Goal: Task Accomplishment & Management: Use online tool/utility

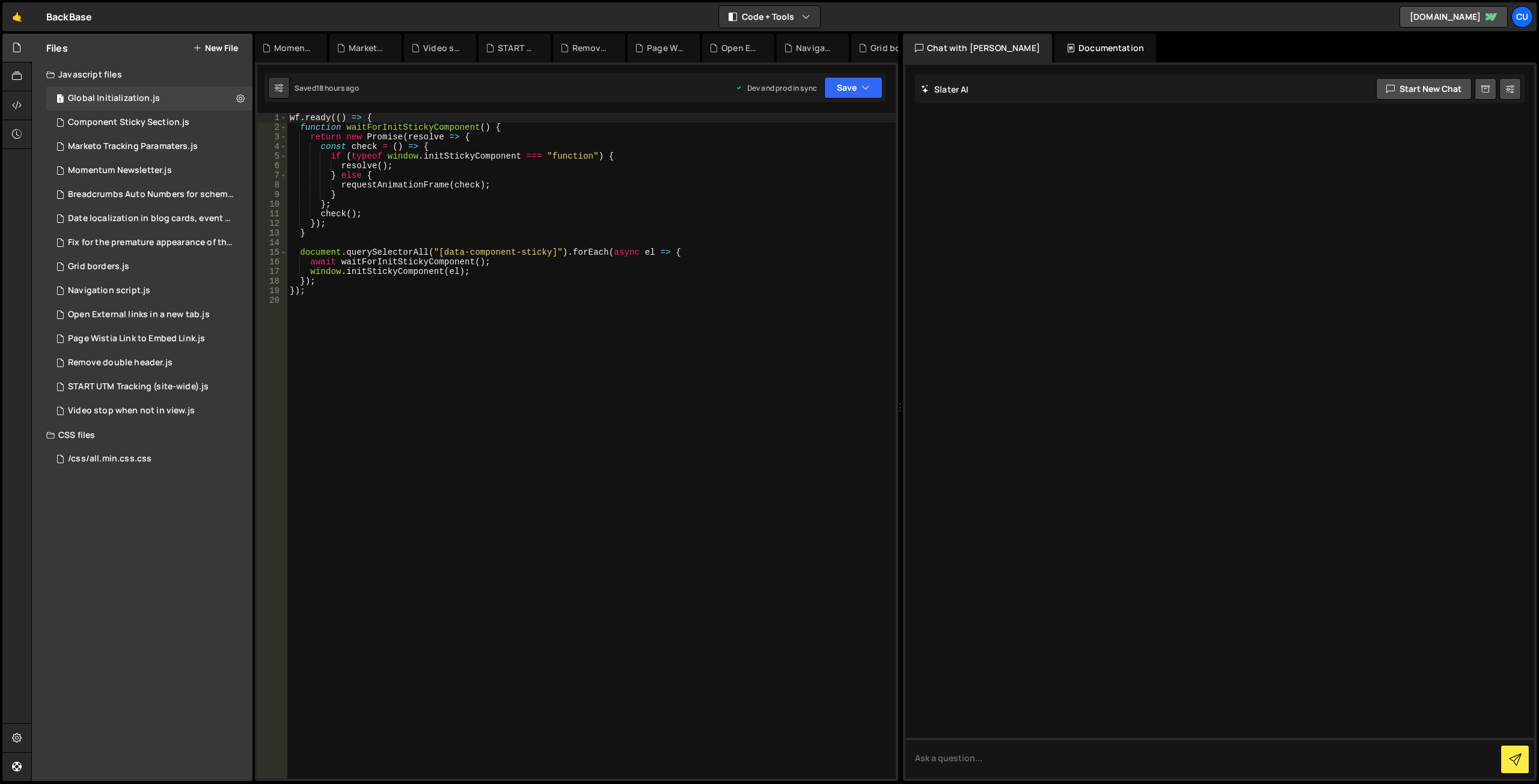
click at [212, 50] on button "New File" at bounding box center [215, 49] width 45 height 10
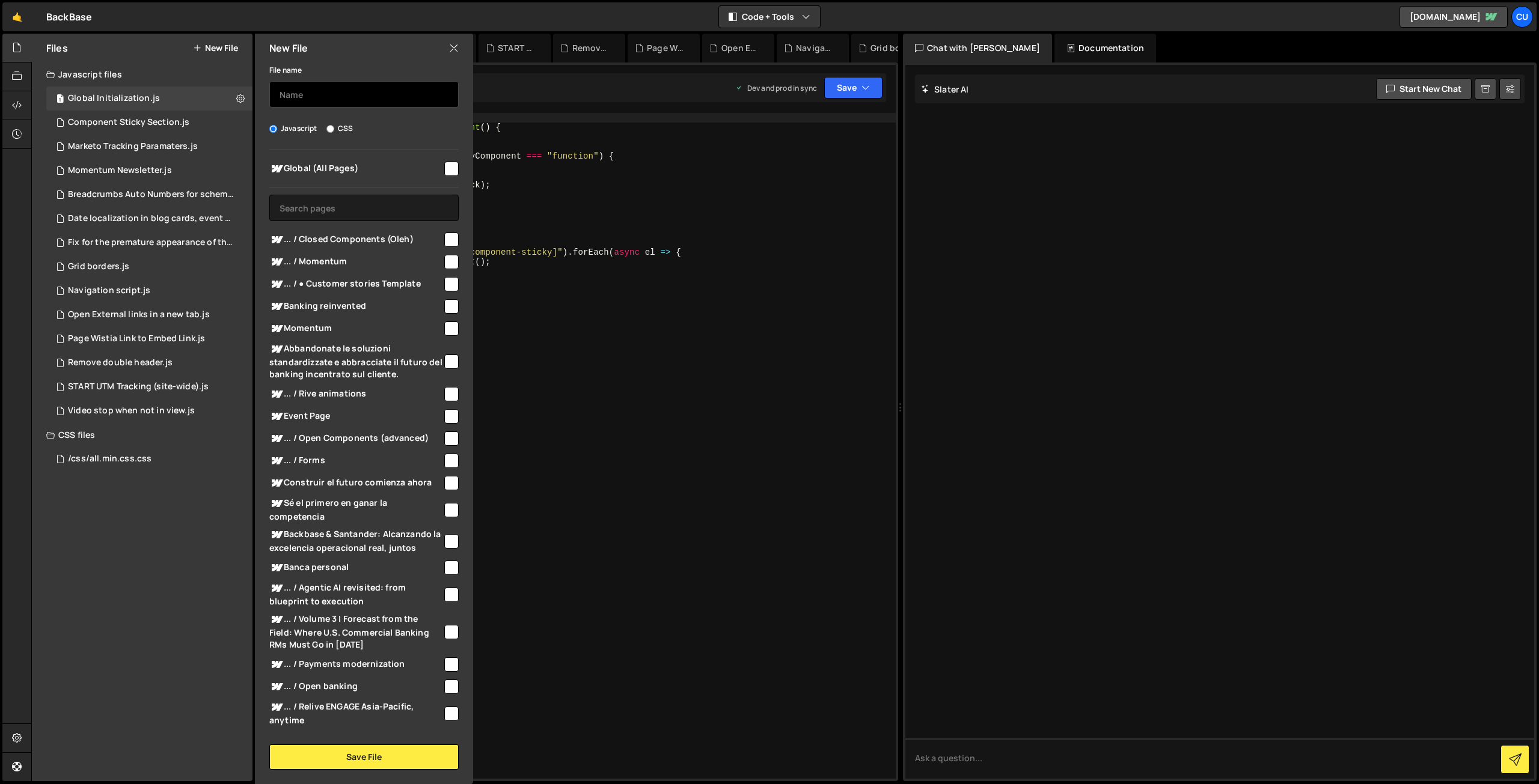
click at [306, 93] on input "text" at bounding box center [364, 94] width 189 height 27
type input "Component Slider"
click at [445, 172] on input "checkbox" at bounding box center [452, 169] width 15 height 15
checkbox input "true"
click at [399, 764] on button "Save File" at bounding box center [364, 757] width 189 height 25
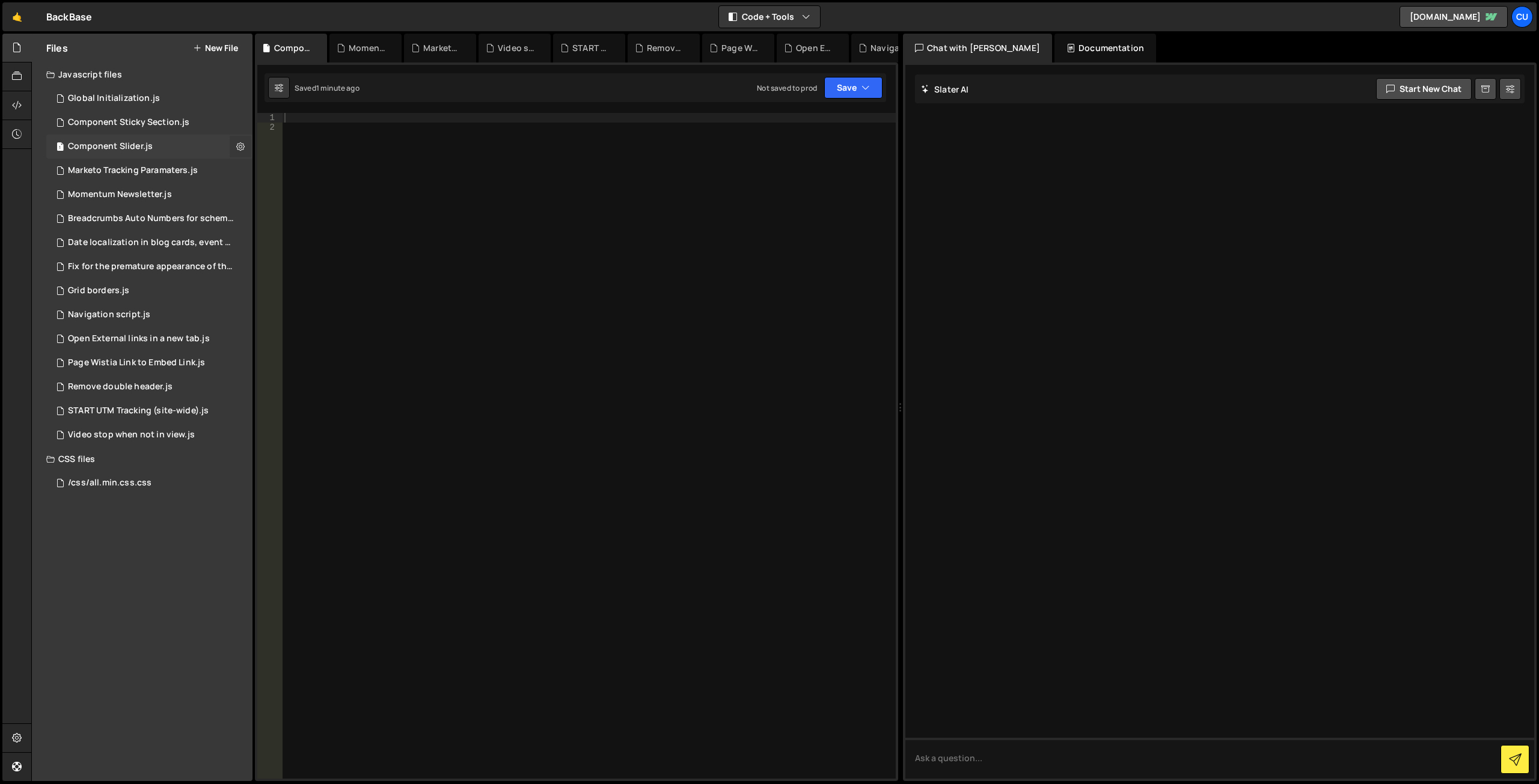
click at [238, 142] on icon at bounding box center [241, 146] width 8 height 11
click at [309, 175] on button "Edit File Settings" at bounding box center [314, 172] width 118 height 24
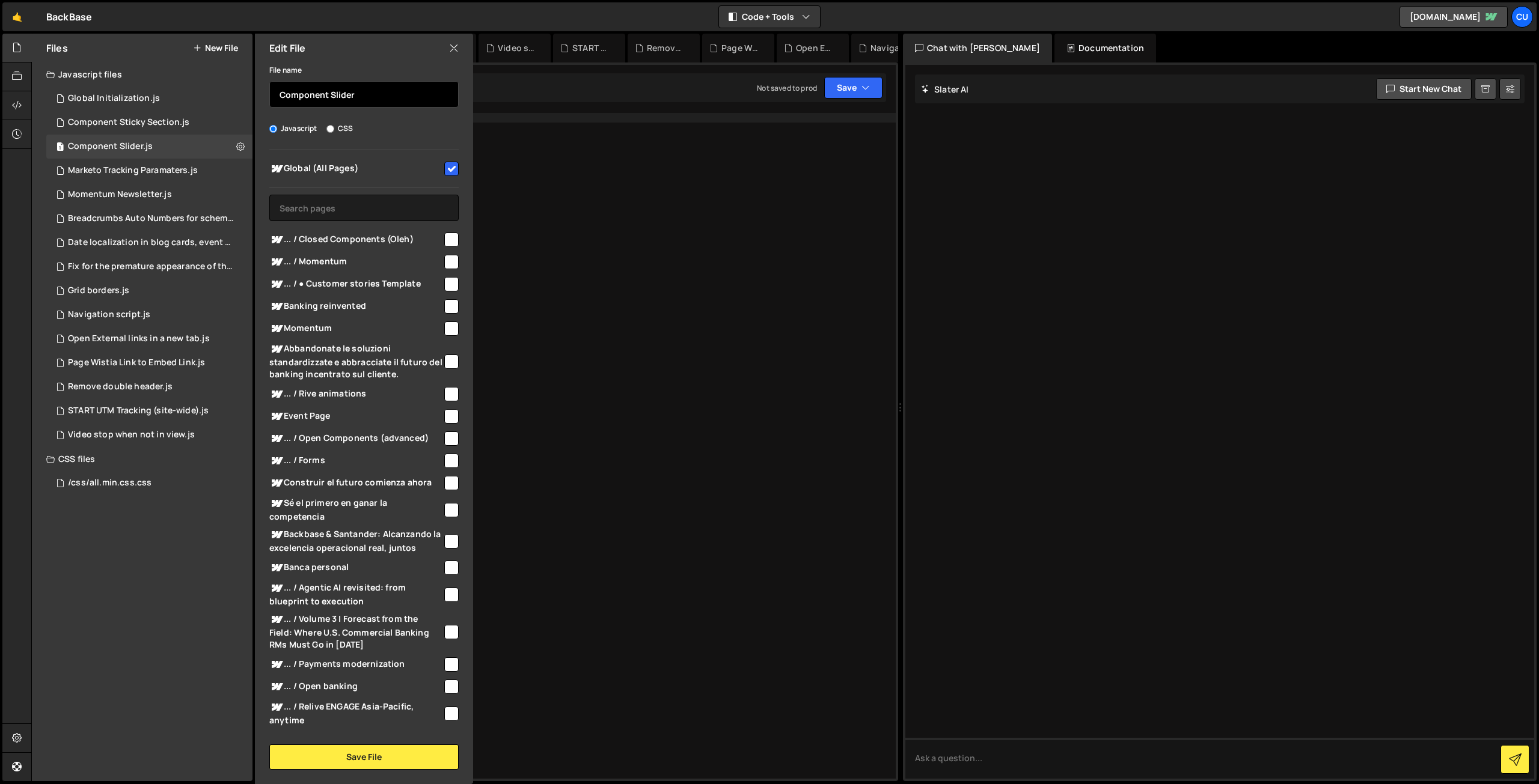
click at [366, 90] on input "Component Slider" at bounding box center [364, 94] width 189 height 27
type input "Component Testimonials"
click at [370, 755] on button "Save File" at bounding box center [364, 757] width 189 height 25
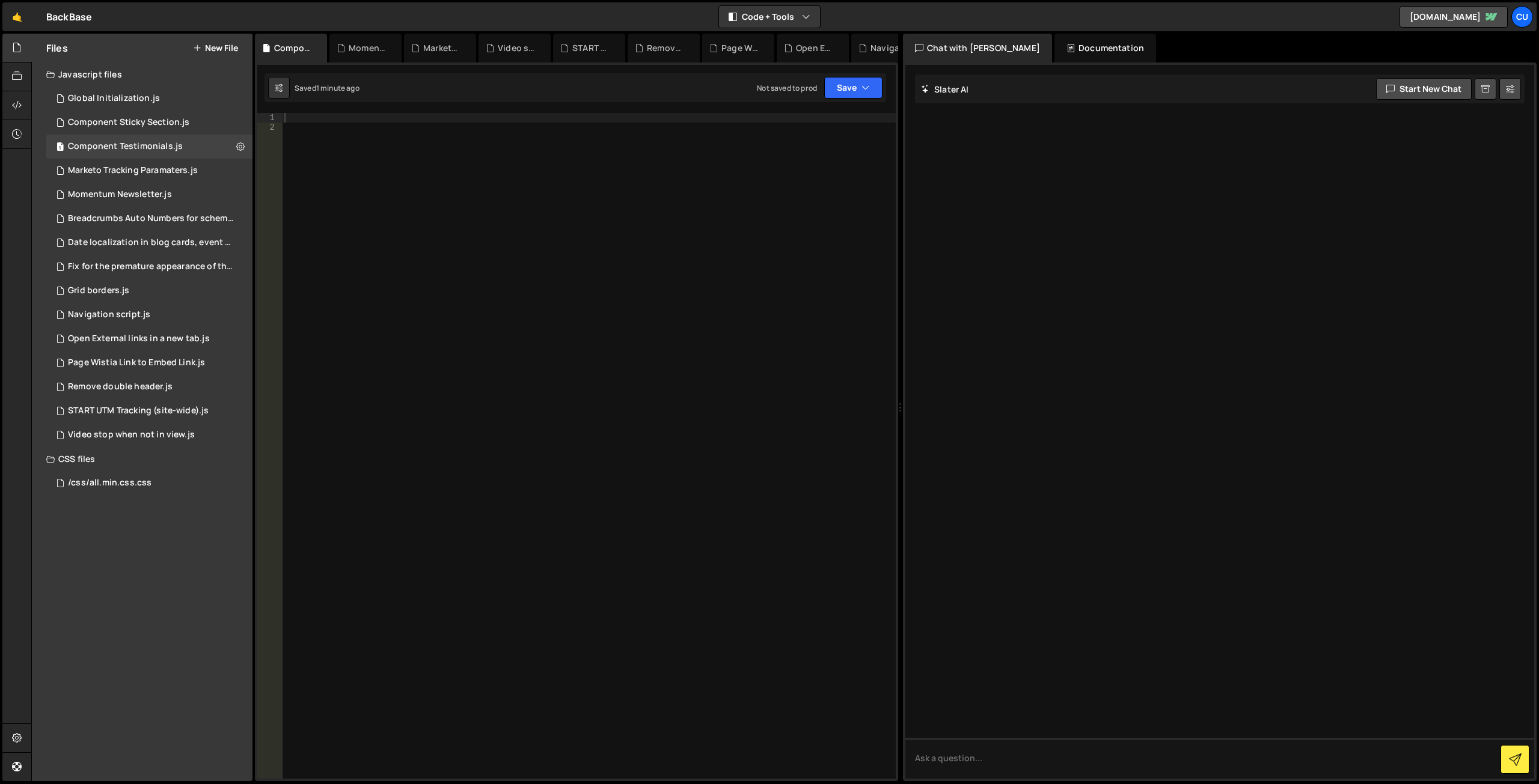
click at [575, 239] on div at bounding box center [589, 456] width 614 height 685
click at [340, 118] on div at bounding box center [589, 456] width 614 height 685
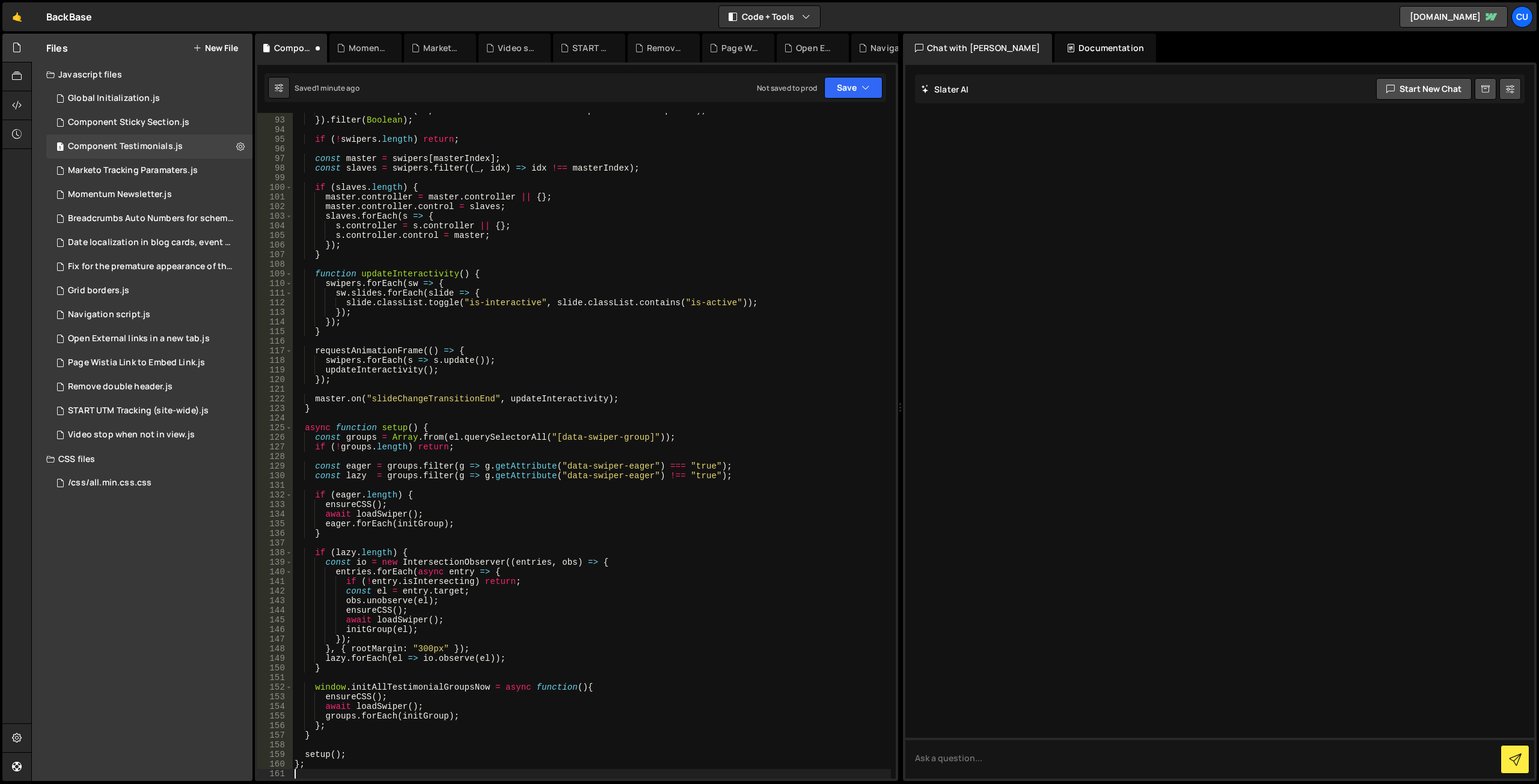
scroll to position [882, 0]
click at [836, 89] on button "Save" at bounding box center [853, 87] width 58 height 22
click at [802, 162] on div "Save to Production S" at bounding box center [813, 156] width 125 height 12
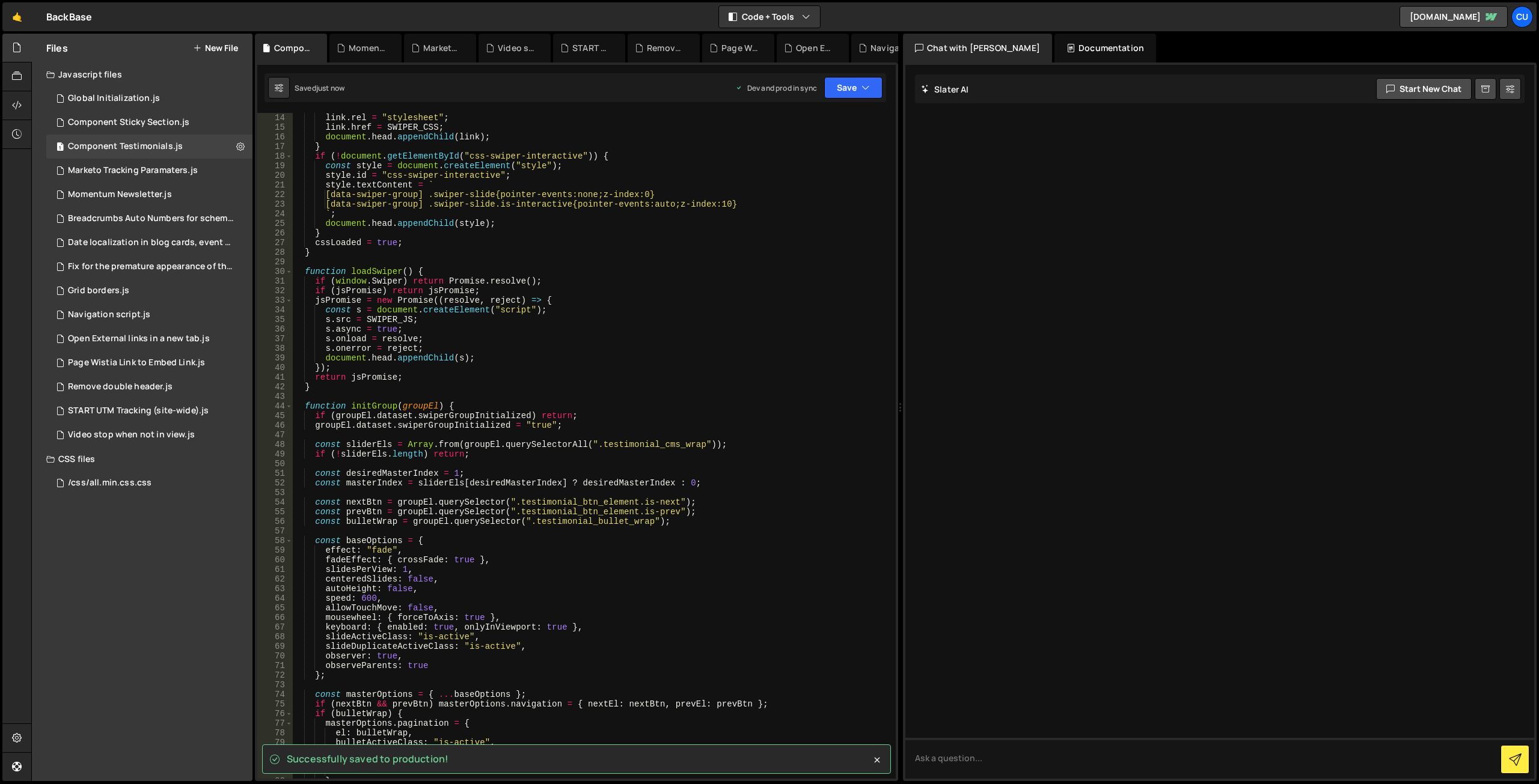
scroll to position [0, 0]
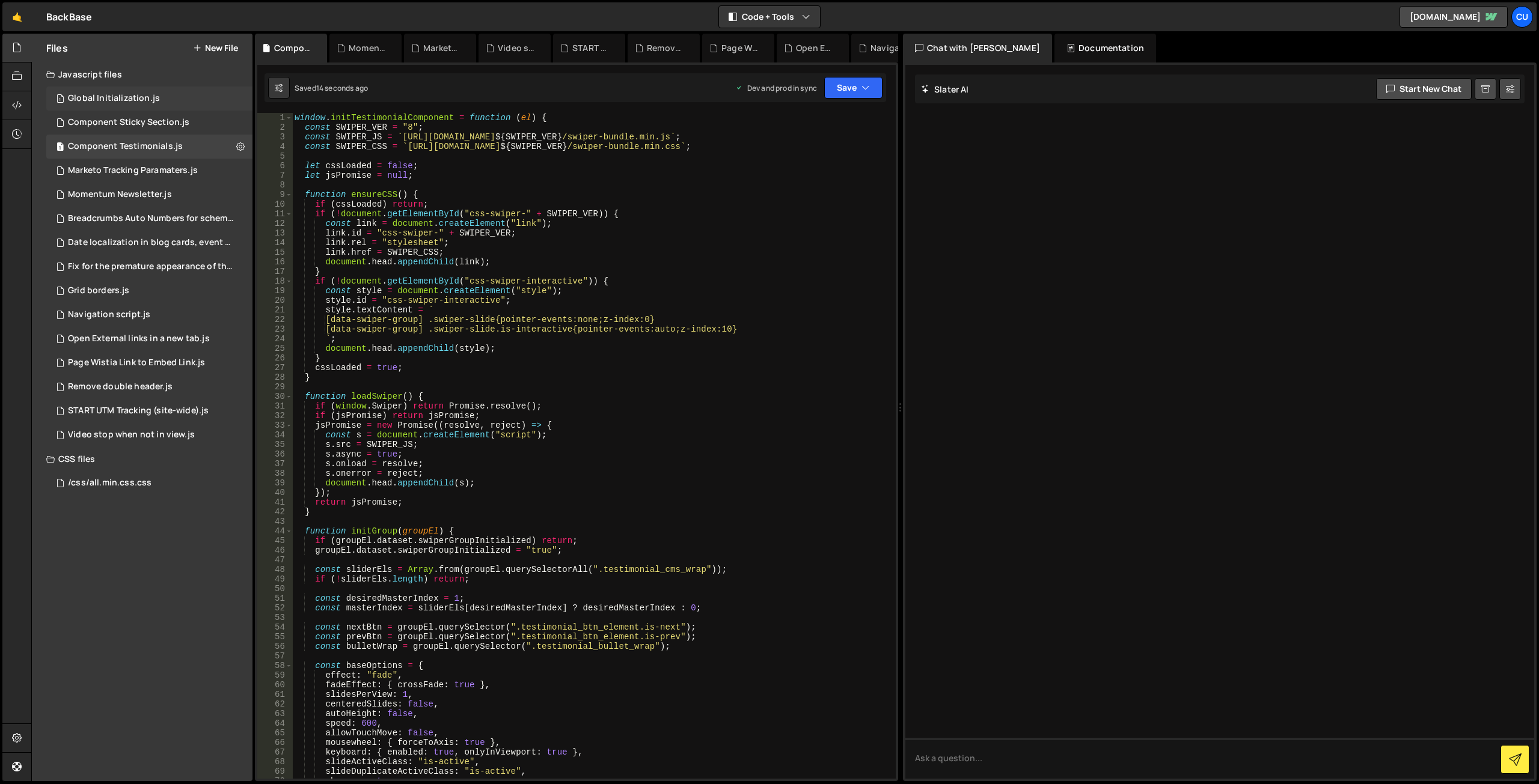
click at [171, 93] on div "1 Global Initialization.js 0" at bounding box center [149, 98] width 206 height 24
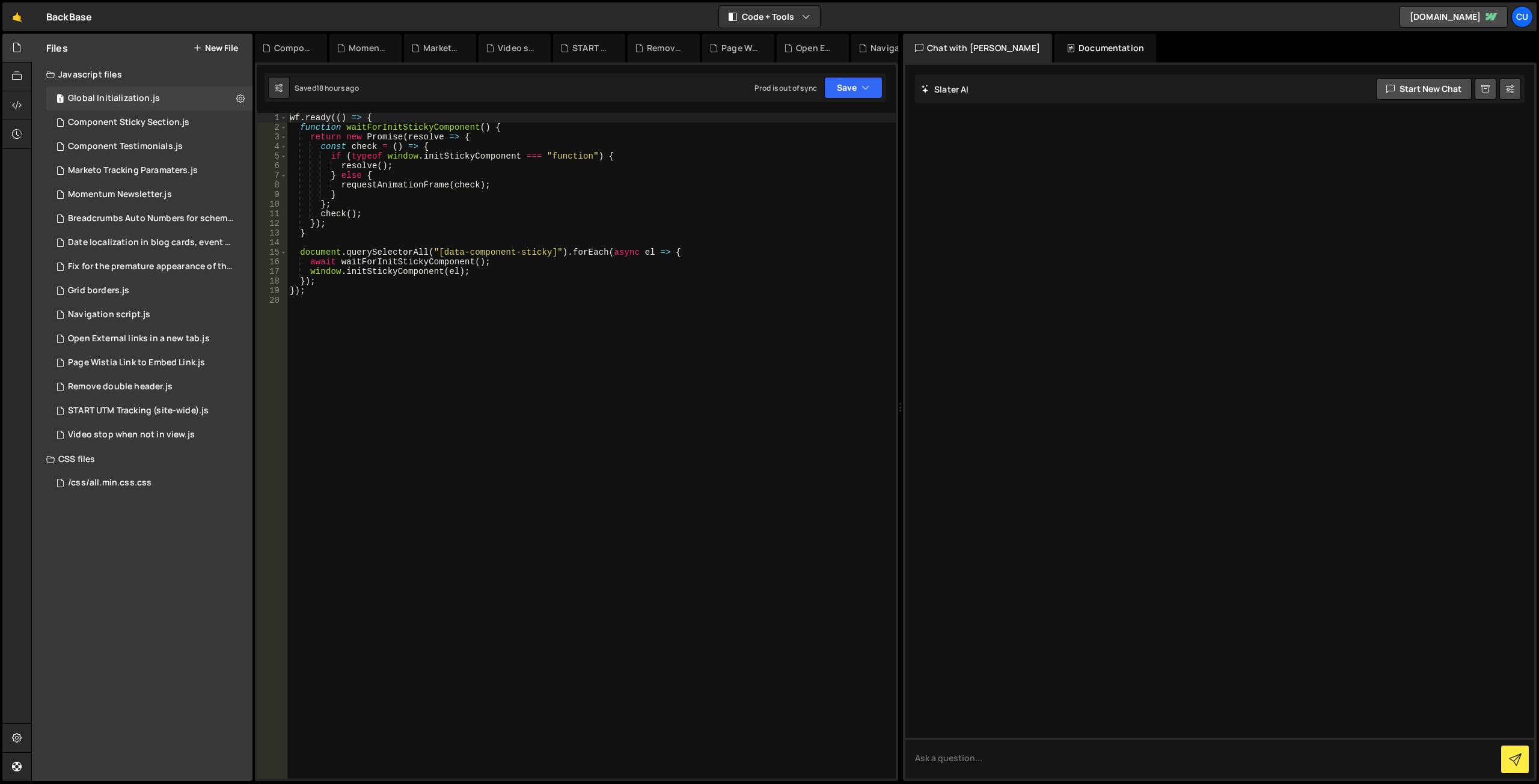
click at [444, 293] on div "wf . ready (( ) => { function waitForInitStickyComponent ( ) { return new Promi…" at bounding box center [592, 456] width 608 height 685
type textarea "});"
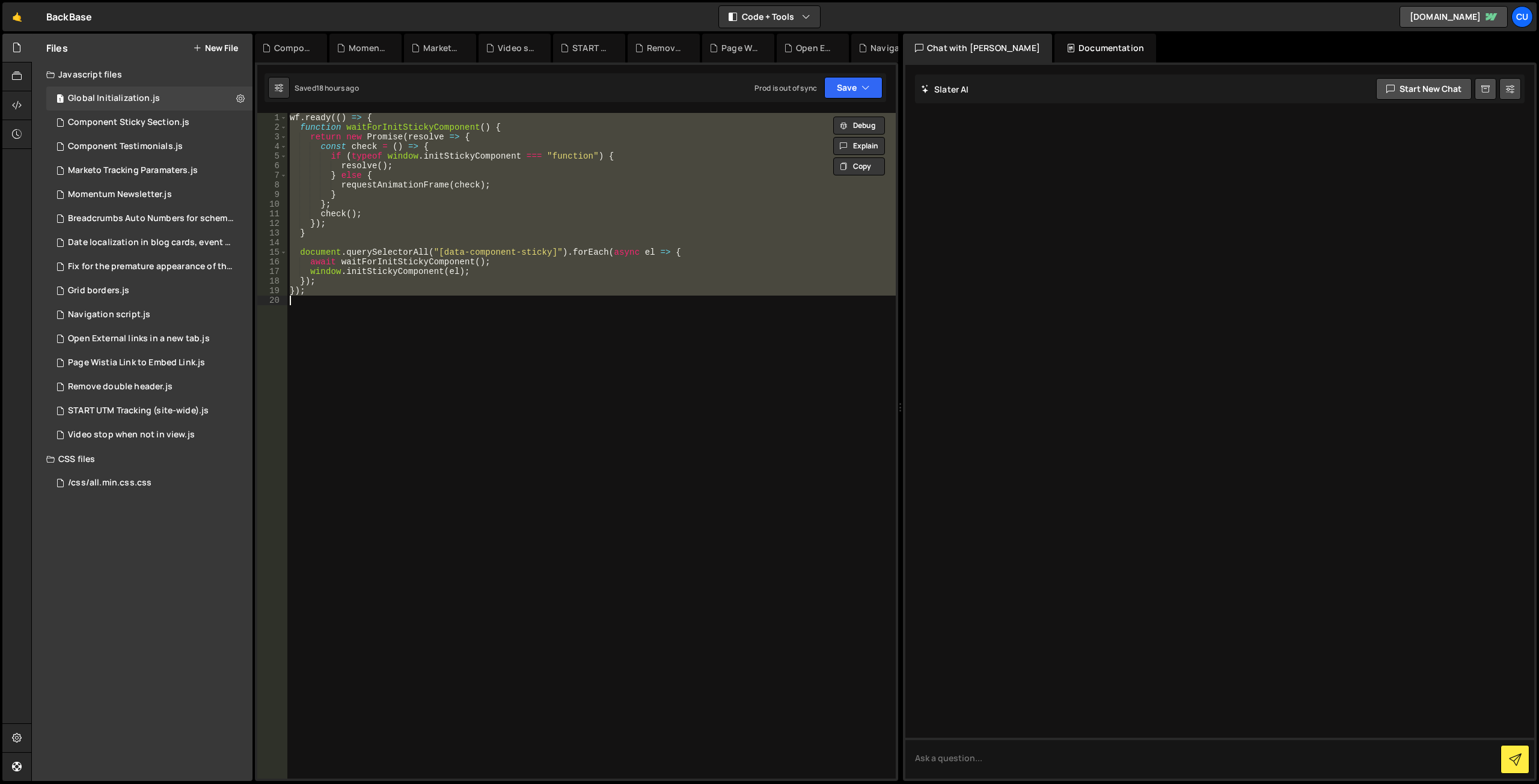
paste textarea
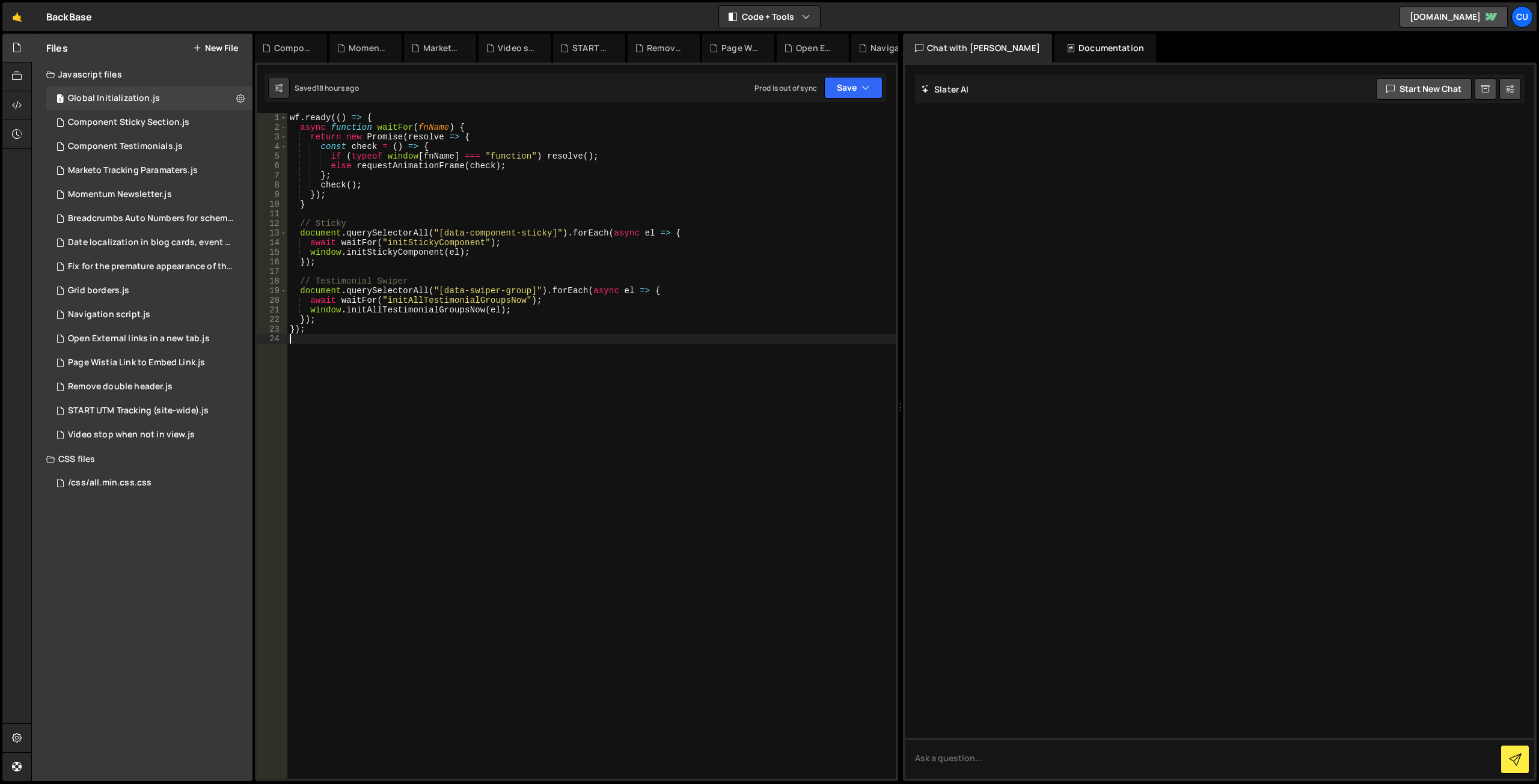
click at [352, 221] on div "wf . ready (( ) => { async function waitFor ( fnName ) { return new Promise ( r…" at bounding box center [592, 456] width 608 height 685
type textarea "// Sticky Section"
click at [400, 270] on div "wf . ready (( ) => { async function waitFor ( fnName ) { return new Promise ( r…" at bounding box center [592, 456] width 608 height 685
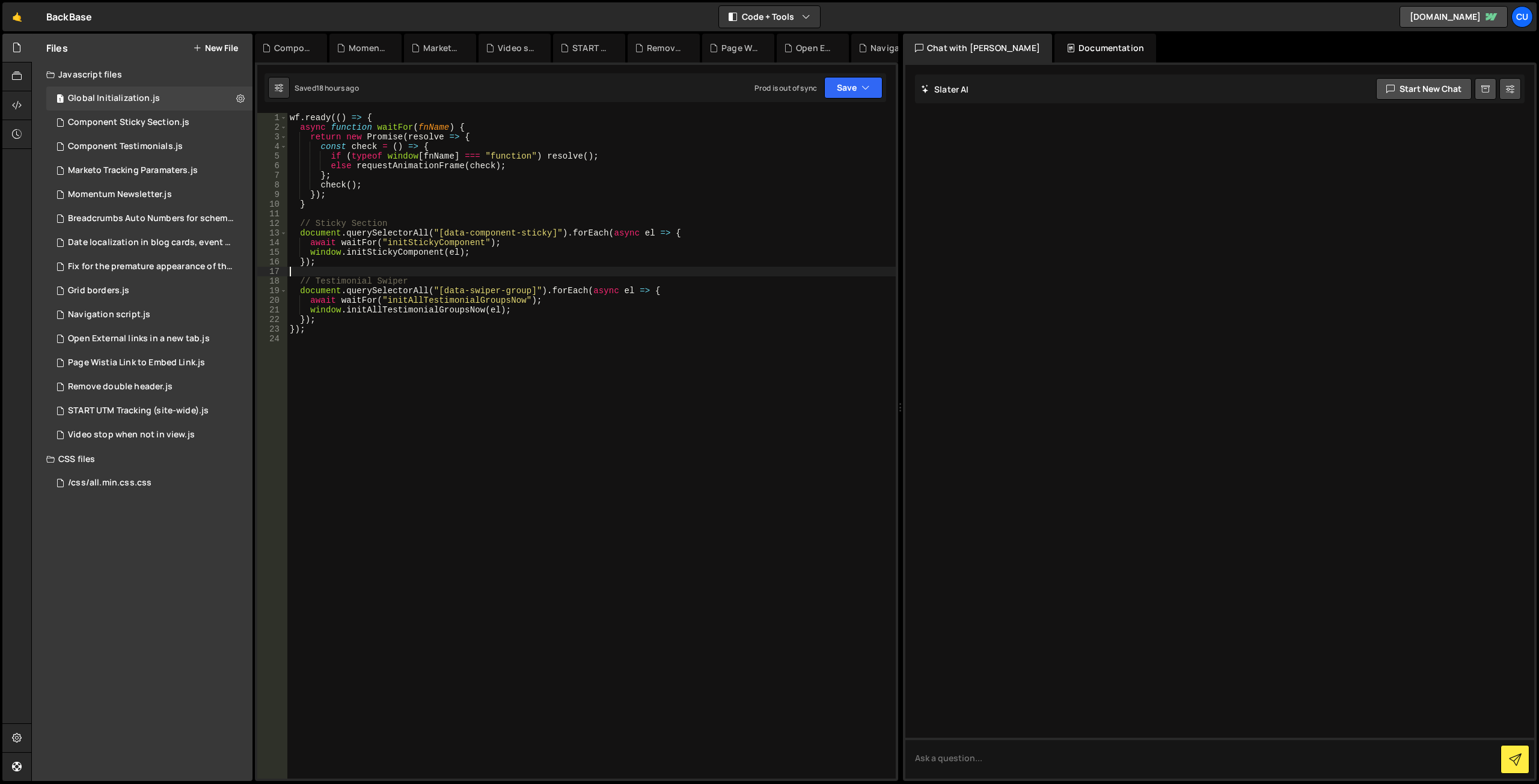
click at [364, 283] on div "wf . ready (( ) => { async function waitFor ( fnName ) { return new Promise ( r…" at bounding box center [592, 456] width 608 height 685
click at [412, 281] on div "wf . ready (( ) => { async function waitFor ( fnName ) { return new Promise ( r…" at bounding box center [592, 456] width 608 height 685
type textarea "// Testimonials Slider"
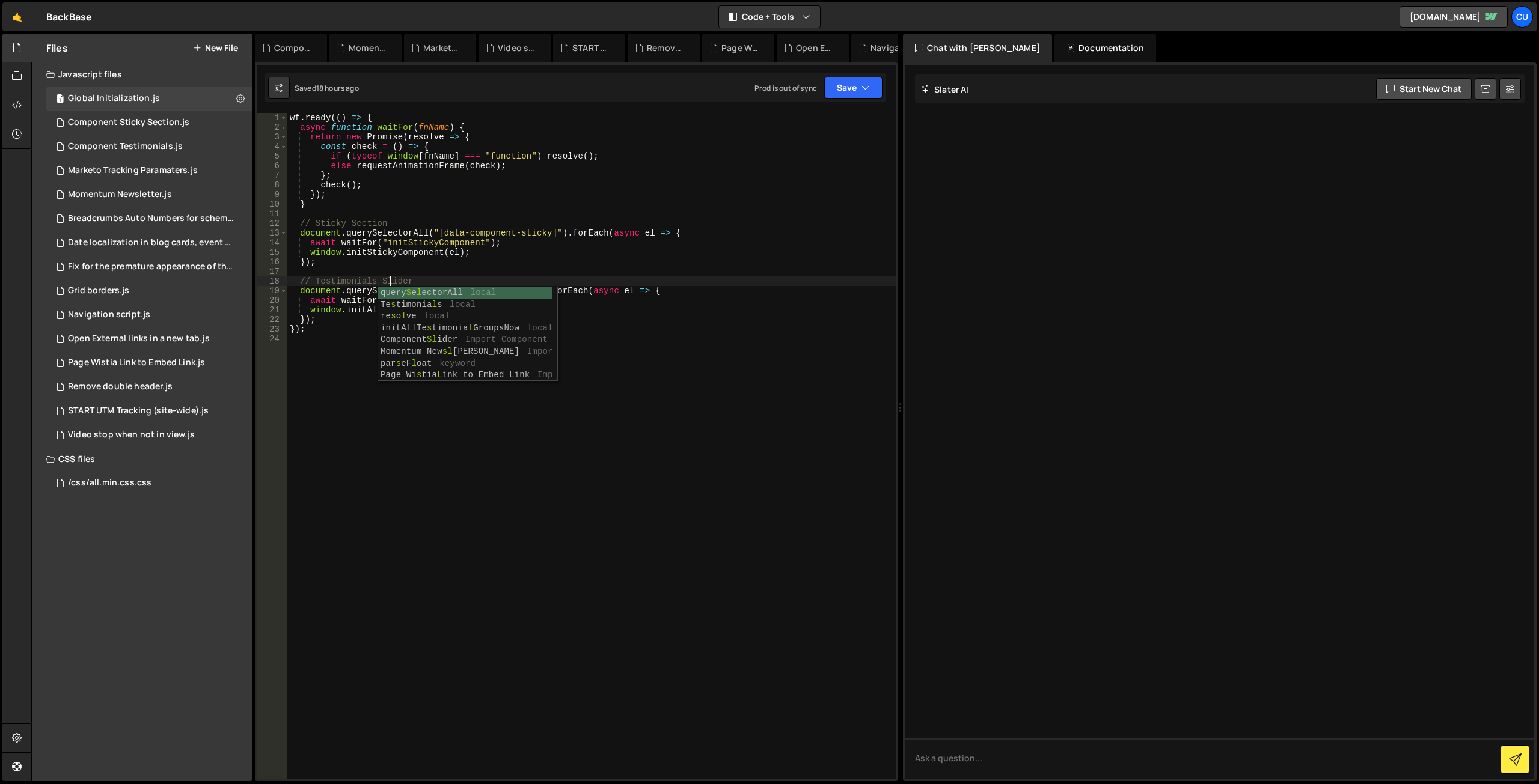
click at [658, 379] on div "wf . ready (( ) => { async function waitFor ( fnName ) { return new Promise ( r…" at bounding box center [592, 456] width 608 height 685
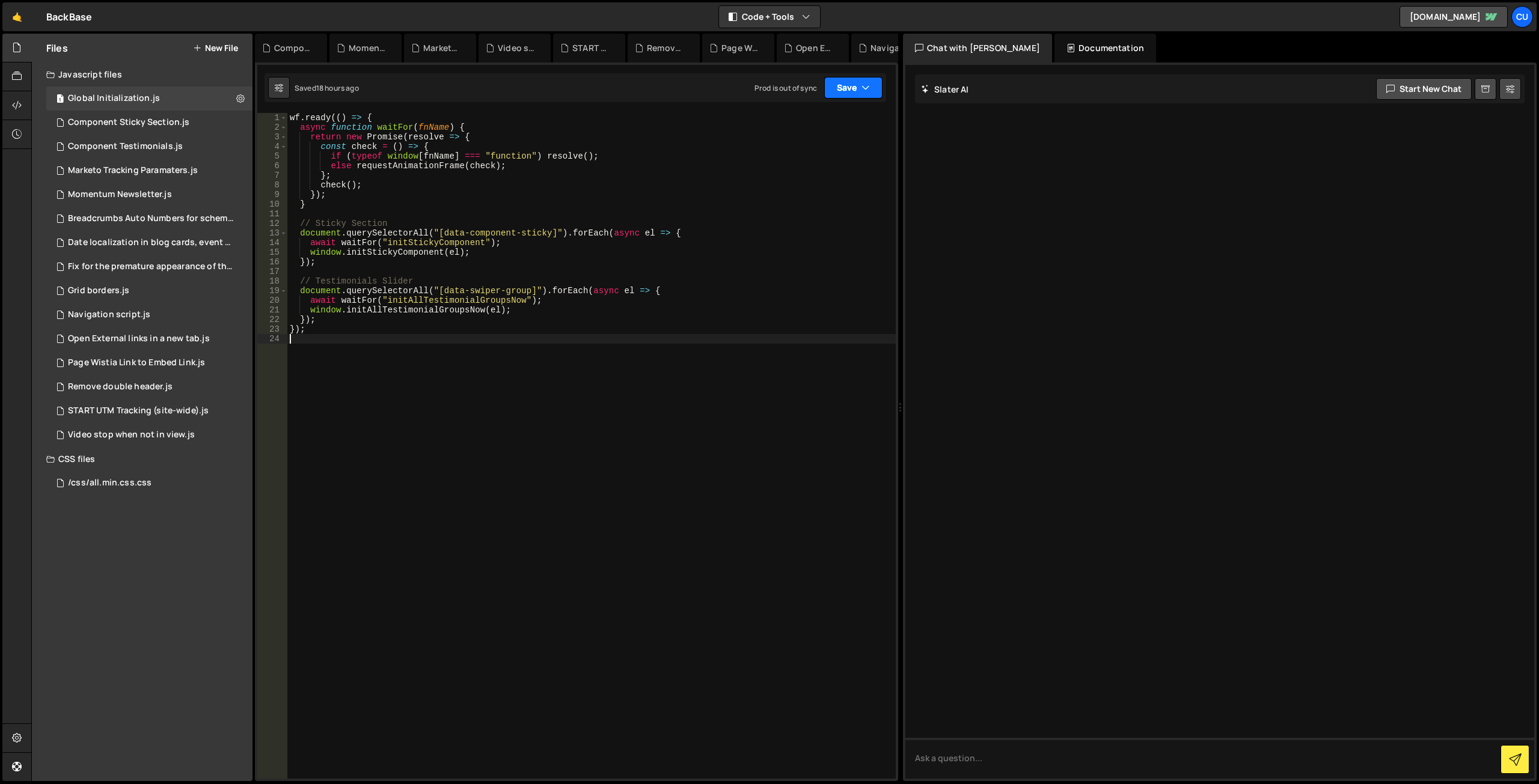
click at [843, 86] on button "Save" at bounding box center [853, 87] width 58 height 22
click at [790, 169] on div "18 hours ago" at bounding box center [793, 169] width 44 height 11
click at [147, 118] on div "Component Sticky Section.js" at bounding box center [129, 122] width 122 height 11
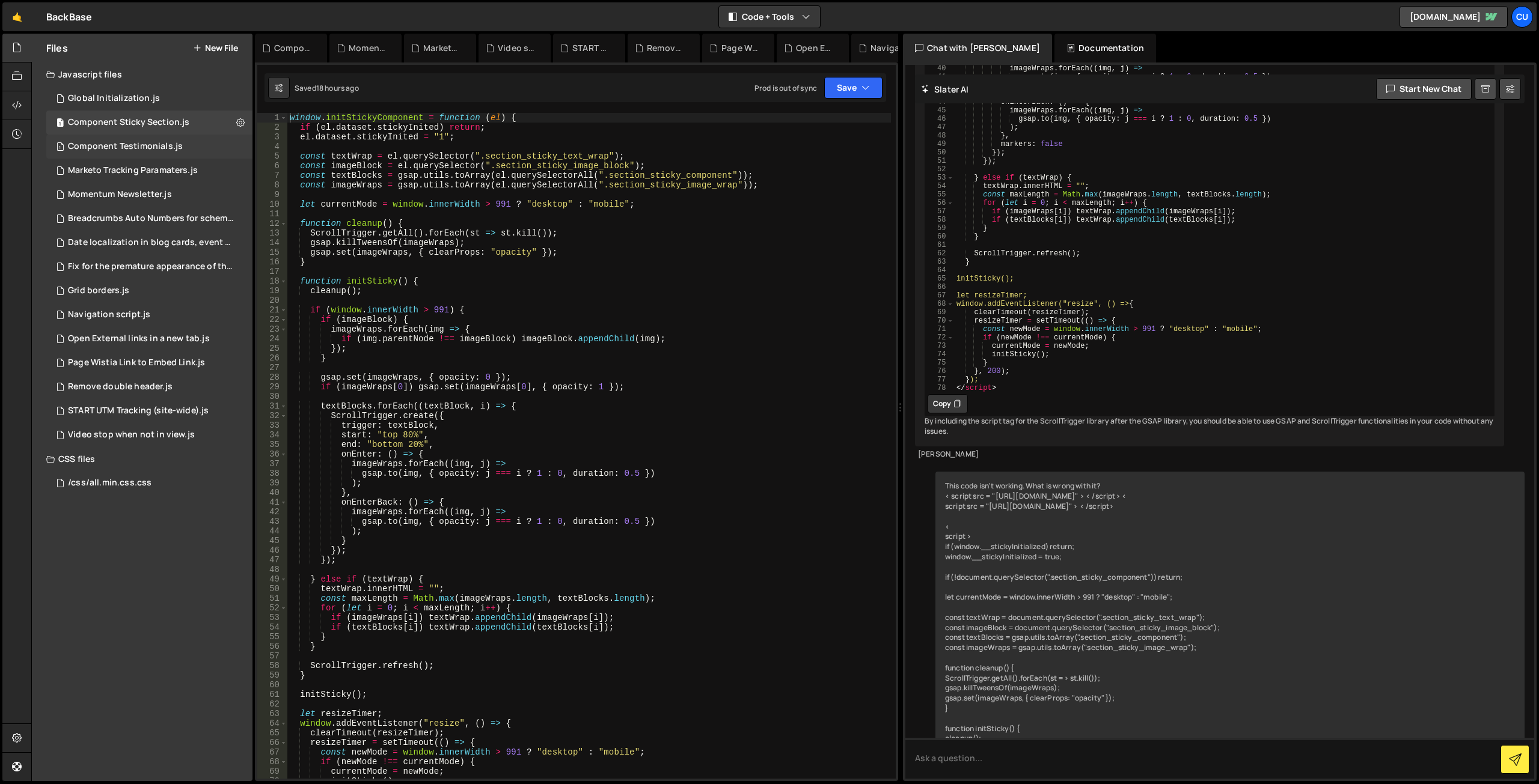
scroll to position [4329, 0]
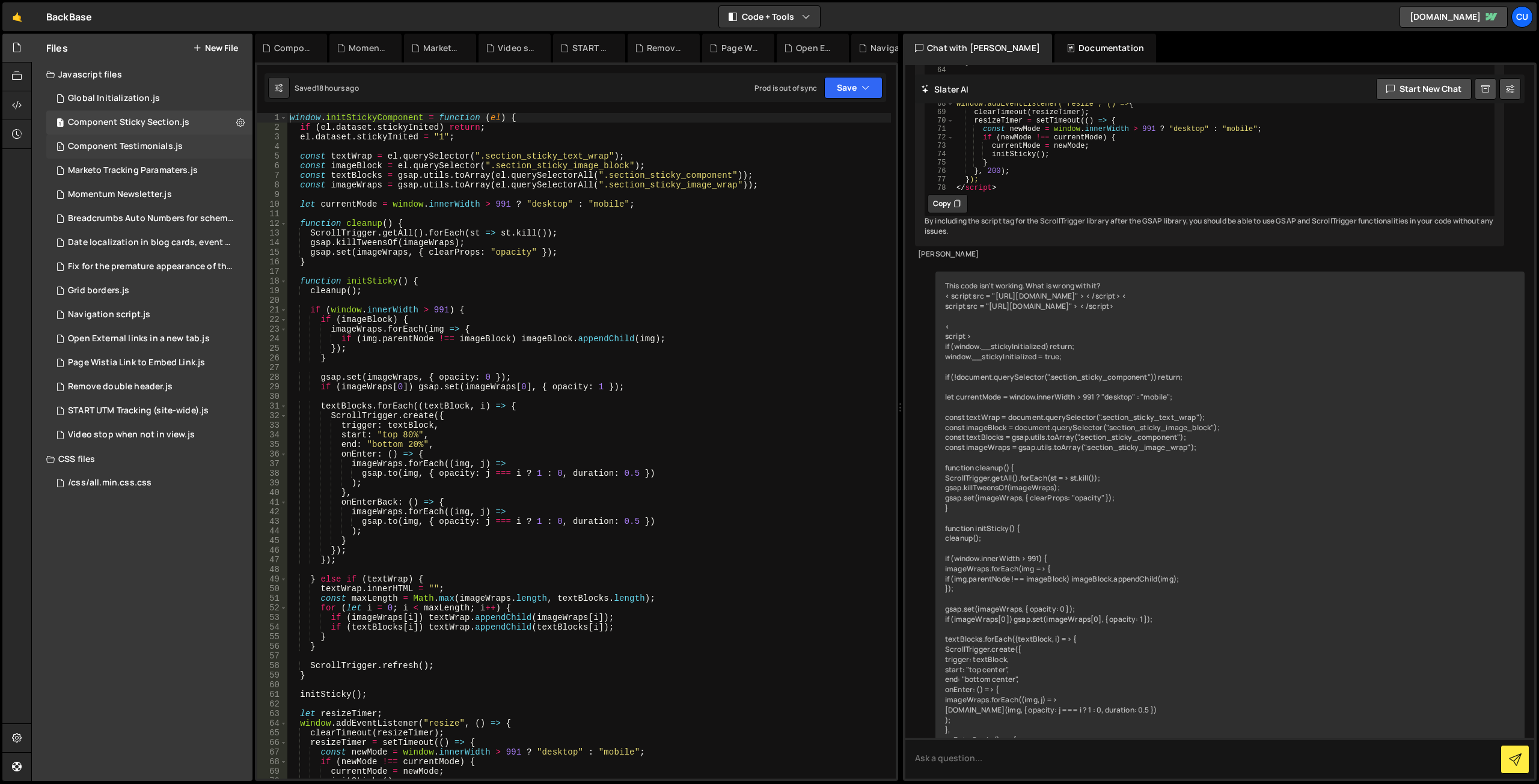
click at [169, 148] on div "Component Testimonials.js" at bounding box center [125, 146] width 115 height 11
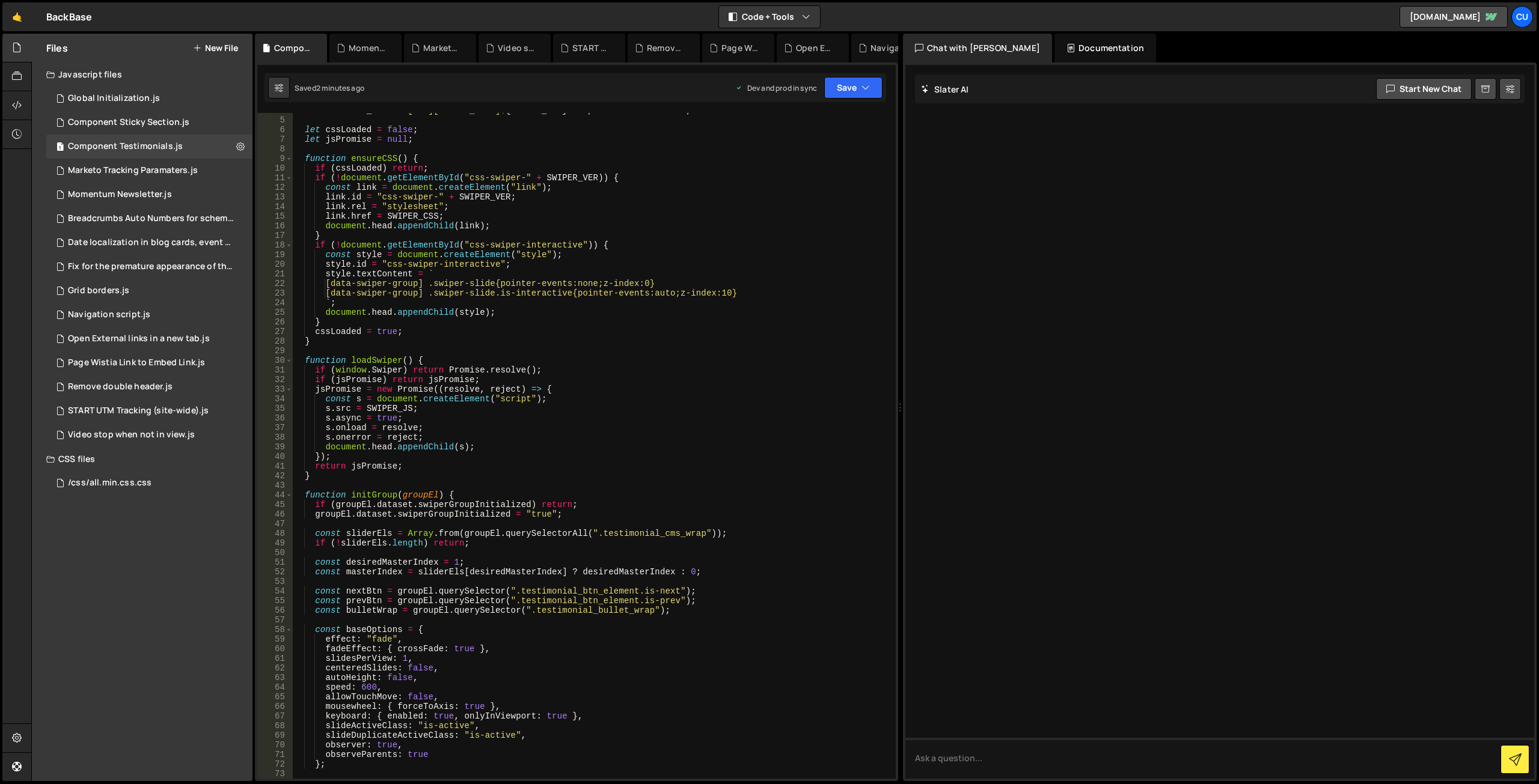
scroll to position [0, 0]
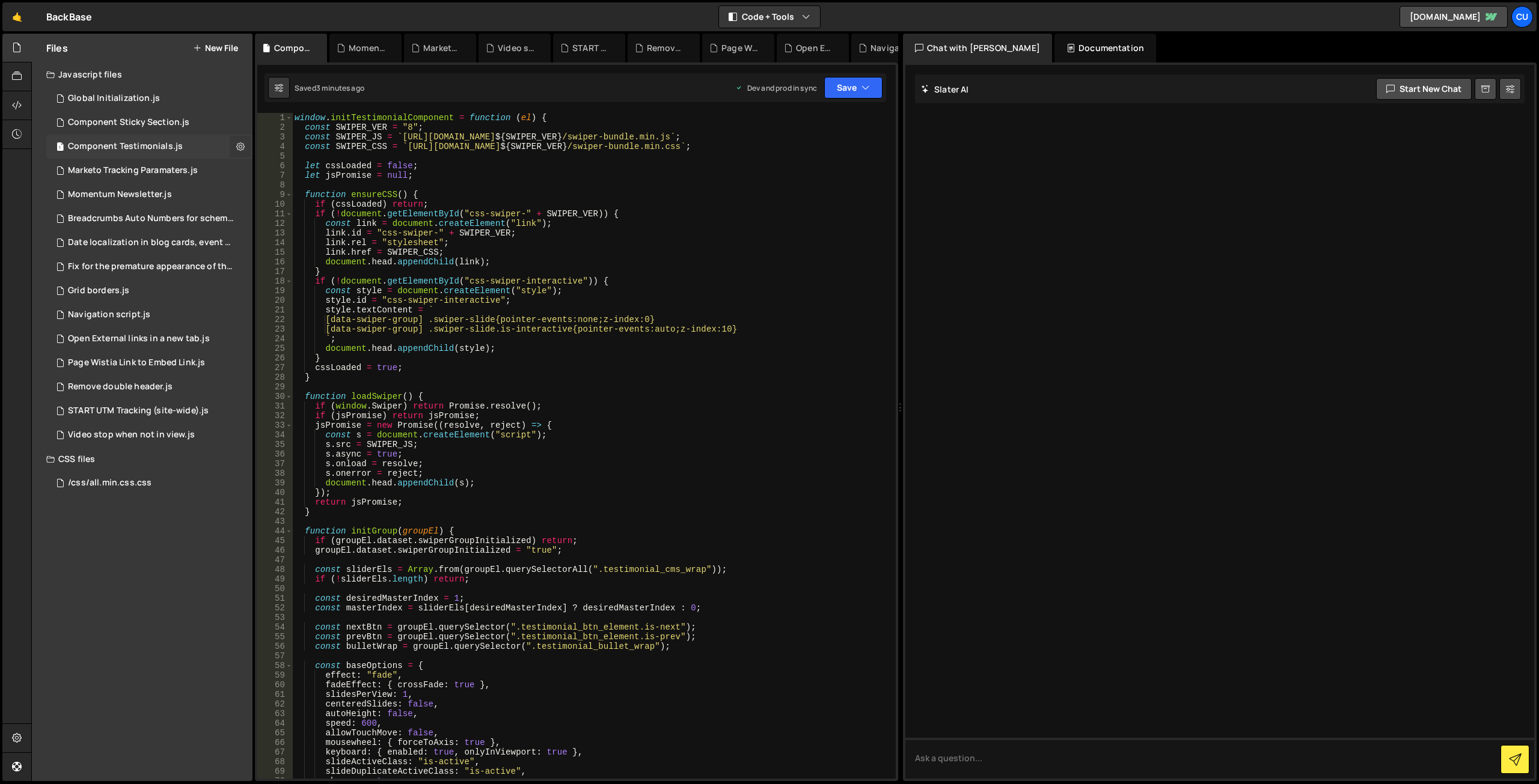
click at [241, 146] on icon at bounding box center [241, 146] width 8 height 11
type input "Component Testimonials"
radio input "true"
checkbox input "true"
click at [291, 165] on button "Edit File Settings" at bounding box center [314, 172] width 118 height 24
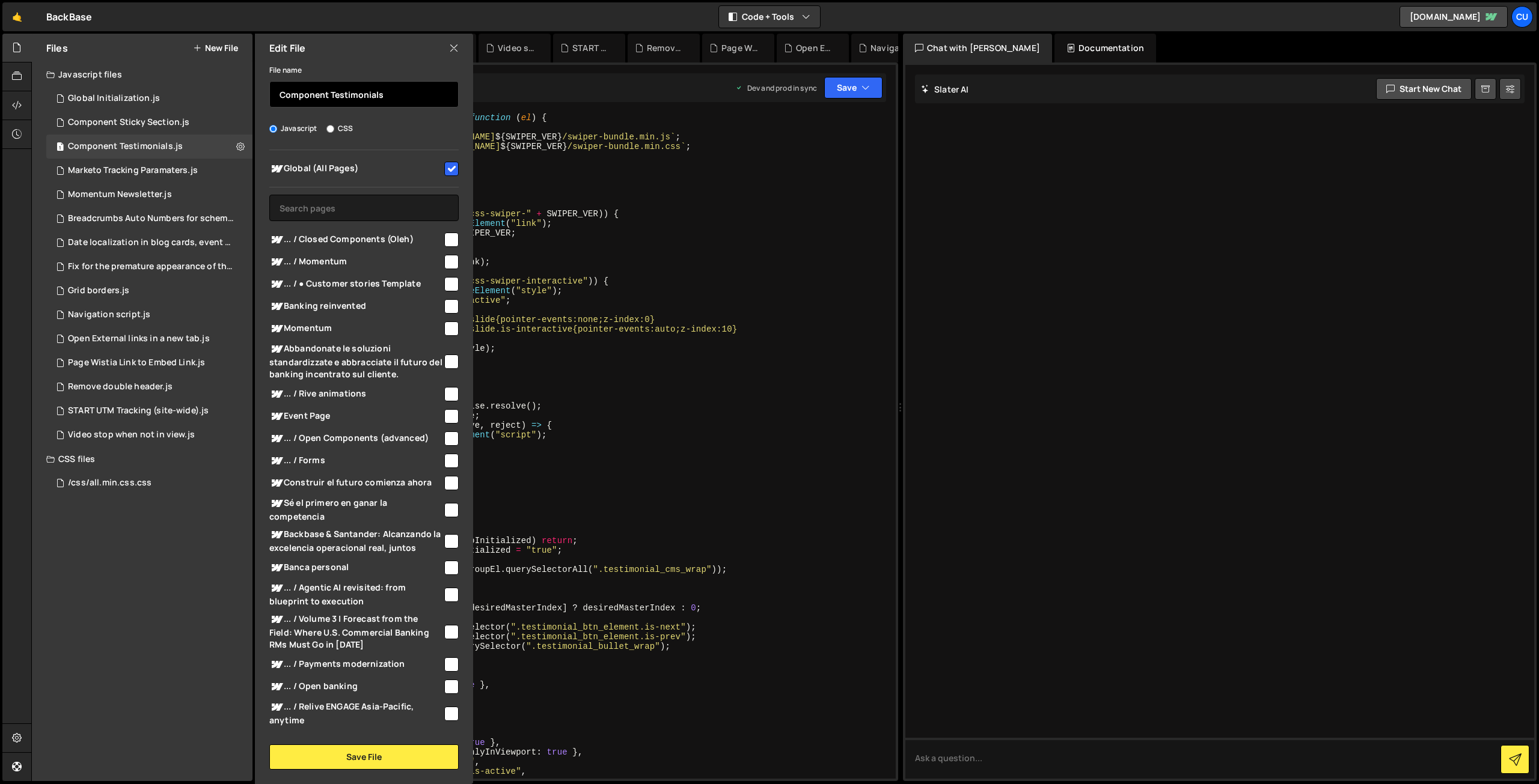
click at [404, 92] on input "Component Testimonials" at bounding box center [364, 94] width 189 height 27
type input "Component Testimonials Slider"
click at [371, 759] on button "Save File" at bounding box center [364, 757] width 189 height 25
checkbox input "false"
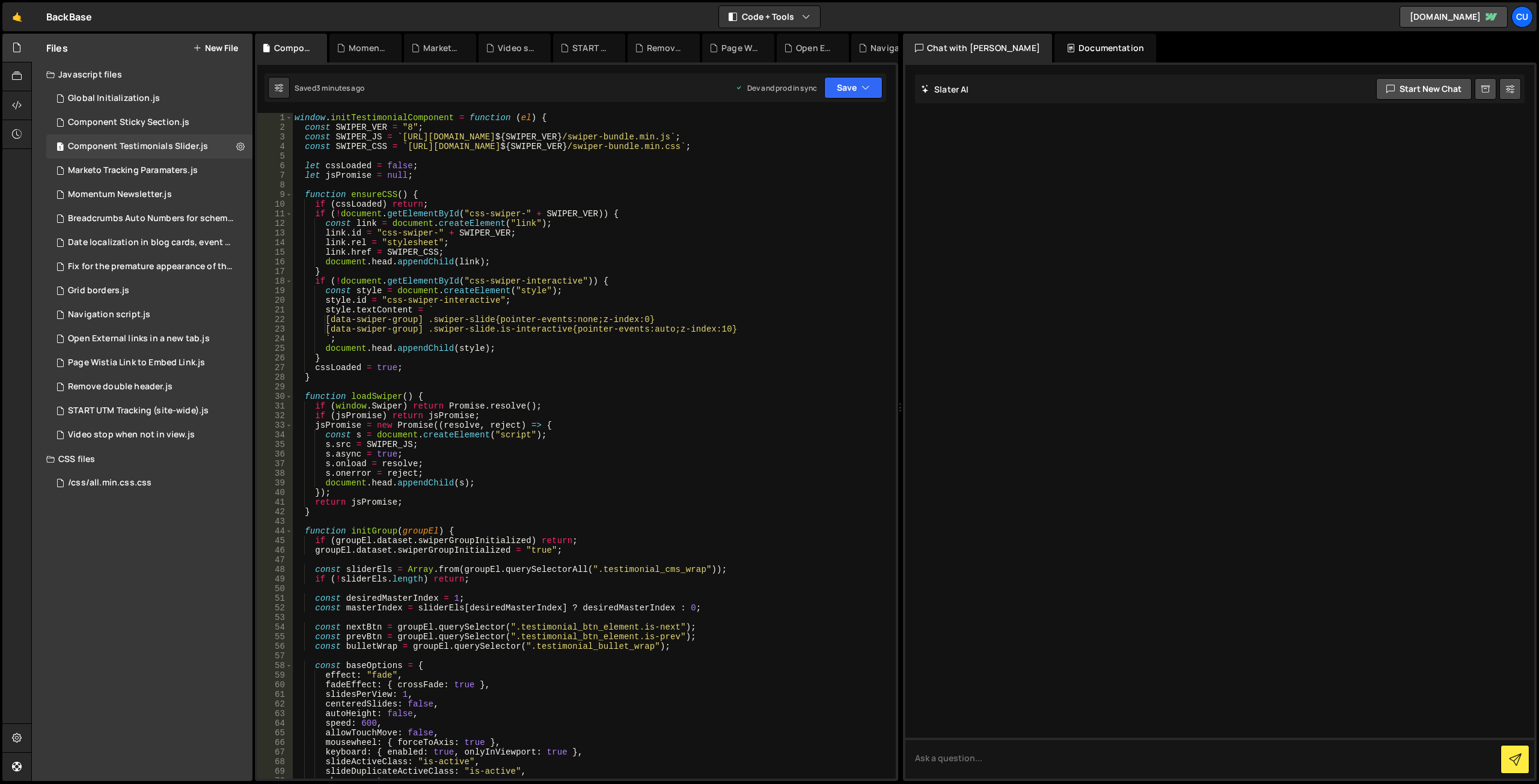
click at [219, 49] on button "New File" at bounding box center [215, 49] width 45 height 10
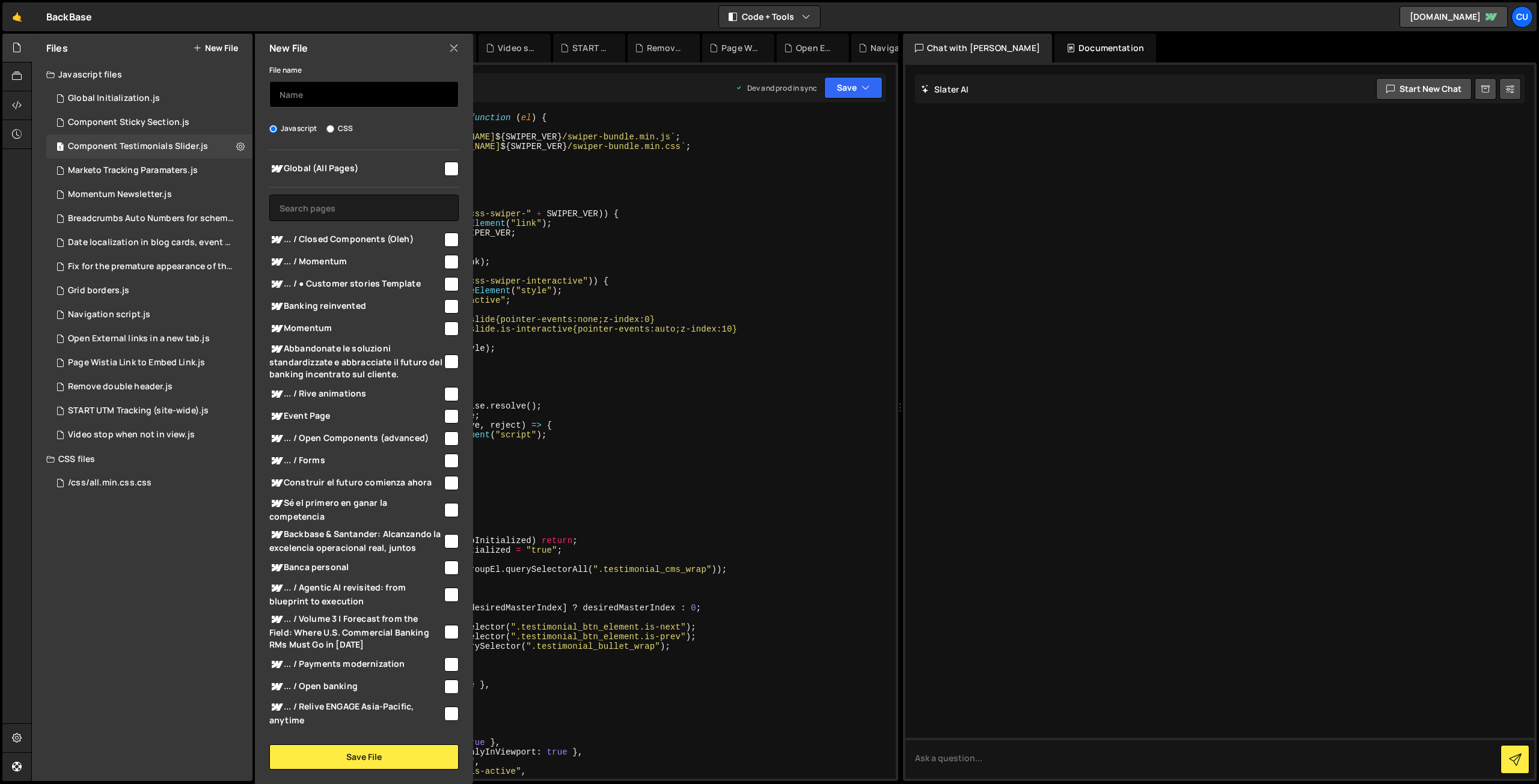
click at [321, 97] on input "text" at bounding box center [364, 94] width 189 height 27
type input "Component Subnav Slider"
click at [378, 757] on button "Save File" at bounding box center [364, 757] width 189 height 25
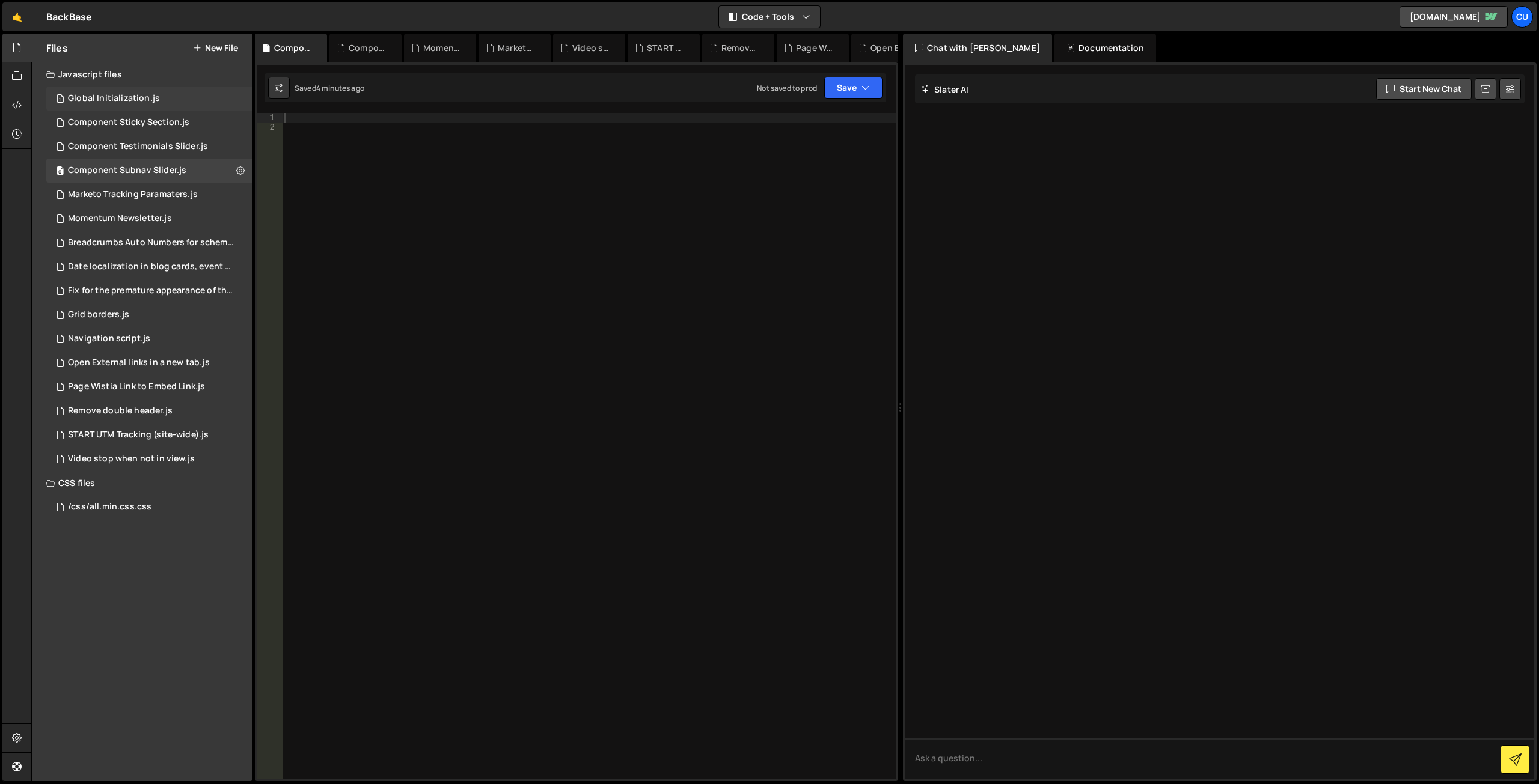
click at [98, 90] on div "1 Global Initialization.js 0" at bounding box center [149, 98] width 206 height 24
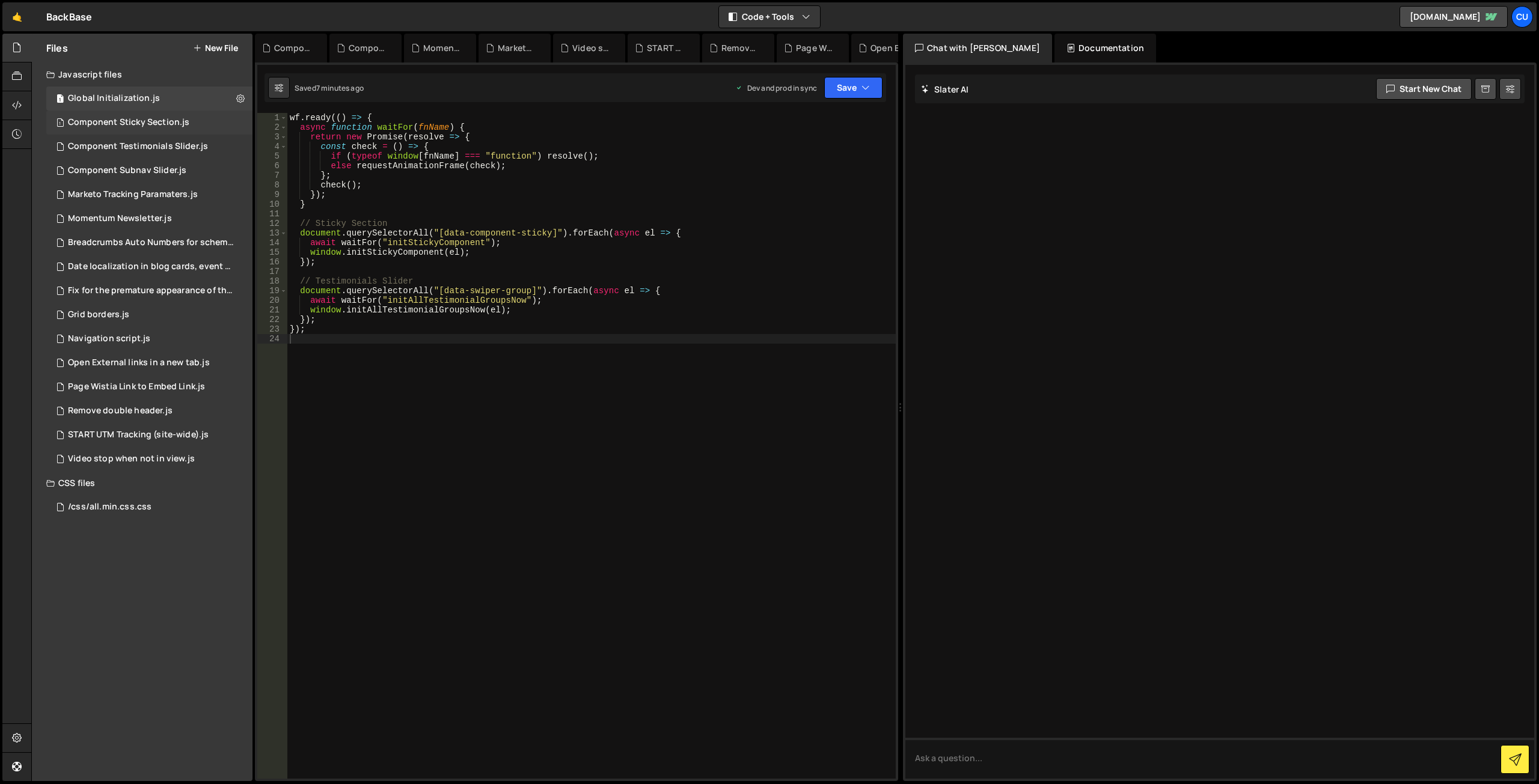
click at [130, 120] on div "Component Sticky Section.js" at bounding box center [129, 122] width 122 height 11
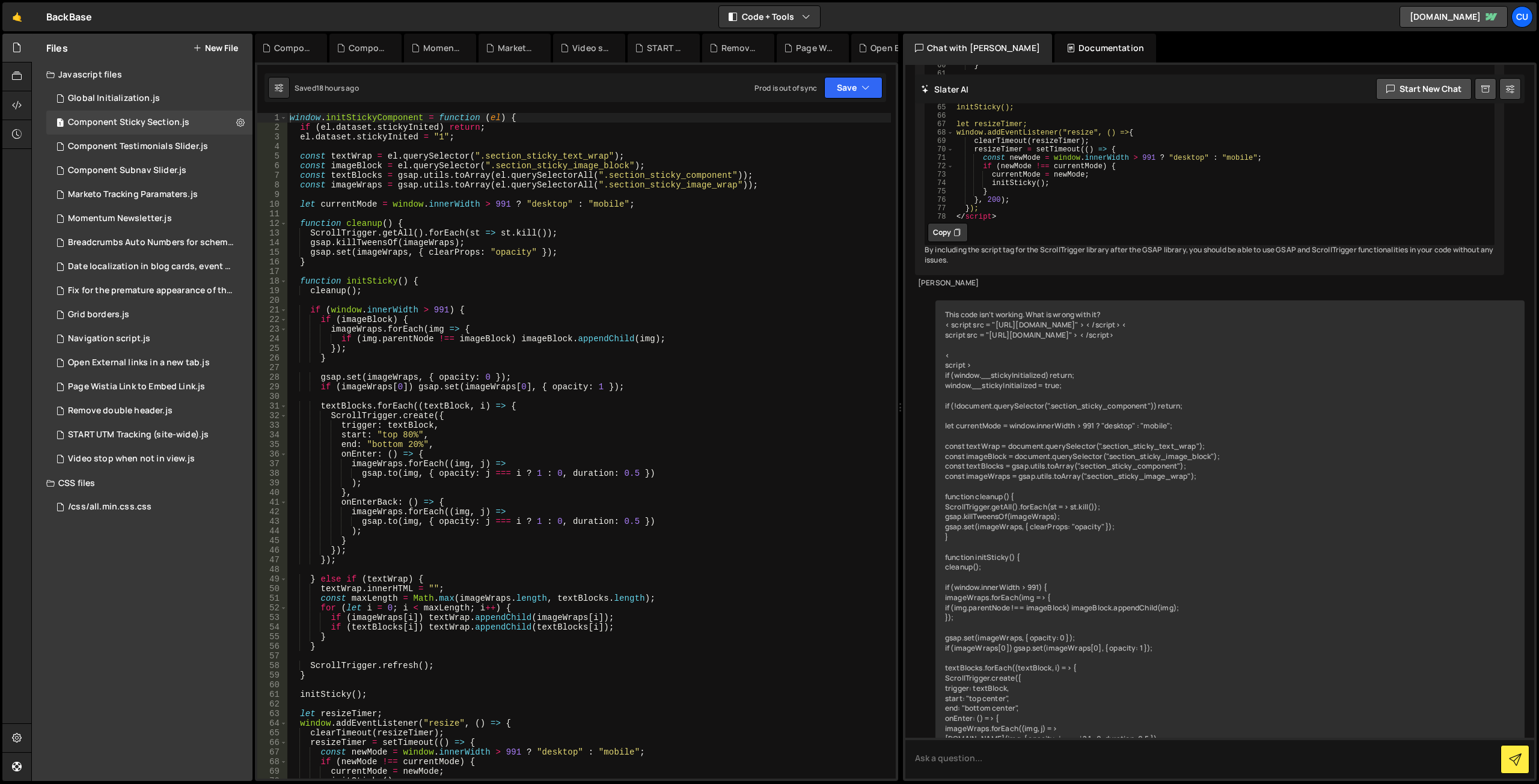
scroll to position [4329, 0]
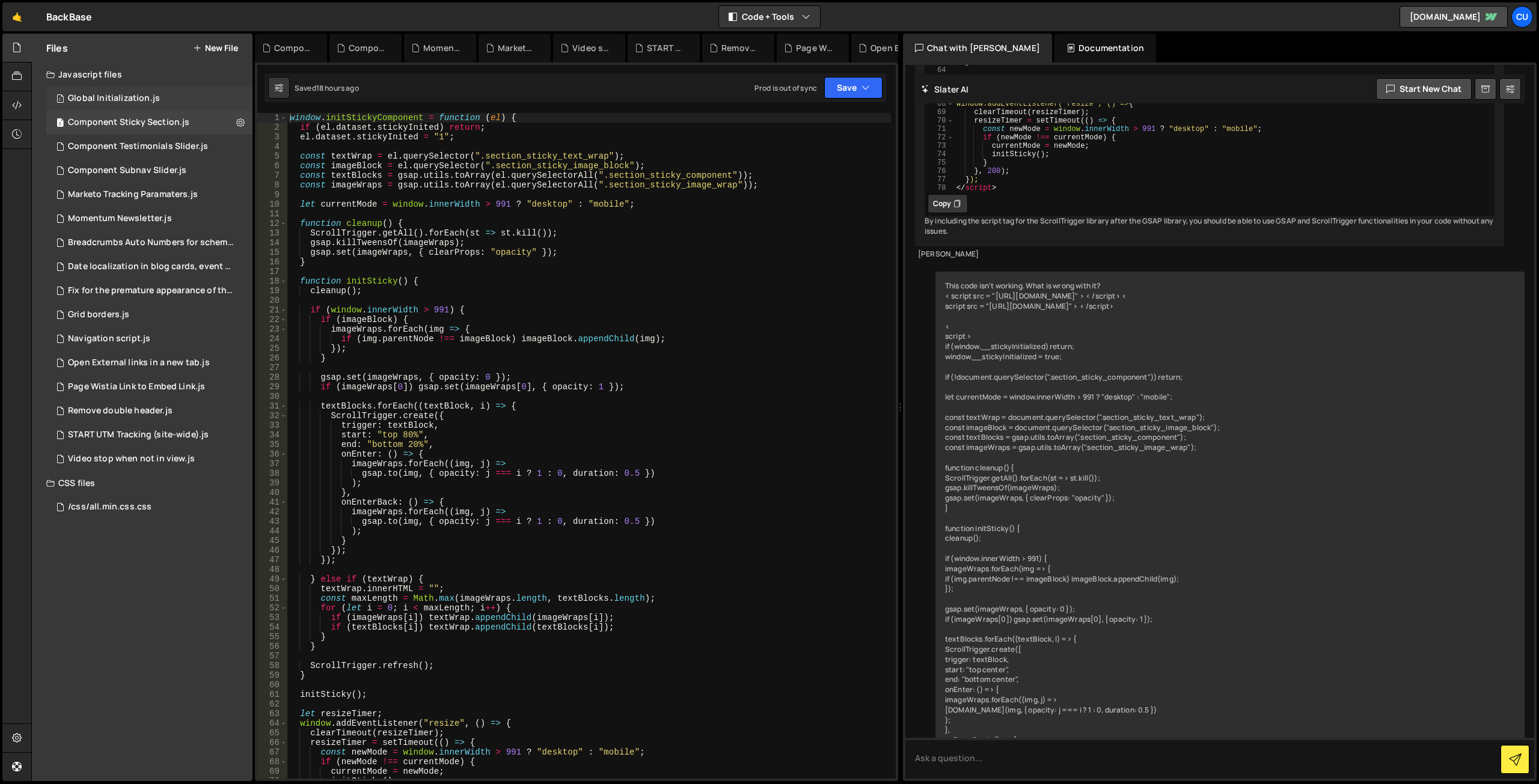
click at [136, 97] on div "Global Initialization.js" at bounding box center [114, 98] width 92 height 11
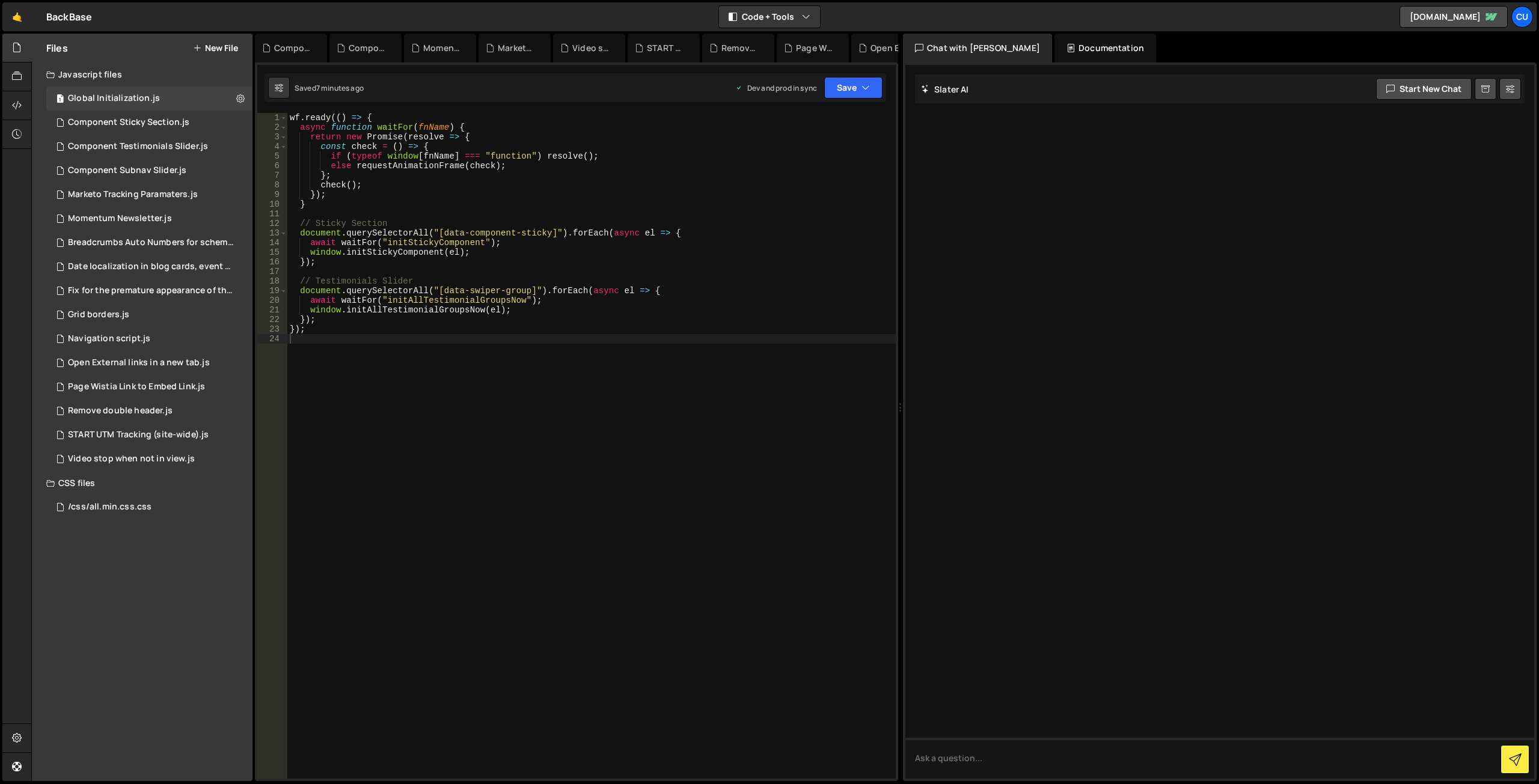
scroll to position [0, 0]
click at [478, 358] on div "wf . ready (( ) => { async function waitFor ( fnName ) { return new Promise ( r…" at bounding box center [592, 456] width 608 height 685
type textarea "});"
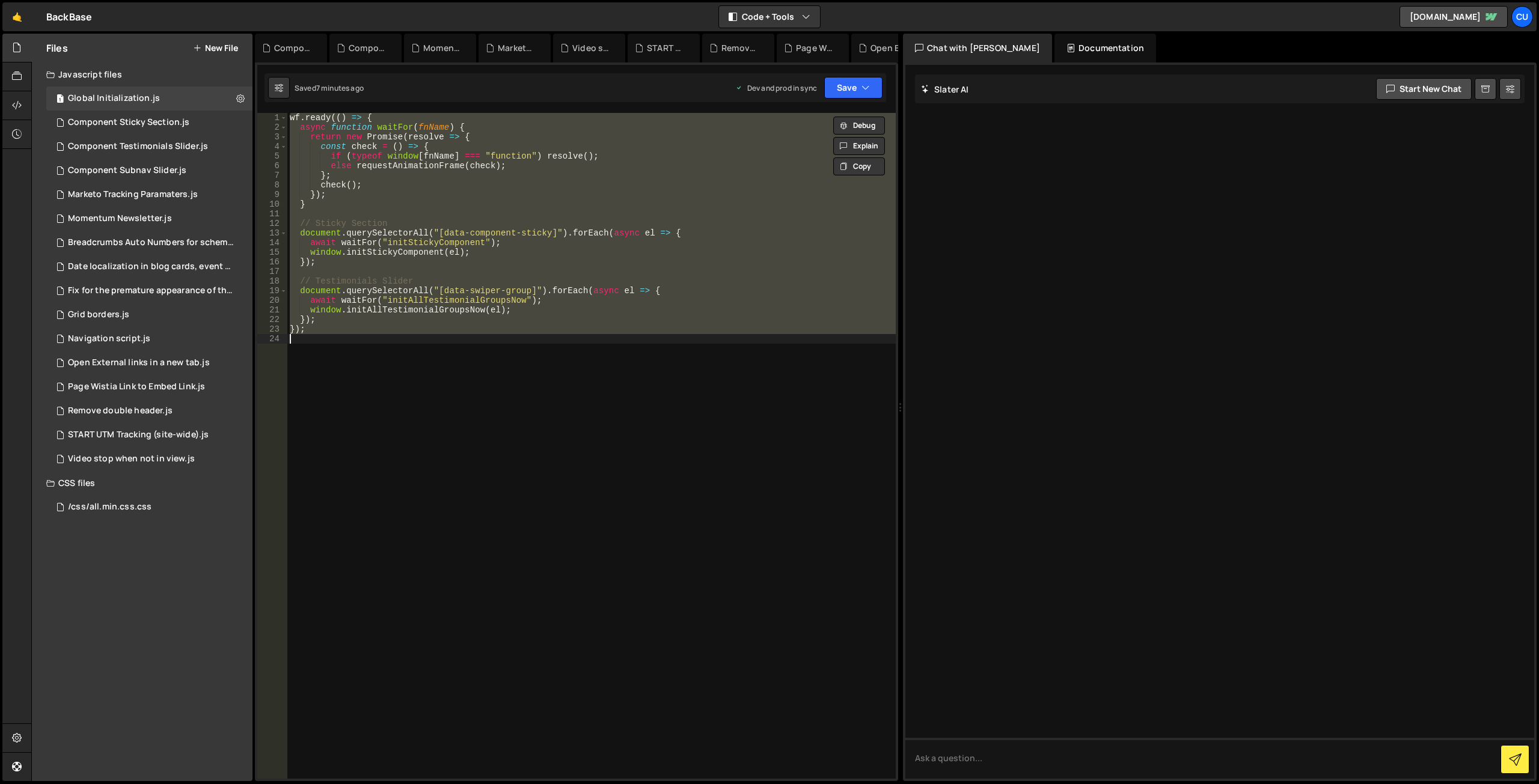
paste textarea
click at [504, 328] on div "wf . ready (( ) => { async function waitFor ( fnName ) { return new Promise ( r…" at bounding box center [592, 446] width 608 height 666
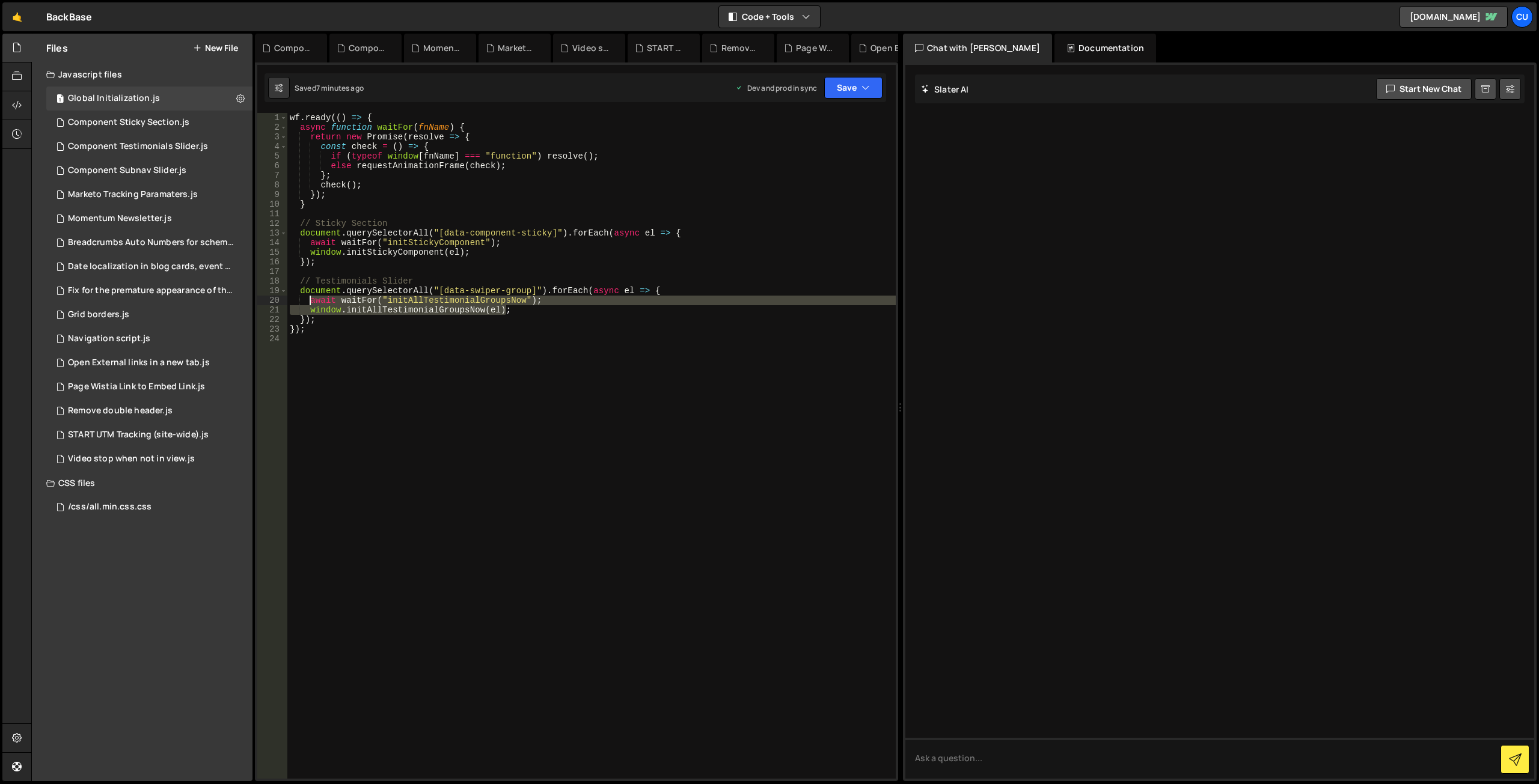
drag, startPoint x: 511, startPoint y: 311, endPoint x: 311, endPoint y: 302, distance: 200.2
click at [311, 302] on div "wf . ready (( ) => { async function waitFor ( fnName ) { return new Promise ( r…" at bounding box center [592, 456] width 608 height 685
paste textarea "window.initAllTestimonialGroupsNow("
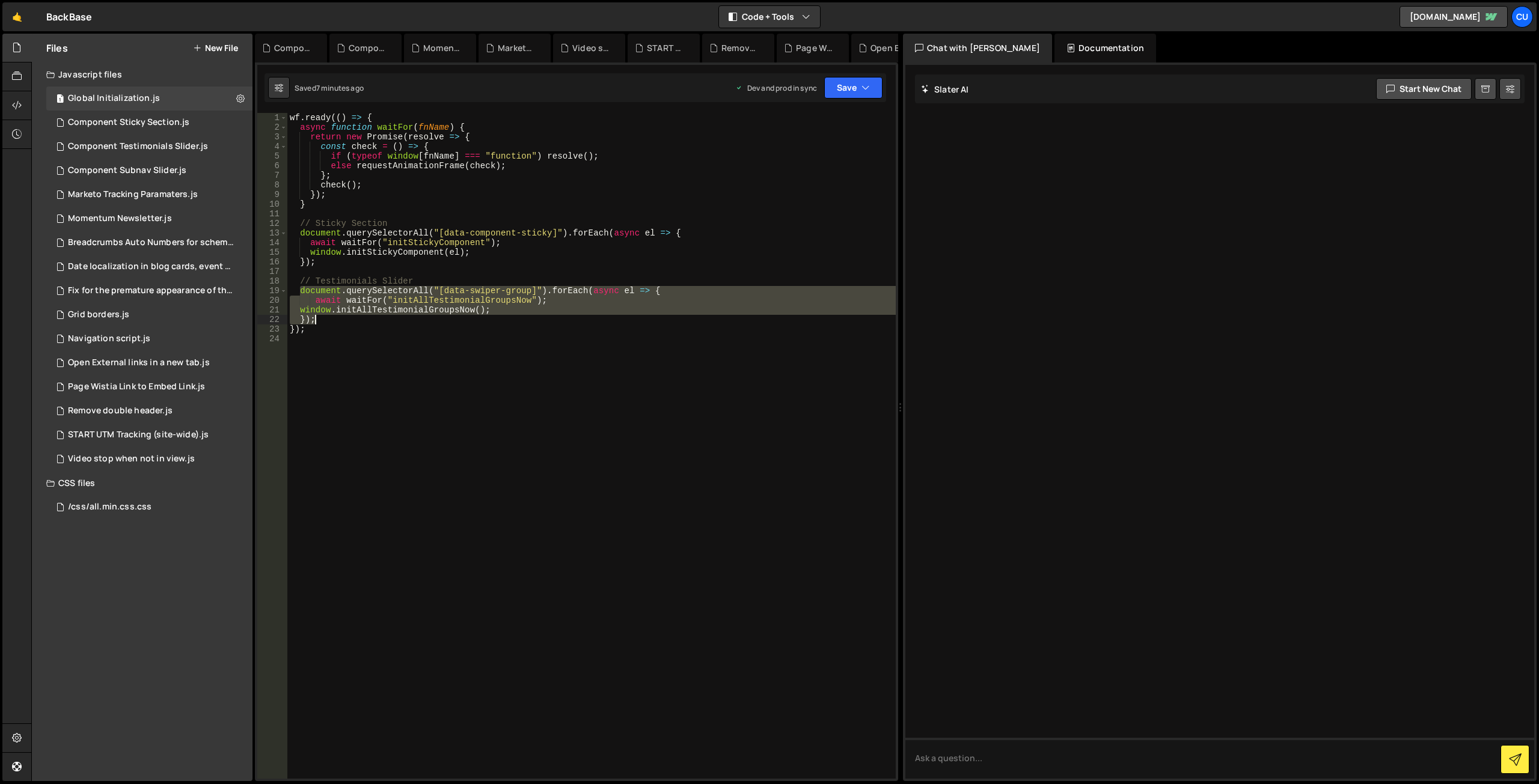
drag, startPoint x: 299, startPoint y: 290, endPoint x: 334, endPoint y: 317, distance: 44.2
click at [334, 317] on div "wf . ready (( ) => { async function waitFor ( fnName ) { return new Promise ( r…" at bounding box center [592, 456] width 608 height 685
paste textarea
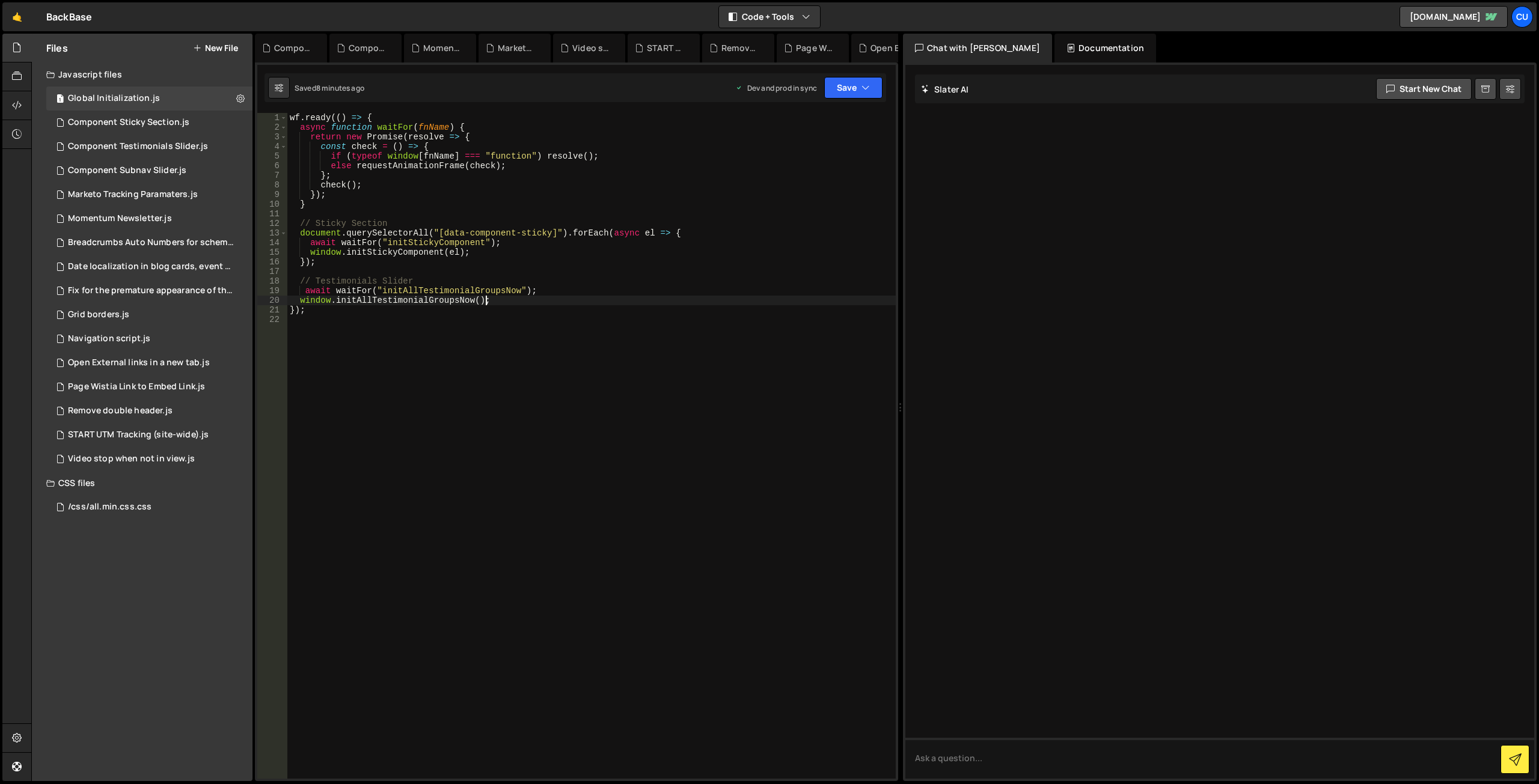
click at [302, 294] on div "wf . ready (( ) => { async function waitFor ( fnName ) { return new Promise ( r…" at bounding box center [592, 456] width 608 height 685
type textarea "await waitFor("initAllTestimonialGroupsNow");"
click at [838, 90] on button "Save" at bounding box center [853, 87] width 58 height 22
click at [805, 159] on div "Save to Production S" at bounding box center [813, 156] width 125 height 12
click at [669, 359] on div "wf . ready (( ) => { async function waitFor ( fnName ) { return new Promise ( r…" at bounding box center [592, 456] width 608 height 685
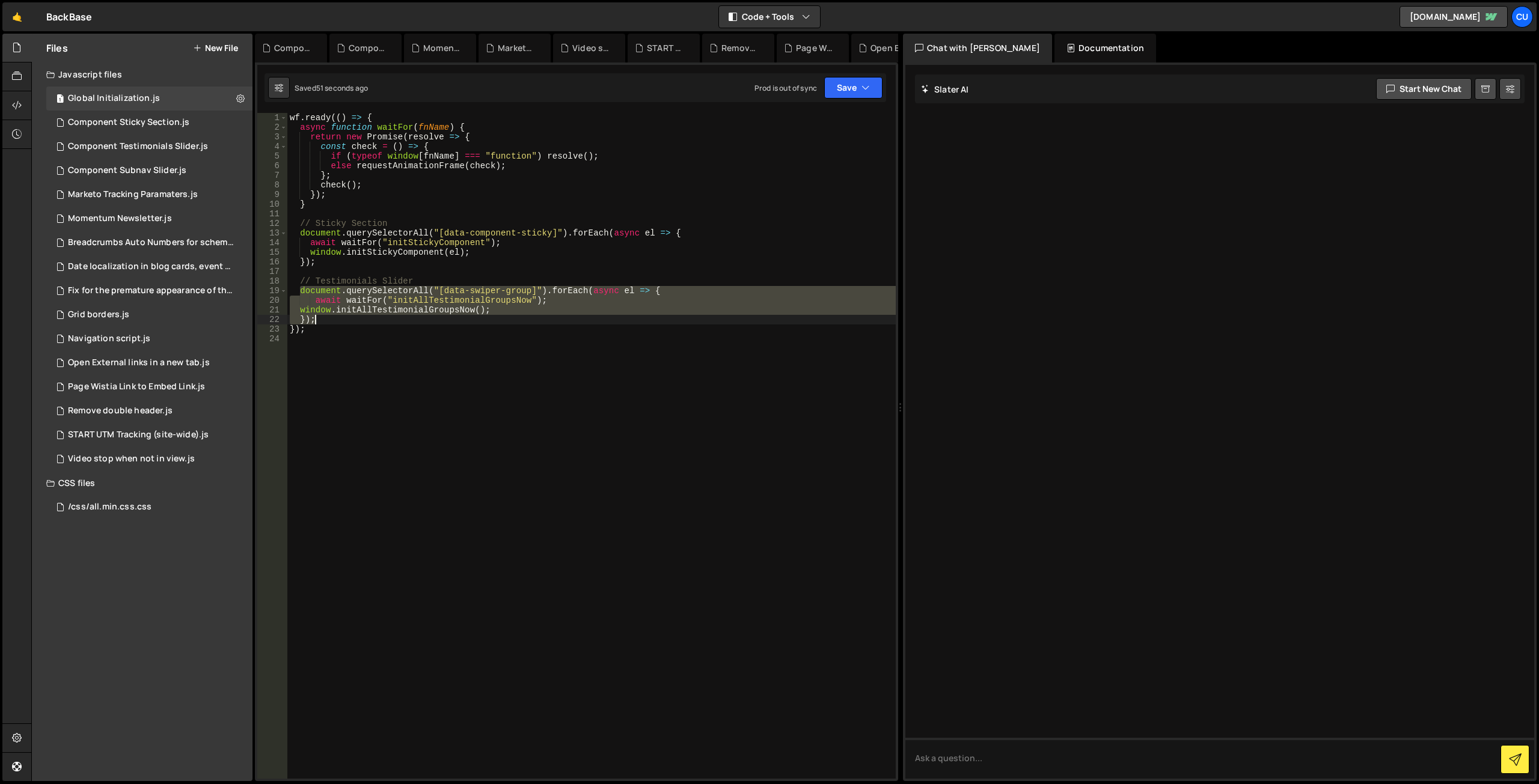
type textarea "window.initAllTestimonialGroupsNow(); });"
click at [661, 338] on div "wf . ready (( ) => { async function waitFor ( fnName ) { return new Promise ( r…" at bounding box center [592, 456] width 608 height 685
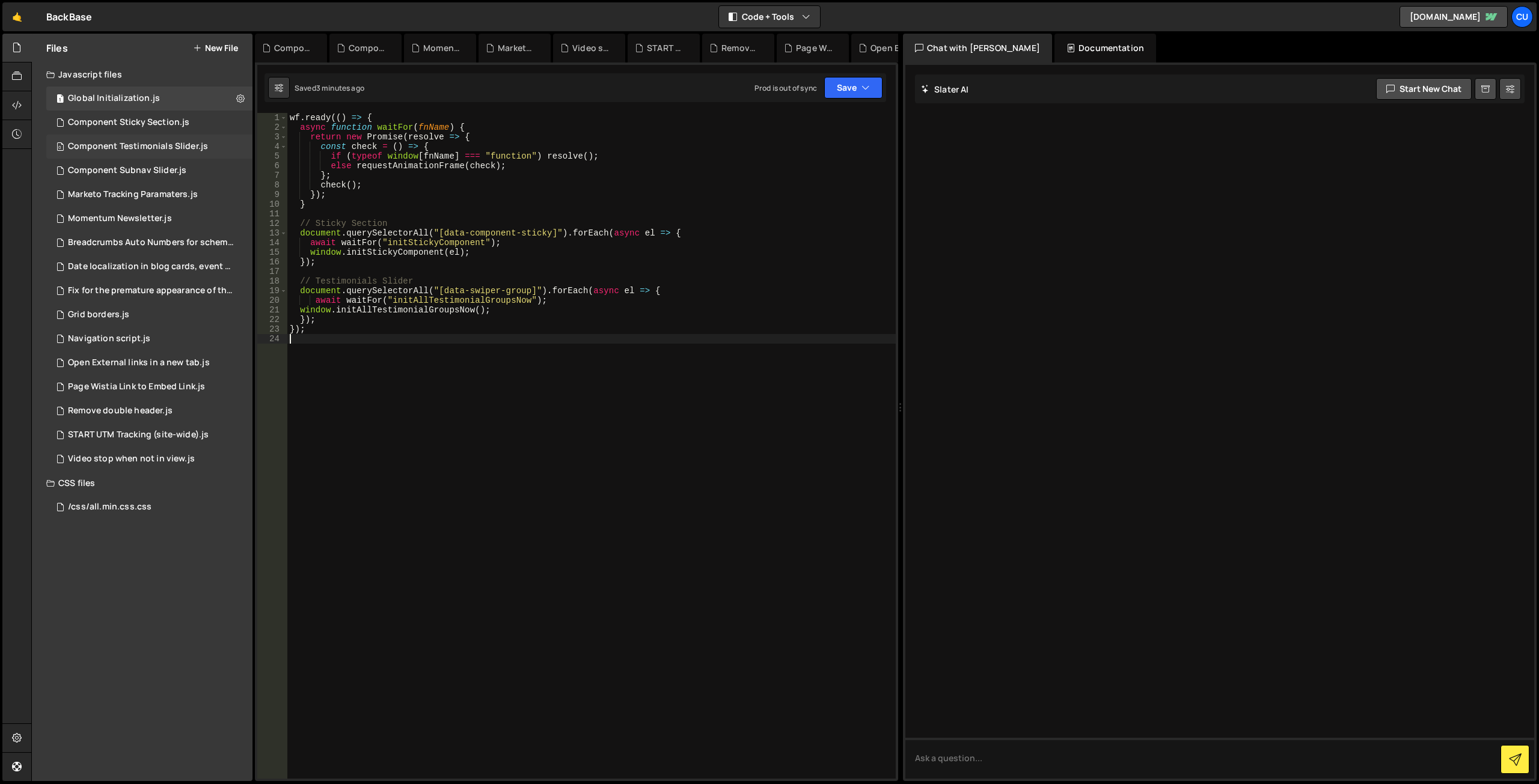
click at [162, 141] on div "0 Component Testimonials Slider.js 0" at bounding box center [149, 146] width 206 height 24
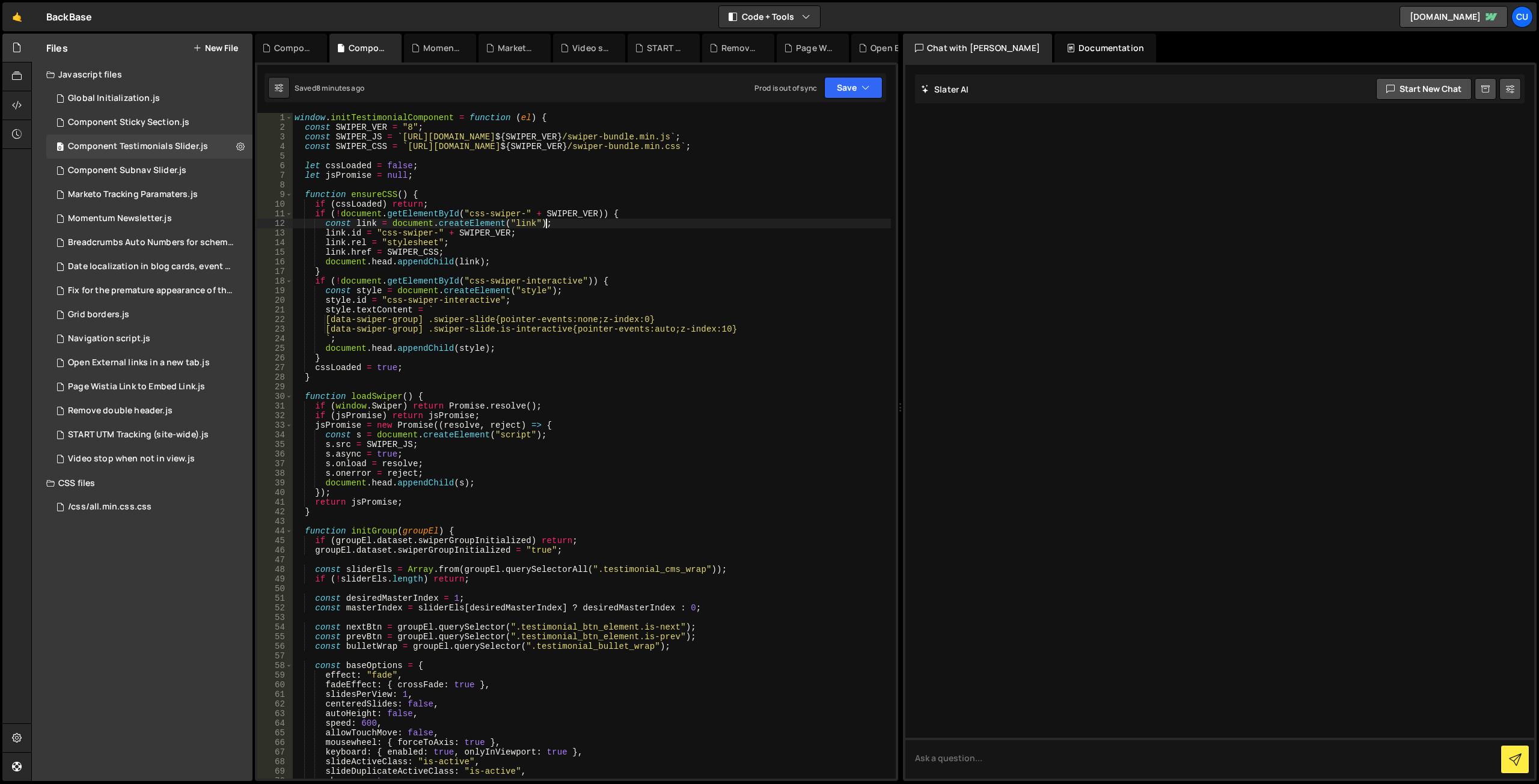
click at [615, 226] on div "window . initTestimonialComponent = function ( el ) { const SWIPER_VER = "8" ; …" at bounding box center [591, 456] width 599 height 685
type textarea "};"
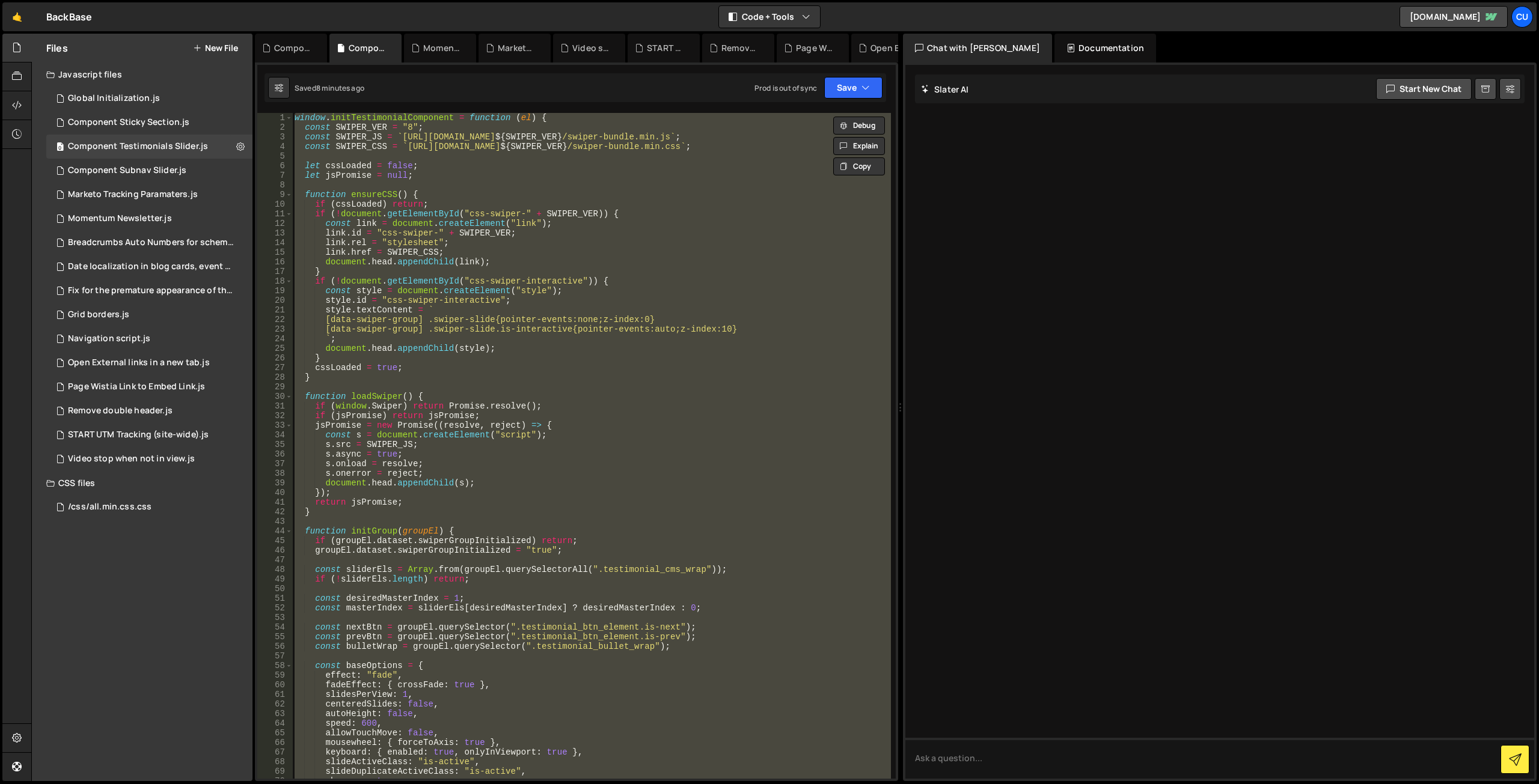
paste textarea
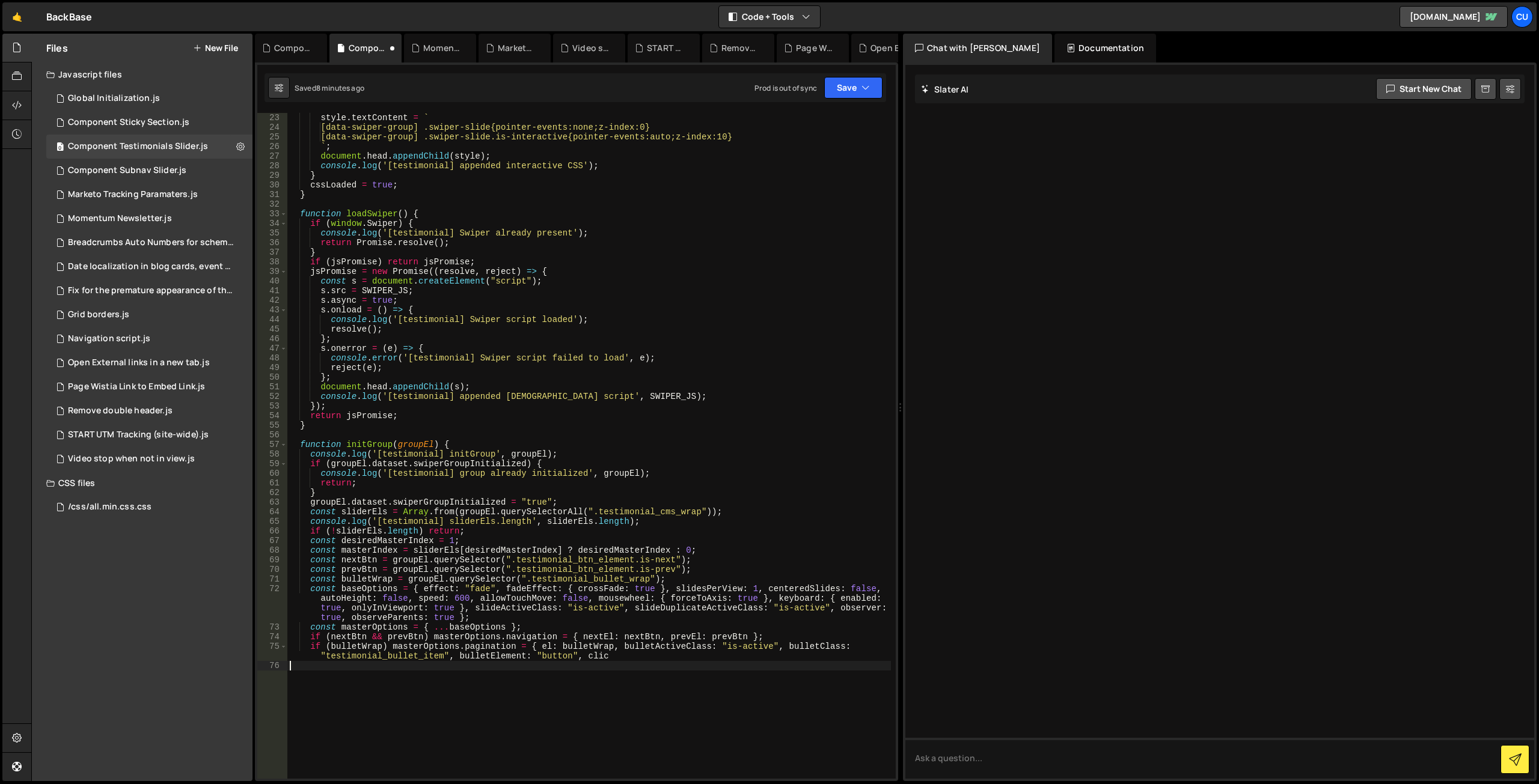
scroll to position [320, 0]
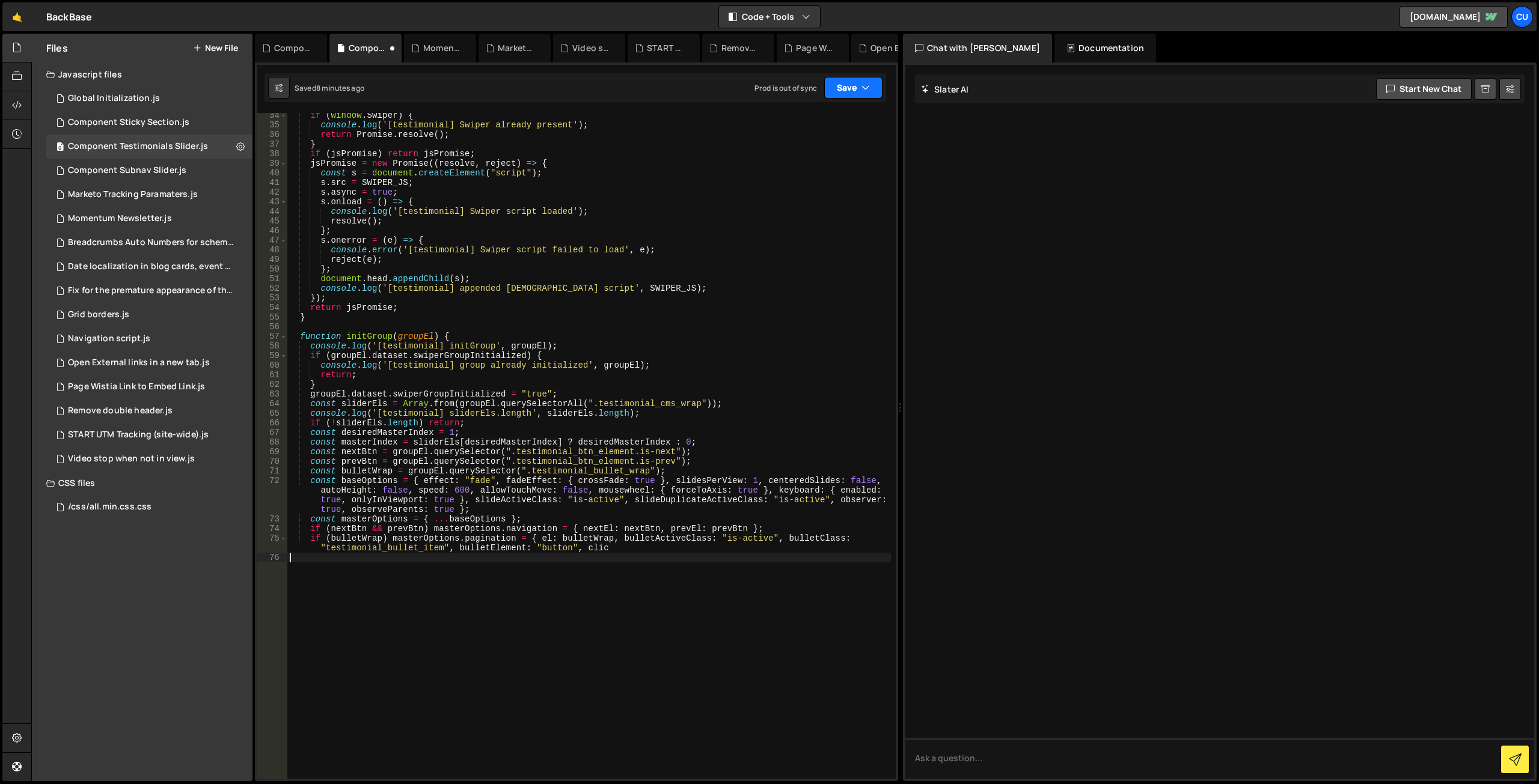
click at [843, 77] on button "Save" at bounding box center [853, 87] width 58 height 22
click at [800, 165] on div "12 minutes ago" at bounding box center [796, 169] width 50 height 11
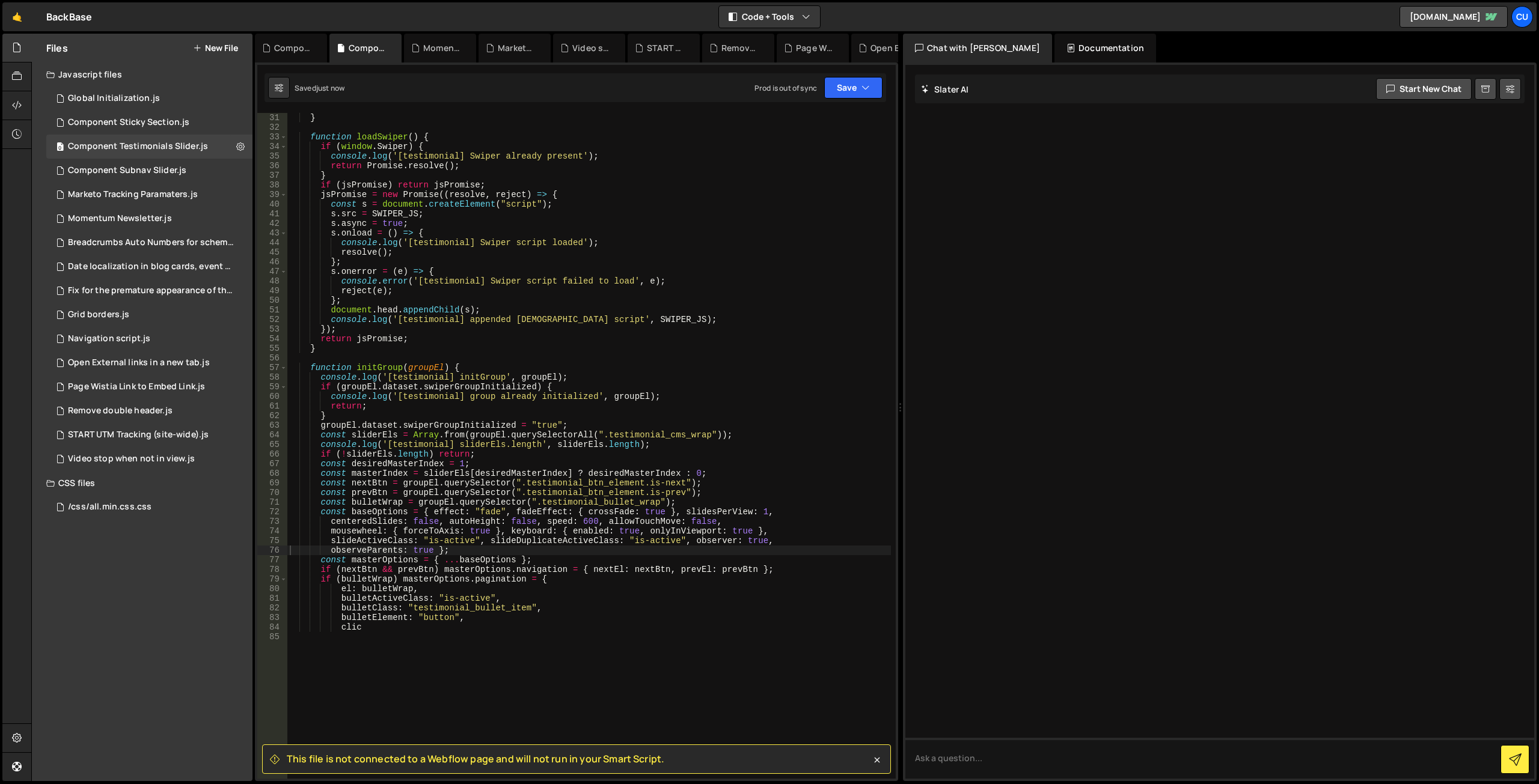
scroll to position [361, 0]
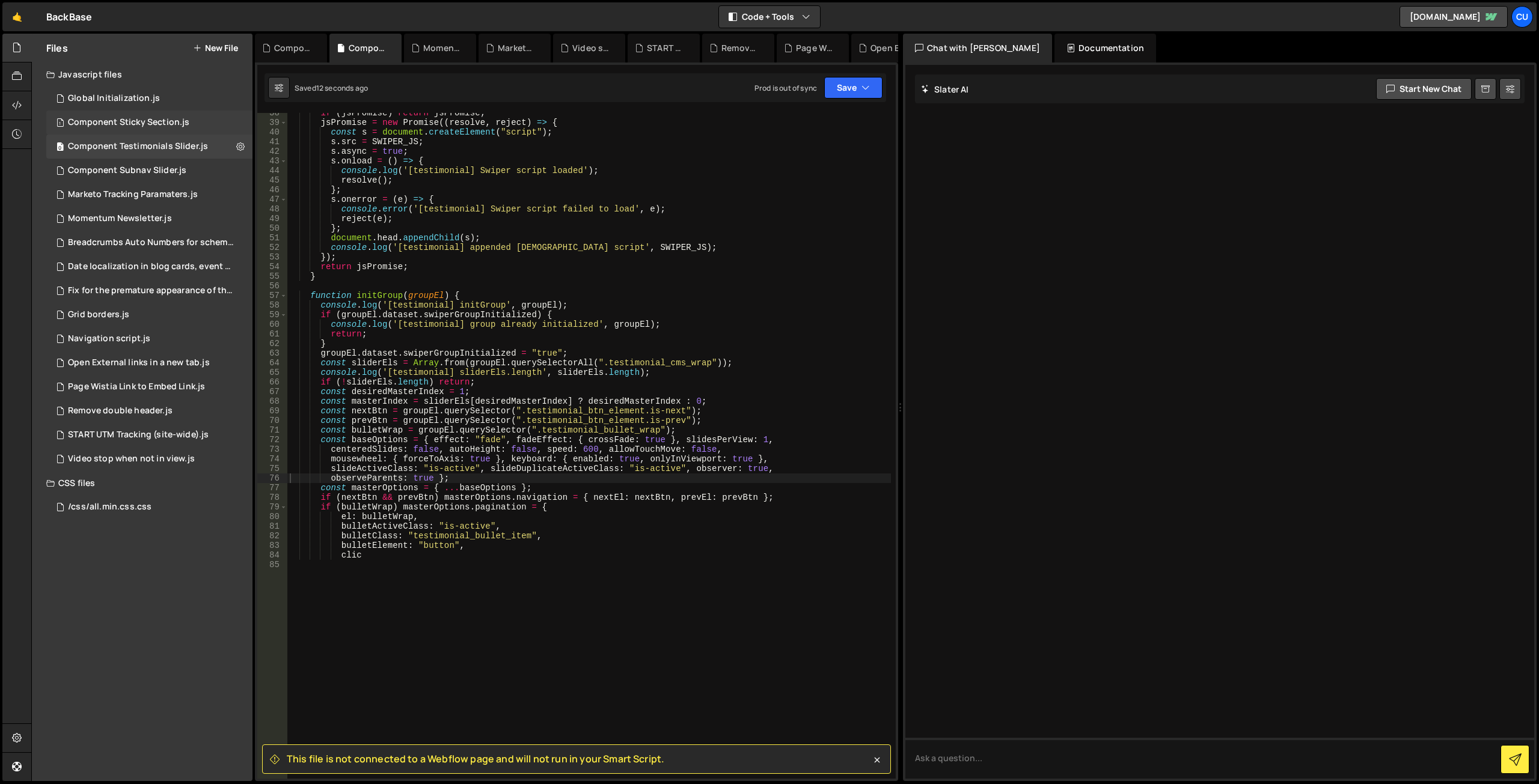
click at [169, 121] on div "Component Sticky Section.js" at bounding box center [129, 122] width 122 height 11
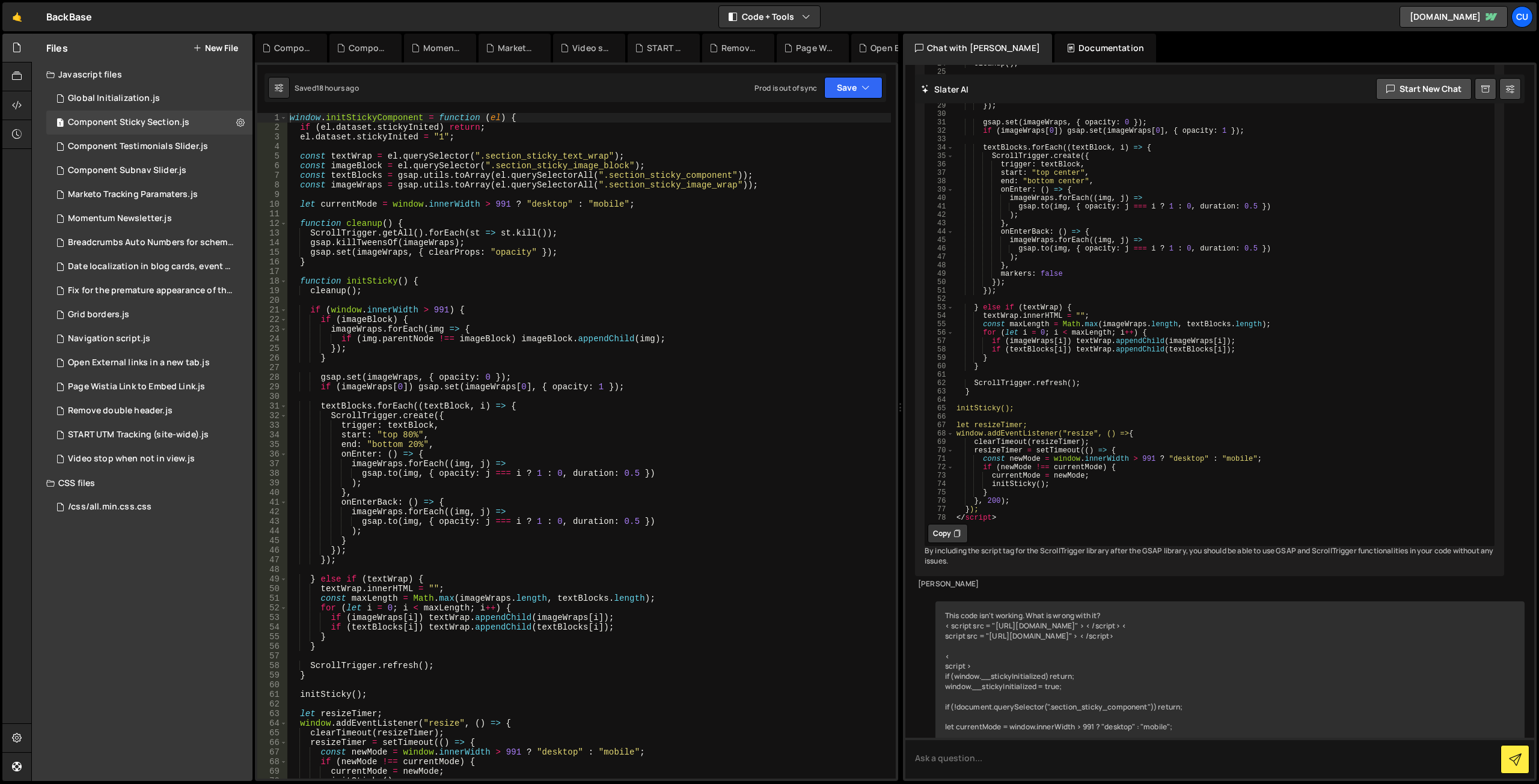
scroll to position [4329, 0]
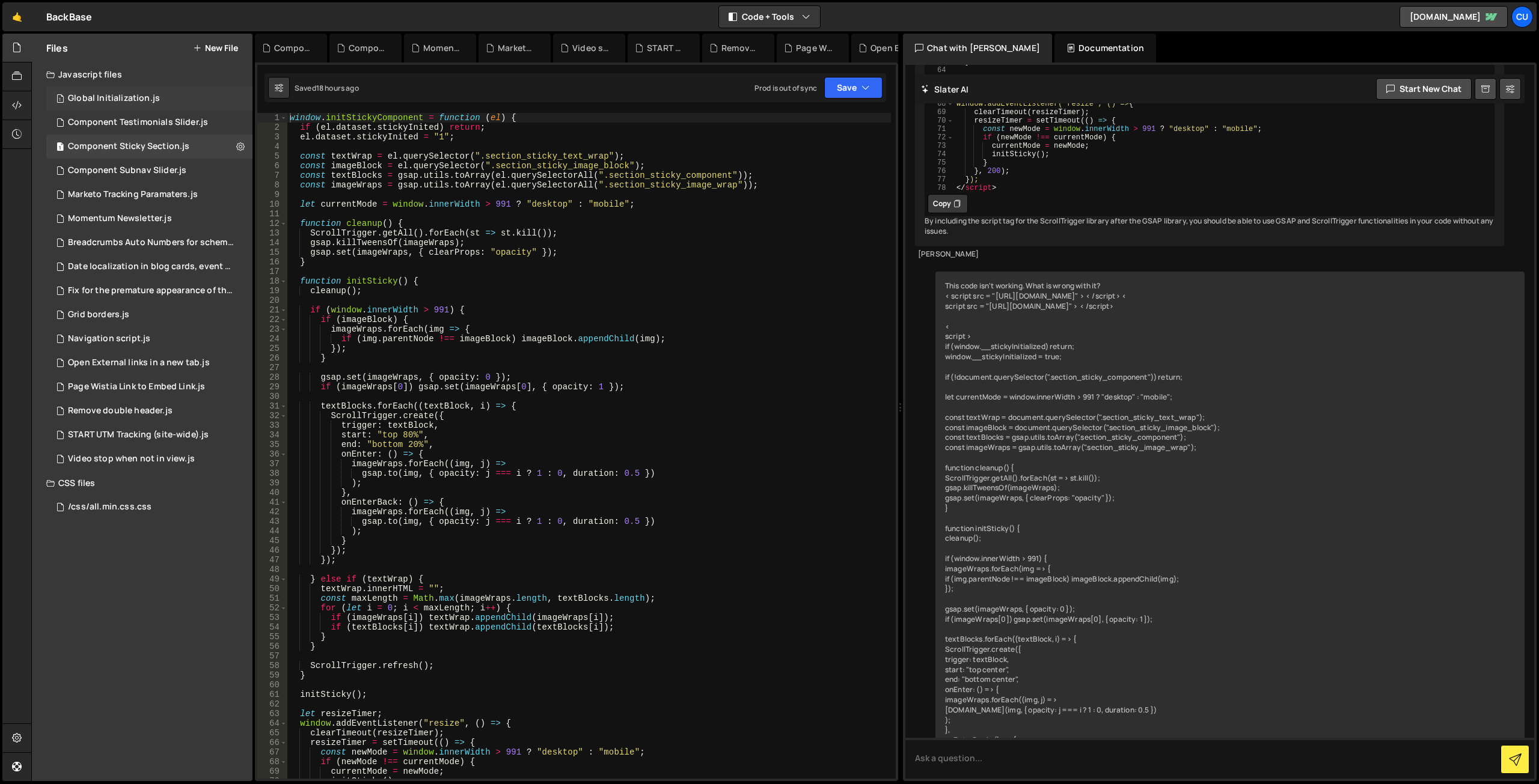
click at [172, 95] on div "1 Global Initialization.js 0" at bounding box center [149, 98] width 206 height 24
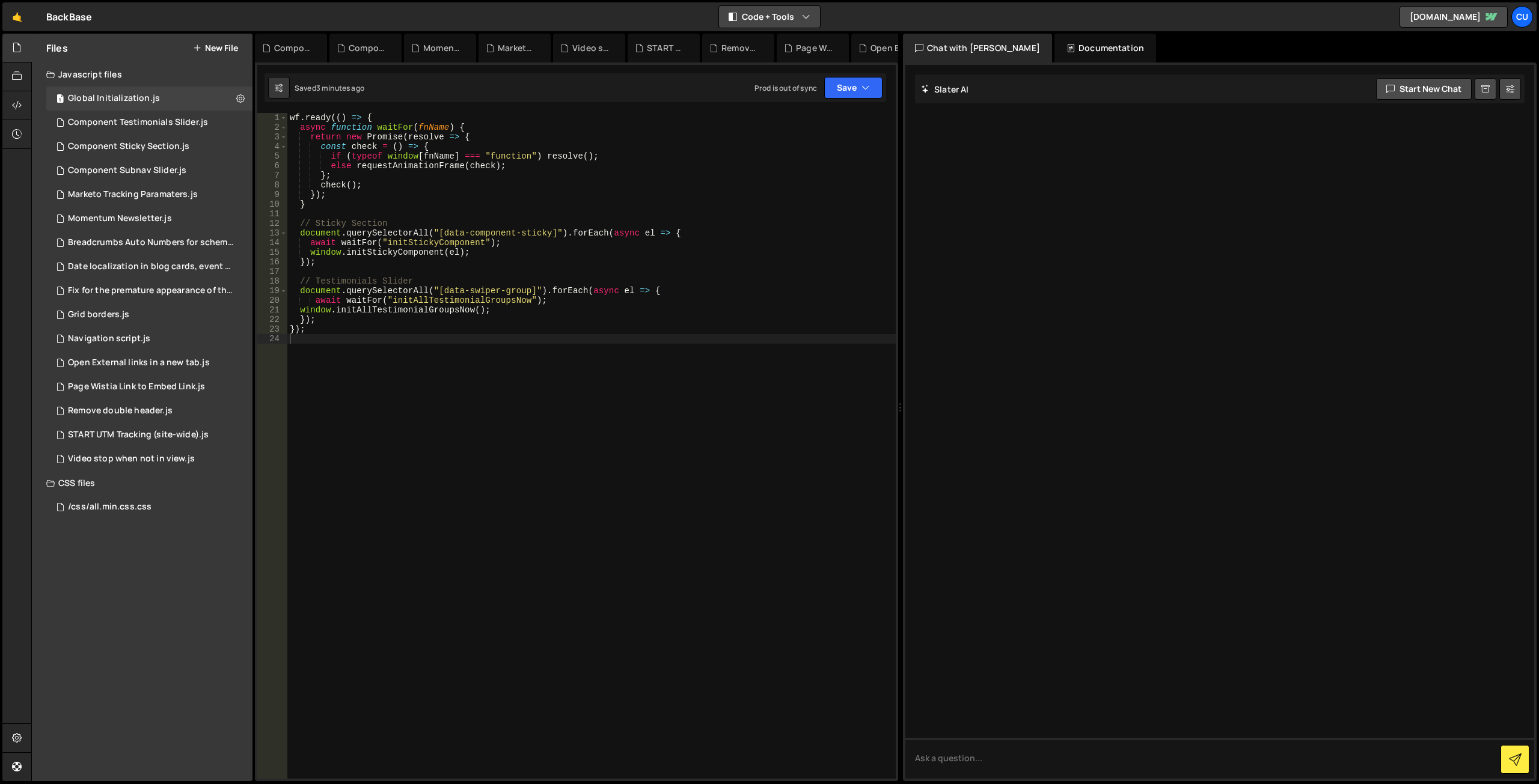
scroll to position [0, 0]
click at [592, 205] on div "wf . ready (( ) => { async function waitFor ( fnName ) { return new Promise ( r…" at bounding box center [592, 456] width 608 height 685
type textarea "});"
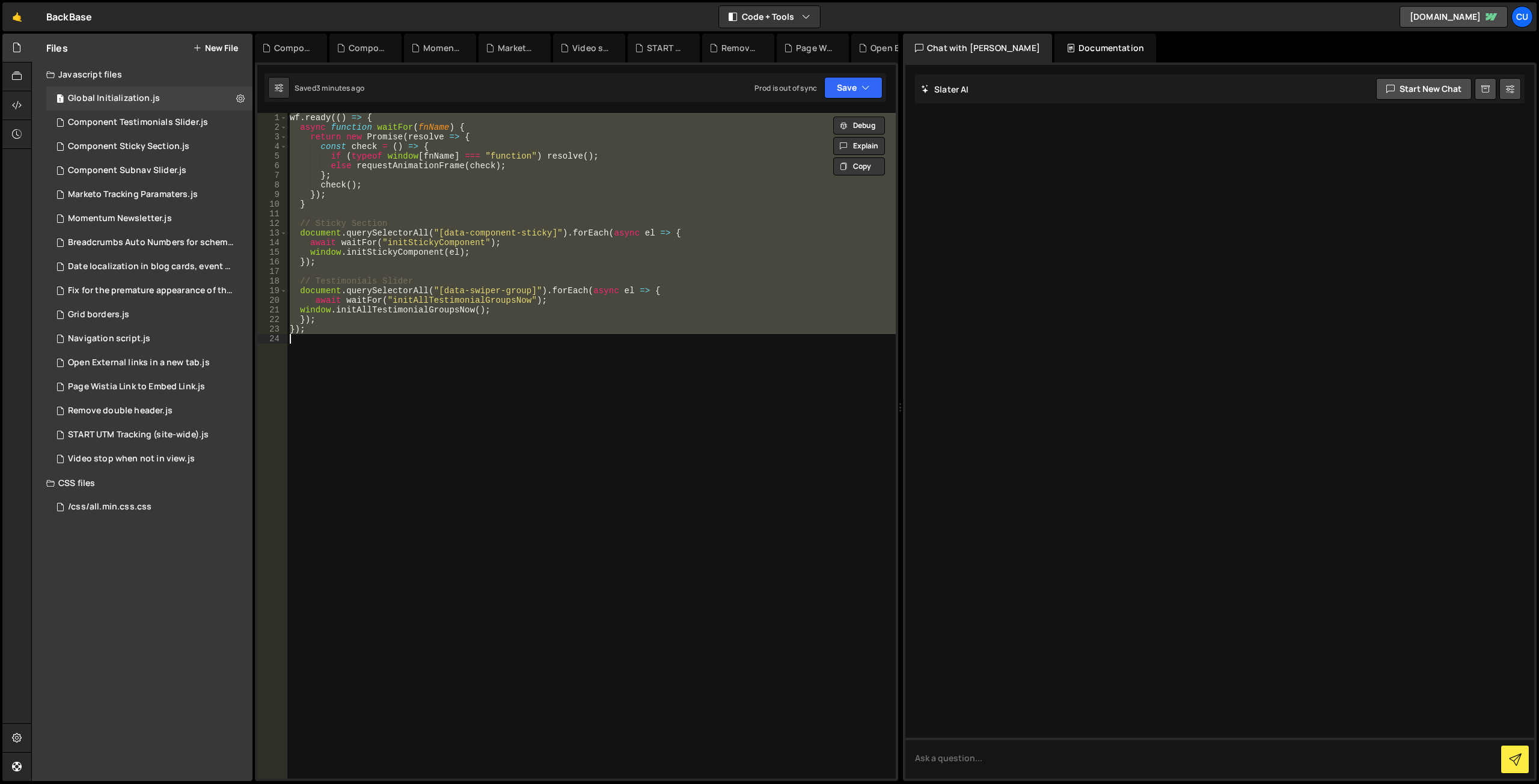
paste textarea
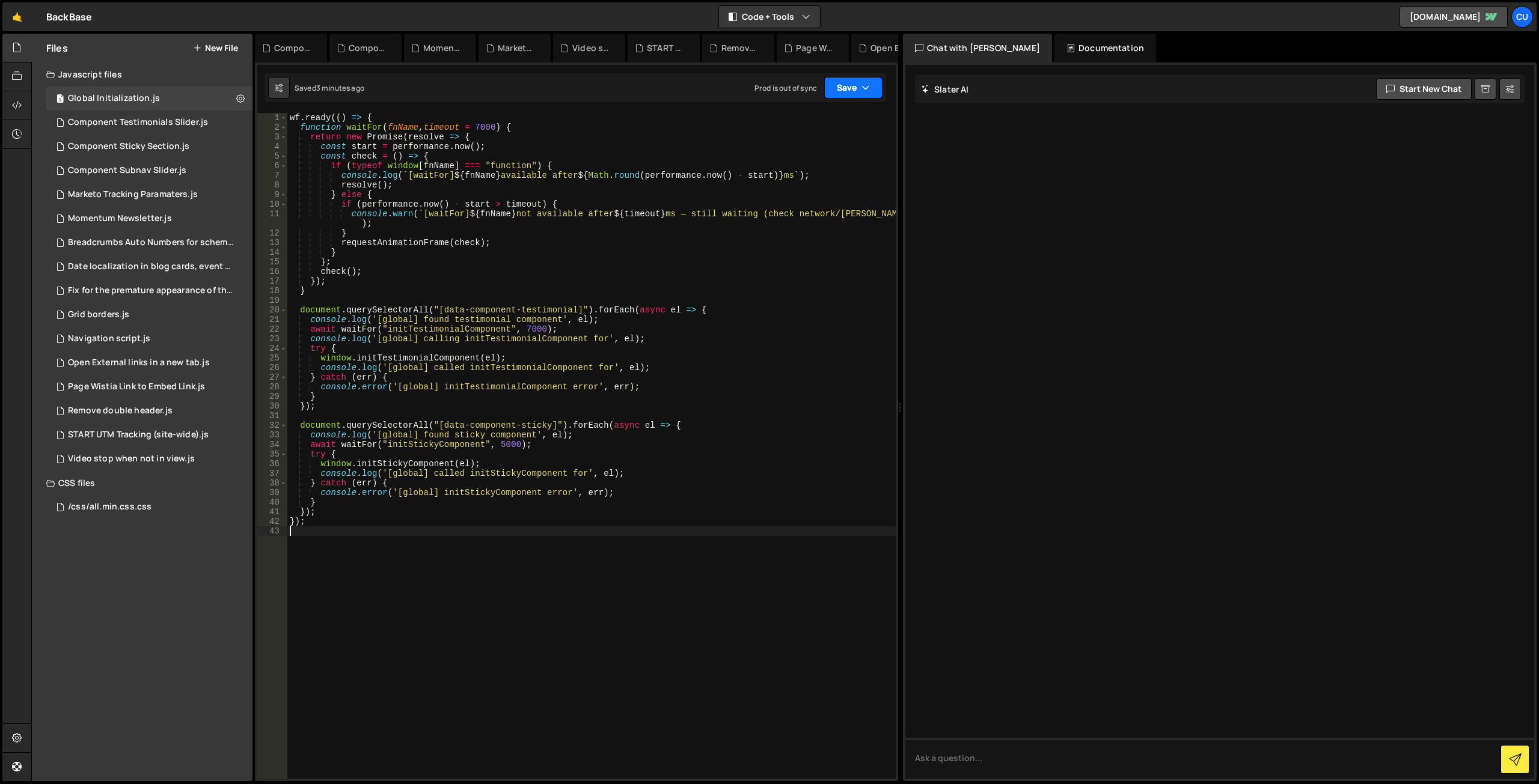
click at [838, 91] on button "Save" at bounding box center [853, 87] width 58 height 22
click at [795, 167] on div "12 minutes ago" at bounding box center [796, 169] width 50 height 11
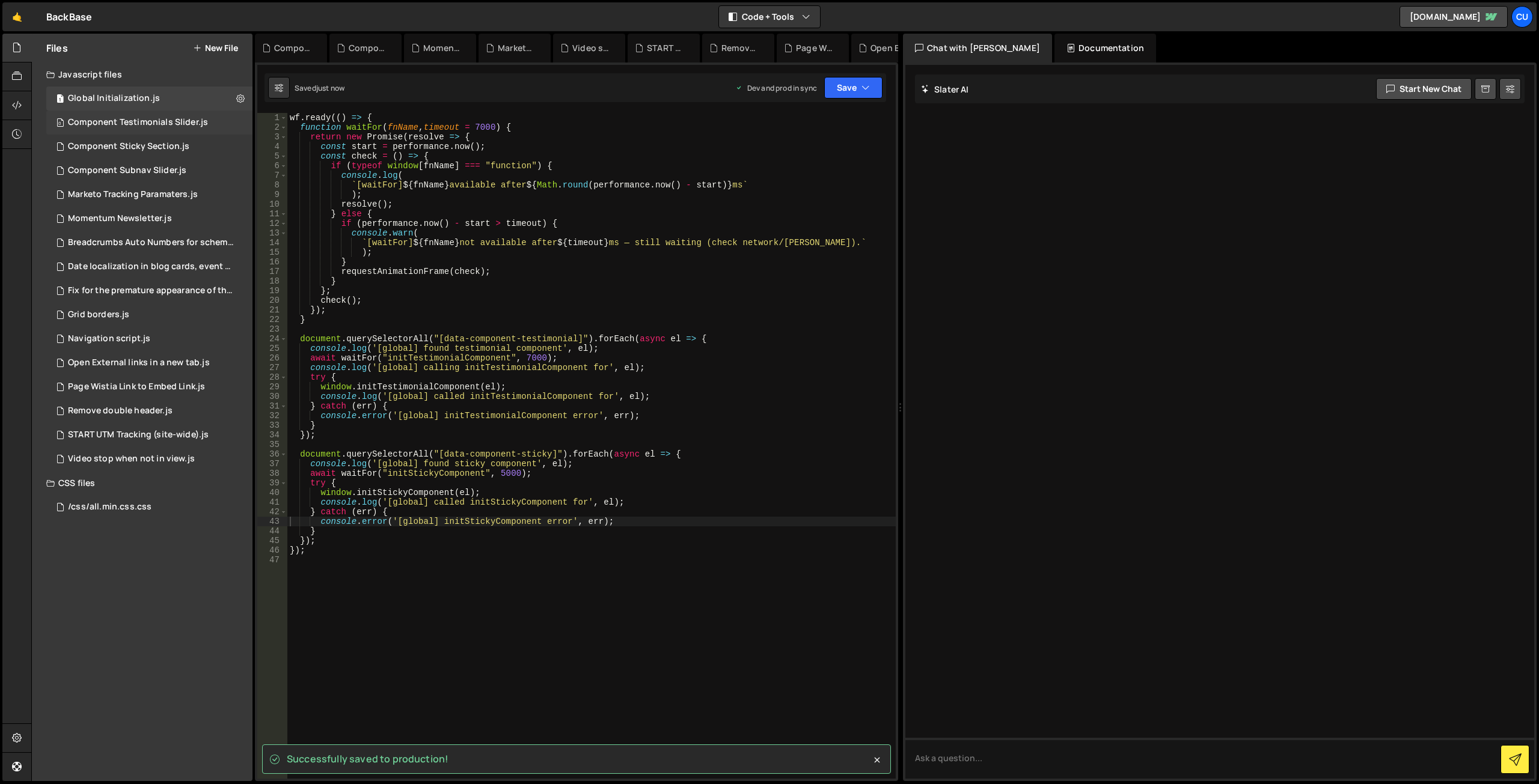
click at [147, 127] on div "Component Testimonials Slider.js" at bounding box center [138, 122] width 140 height 11
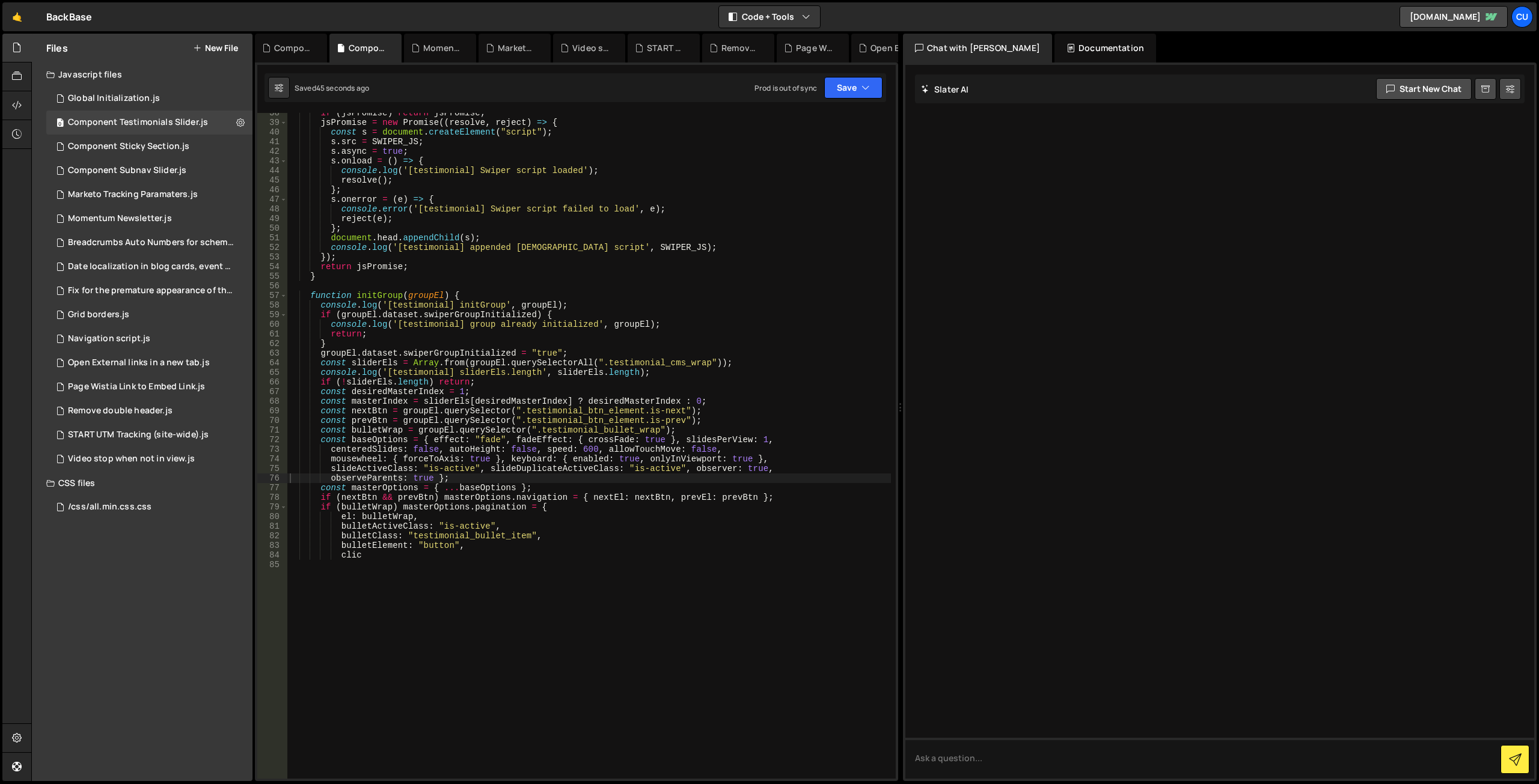
click at [599, 283] on div "if ( jsPromise ) return jsPromise ; jsPromise = new Promise (( resolve , reject…" at bounding box center [589, 451] width 604 height 685
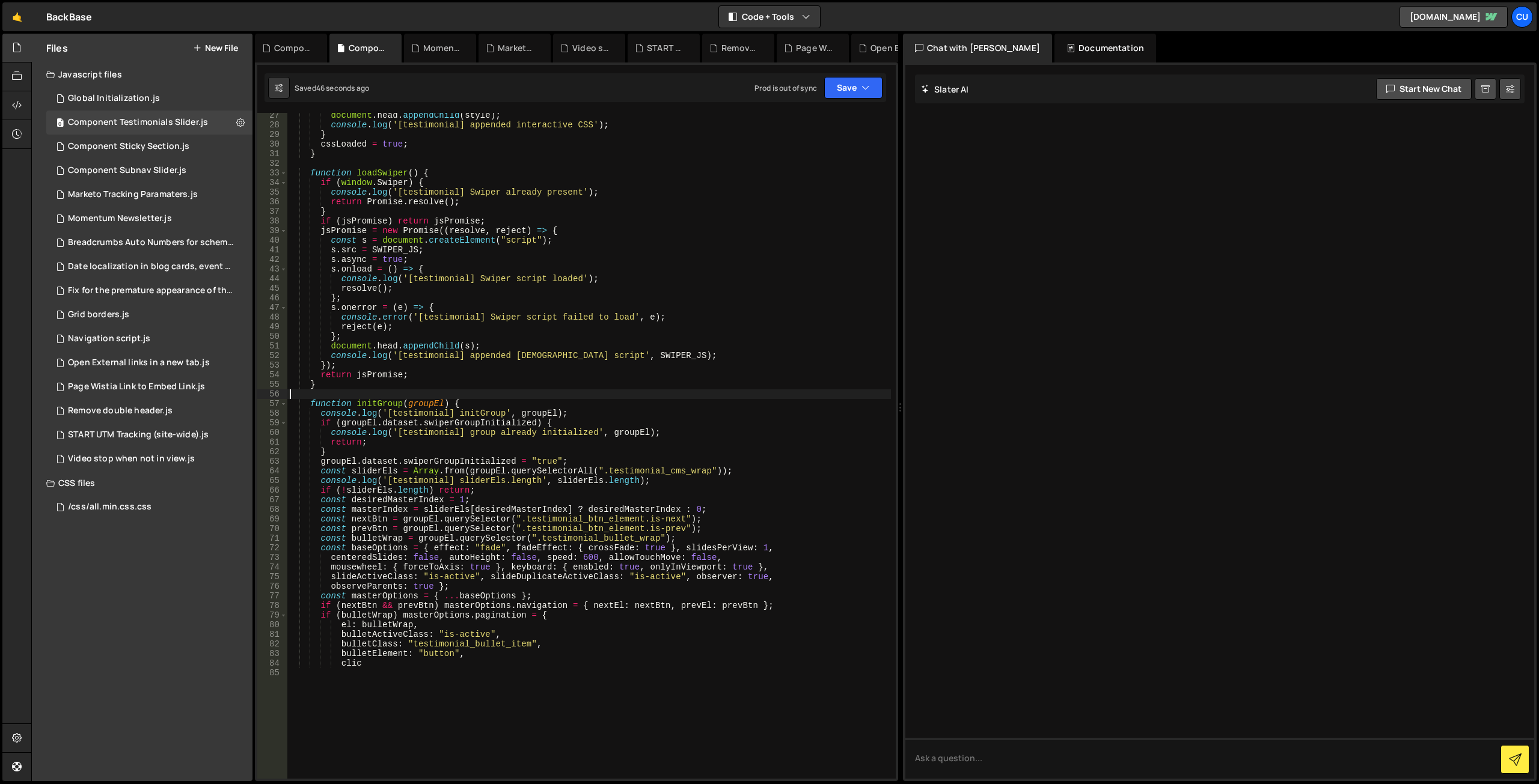
type textarea "clic"
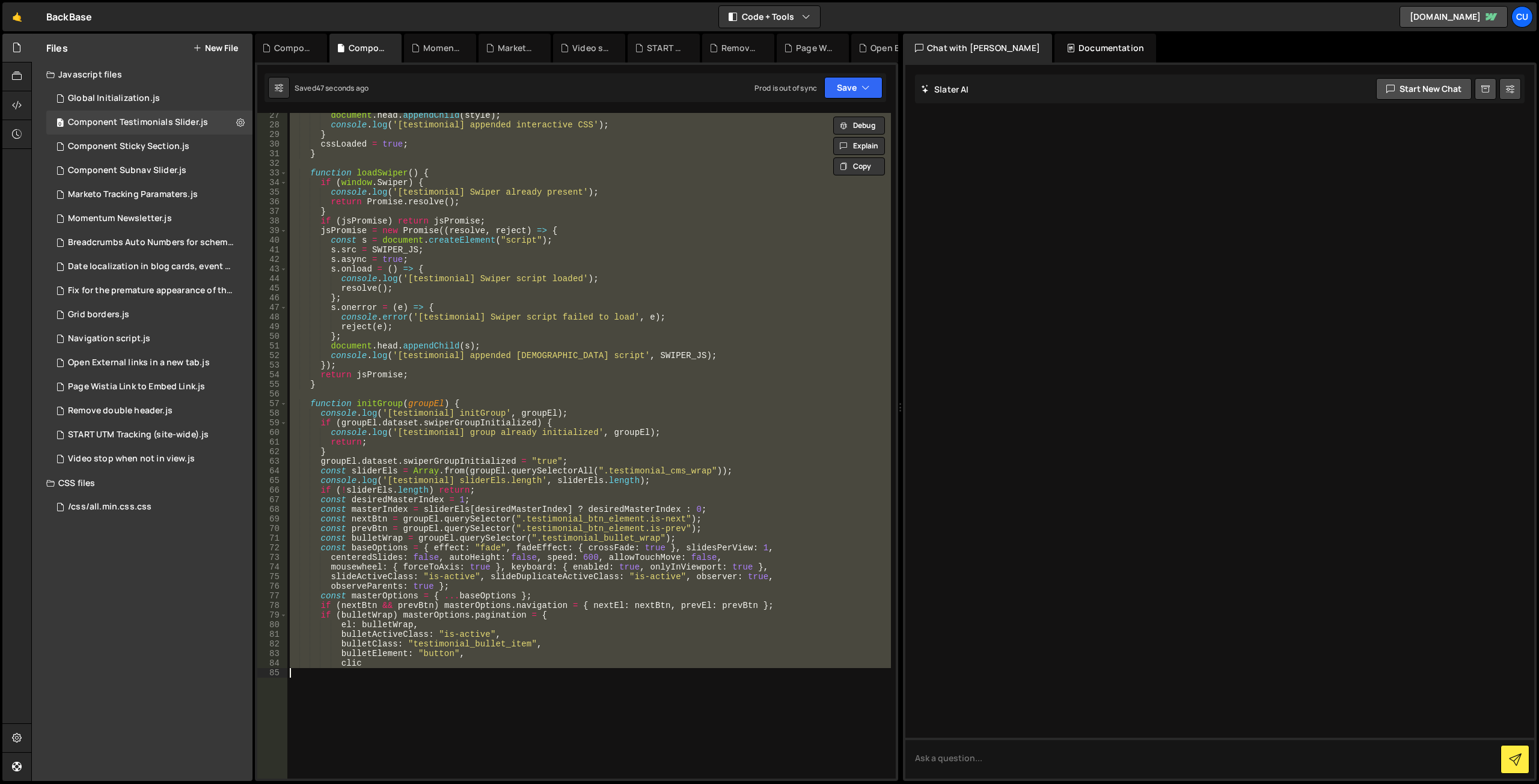
paste textarea
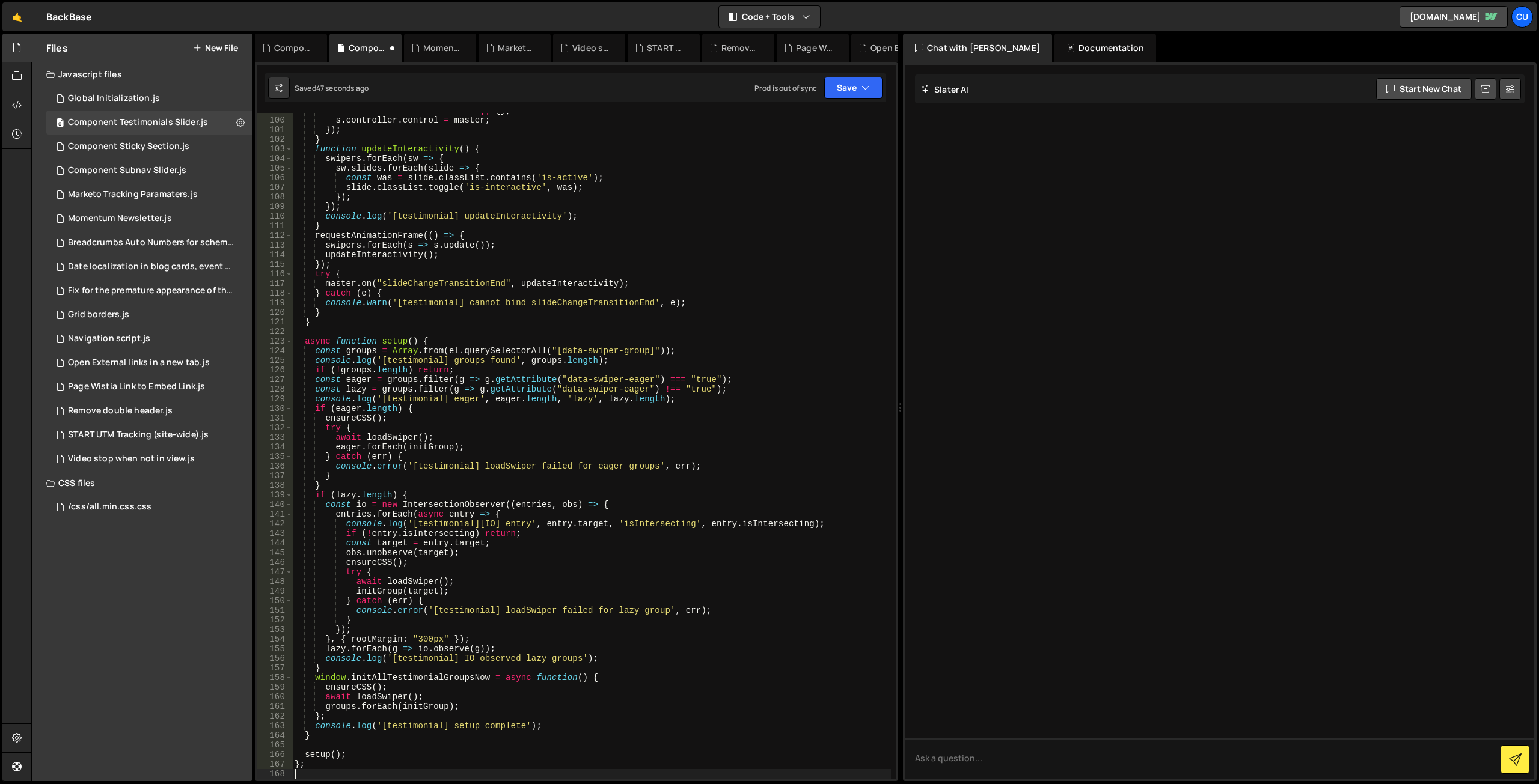
scroll to position [1024, 0]
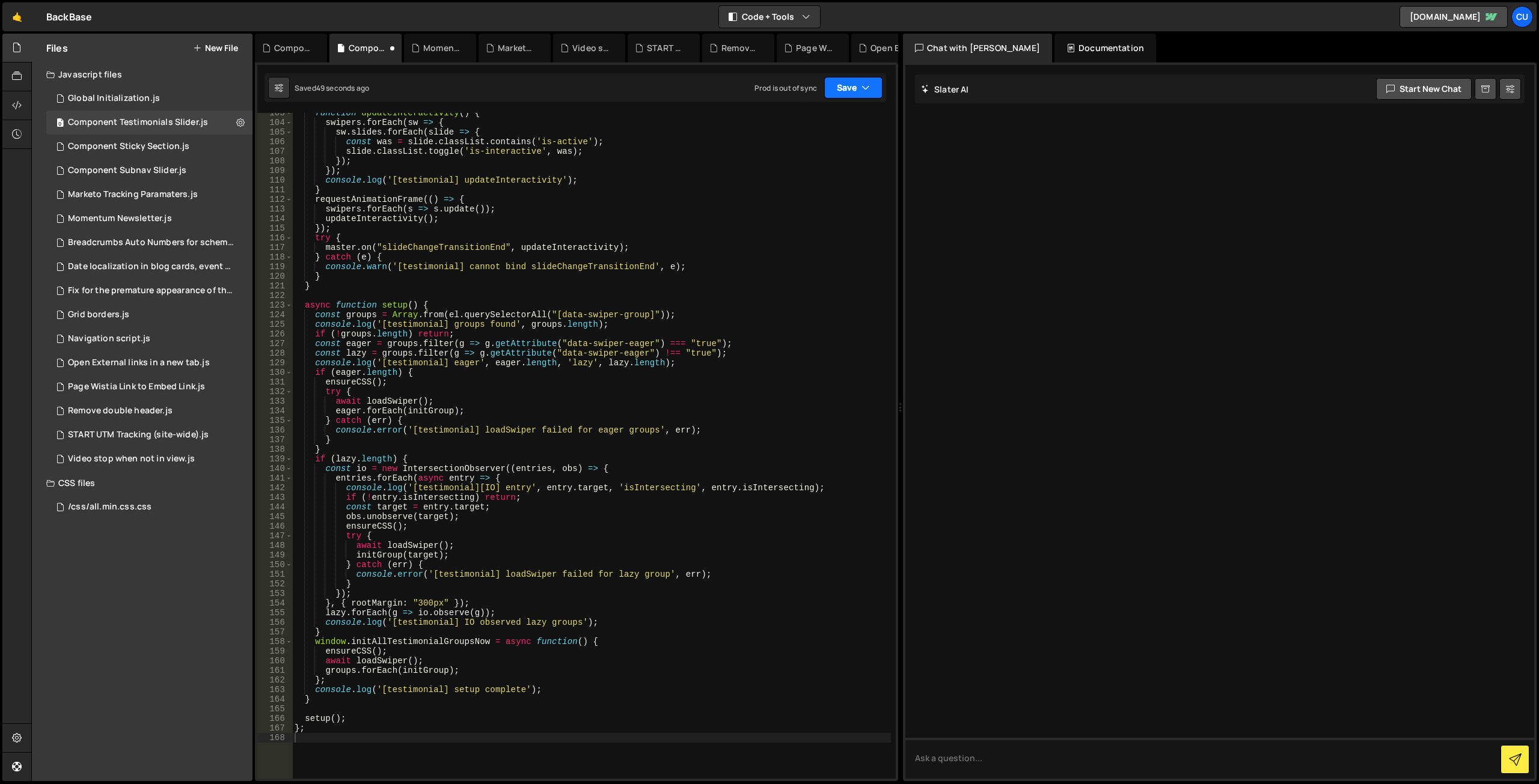
click at [848, 92] on button "Save" at bounding box center [853, 87] width 58 height 22
click at [789, 162] on div "Saved 13 minutes ago" at bounding box center [813, 169] width 125 height 15
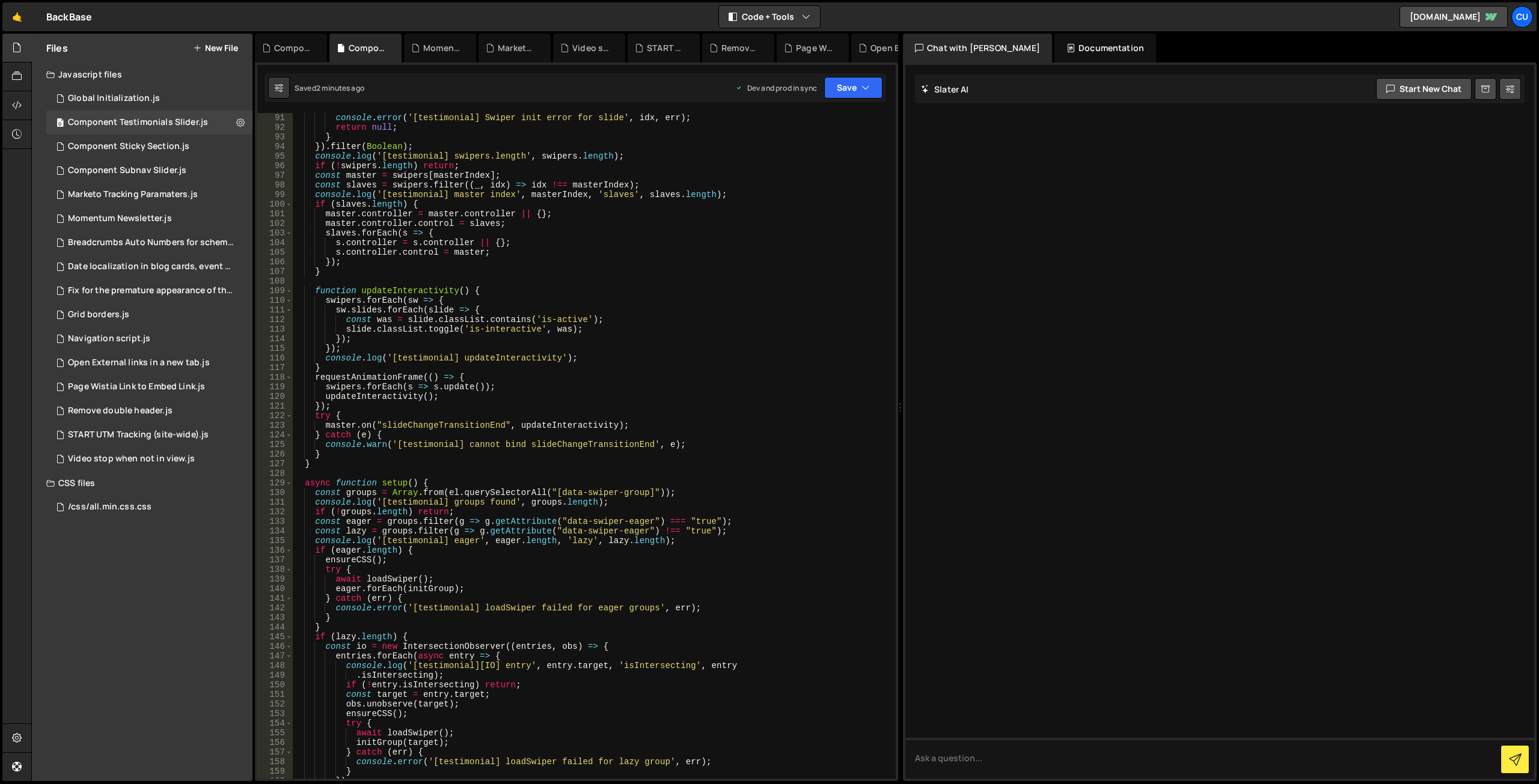
scroll to position [974, 0]
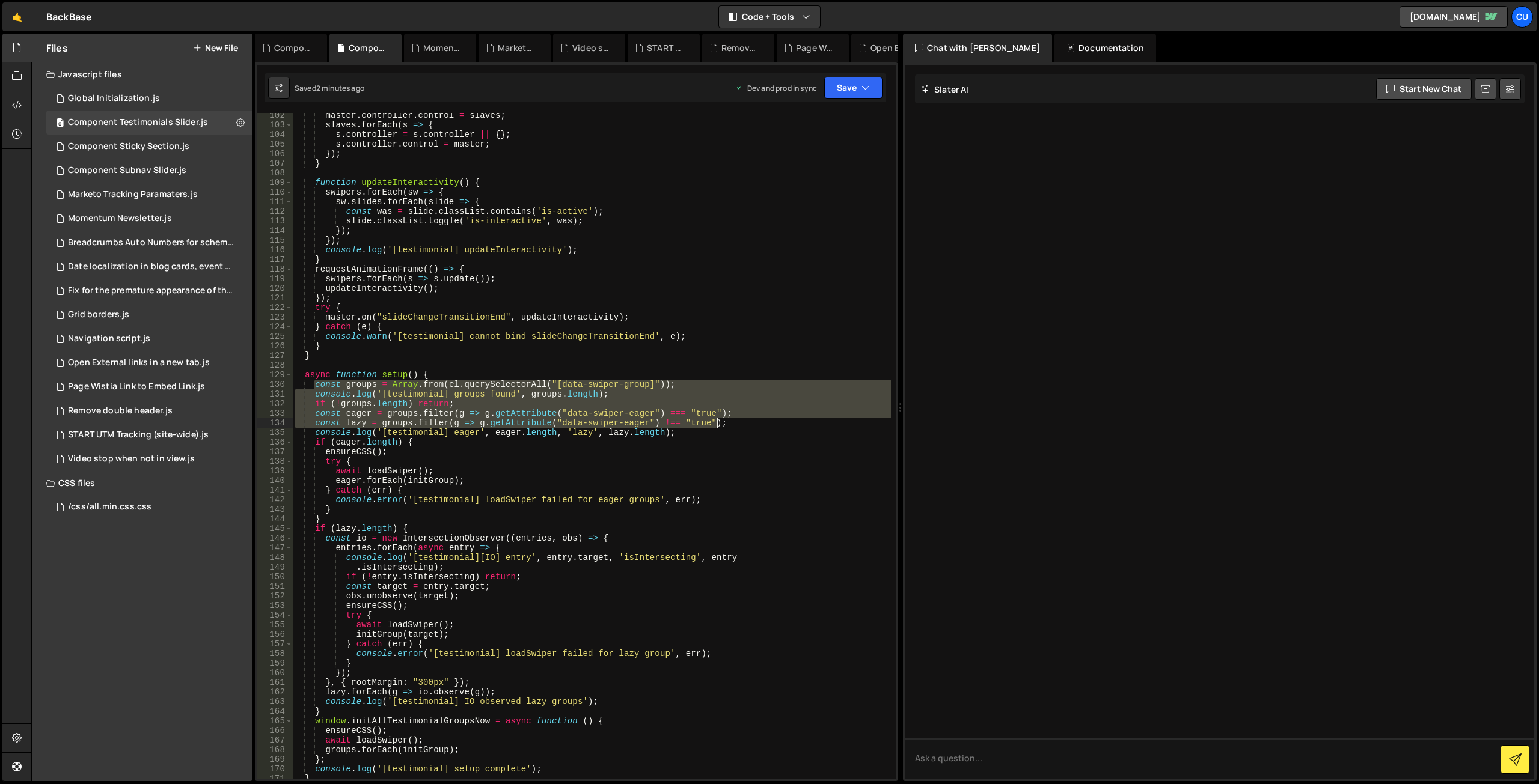
drag, startPoint x: 314, startPoint y: 386, endPoint x: 756, endPoint y: 421, distance: 443.4
click at [756, 421] on div "master . controller . control = slaves ; slaves . forEach ( s => { s . controll…" at bounding box center [591, 453] width 599 height 685
paste textarea "const lazy"
type textarea "const lazy = groups.filter(g => g.getAttribute("data-swiper-eager") !== "true");"
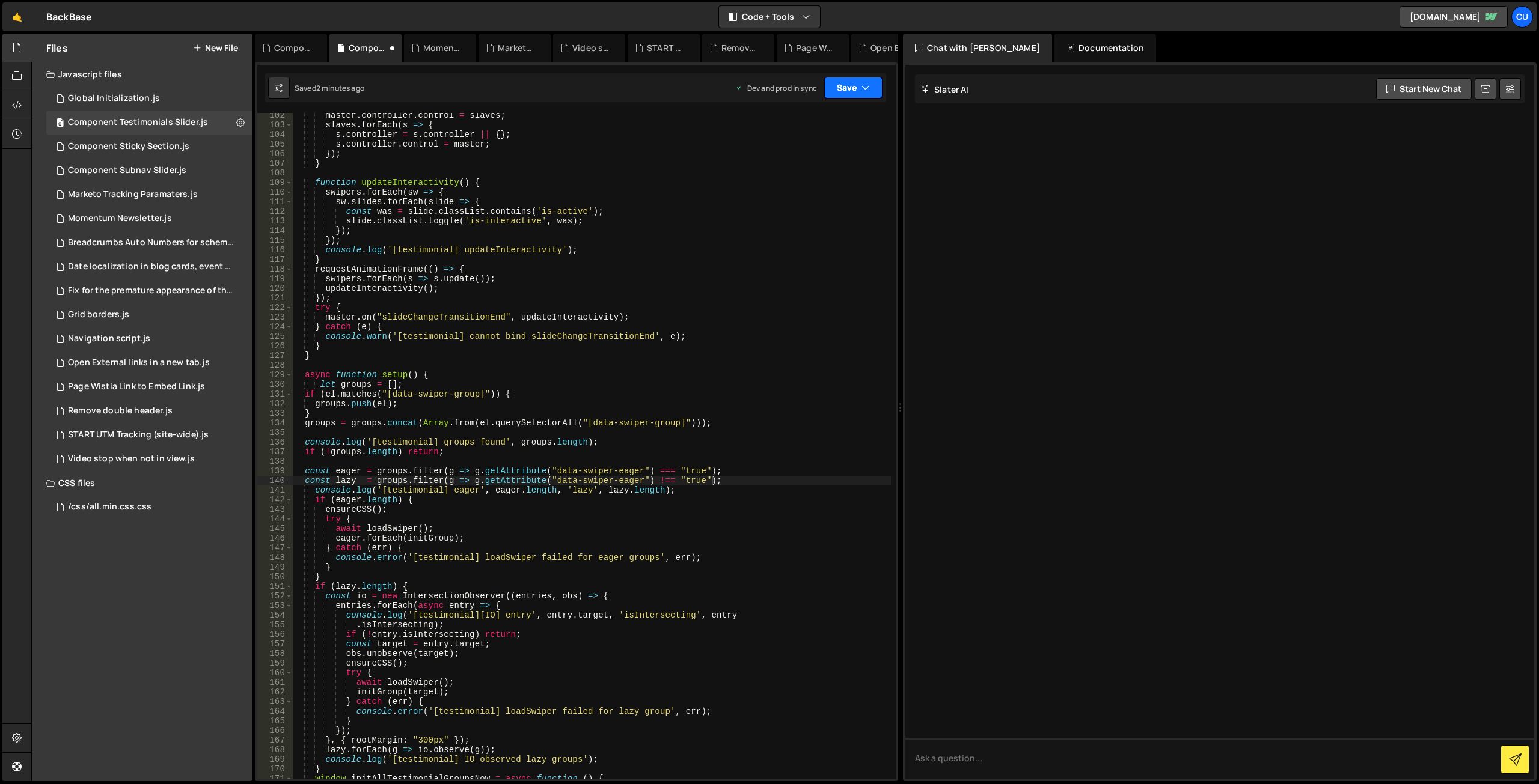
click at [839, 89] on button "Save" at bounding box center [853, 87] width 58 height 22
click at [827, 169] on div "Saved 2 minutes ago" at bounding box center [813, 169] width 125 height 15
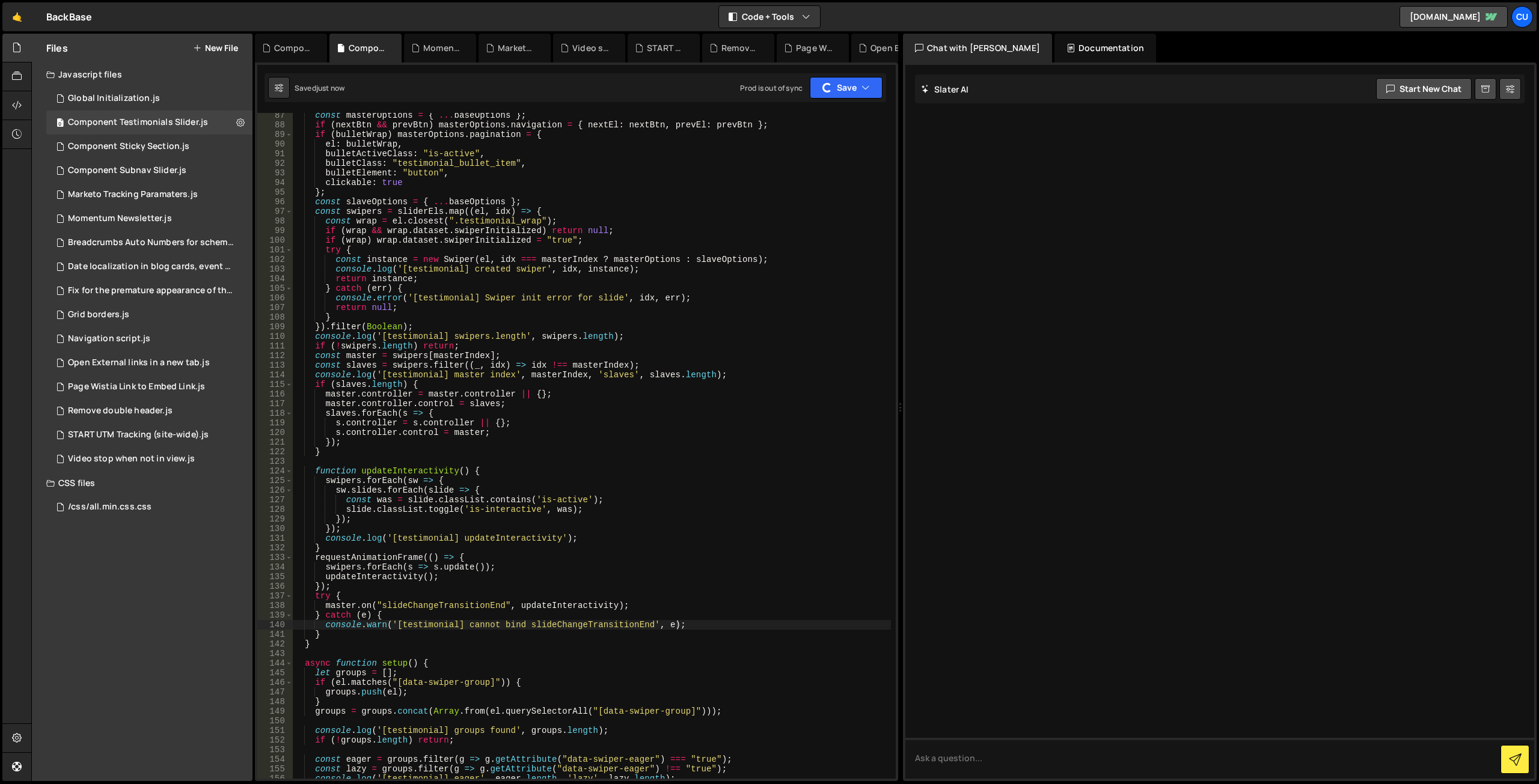
scroll to position [721, 0]
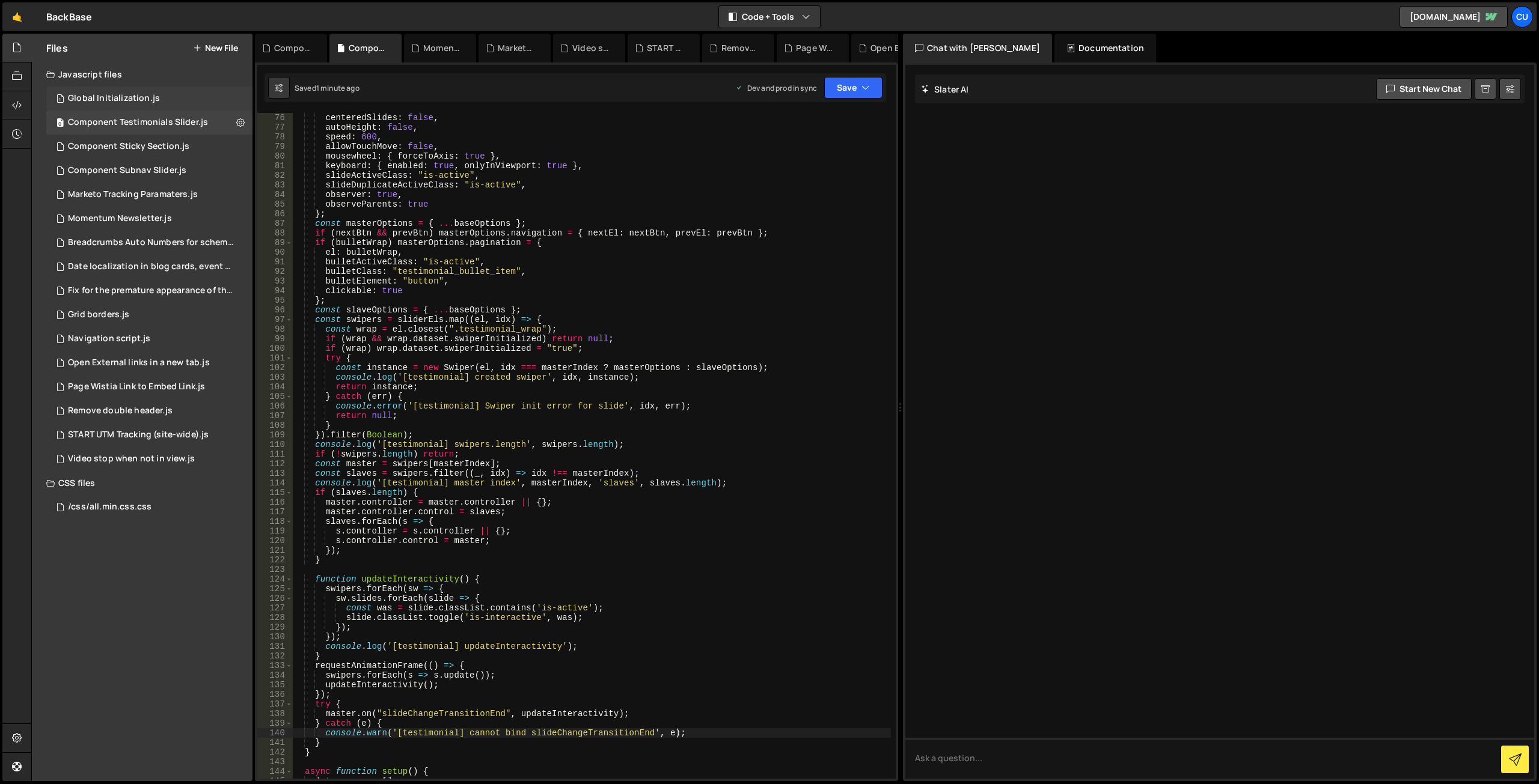
click at [141, 94] on div "Global Initialization.js" at bounding box center [114, 98] width 92 height 11
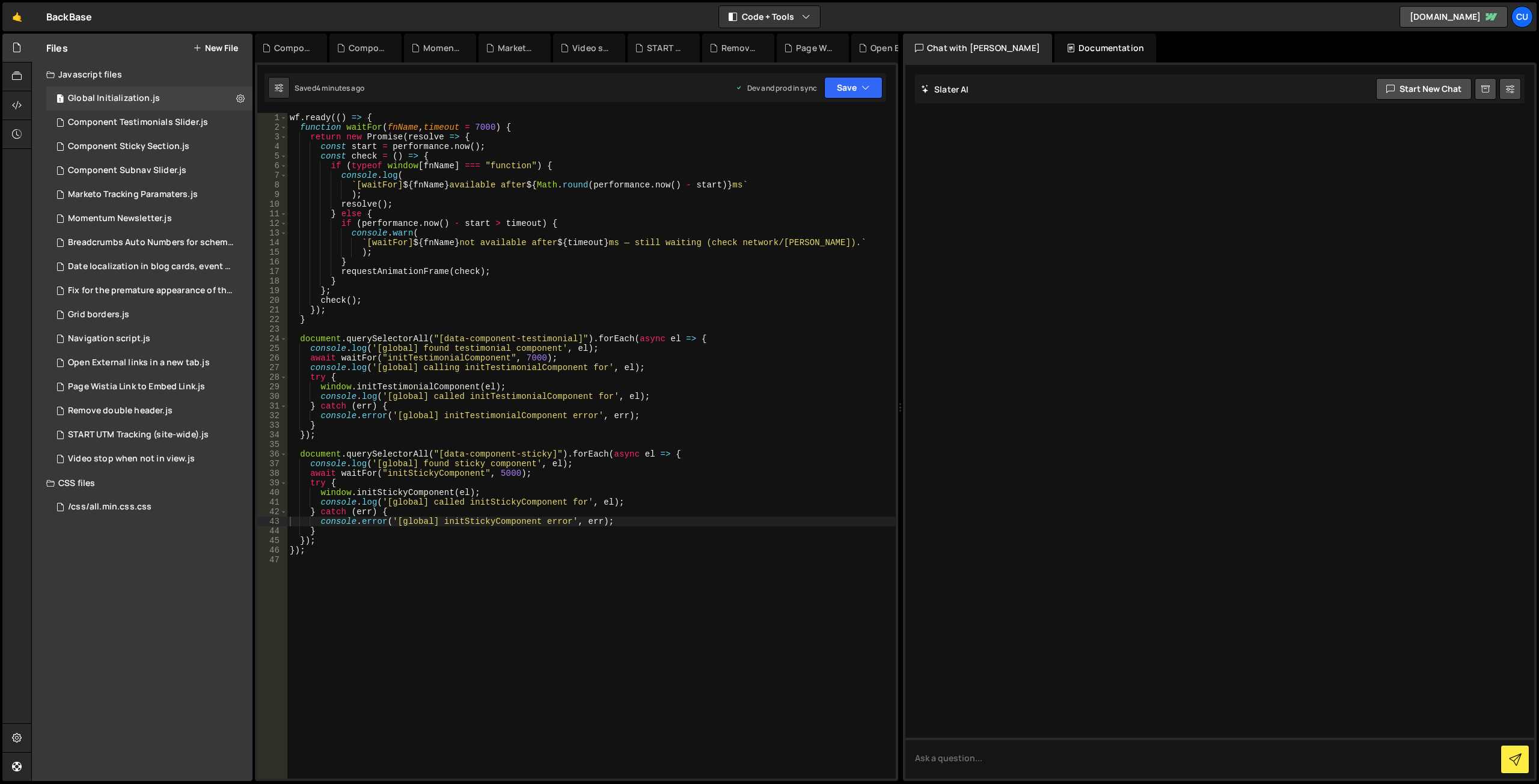
click at [532, 269] on div "wf . ready (( ) => { function waitFor ( fnName , timeout = 7000 ) { return new …" at bounding box center [592, 456] width 608 height 685
type textarea "});"
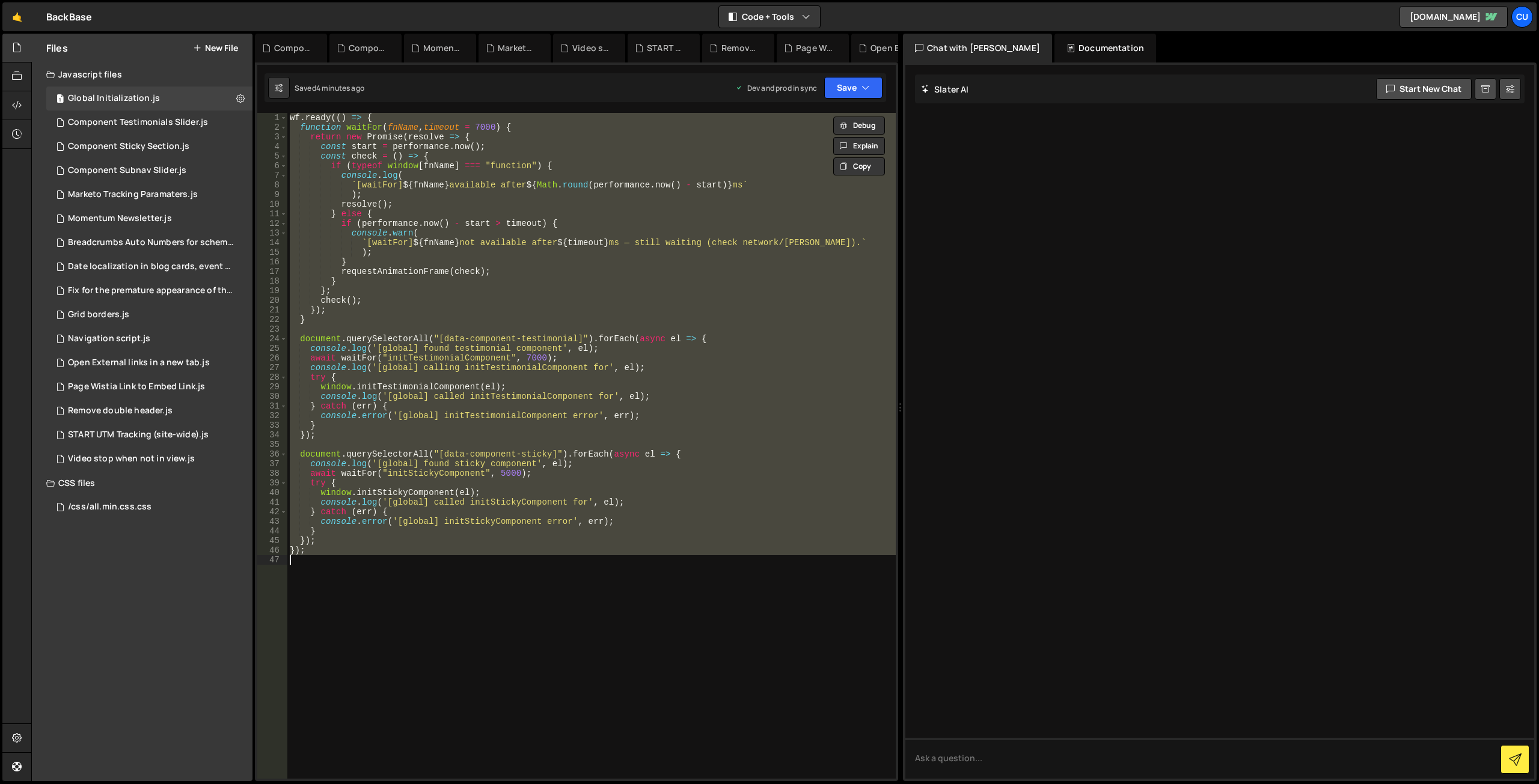
paste textarea
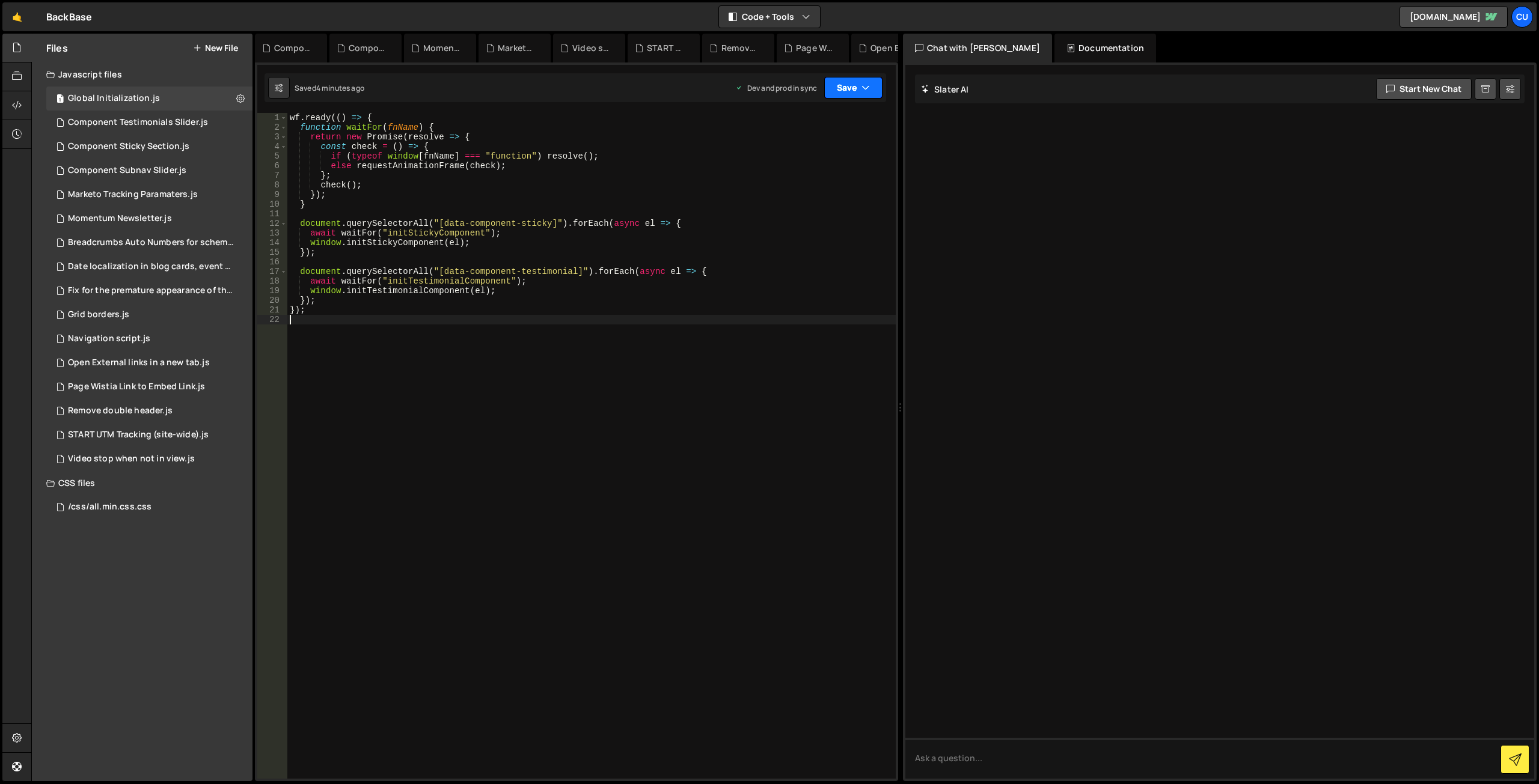
click at [836, 92] on button "Save" at bounding box center [853, 87] width 58 height 22
click at [788, 167] on div "4 minutes ago" at bounding box center [795, 169] width 47 height 11
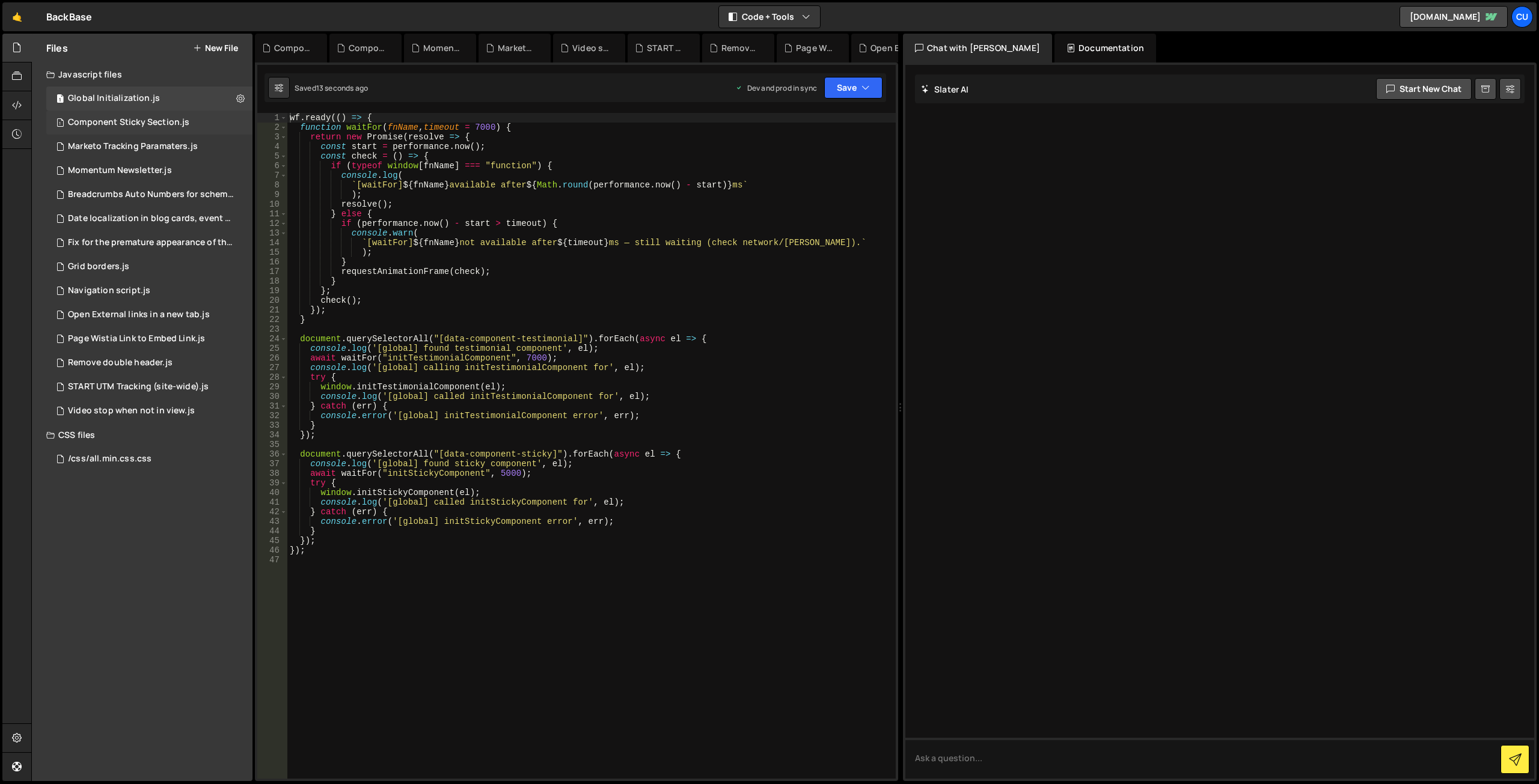
click at [164, 121] on div "Component Sticky Section.js" at bounding box center [129, 122] width 122 height 11
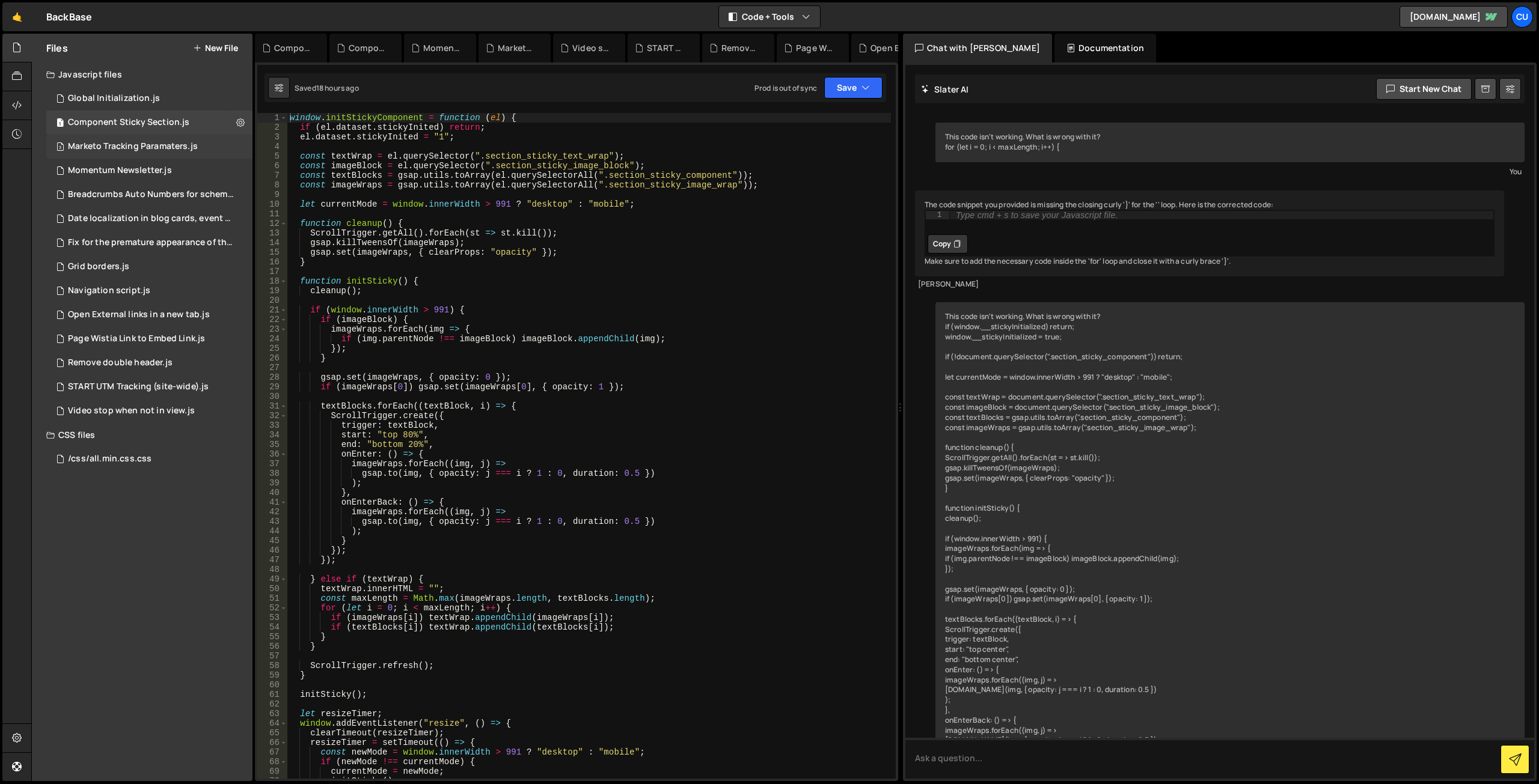
scroll to position [1330, 0]
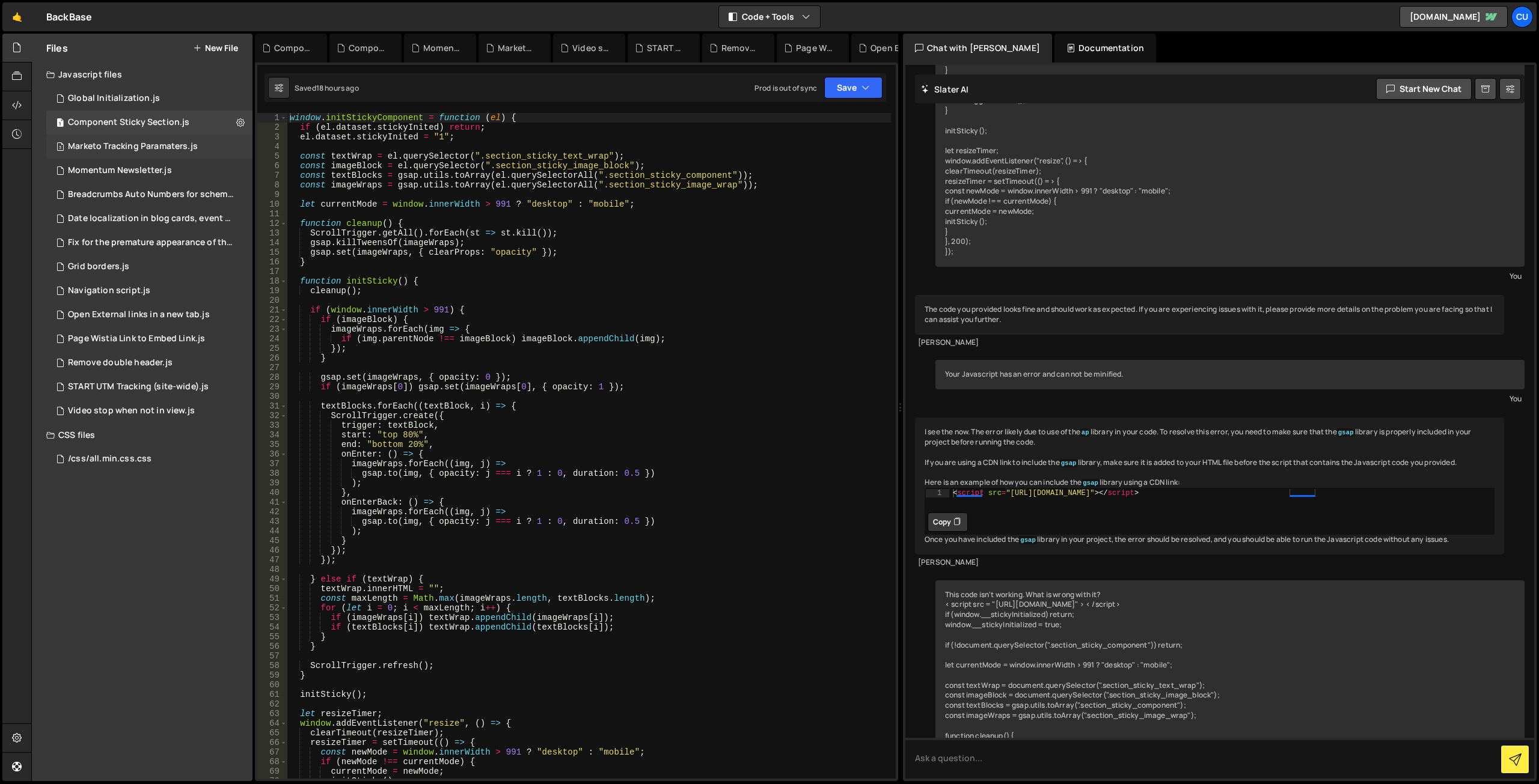
click at [169, 141] on div "3 Marketo Tracking Paramaters.js 0" at bounding box center [149, 146] width 206 height 24
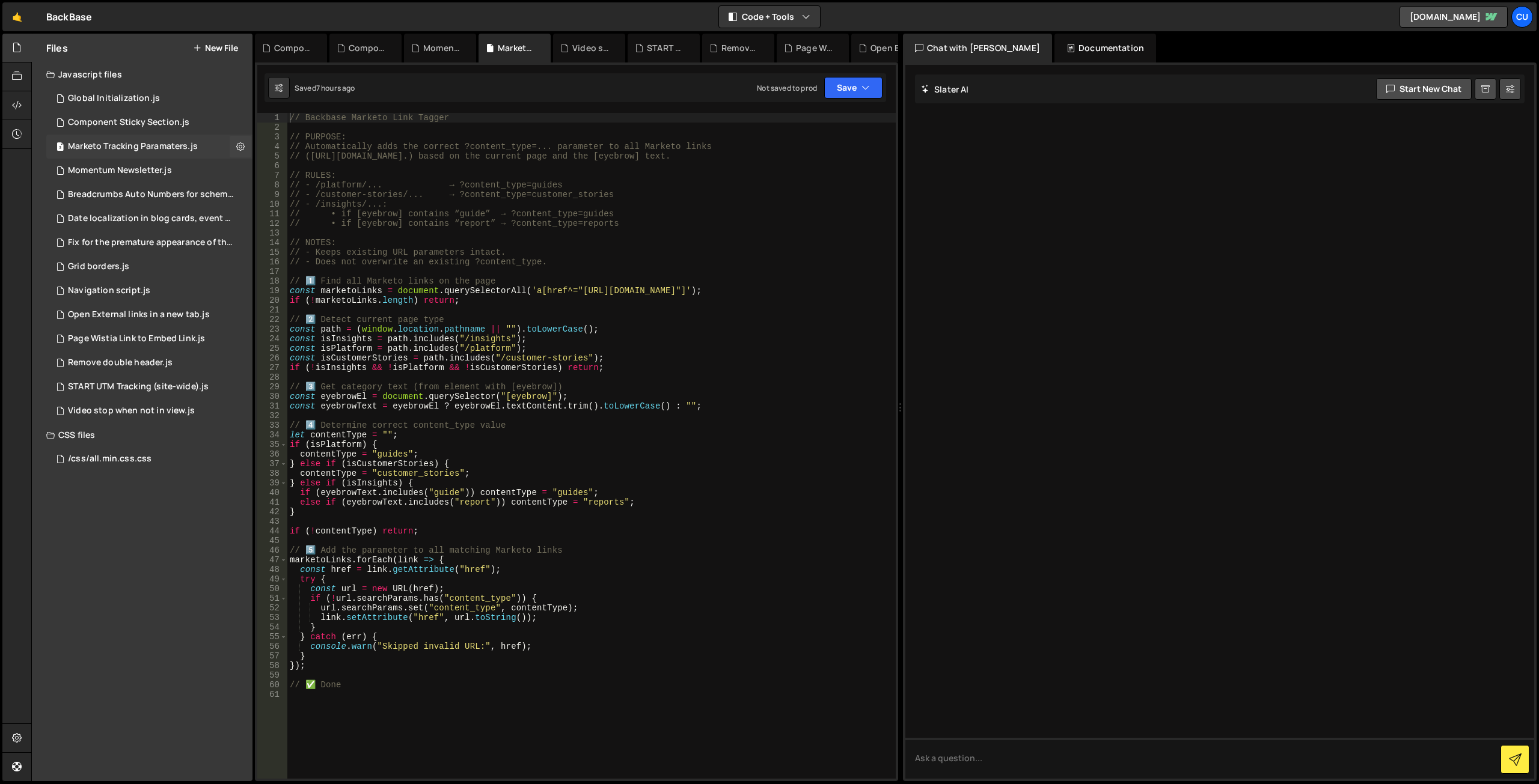
scroll to position [0, 0]
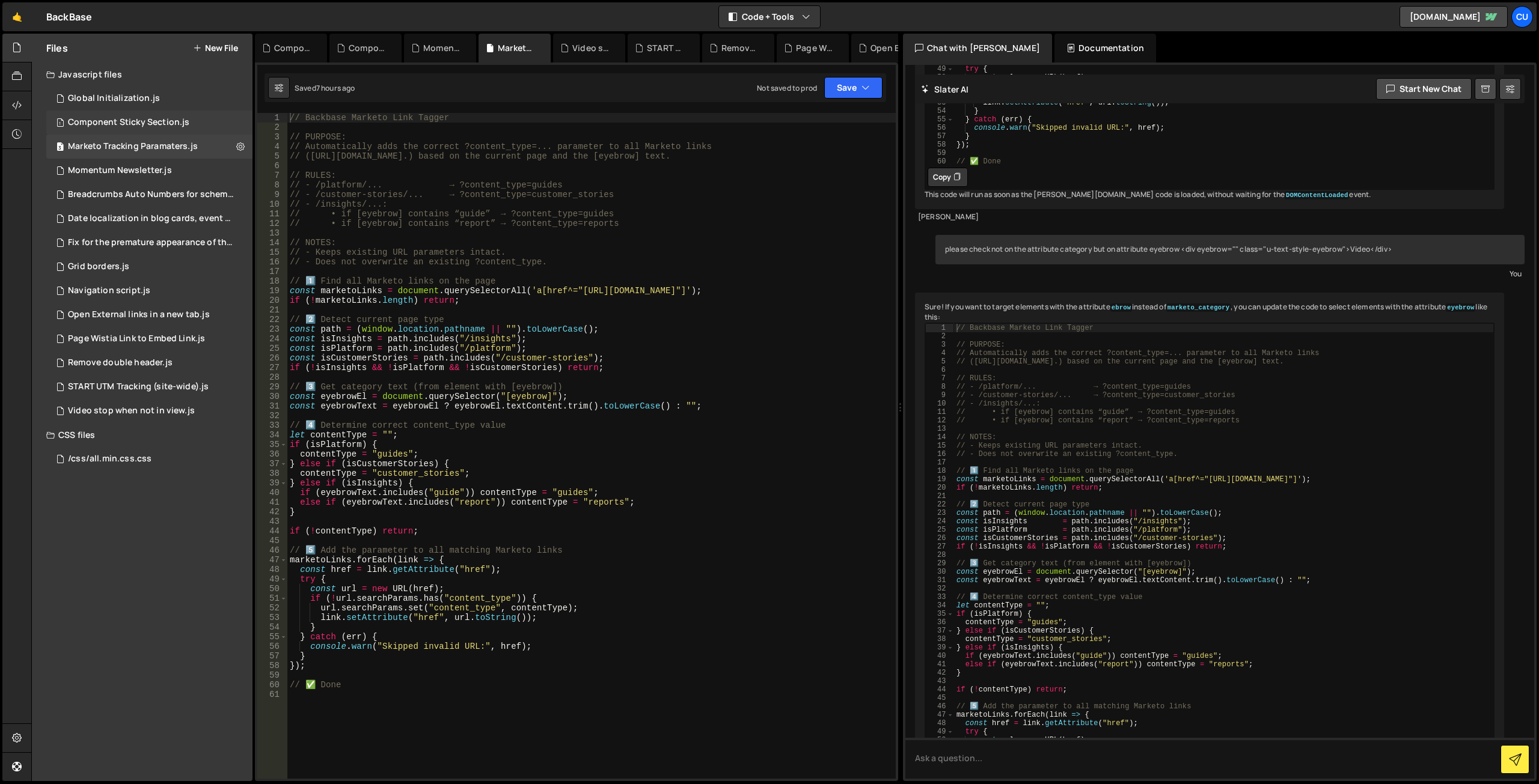
click at [158, 122] on div "Component Sticky Section.js" at bounding box center [129, 122] width 122 height 11
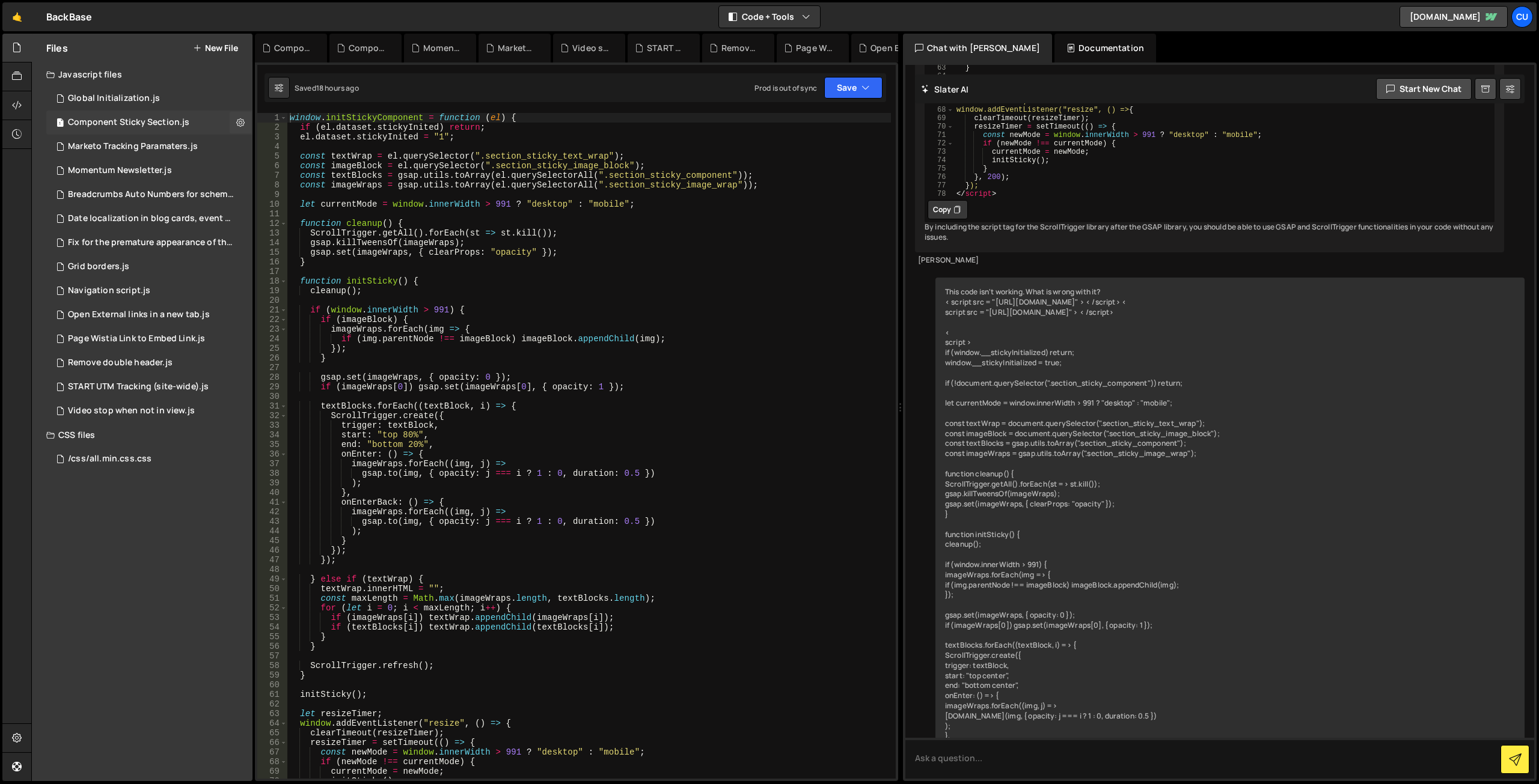
scroll to position [4329, 0]
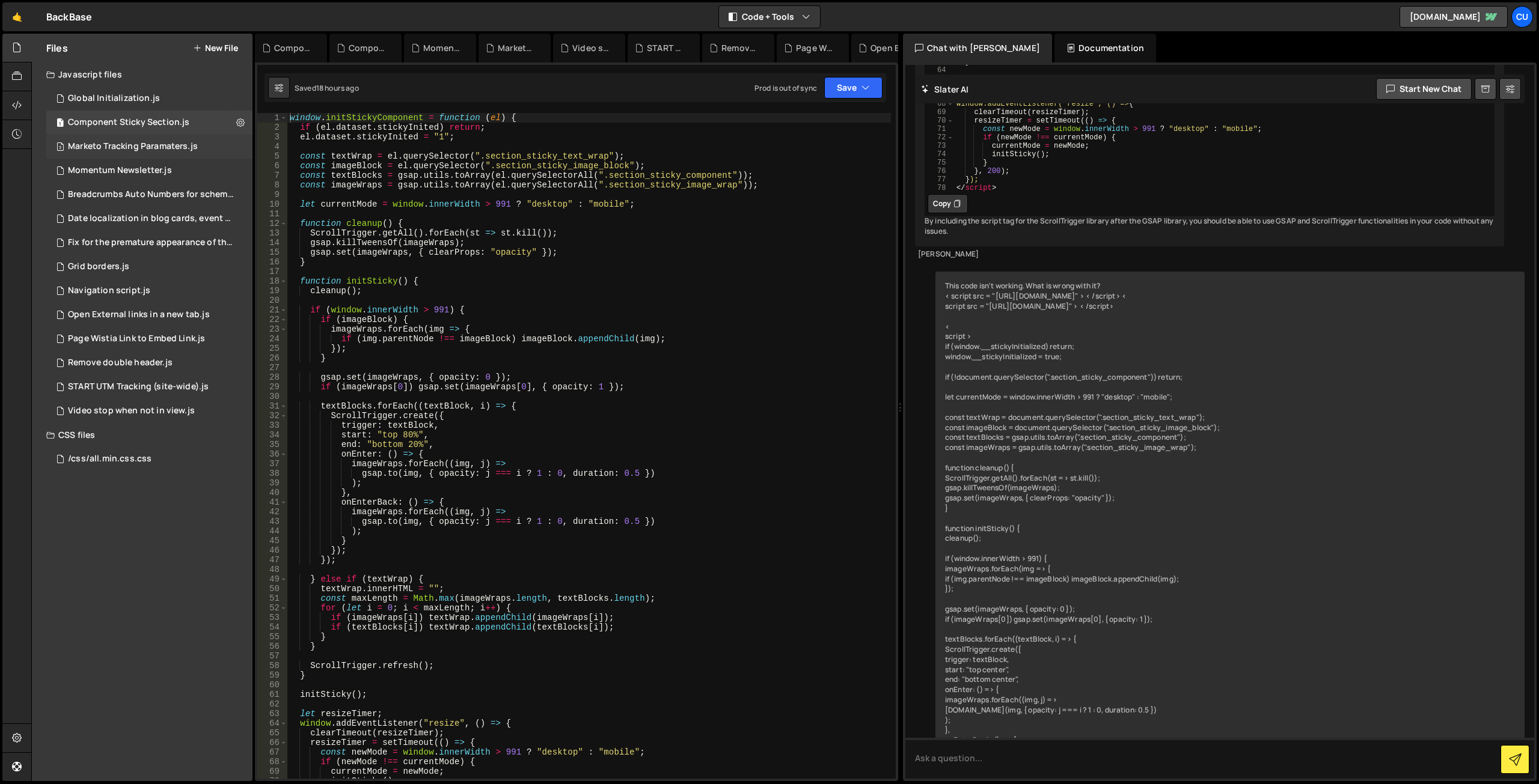
click at [131, 146] on div "Marketo Tracking Paramaters.js" at bounding box center [133, 146] width 130 height 11
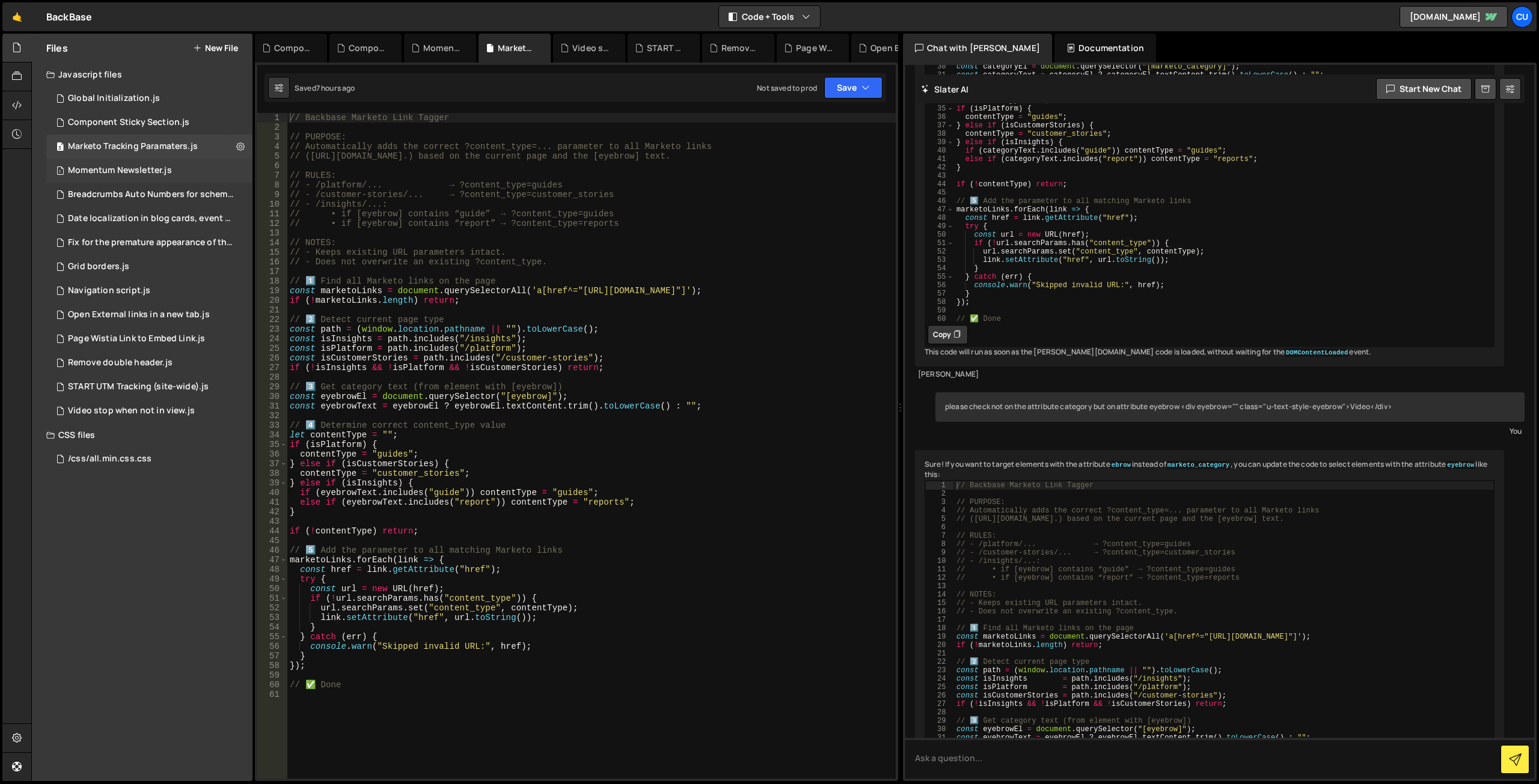
click at [139, 169] on div "Momentum Newsletter.js" at bounding box center [120, 170] width 104 height 11
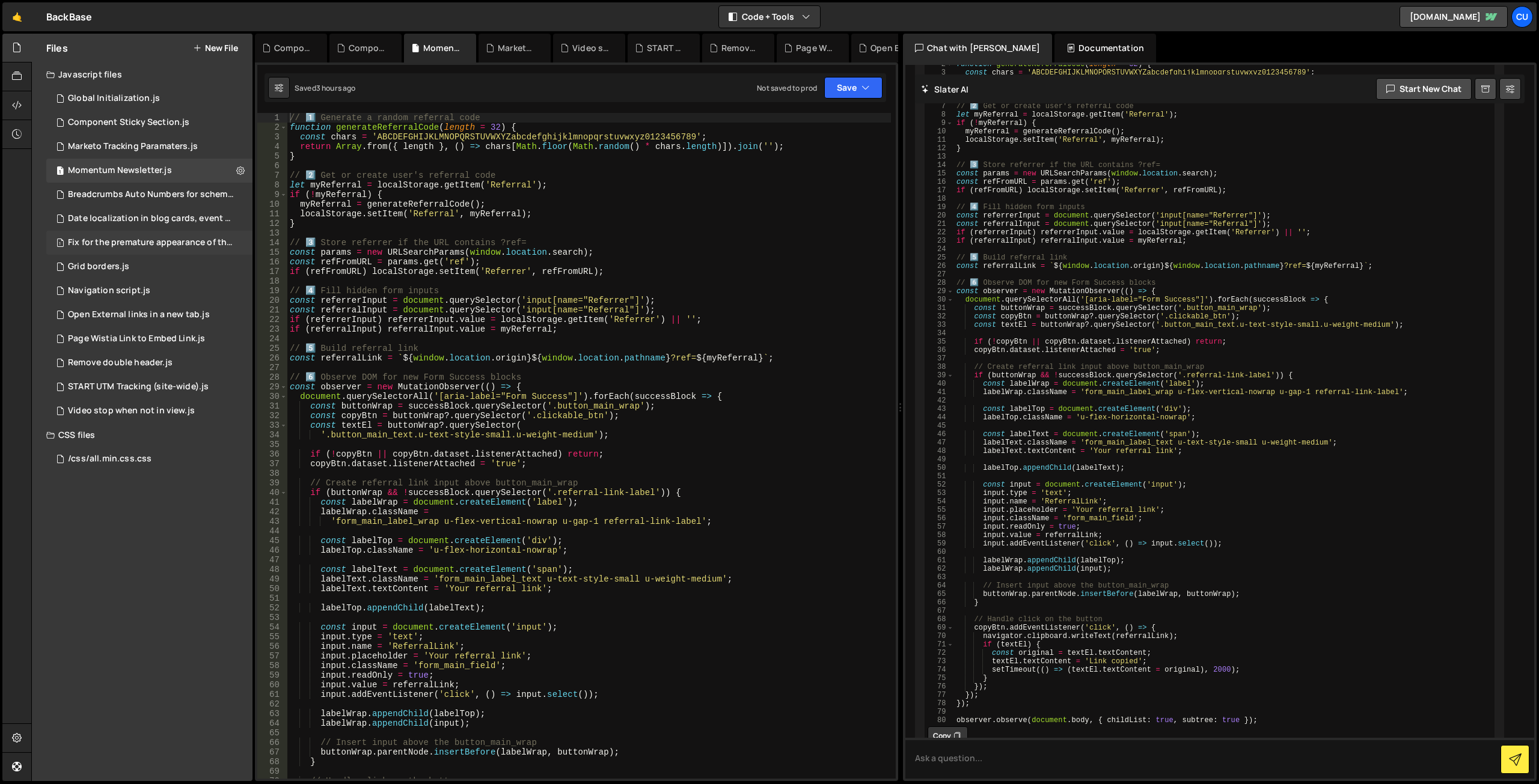
scroll to position [3222, 0]
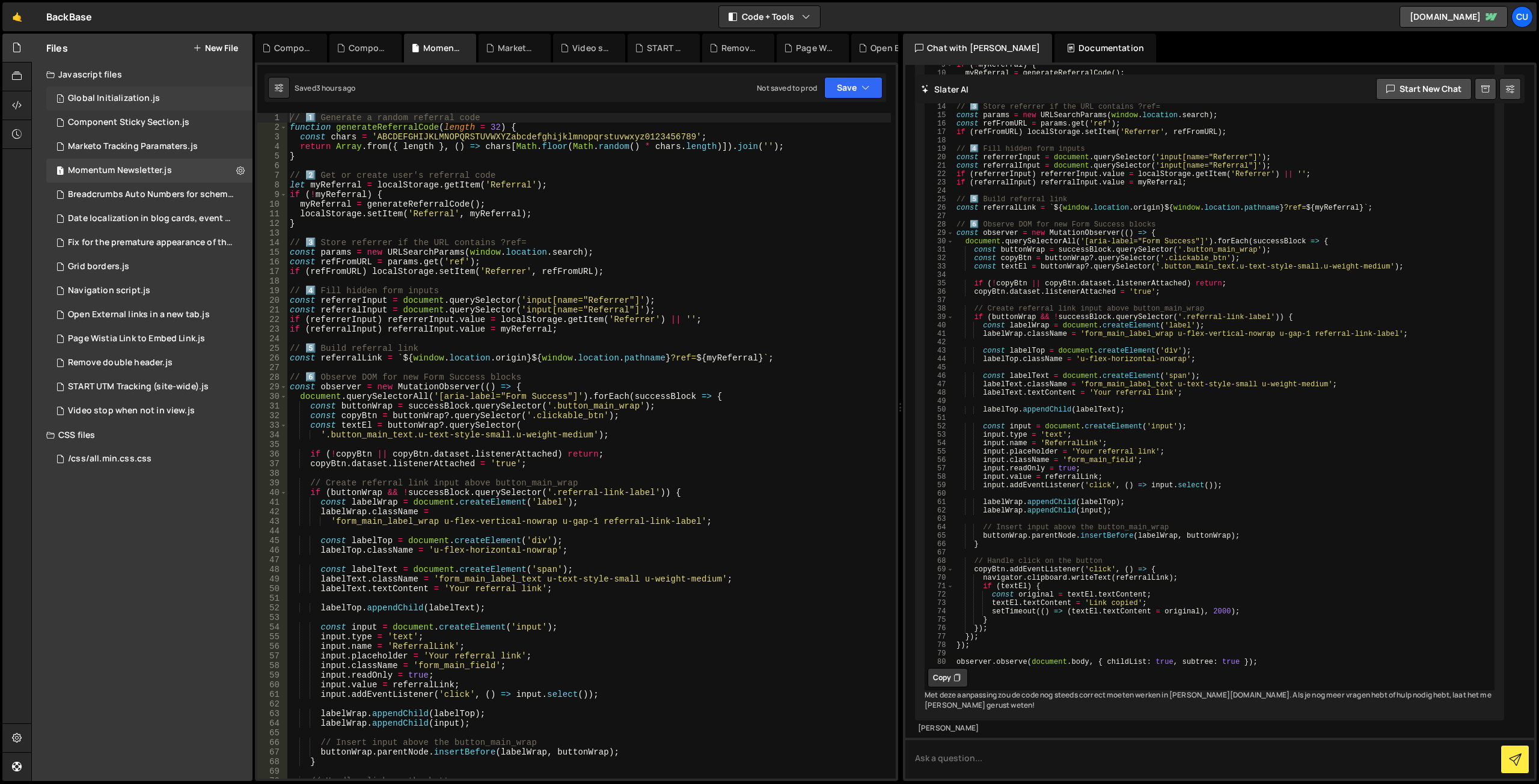
click at [146, 95] on div "Global Initialization.js" at bounding box center [114, 98] width 92 height 11
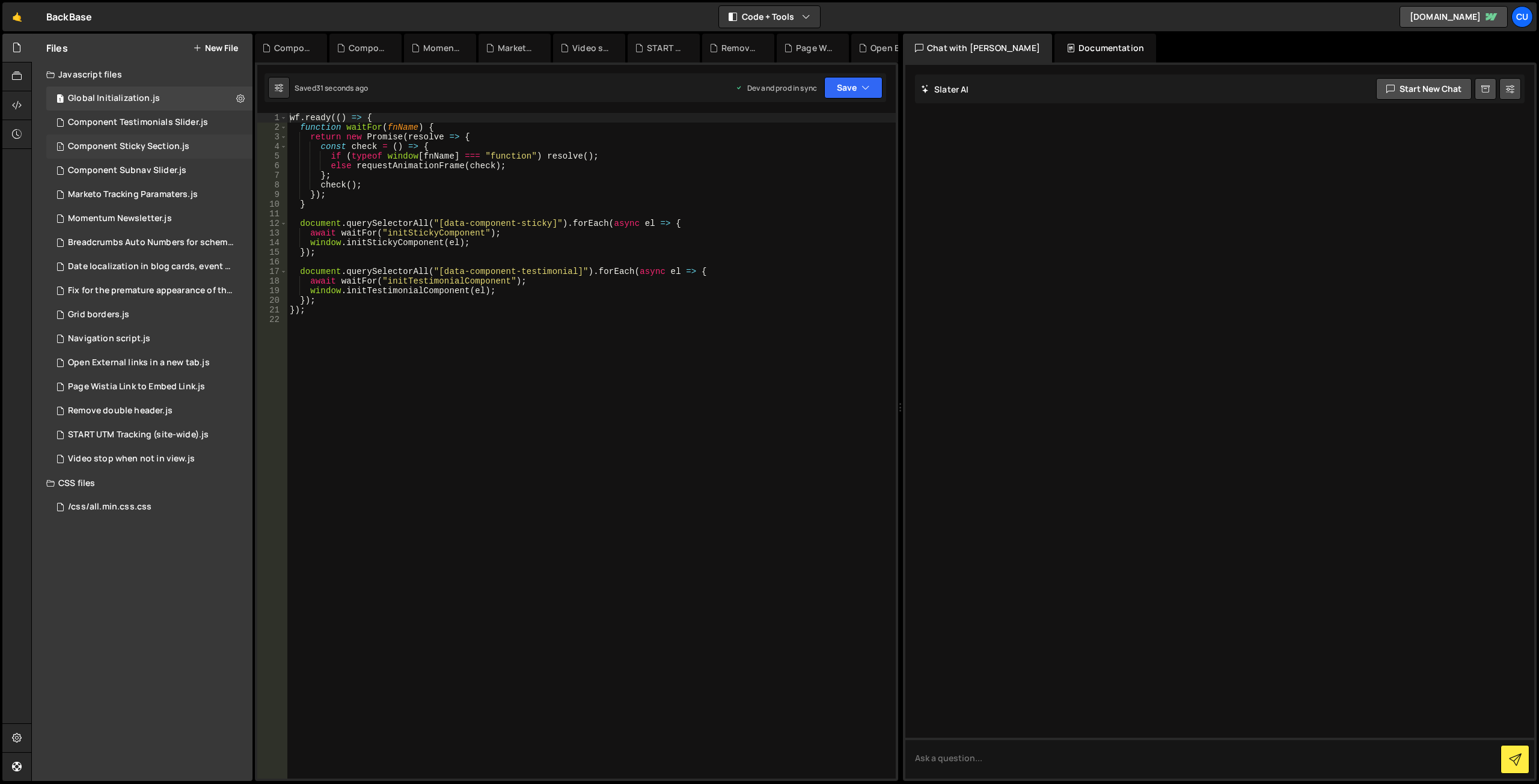
click at [146, 140] on div "1 Component Sticky Section.js 0" at bounding box center [149, 146] width 206 height 24
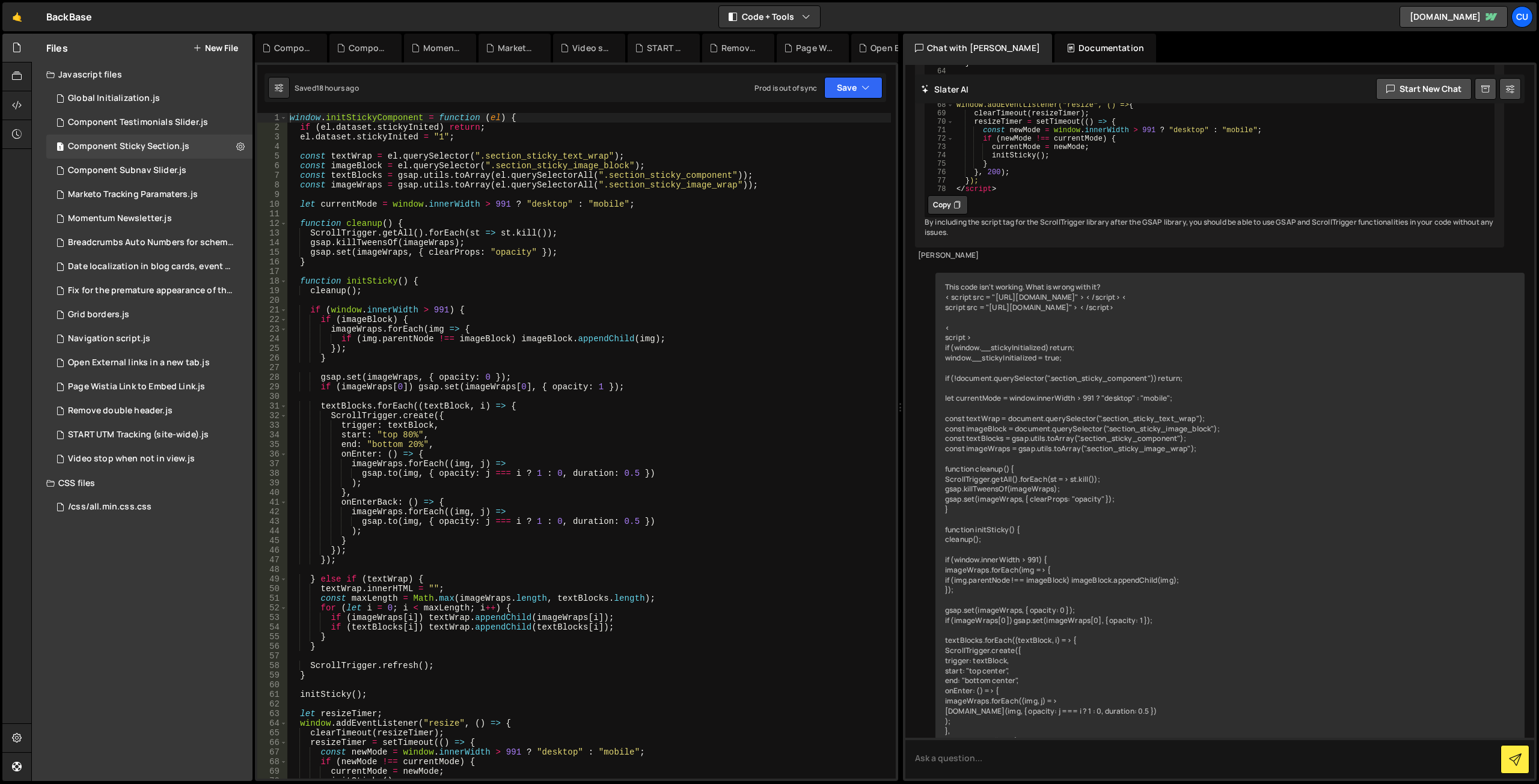
scroll to position [4329, 0]
click at [321, 48] on icon at bounding box center [318, 48] width 8 height 12
click at [0, 0] on icon at bounding box center [0, 0] width 0 height 0
click at [319, 48] on icon at bounding box center [318, 48] width 8 height 12
click at [0, 0] on icon at bounding box center [0, 0] width 0 height 0
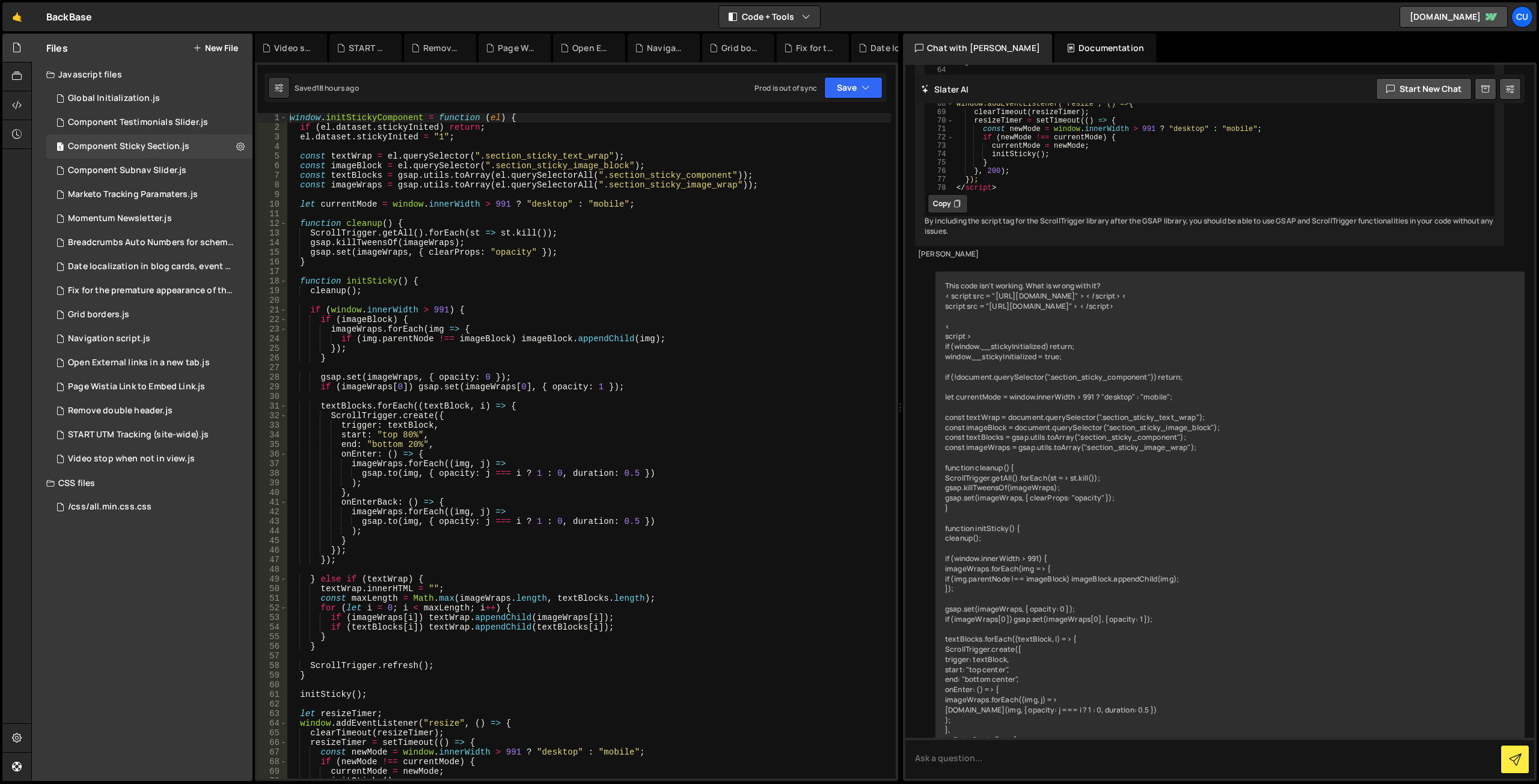
click at [0, 0] on icon at bounding box center [0, 0] width 0 height 0
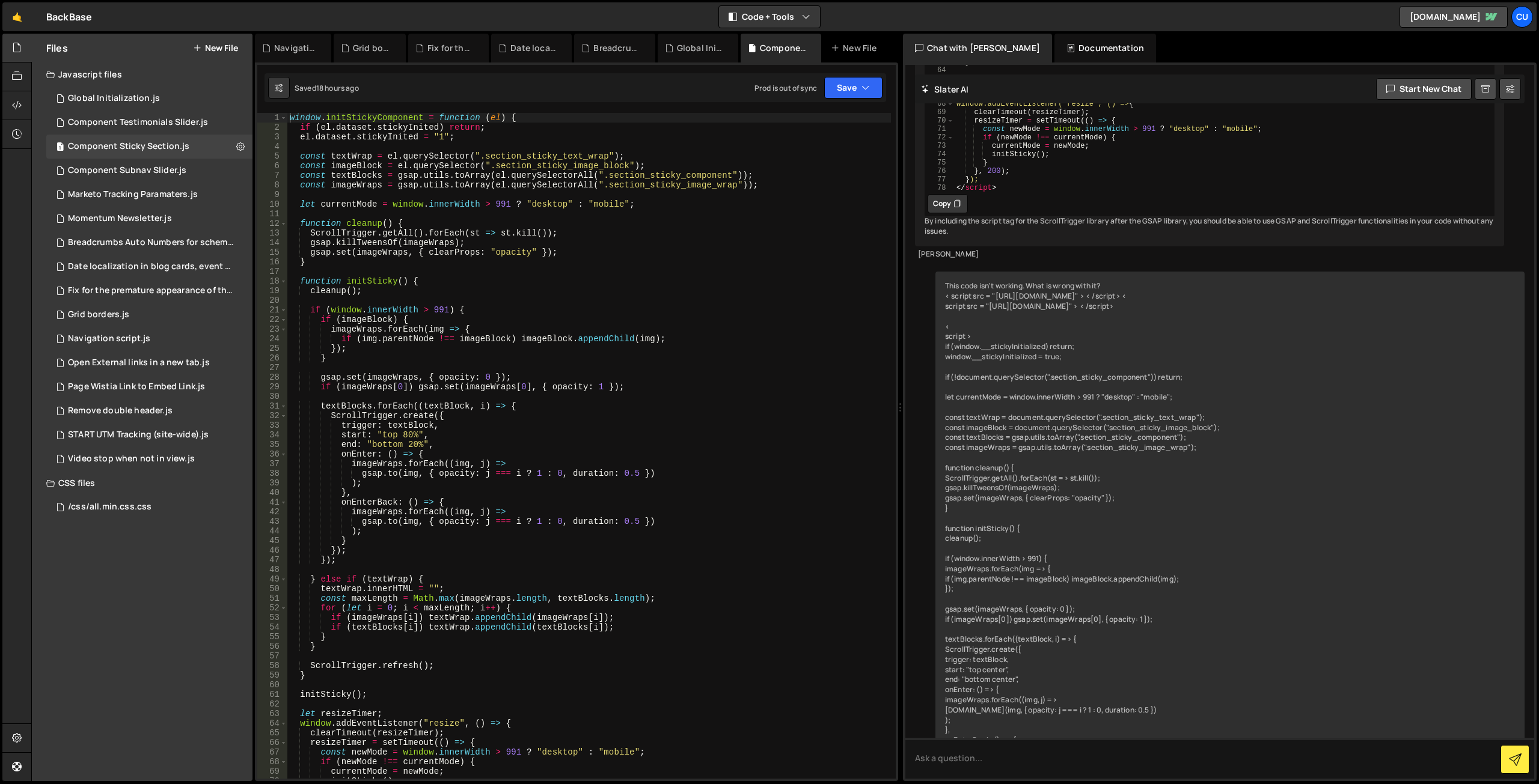
click at [0, 0] on icon at bounding box center [0, 0] width 0 height 0
click at [354, 47] on icon at bounding box center [357, 48] width 8 height 12
click at [374, 49] on icon at bounding box center [370, 48] width 8 height 12
click at [371, 48] on icon at bounding box center [370, 48] width 8 height 12
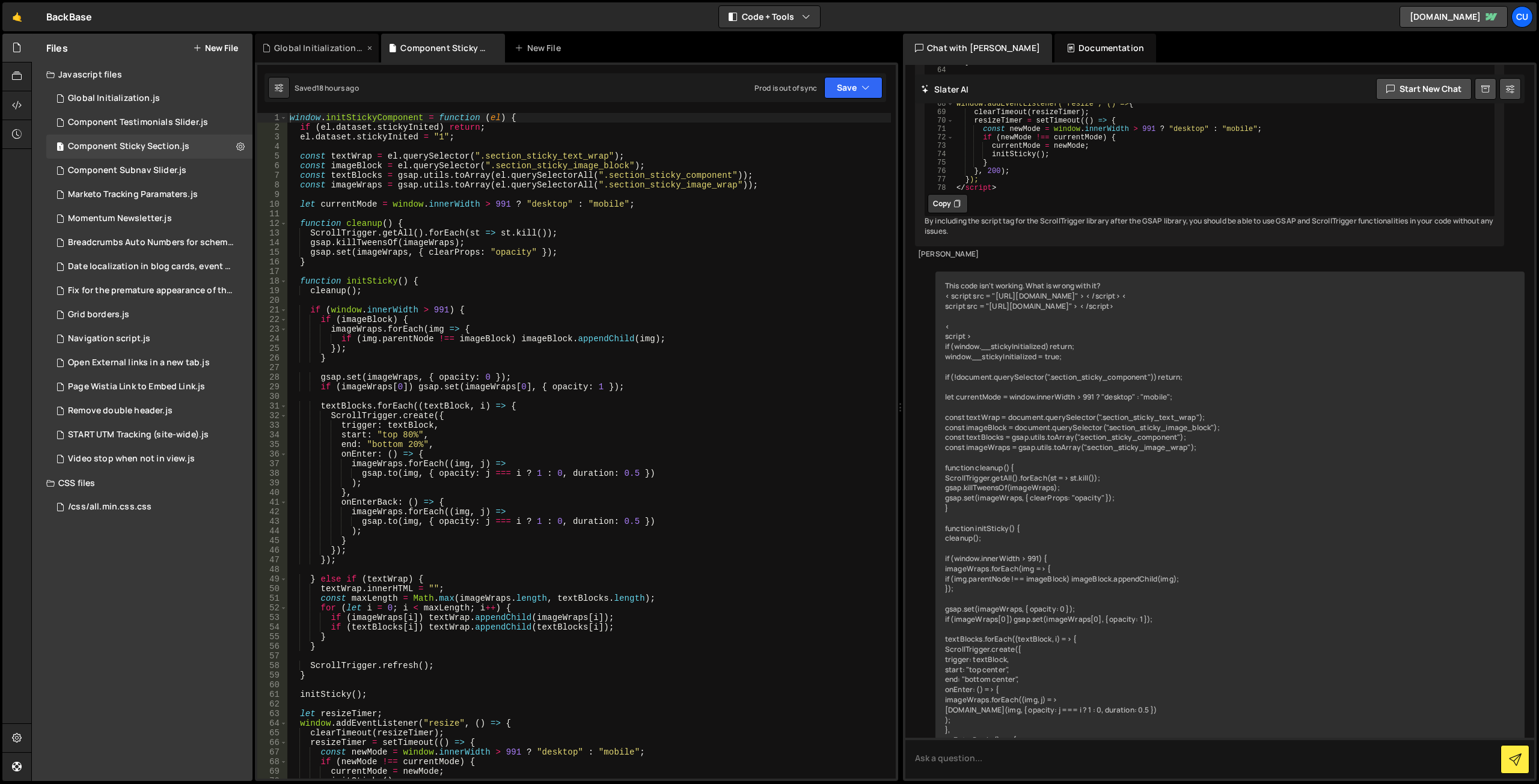
click at [366, 49] on icon at bounding box center [370, 48] width 8 height 12
click at [563, 255] on div "window . initStickyComponent = function ( el ) { if ( el . dataset . stickyInit…" at bounding box center [589, 456] width 604 height 685
type textarea "};"
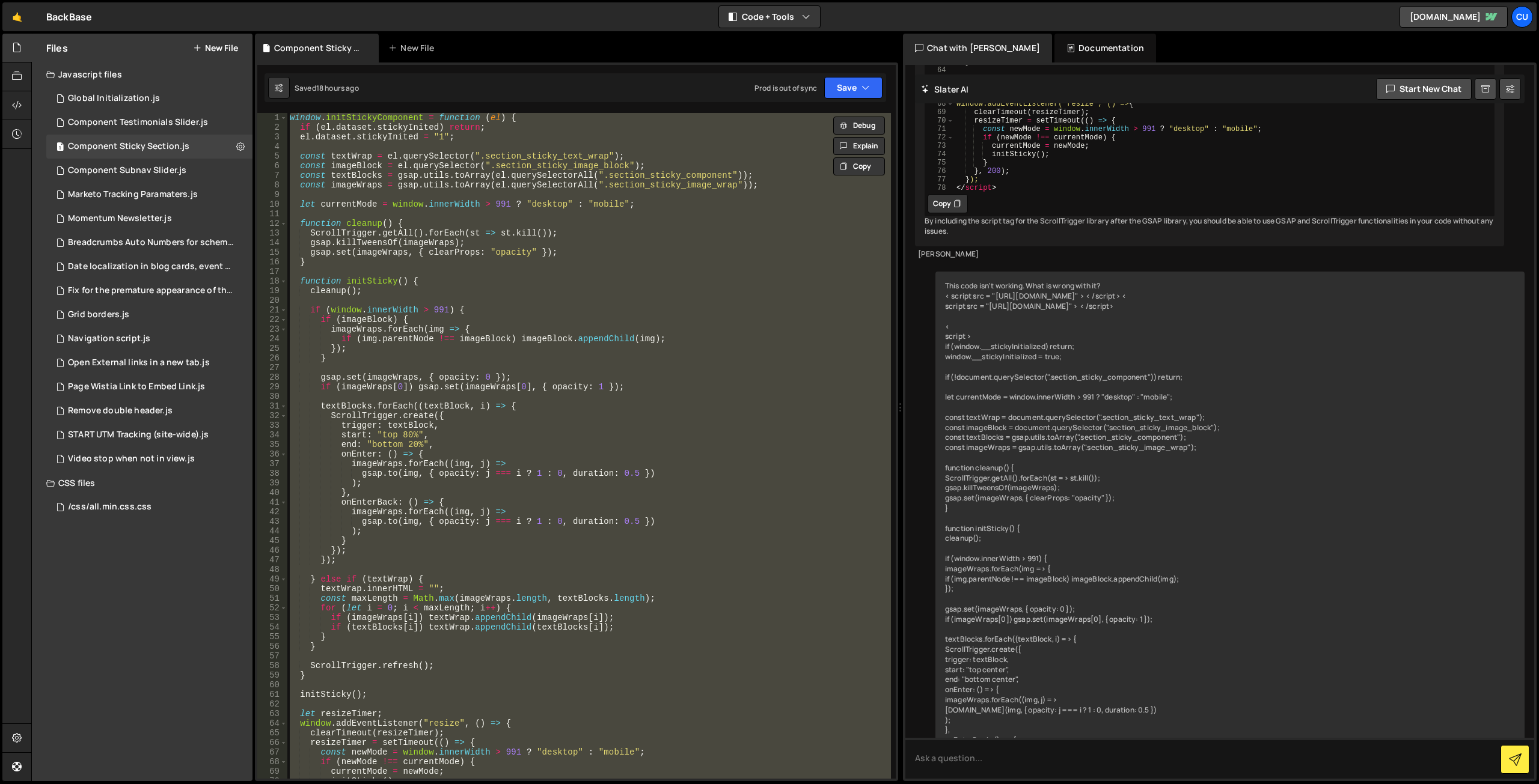
paste textarea
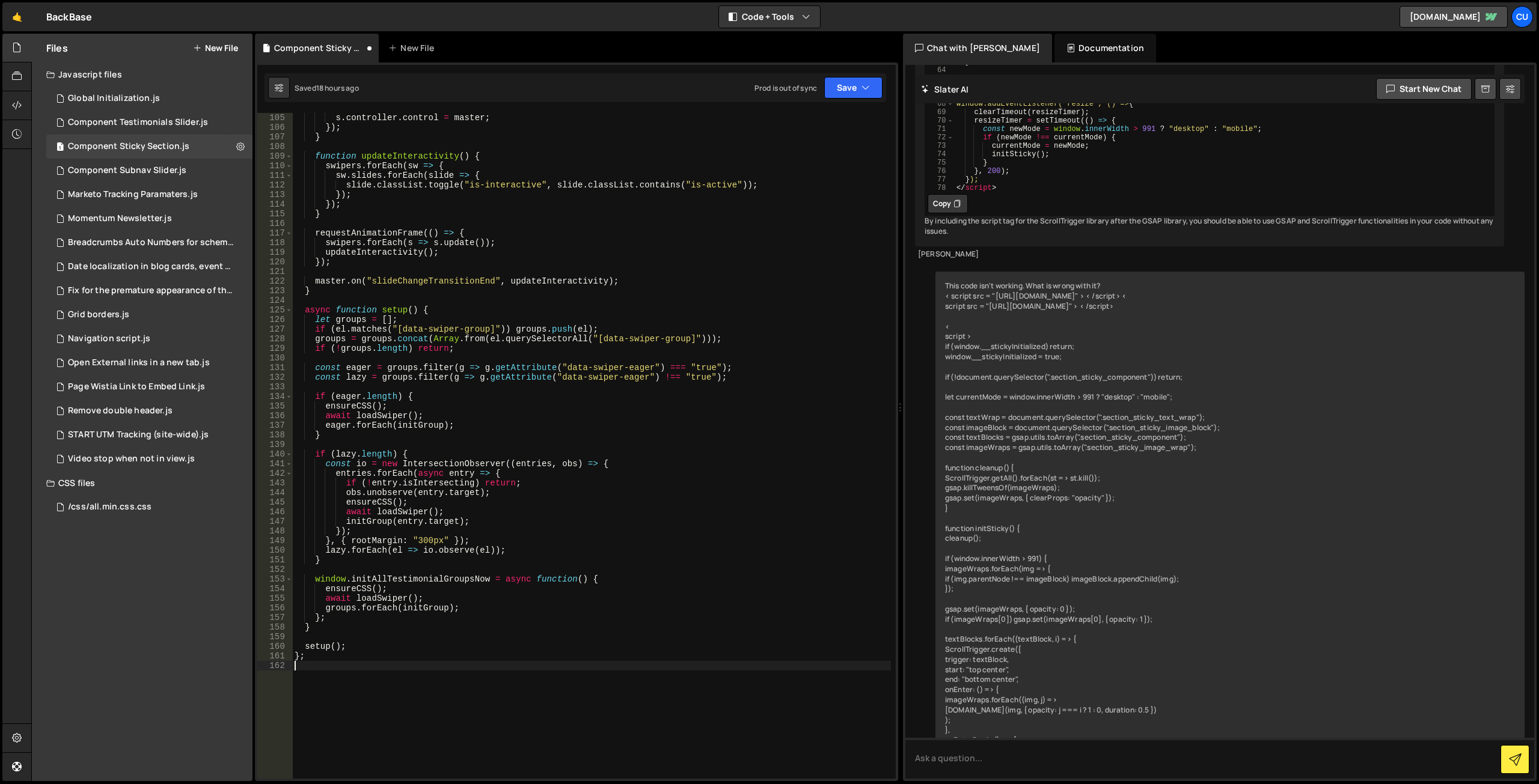
scroll to position [892, 0]
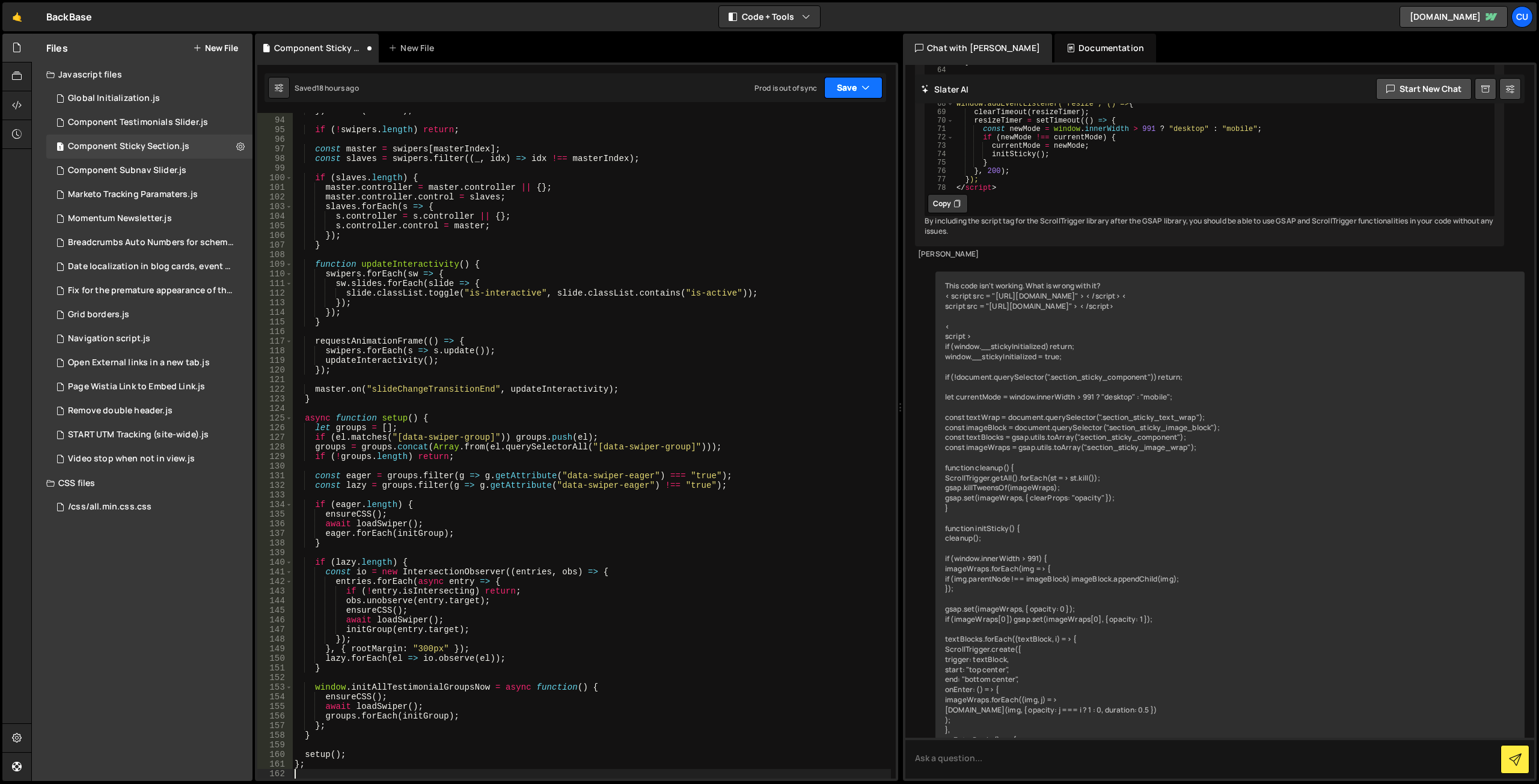
click at [837, 89] on button "Save" at bounding box center [853, 87] width 58 height 22
click at [817, 163] on div "Saved 19 hours ago" at bounding box center [813, 169] width 125 height 15
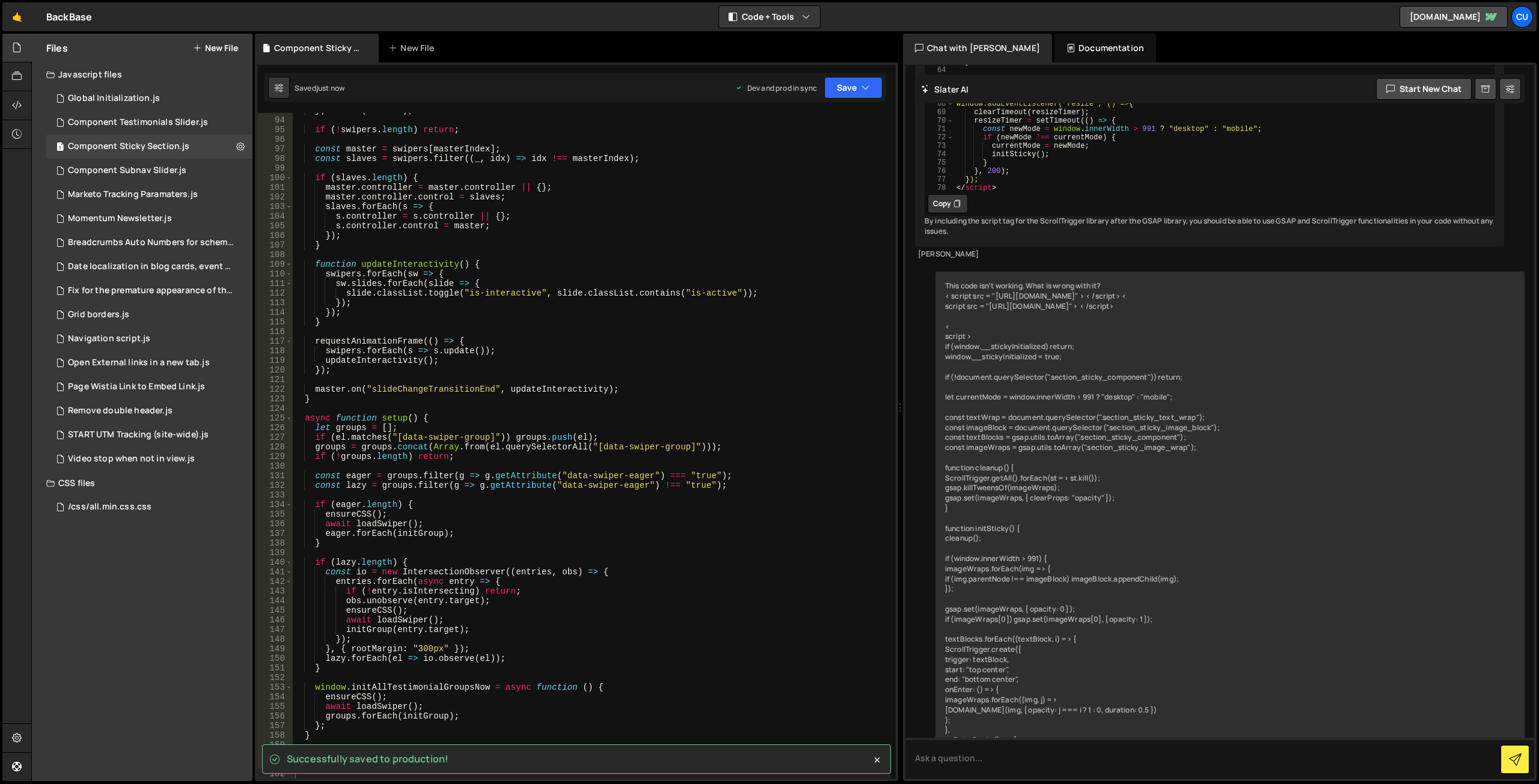
scroll to position [1000, 0]
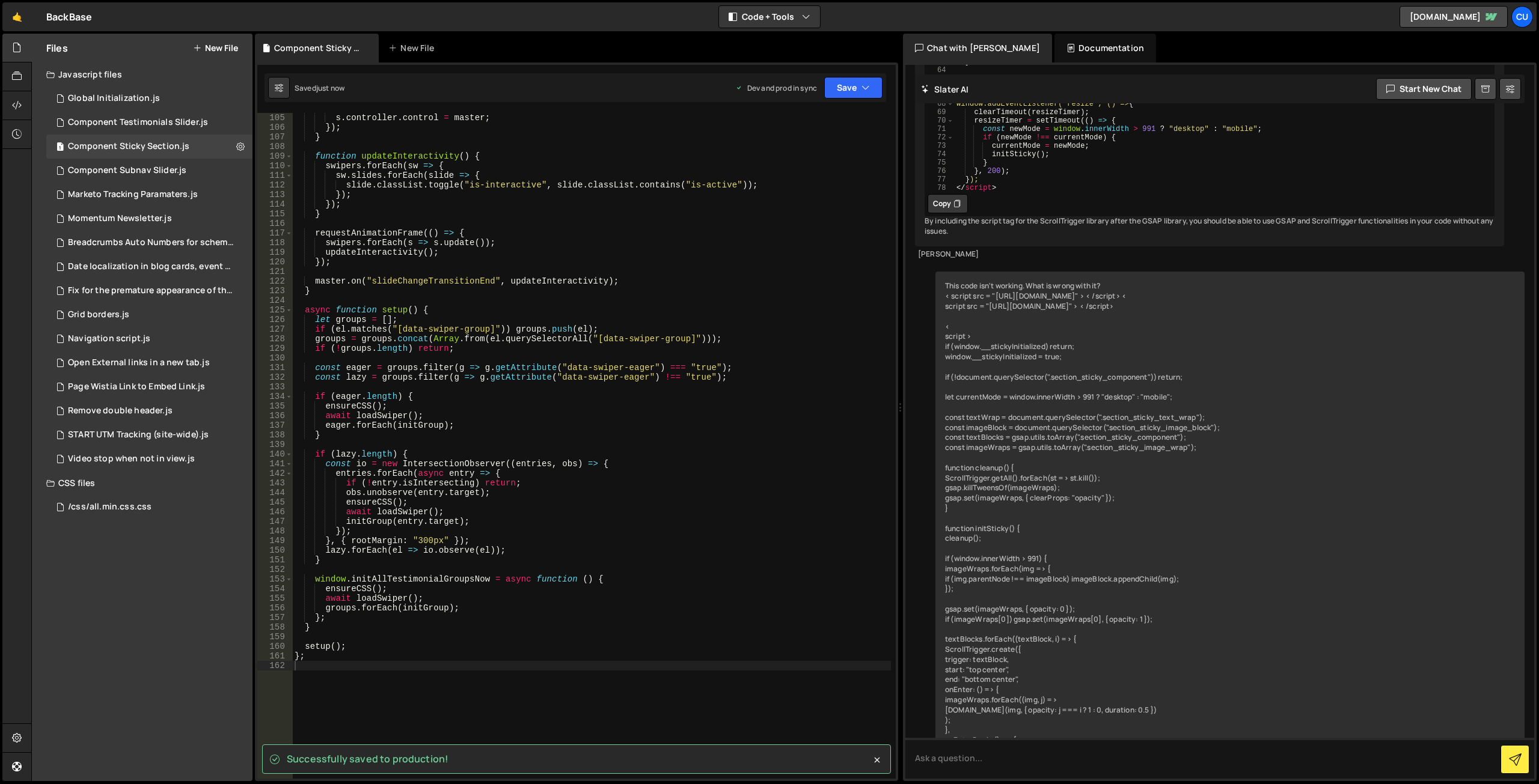
click at [663, 298] on div "s . controller . control = master ; }) ; } function updateInteractivity ( ) { s…" at bounding box center [591, 456] width 599 height 685
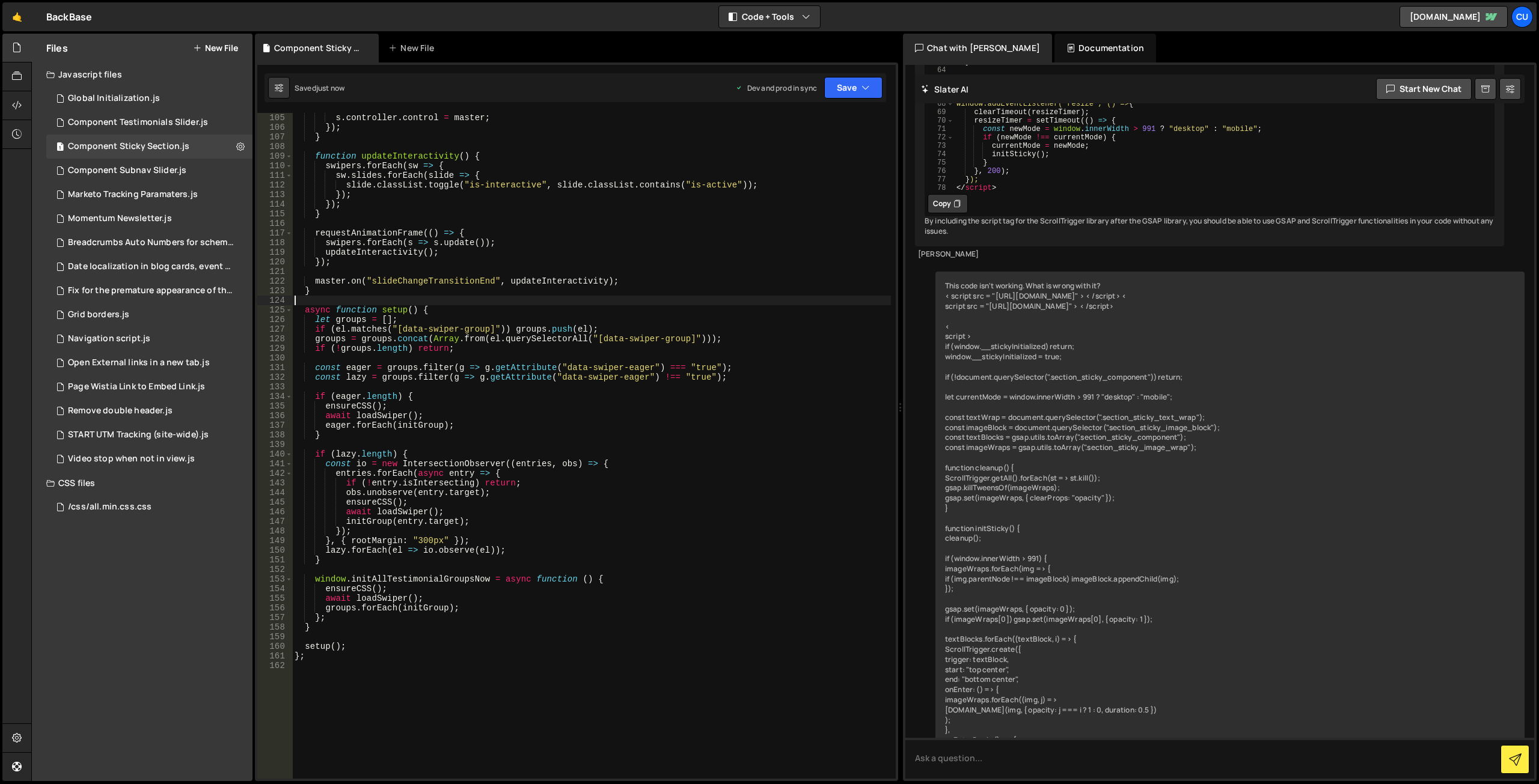
type textarea "};"
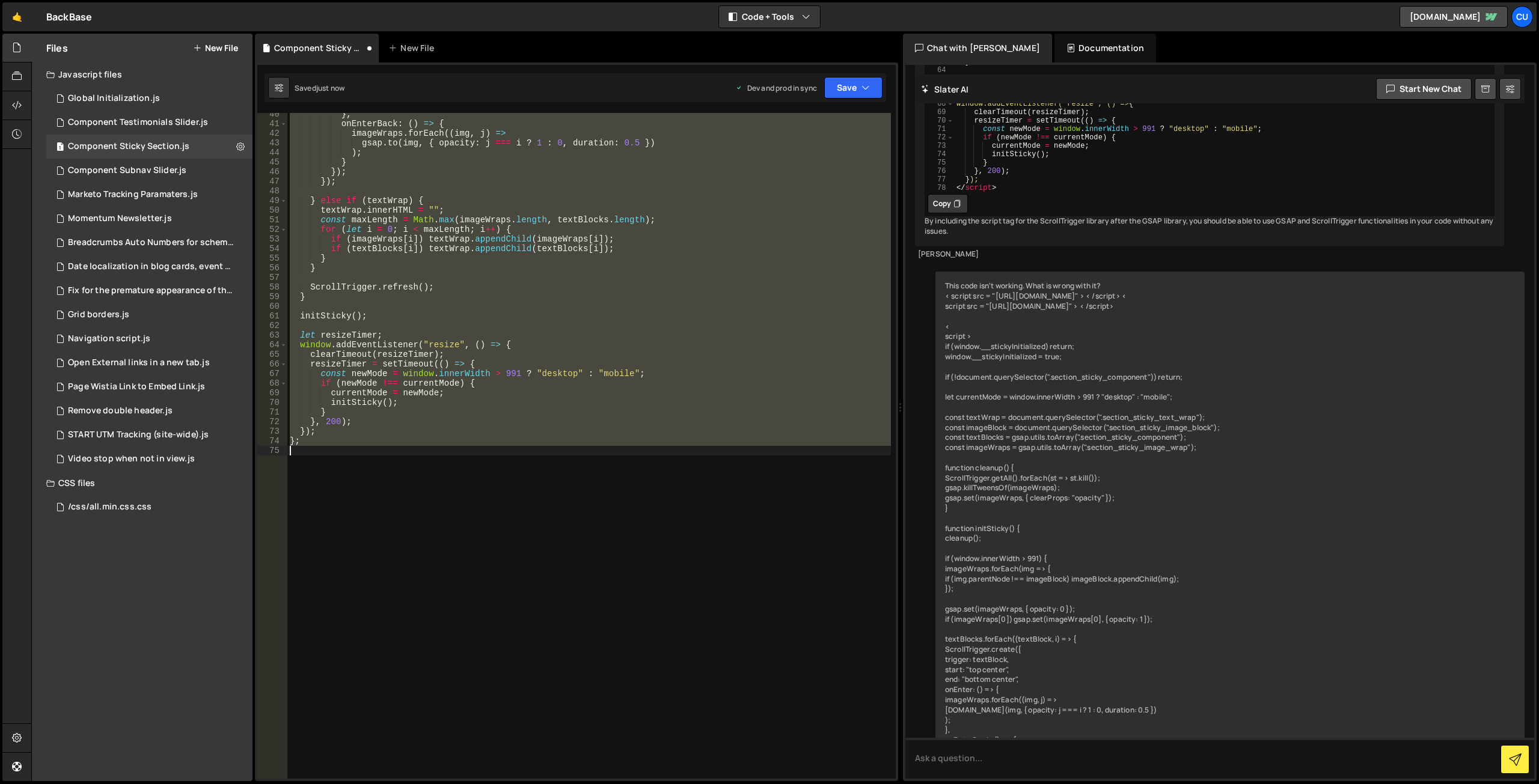
scroll to position [379, 0]
click at [843, 85] on button "Save" at bounding box center [853, 87] width 58 height 22
click at [796, 164] on div "just now" at bounding box center [786, 169] width 28 height 11
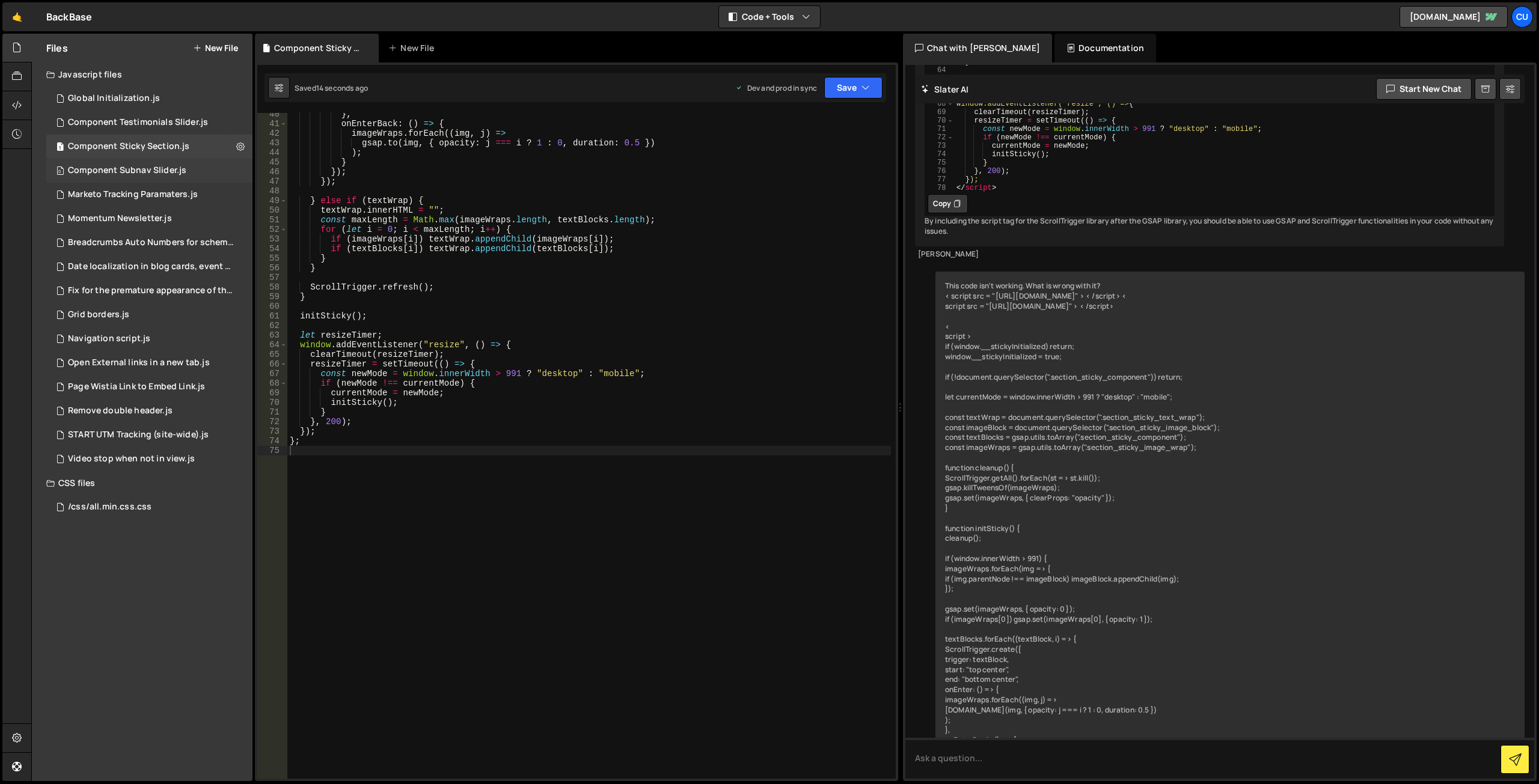
click at [124, 175] on div "Component Subnav Slider.js" at bounding box center [127, 170] width 118 height 11
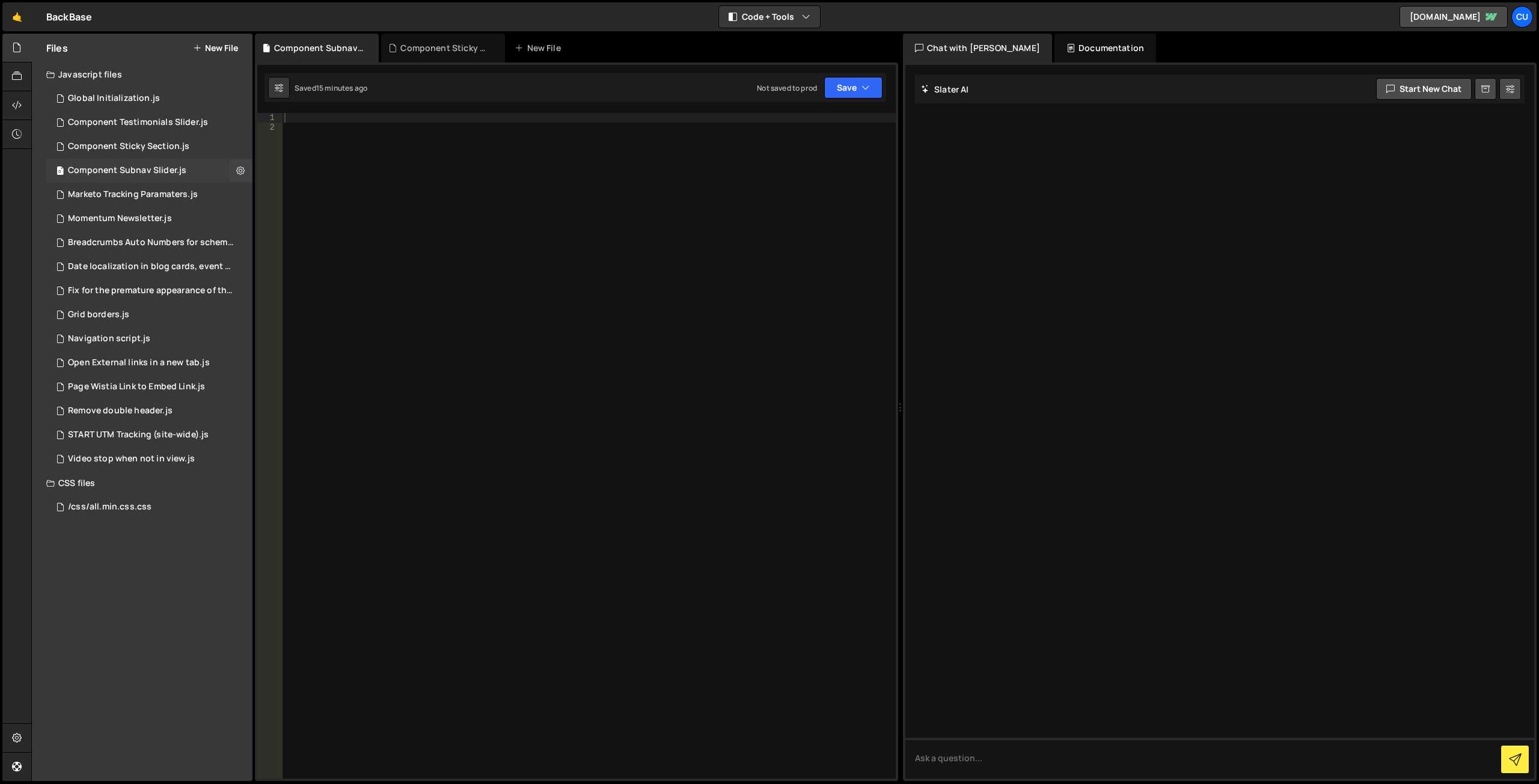
scroll to position [0, 0]
click at [143, 125] on div "Component Testimonials Slider.js" at bounding box center [138, 122] width 140 height 11
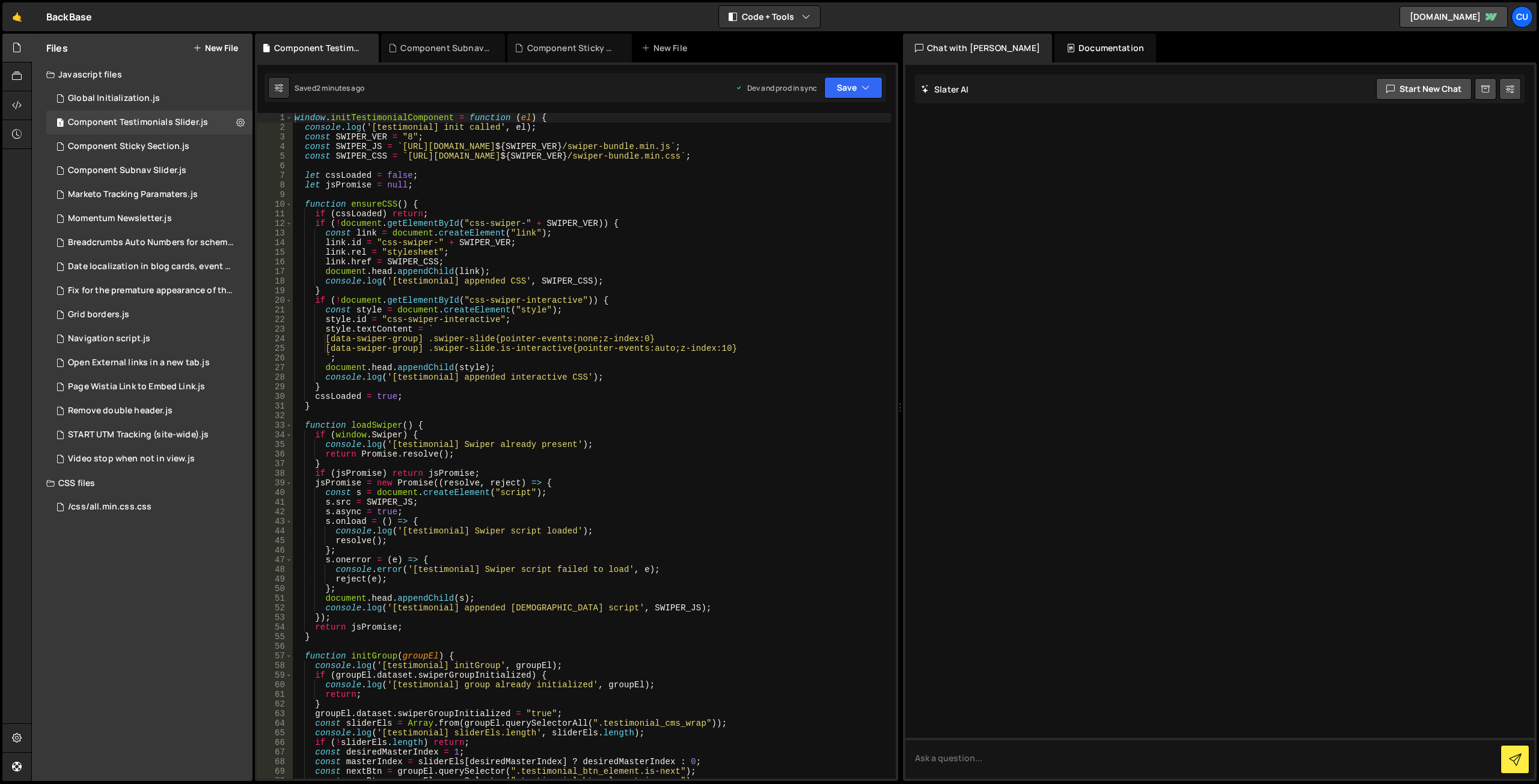
click at [660, 254] on div "window . initTestimonialComponent = function ( el ) { console . log ( '[testimo…" at bounding box center [591, 456] width 599 height 685
type textarea "};"
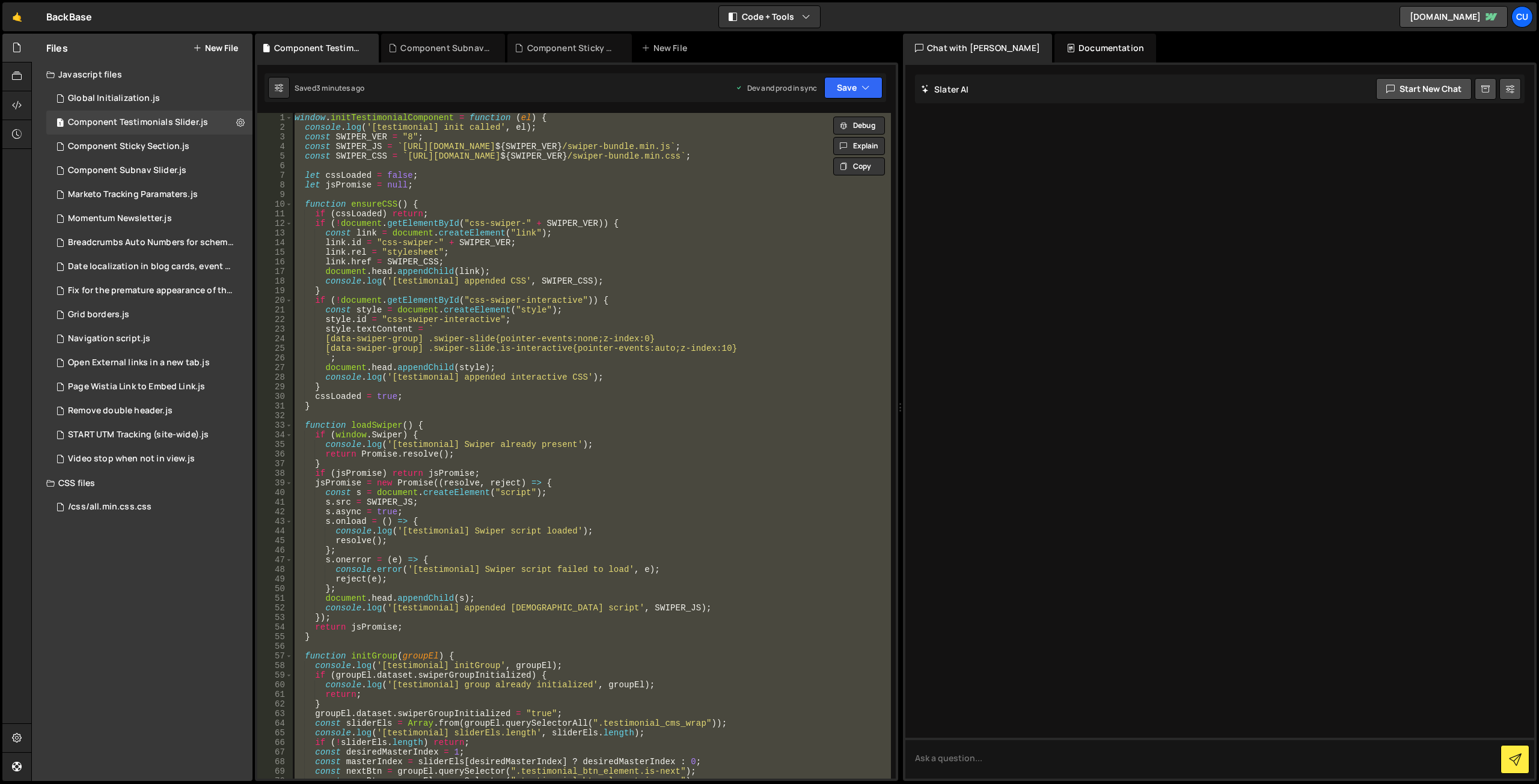
paste textarea
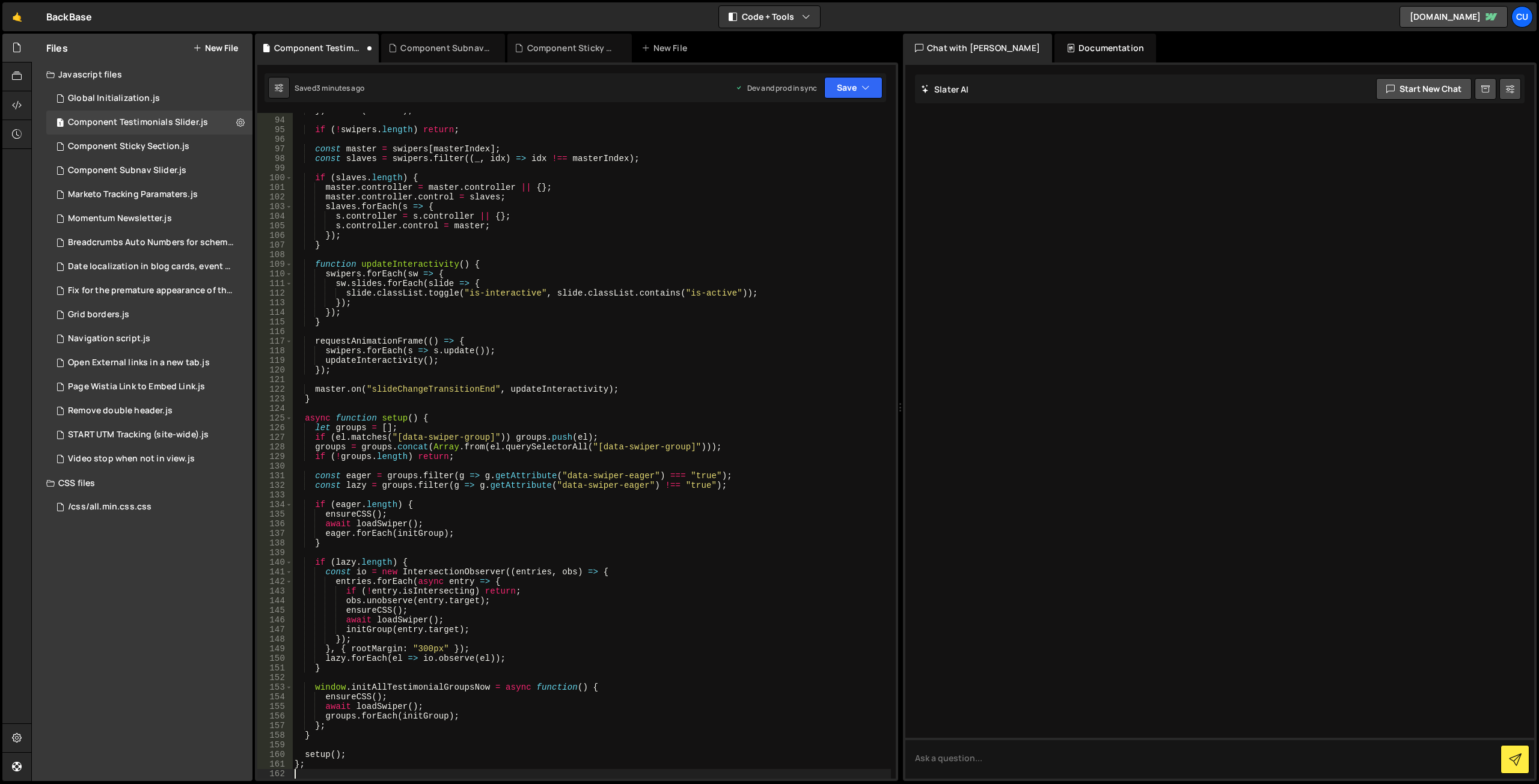
scroll to position [892, 0]
click at [838, 86] on button "Save" at bounding box center [853, 87] width 58 height 22
click at [805, 174] on div "3 minutes ago" at bounding box center [795, 169] width 47 height 11
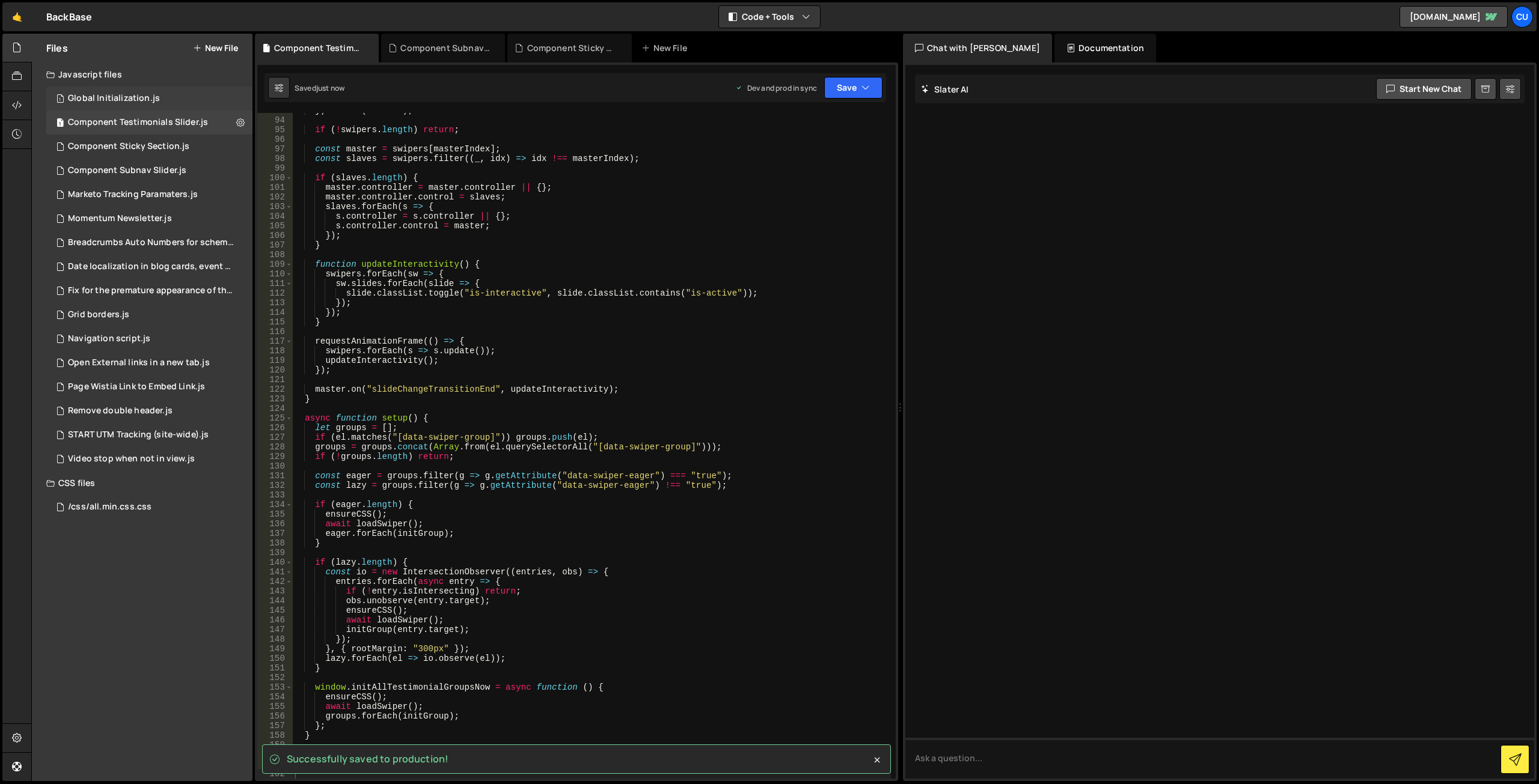
click at [163, 98] on div "1 Global Initialization.js 0" at bounding box center [149, 98] width 206 height 24
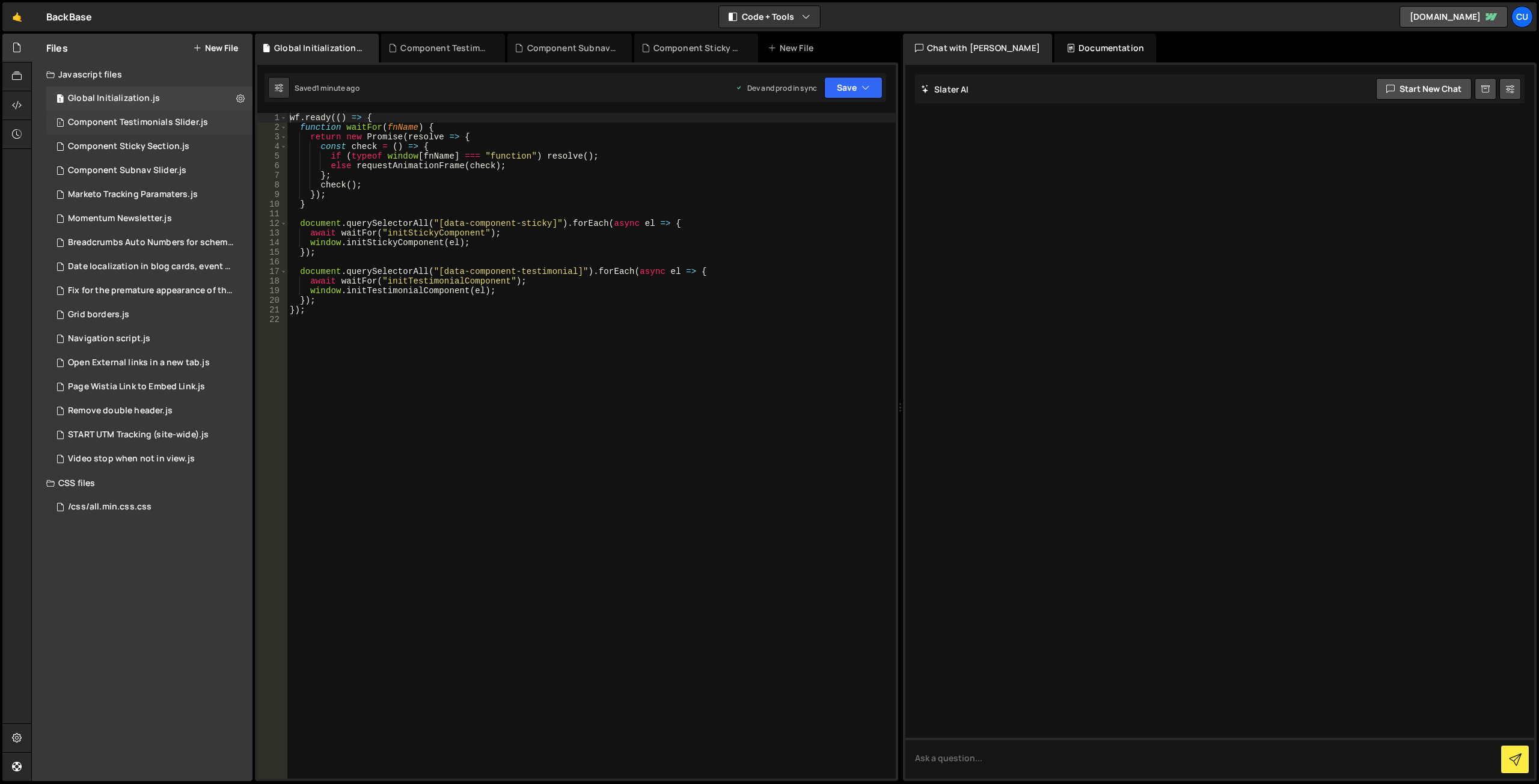
click at [179, 124] on div "Component Testimonials Slider.js" at bounding box center [138, 122] width 140 height 11
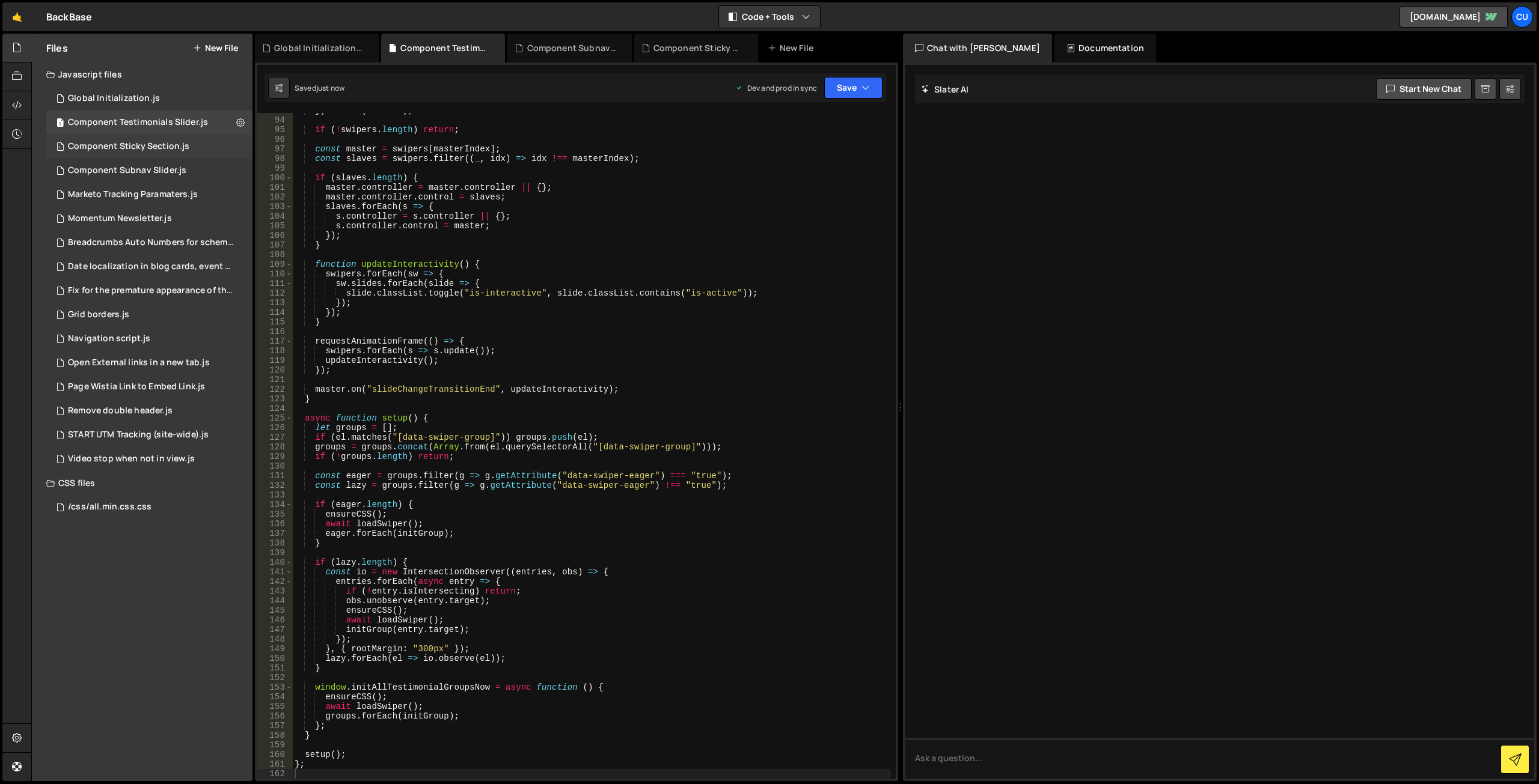
click at [186, 142] on div "Component Sticky Section.js" at bounding box center [129, 146] width 122 height 11
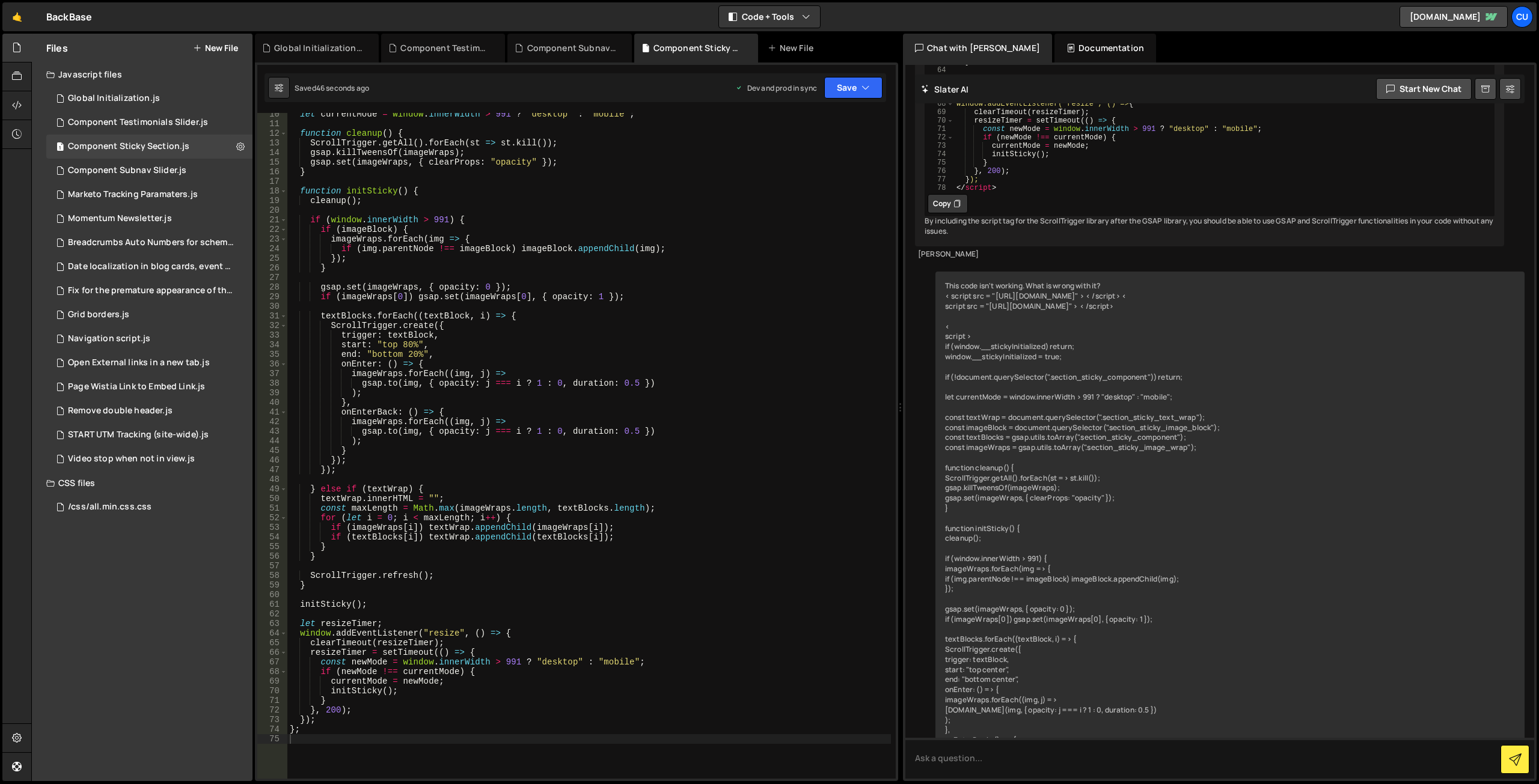
scroll to position [0, 0]
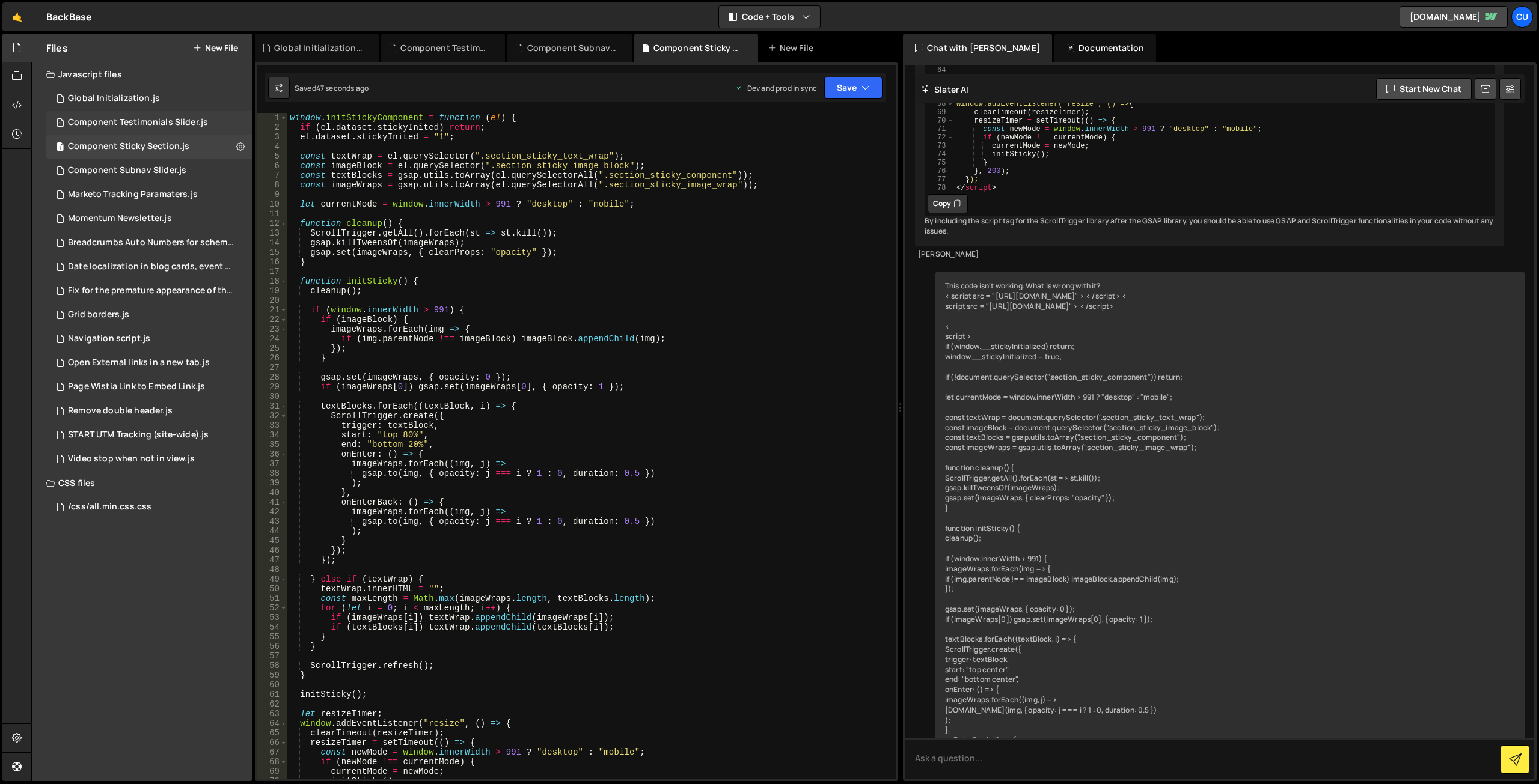
click at [160, 124] on div "Component Testimonials Slider.js" at bounding box center [138, 122] width 140 height 11
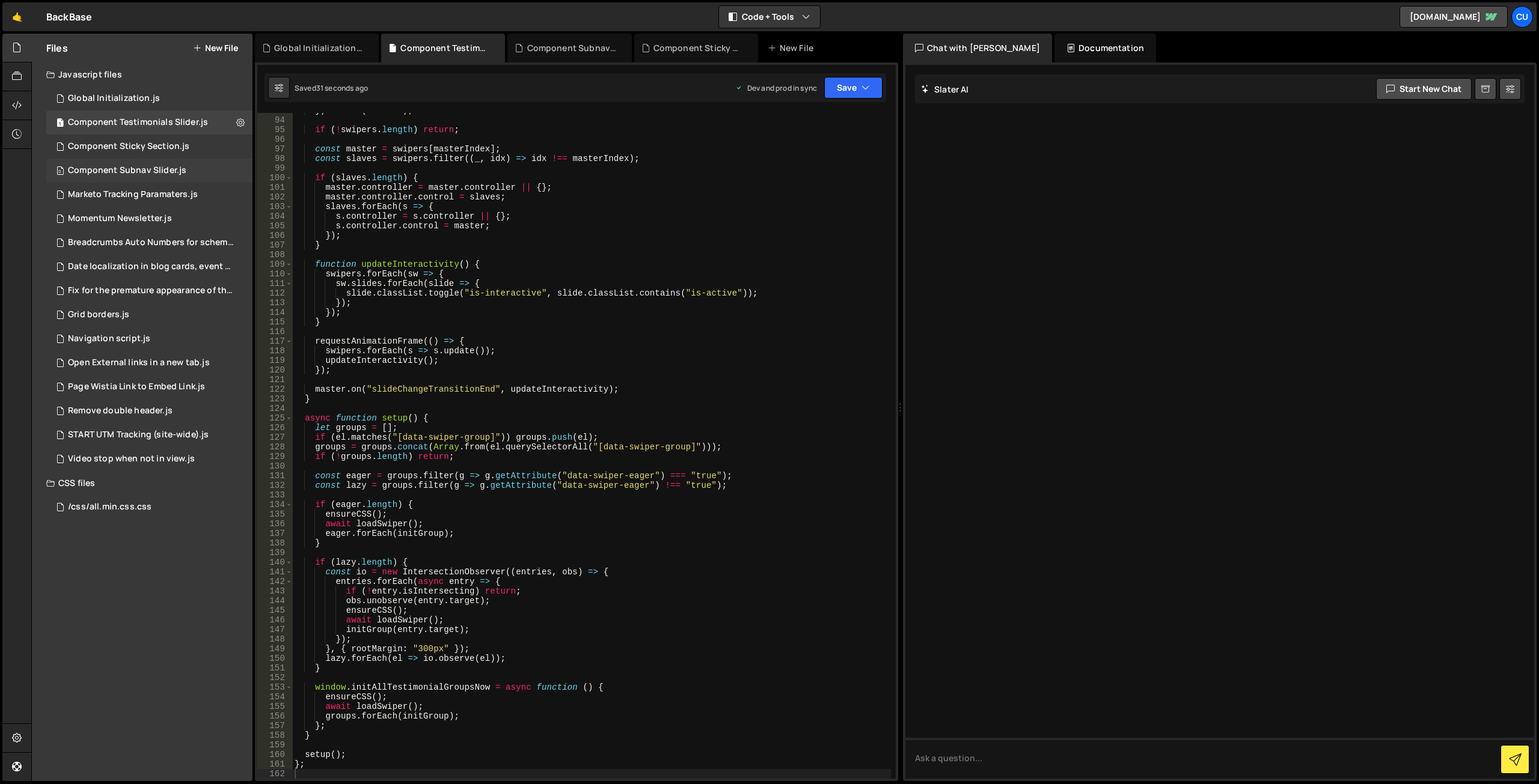
click at [177, 166] on div "Component Subnav Slider.js" at bounding box center [127, 170] width 118 height 11
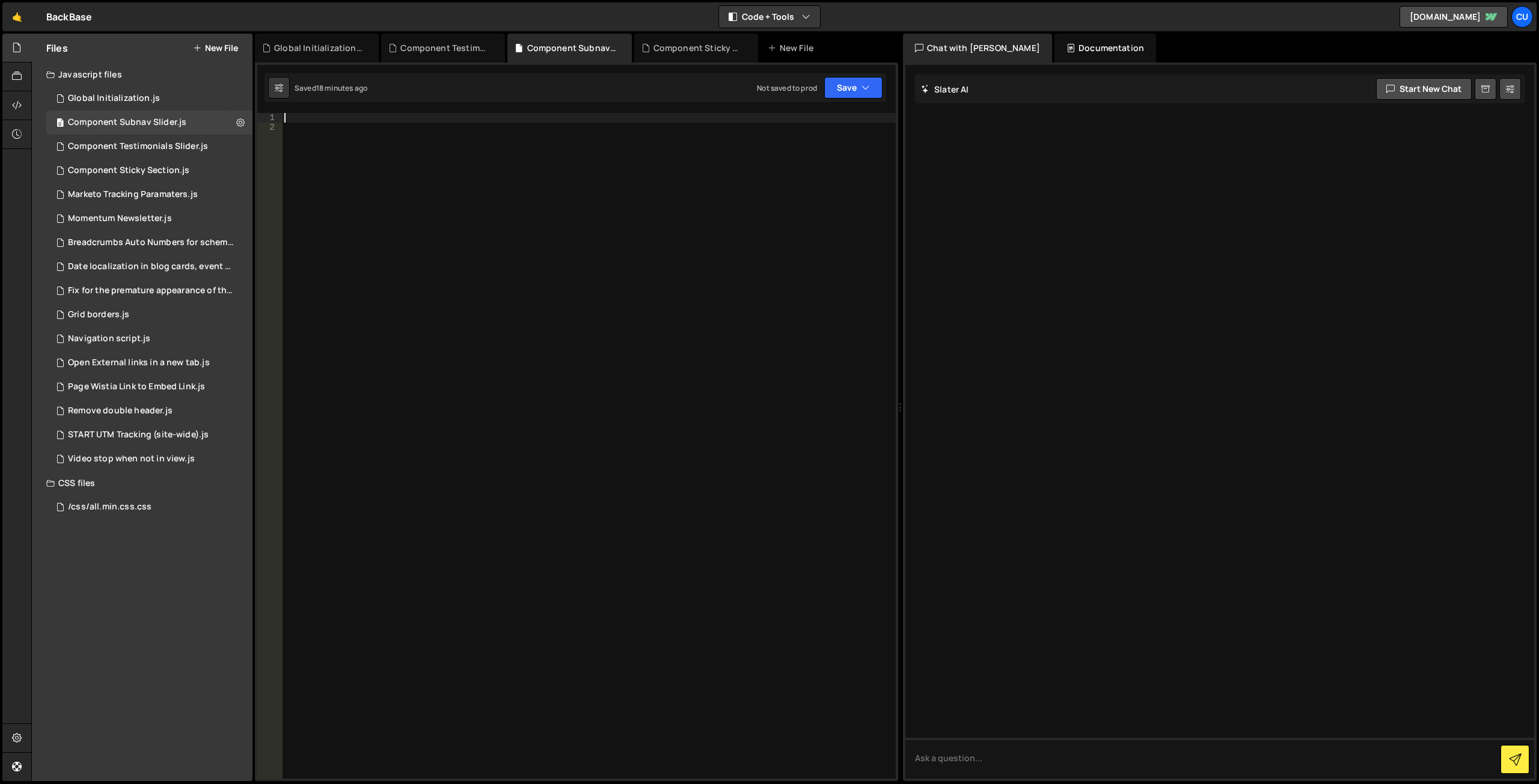
click at [312, 114] on div at bounding box center [589, 456] width 614 height 685
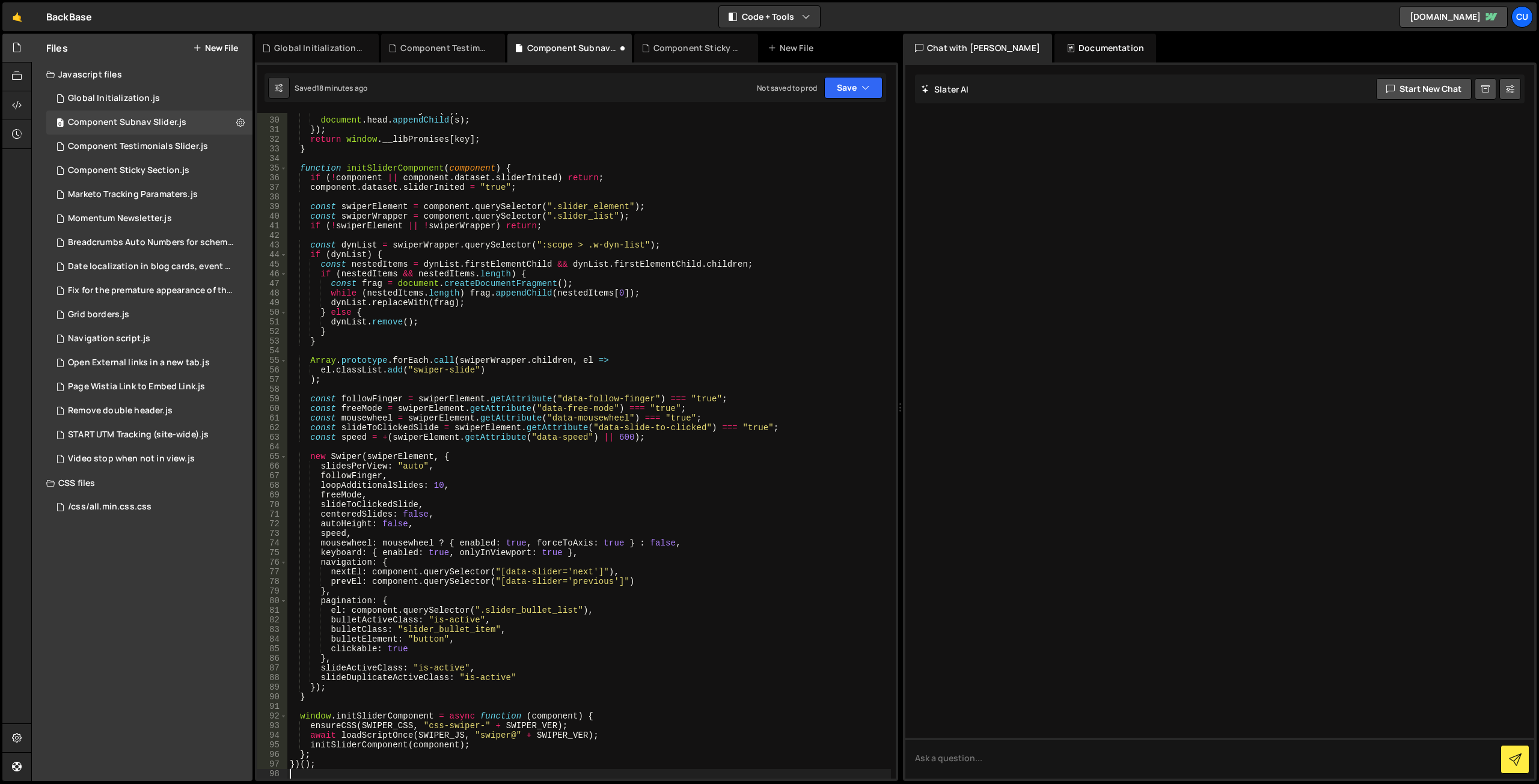
scroll to position [276, 0]
click at [841, 89] on button "Save" at bounding box center [853, 87] width 58 height 22
click at [814, 172] on div "Not saved to prod" at bounding box center [813, 169] width 125 height 15
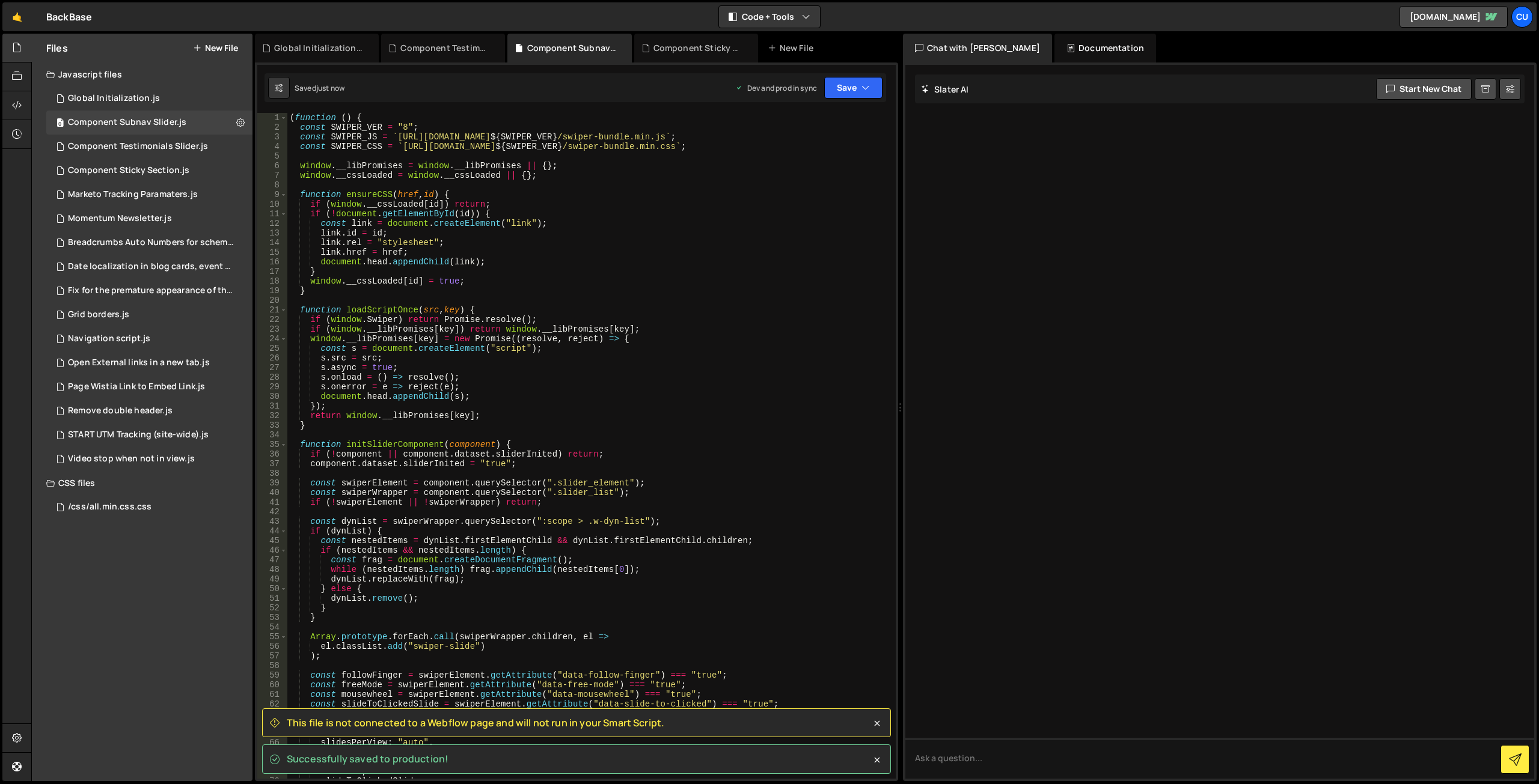
scroll to position [0, 0]
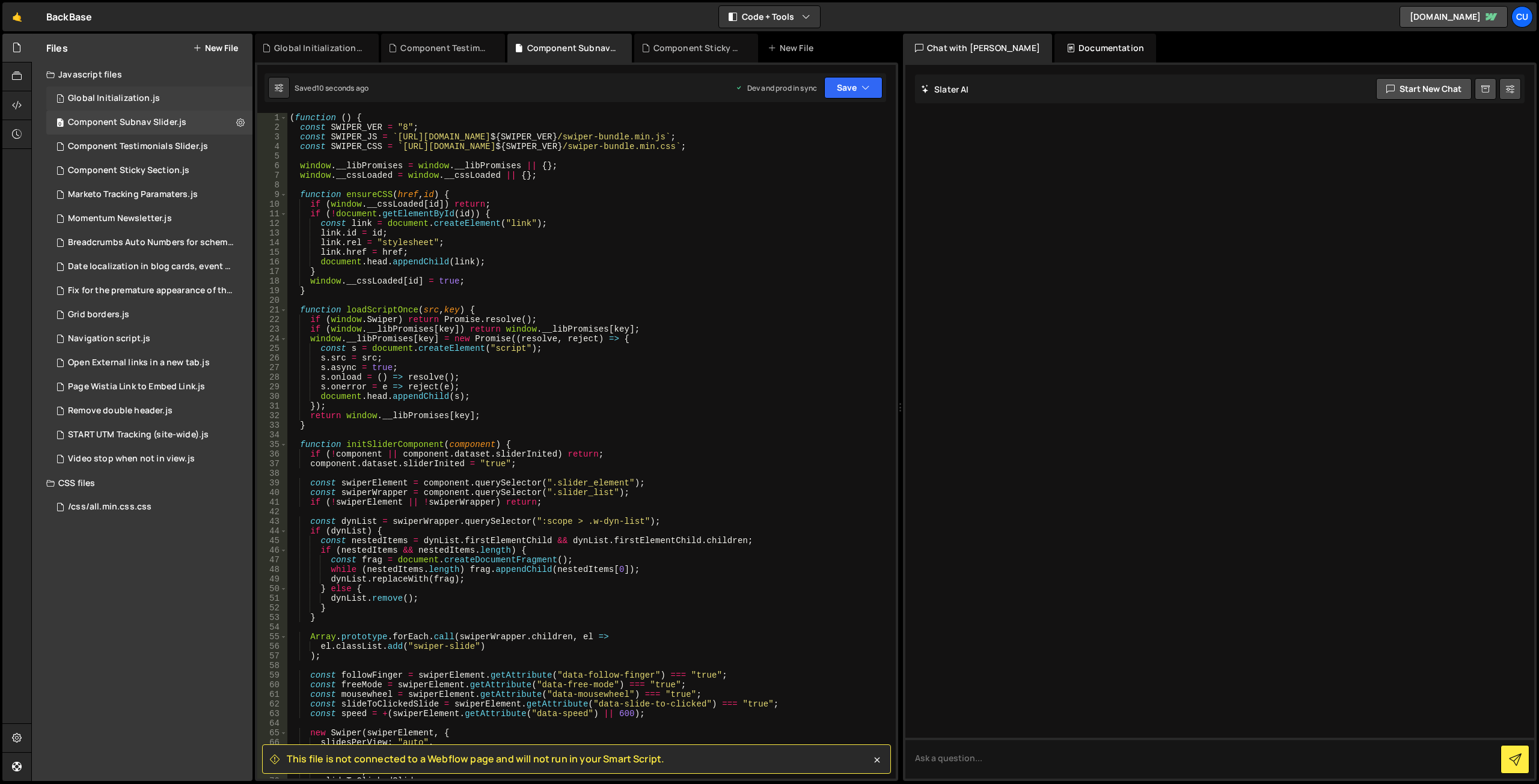
click at [119, 94] on div "Global Initialization.js" at bounding box center [114, 98] width 92 height 11
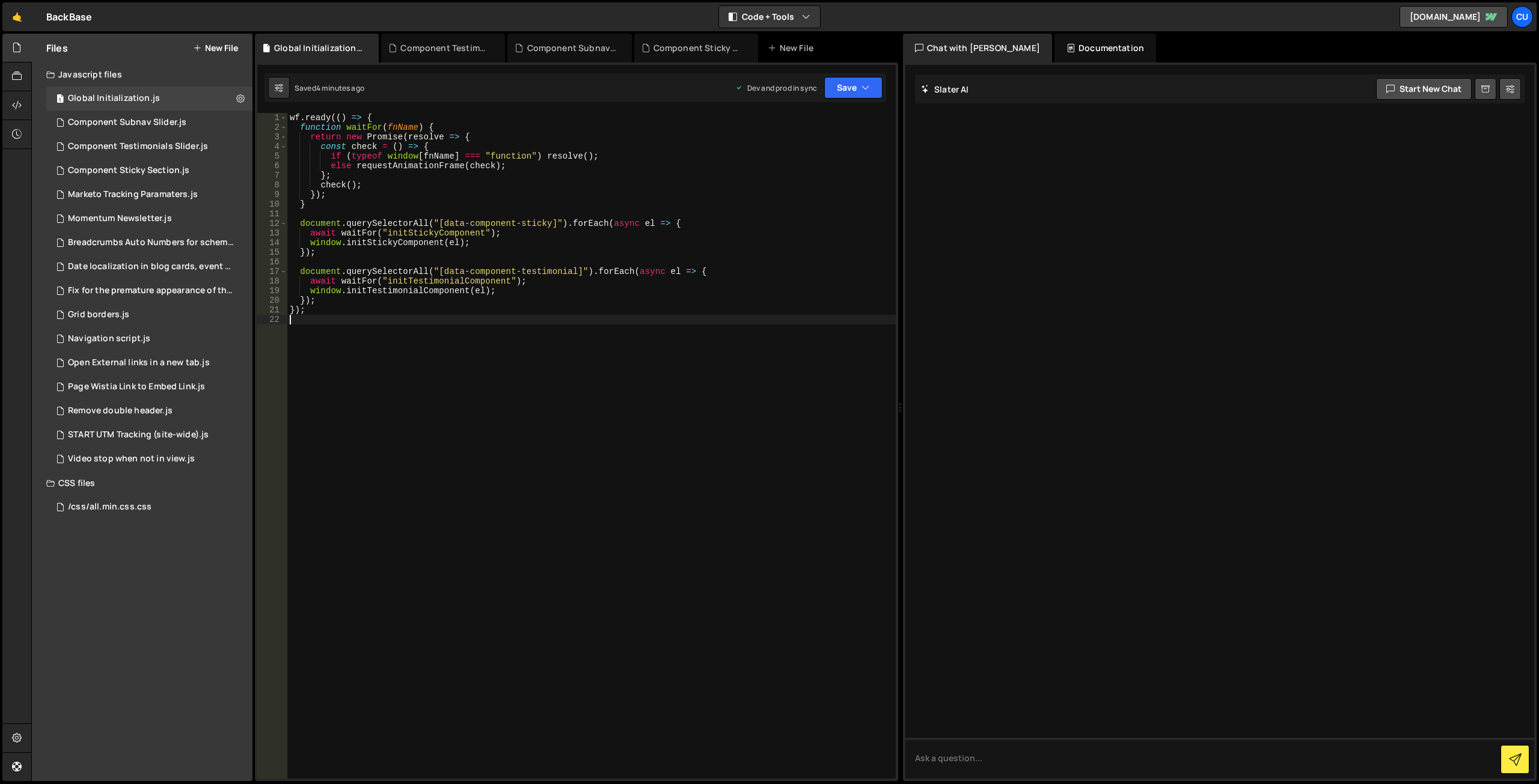
click at [526, 332] on div "wf . ready (( ) => { function waitFor ( fnName ) { return new Promise ( resolve…" at bounding box center [592, 456] width 608 height 685
type textarea "});"
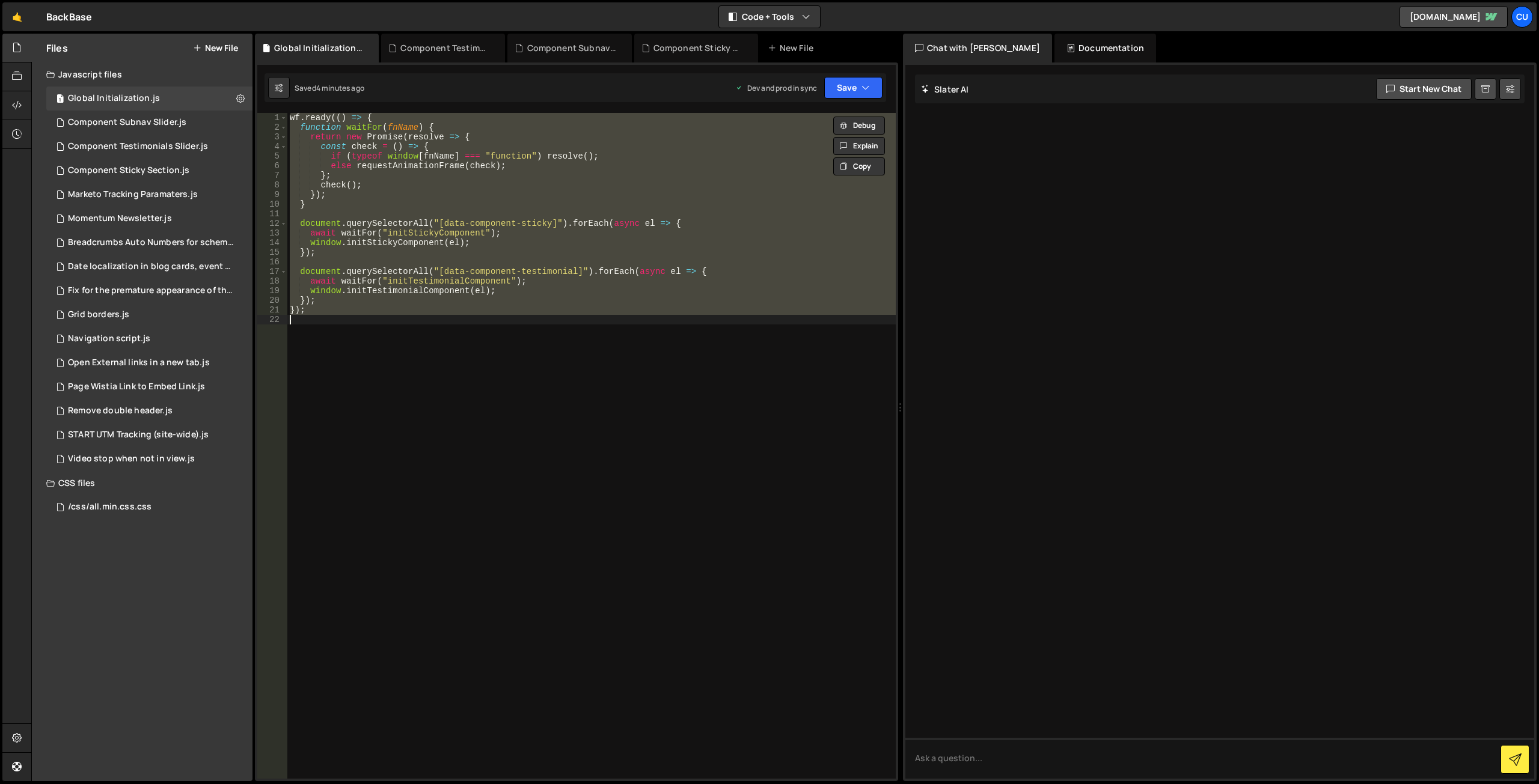
paste textarea
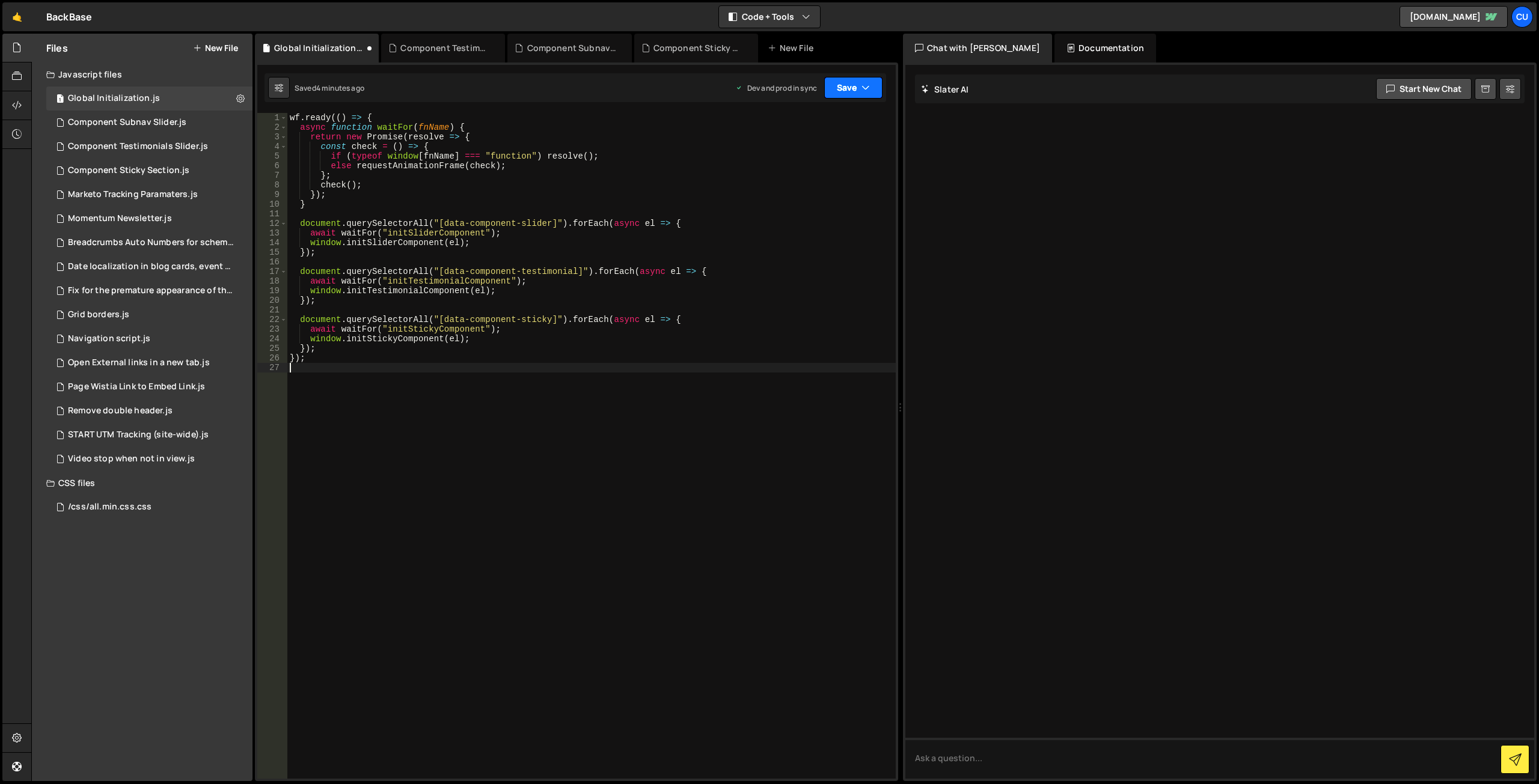
click at [850, 89] on button "Save" at bounding box center [853, 87] width 58 height 22
click at [805, 166] on div "4 minutes ago" at bounding box center [795, 169] width 47 height 11
click at [155, 126] on div "Component Subnav Slider.js" at bounding box center [127, 122] width 118 height 11
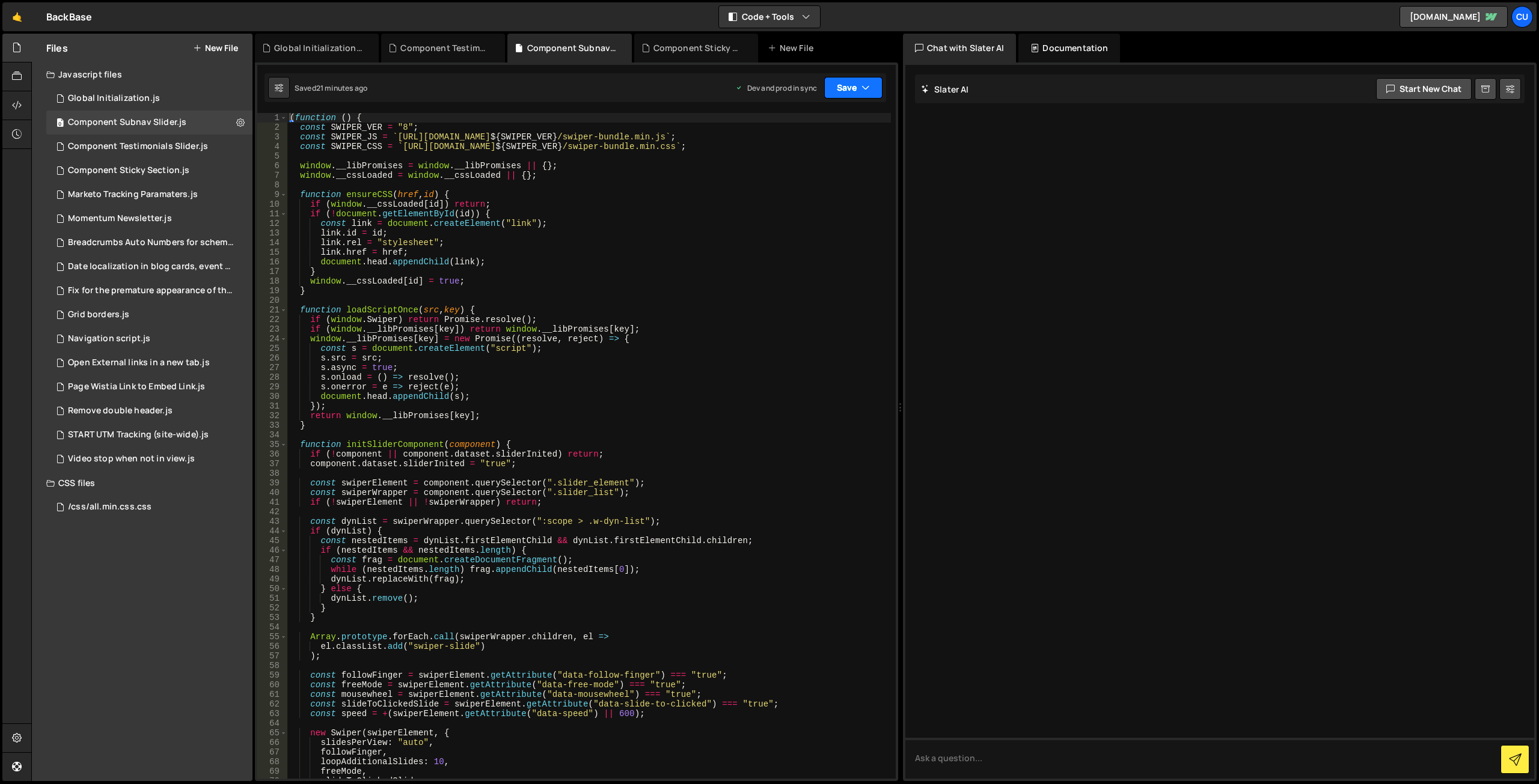
click at [845, 93] on button "Save" at bounding box center [853, 87] width 58 height 22
click at [805, 165] on div "21 minutes ago" at bounding box center [796, 169] width 50 height 11
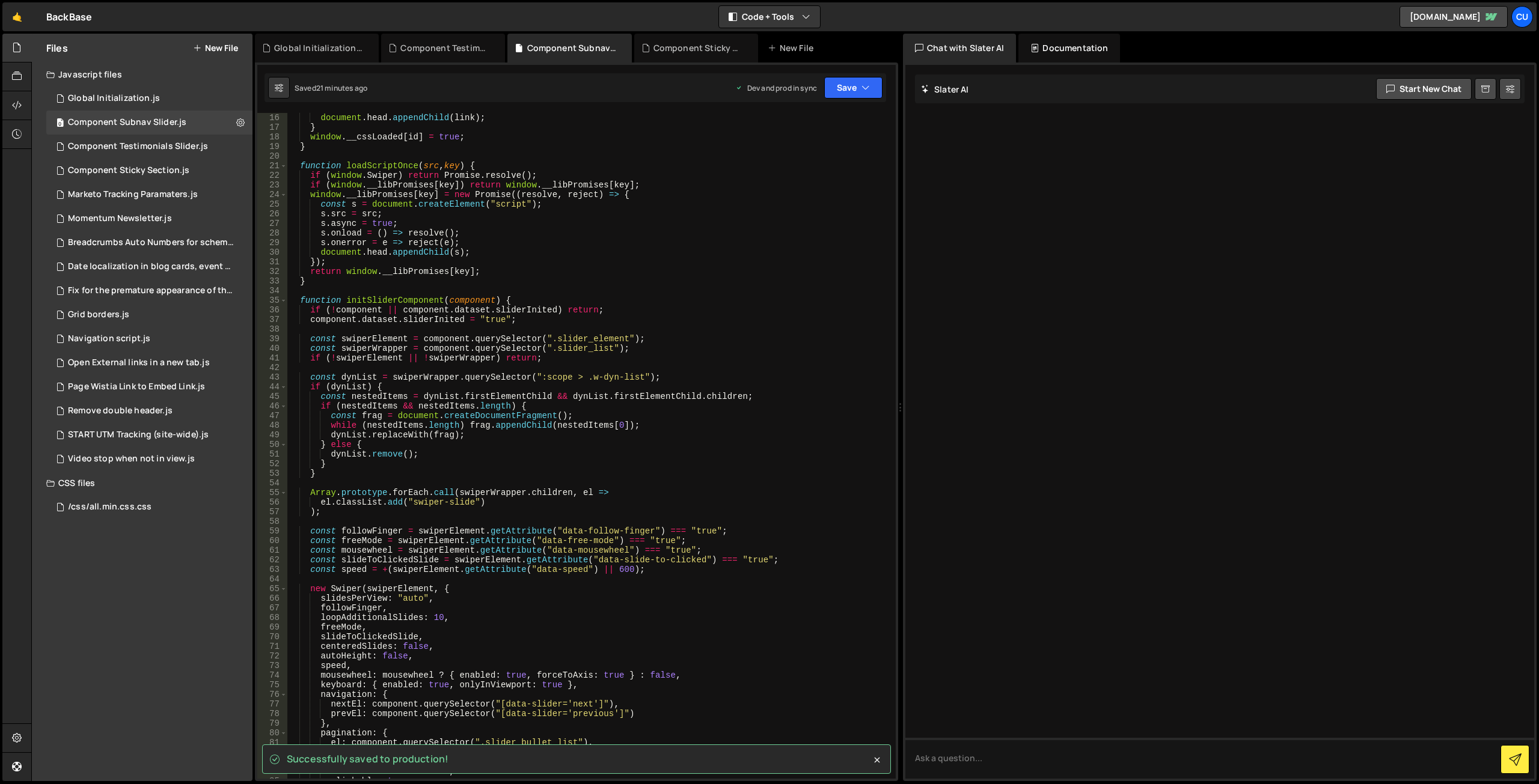
scroll to position [252, 0]
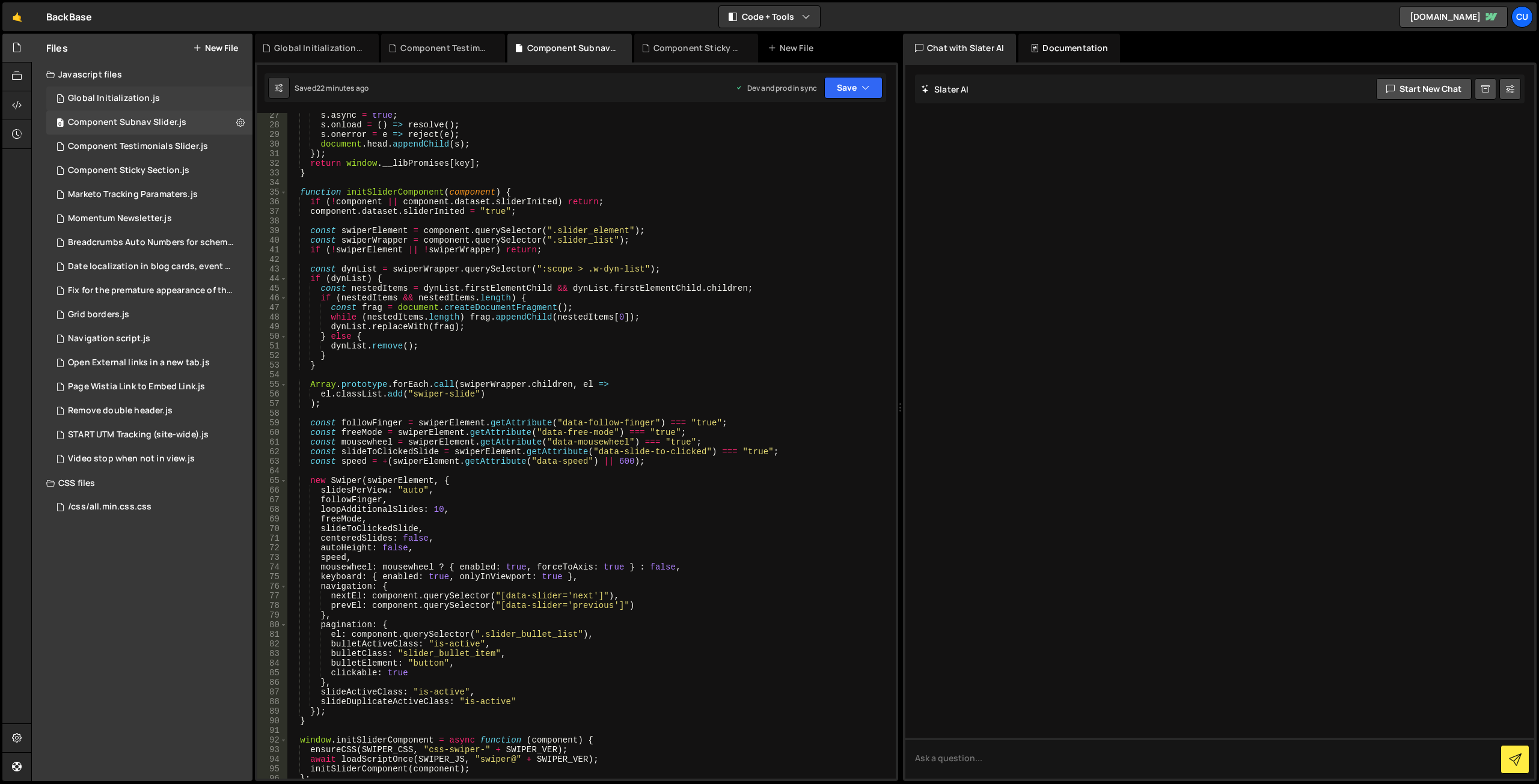
click at [158, 100] on div "1 Global Initialization.js 0" at bounding box center [149, 98] width 206 height 24
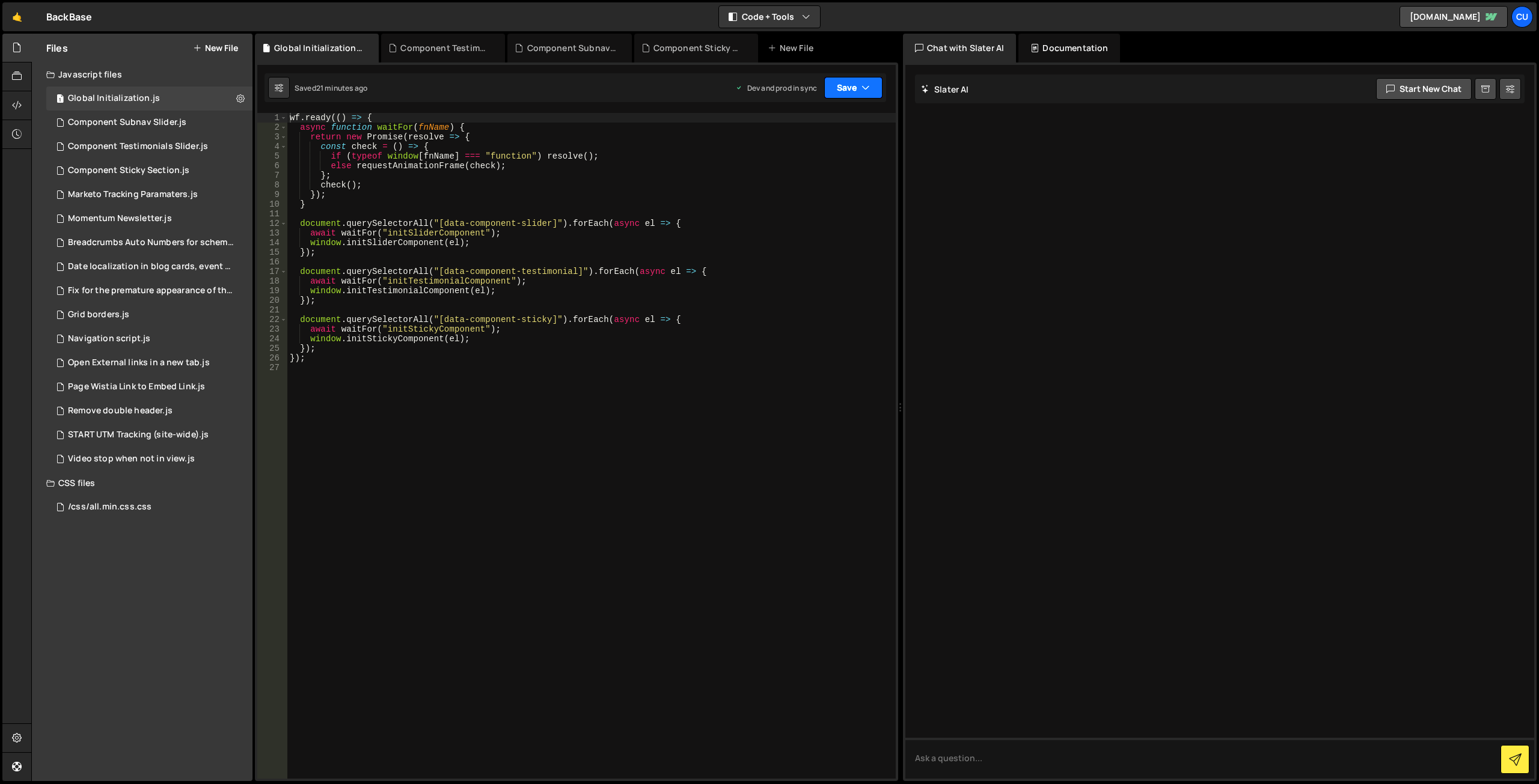
click at [844, 88] on button "Save" at bounding box center [853, 87] width 58 height 22
click at [820, 168] on div "21 minutes ago" at bounding box center [796, 169] width 50 height 11
click at [848, 92] on button "Save" at bounding box center [853, 87] width 58 height 22
click at [132, 122] on div "Component Subnav Slider.js" at bounding box center [127, 122] width 118 height 11
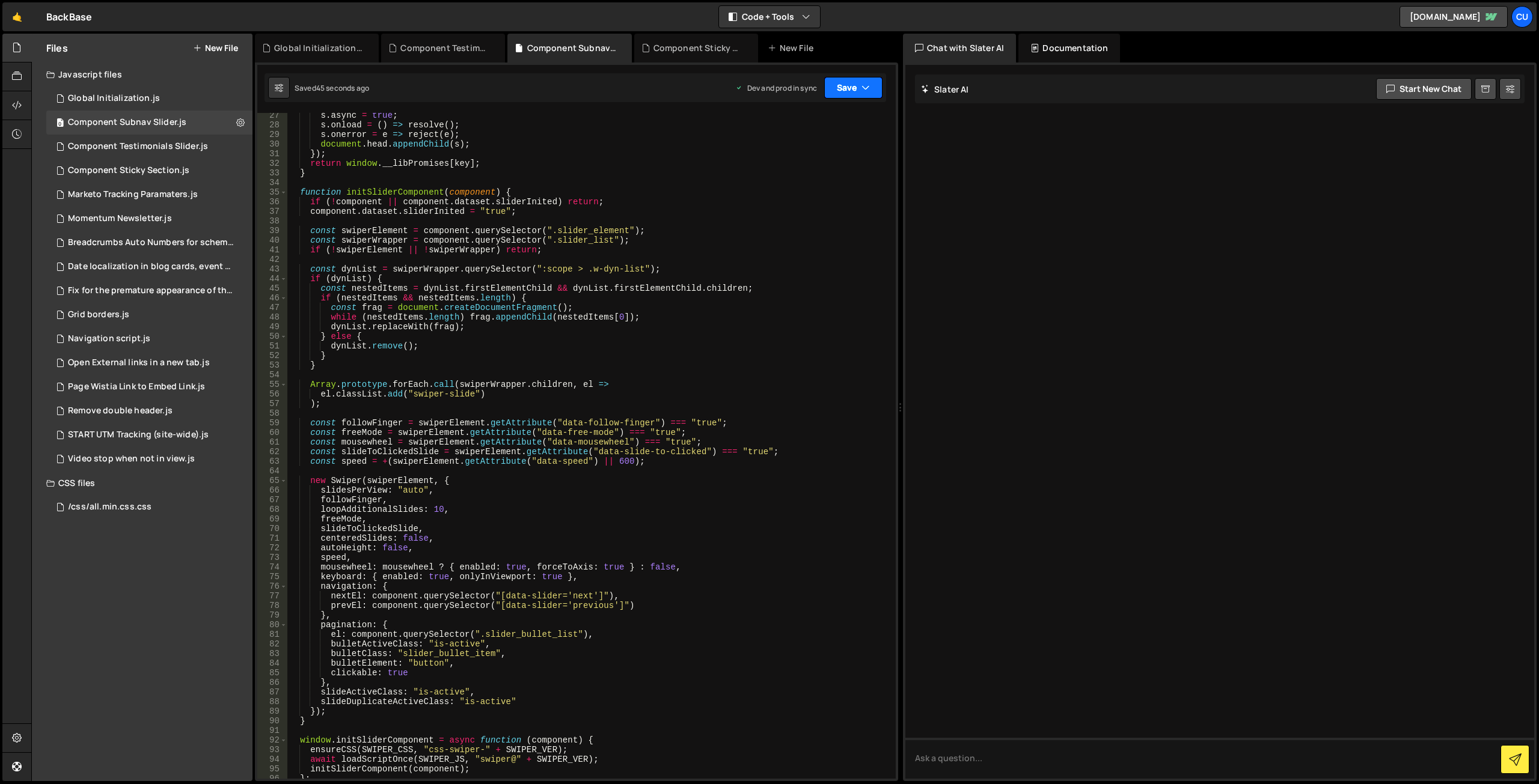
click at [851, 91] on button "Save" at bounding box center [853, 87] width 58 height 22
click at [599, 166] on div "s . async = true ; s . onload = ( ) => resolve ( ) ; s . onerror = e => reject …" at bounding box center [589, 453] width 604 height 685
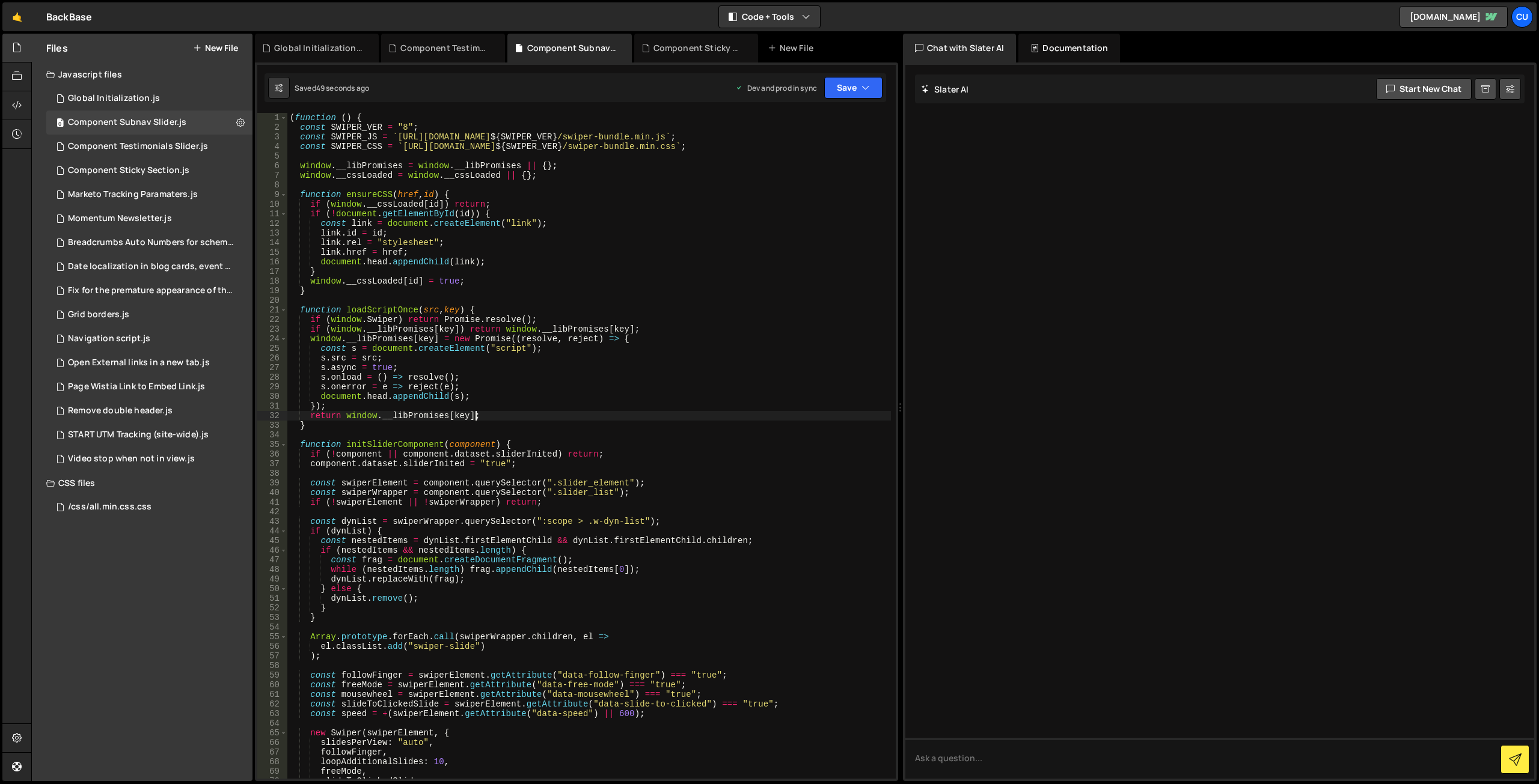
scroll to position [0, 0]
click at [156, 97] on div "Global Initialization.js" at bounding box center [114, 98] width 92 height 11
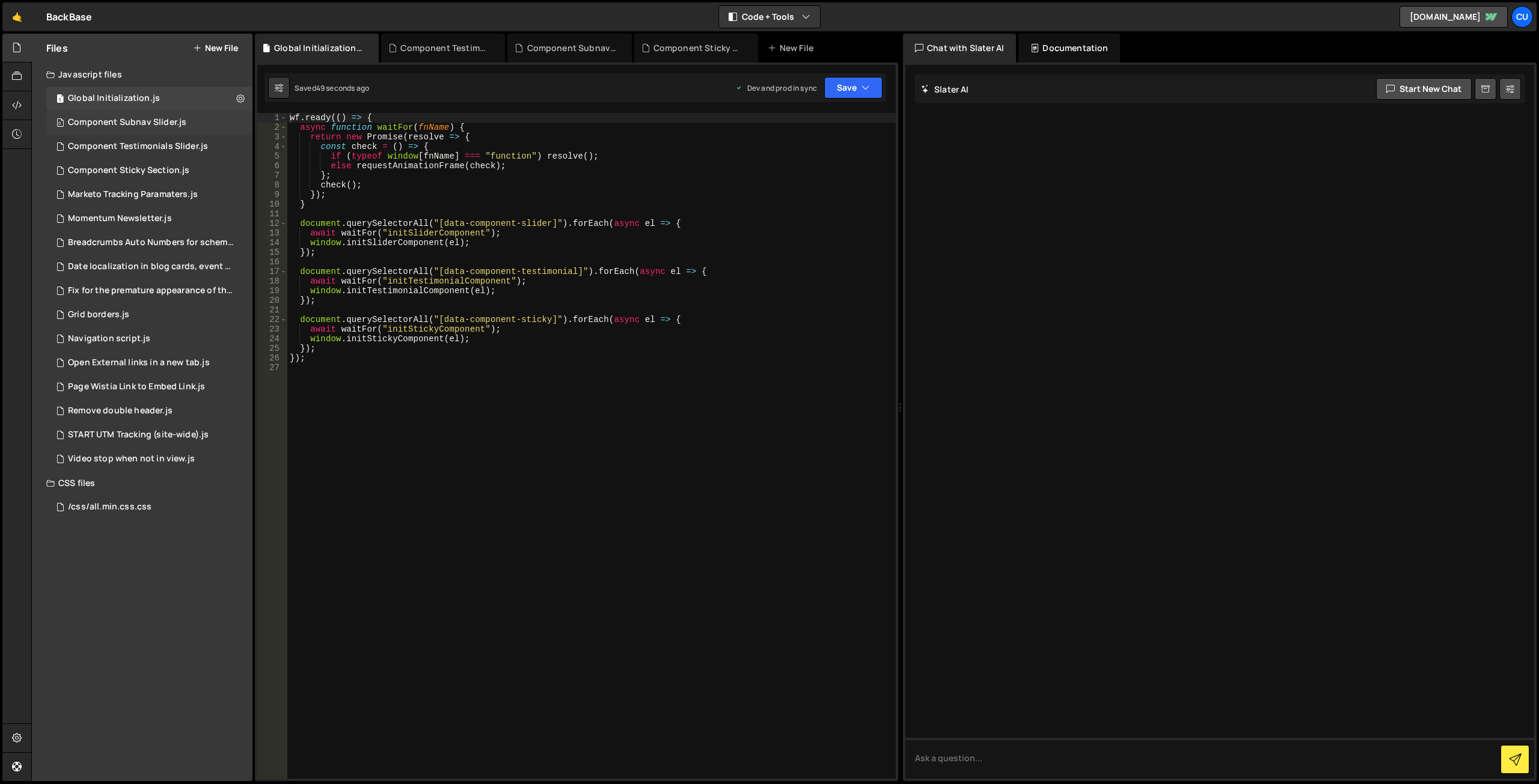
click at [151, 122] on div "Component Subnav Slider.js" at bounding box center [127, 122] width 118 height 11
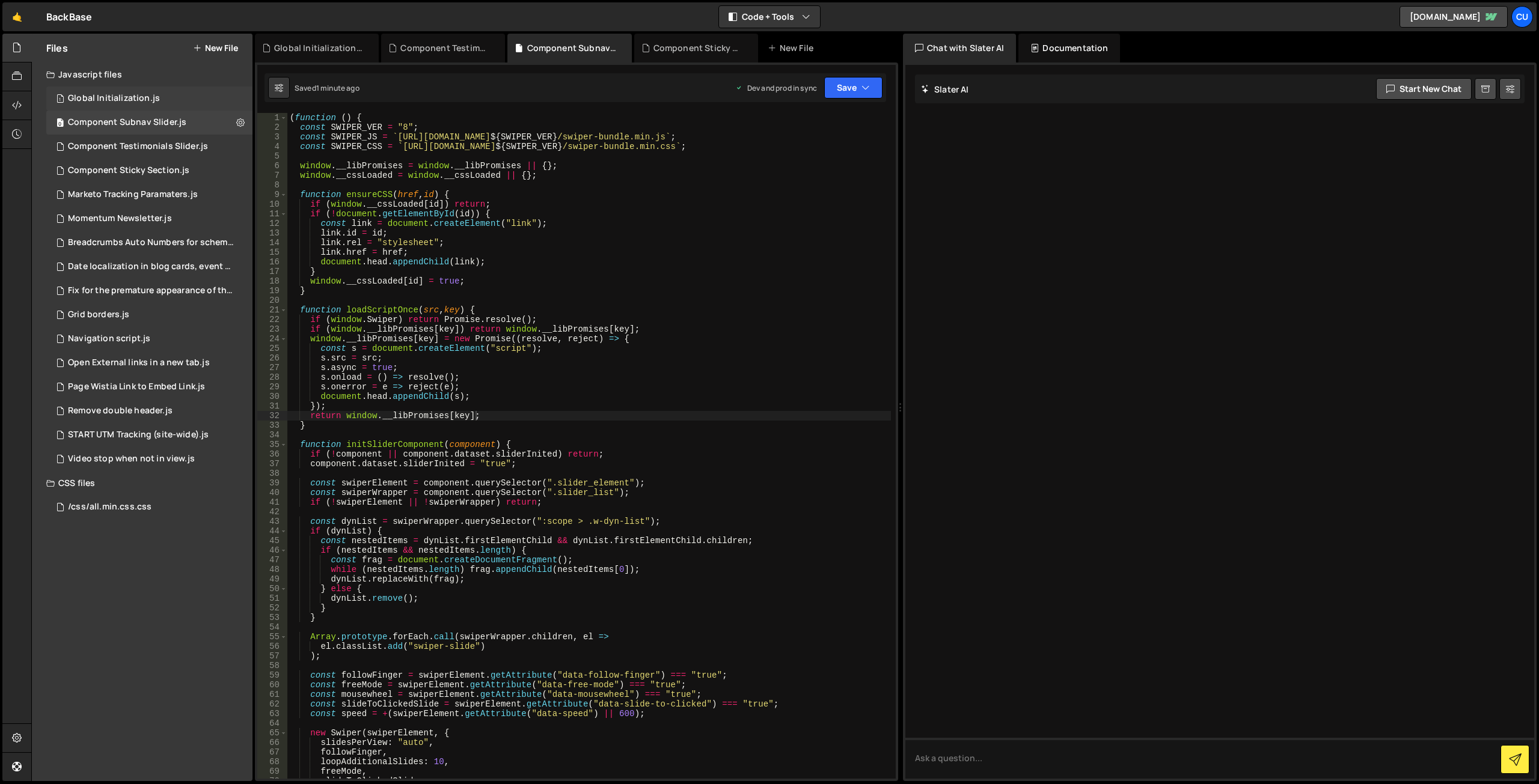
click at [146, 89] on div "1 Global Initialization.js 0" at bounding box center [149, 98] width 206 height 24
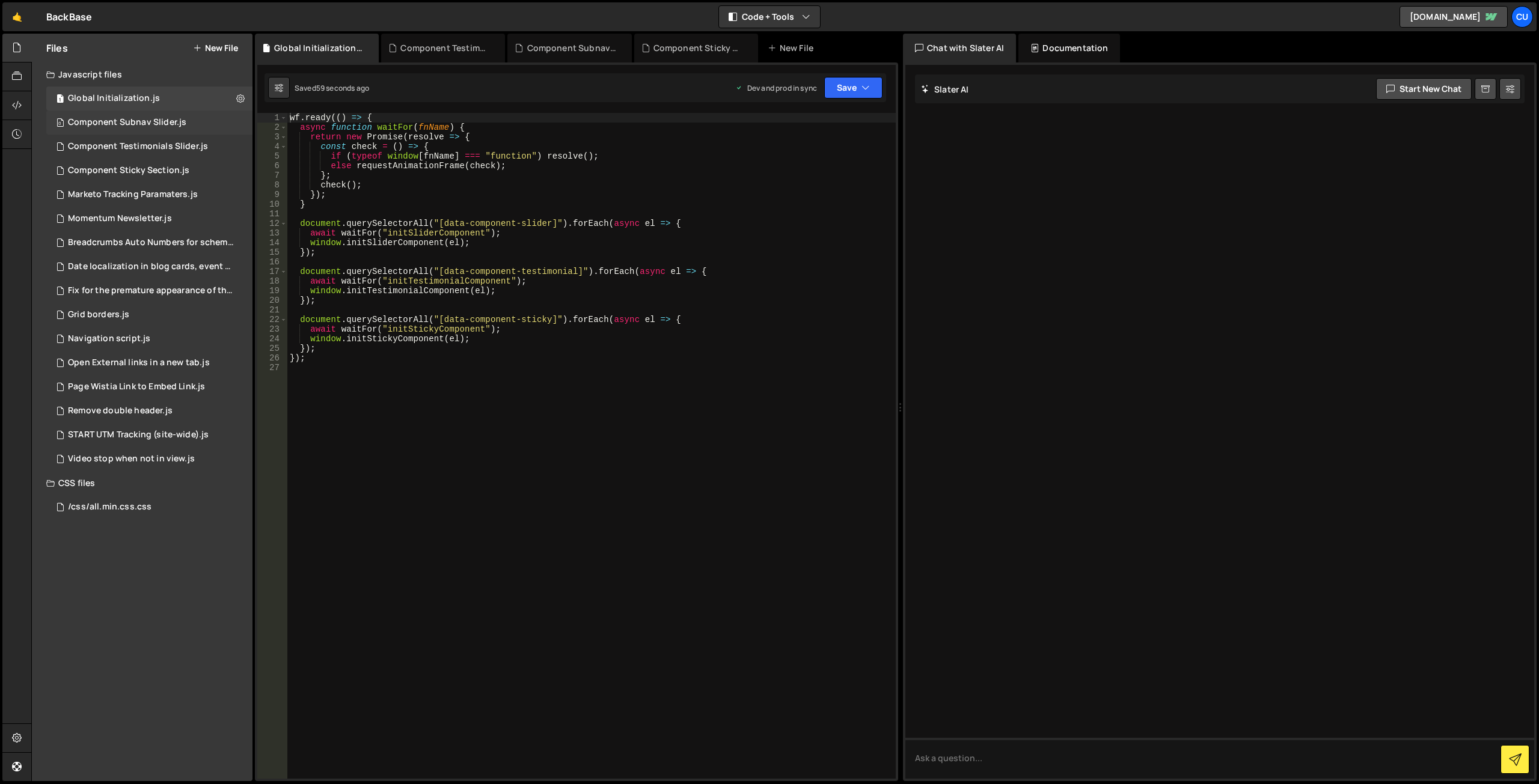
click at [183, 120] on div "Component Subnav Slider.js" at bounding box center [127, 122] width 118 height 11
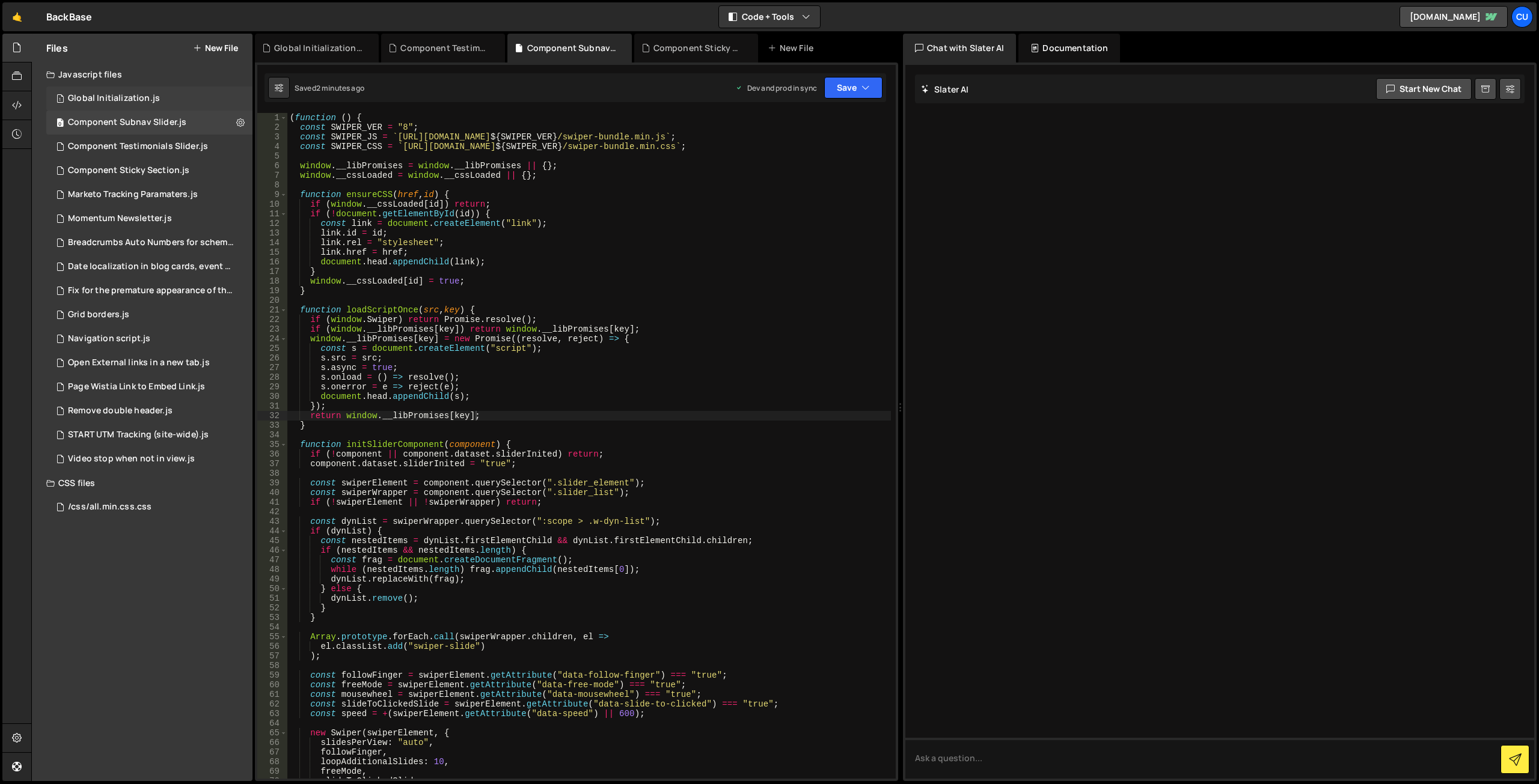
click at [130, 97] on div "Global Initialization.js" at bounding box center [114, 98] width 92 height 11
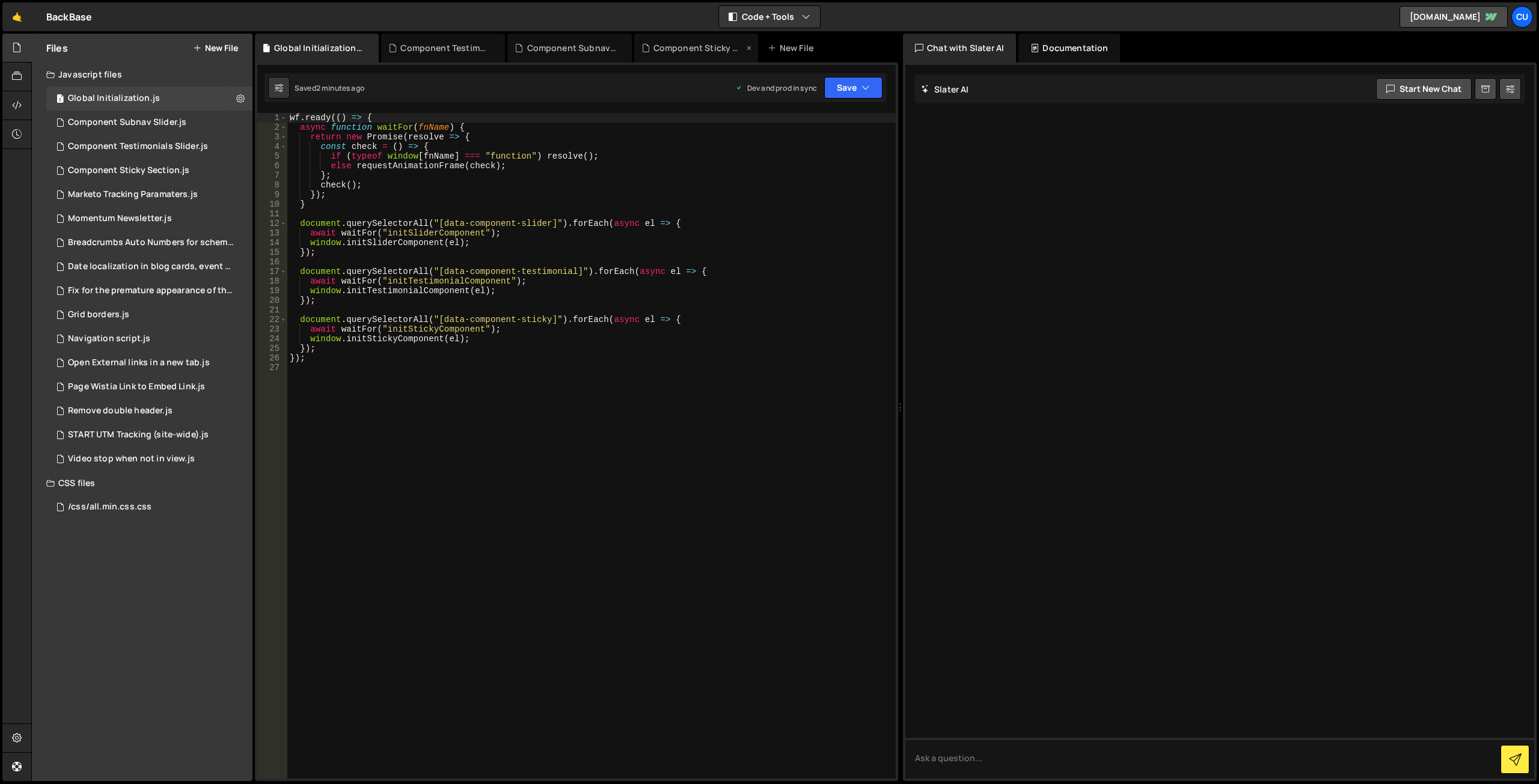
click at [747, 49] on icon at bounding box center [749, 48] width 8 height 12
click at [171, 118] on div "Component Subnav Slider.js" at bounding box center [127, 122] width 118 height 11
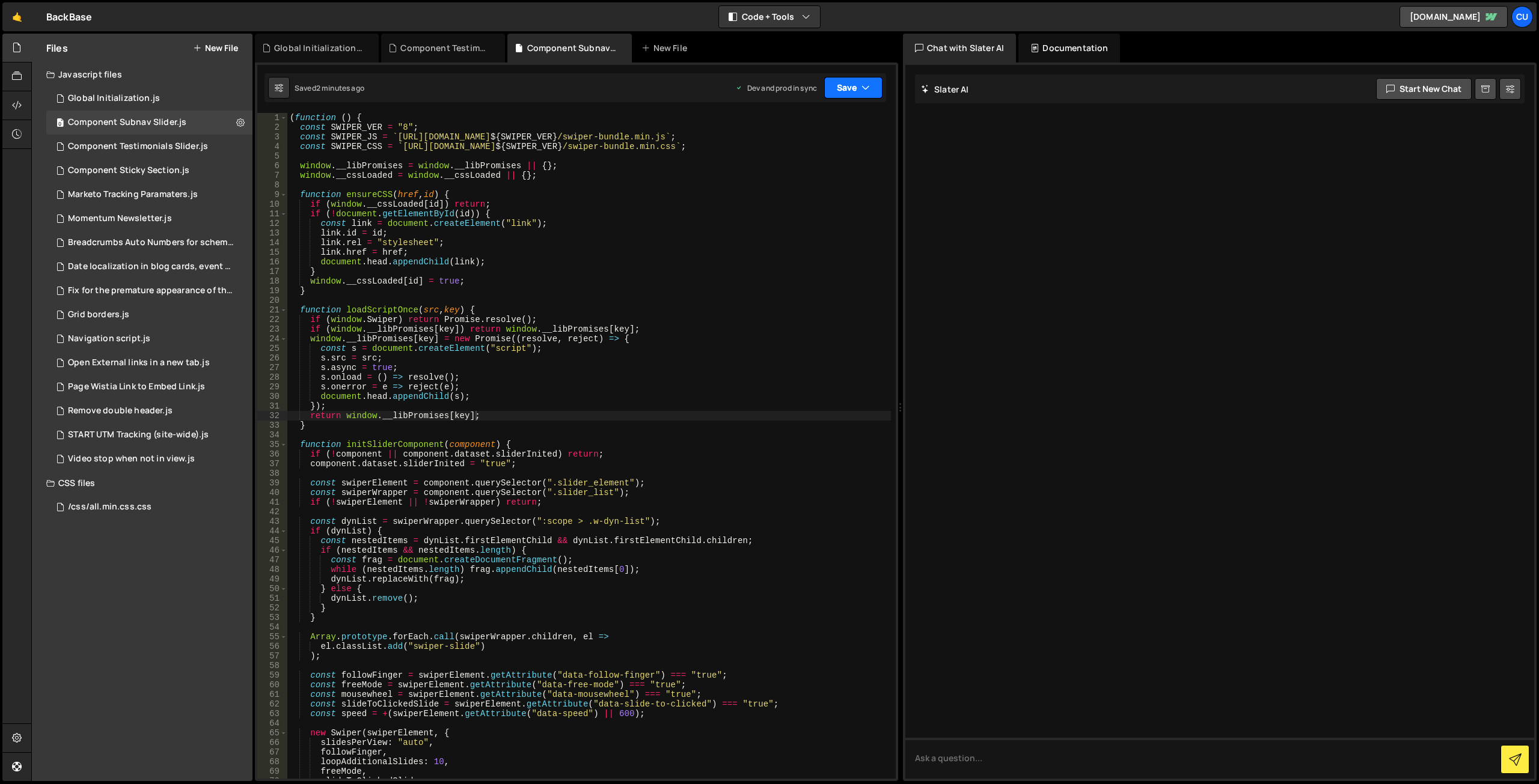
click at [851, 89] on button "Save" at bounding box center [853, 87] width 58 height 22
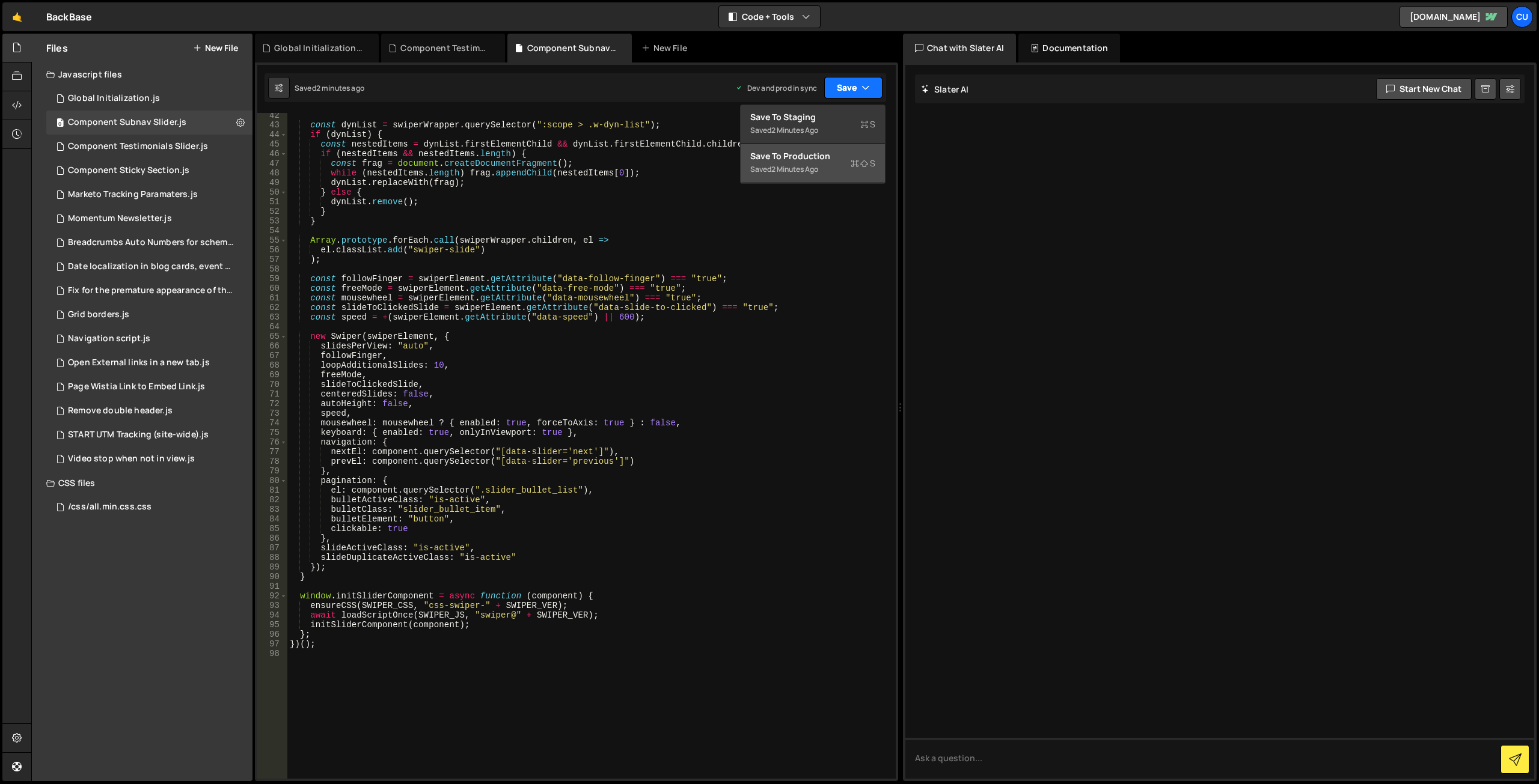
scroll to position [397, 0]
click at [721, 414] on div "const dynList = swiperWrapper . querySelector ( ":scope > .w-dyn-list" ) ; if (…" at bounding box center [589, 453] width 604 height 685
click at [175, 150] on div "Component Testimonials Slider.js" at bounding box center [138, 146] width 140 height 11
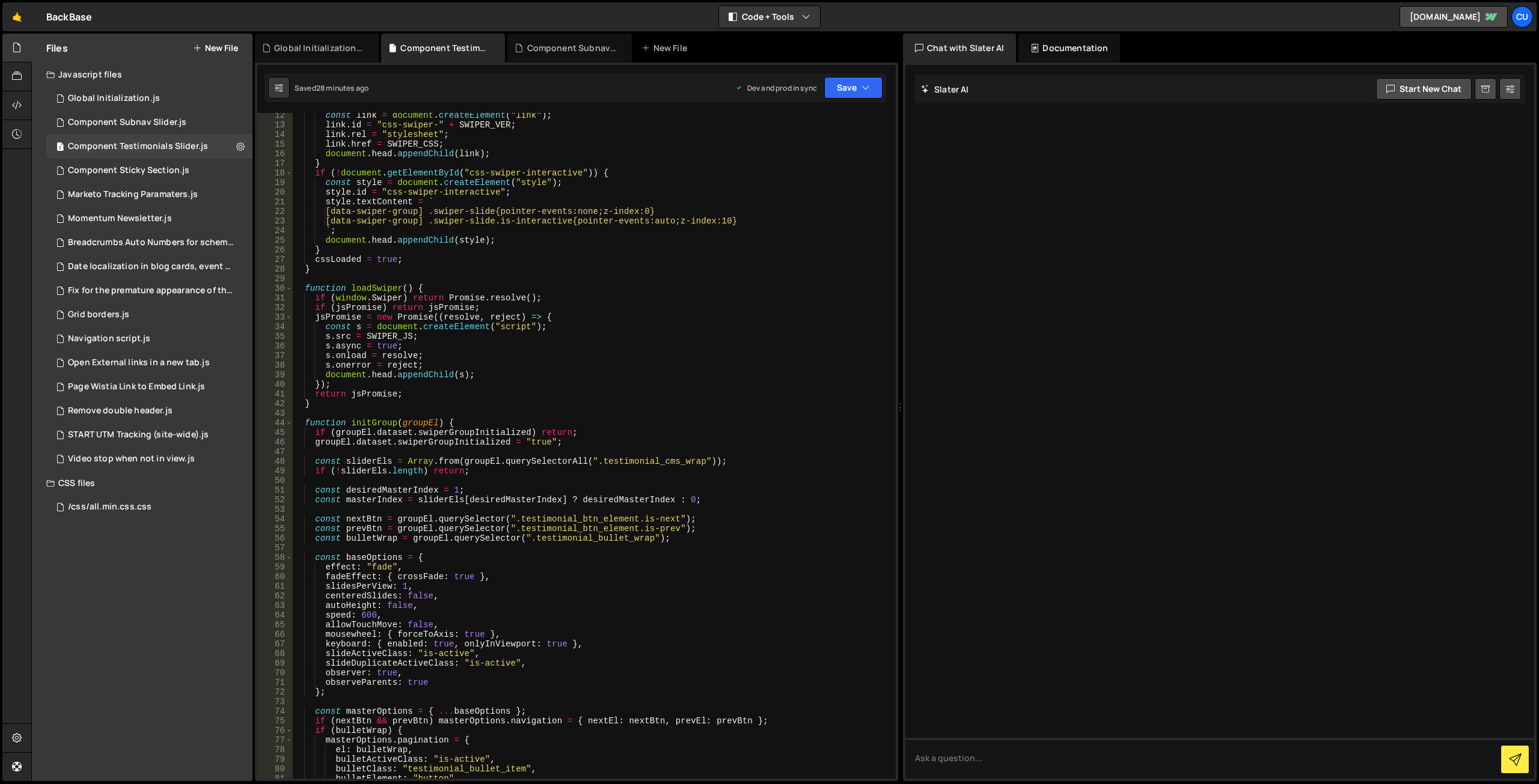
scroll to position [0, 0]
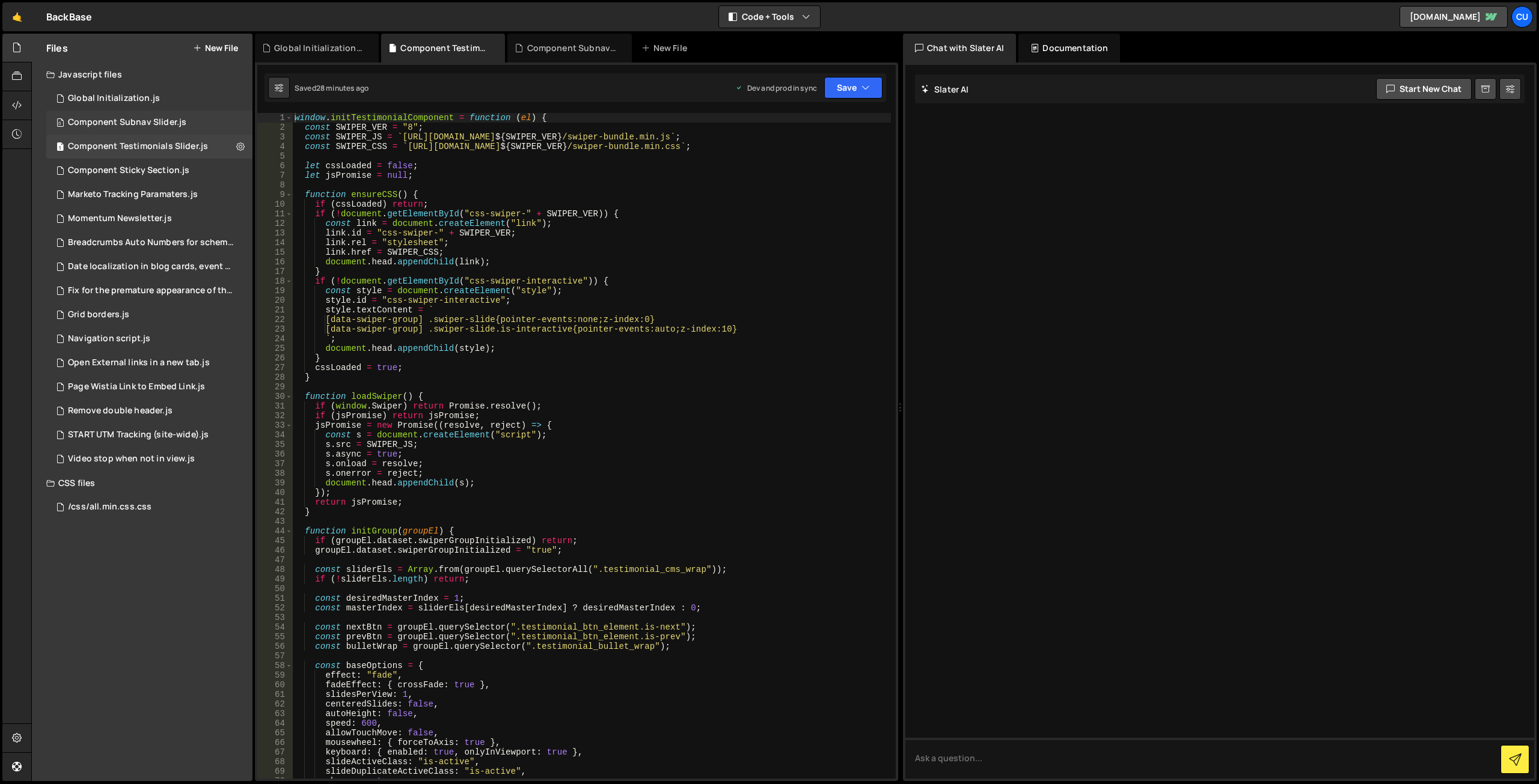
click at [167, 127] on div "Component Subnav Slider.js" at bounding box center [127, 122] width 118 height 11
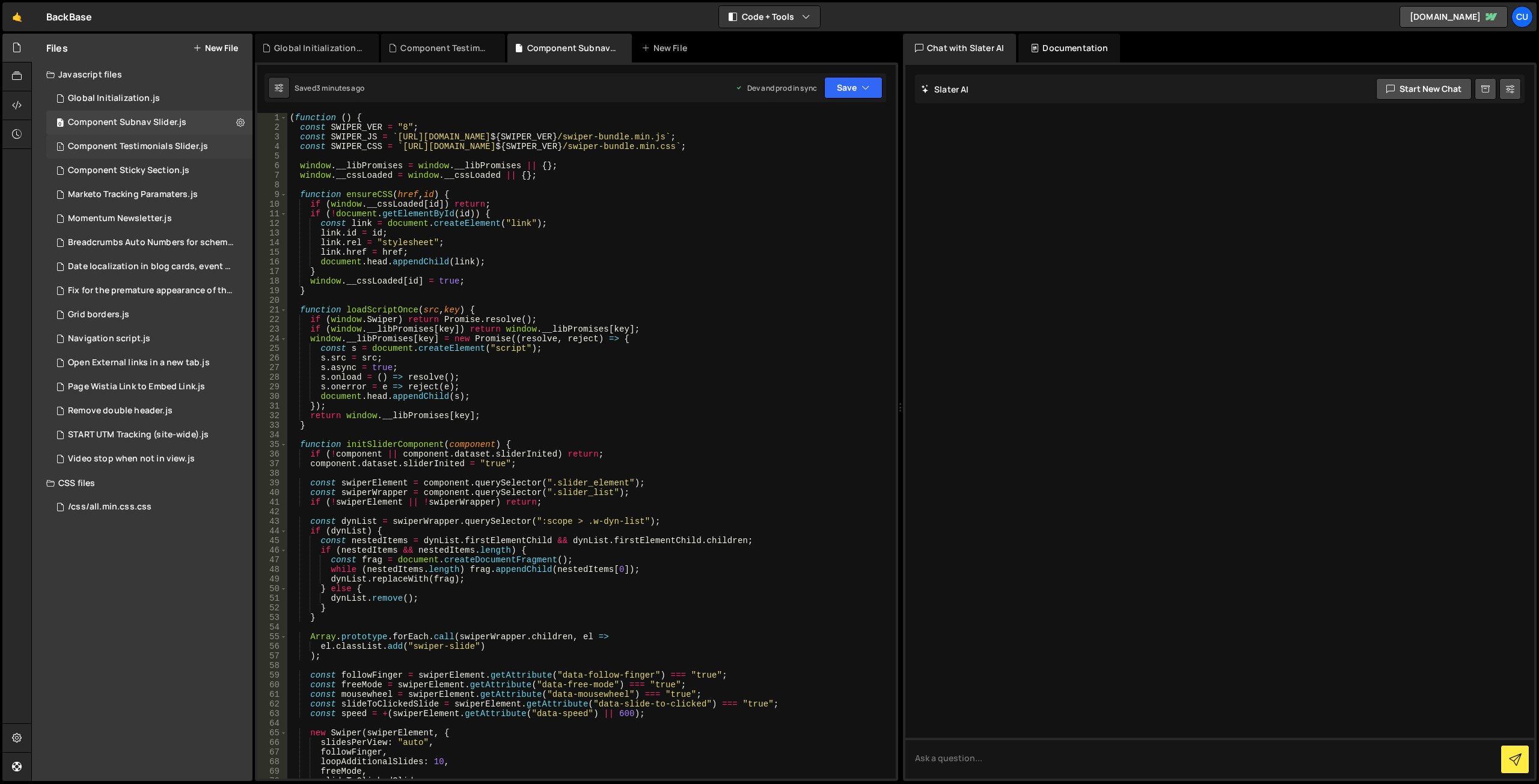
click at [147, 139] on div "1 Component Testimonials Slider.js 0" at bounding box center [149, 146] width 206 height 24
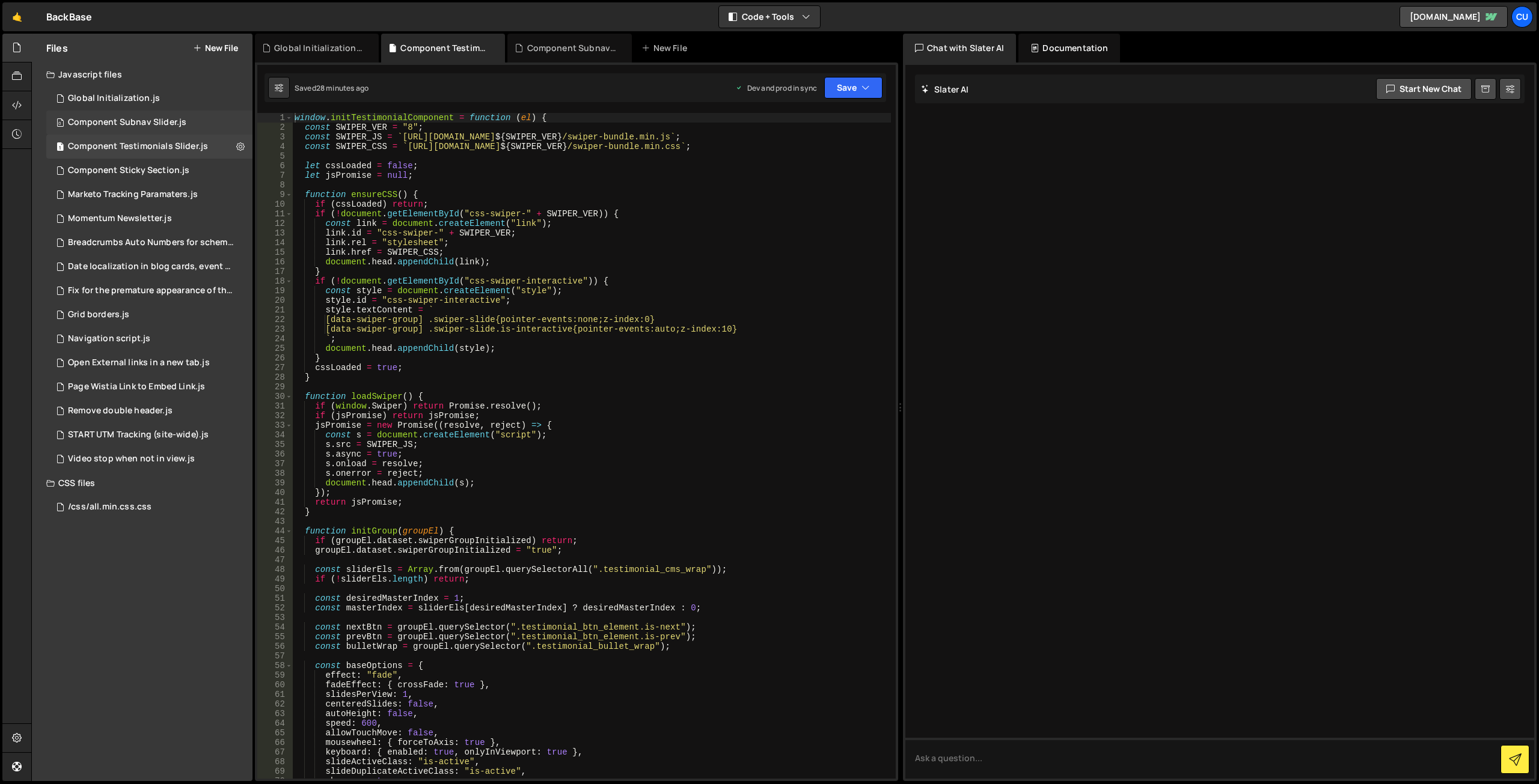
click at [180, 119] on div "Component Subnav Slider.js" at bounding box center [127, 122] width 118 height 11
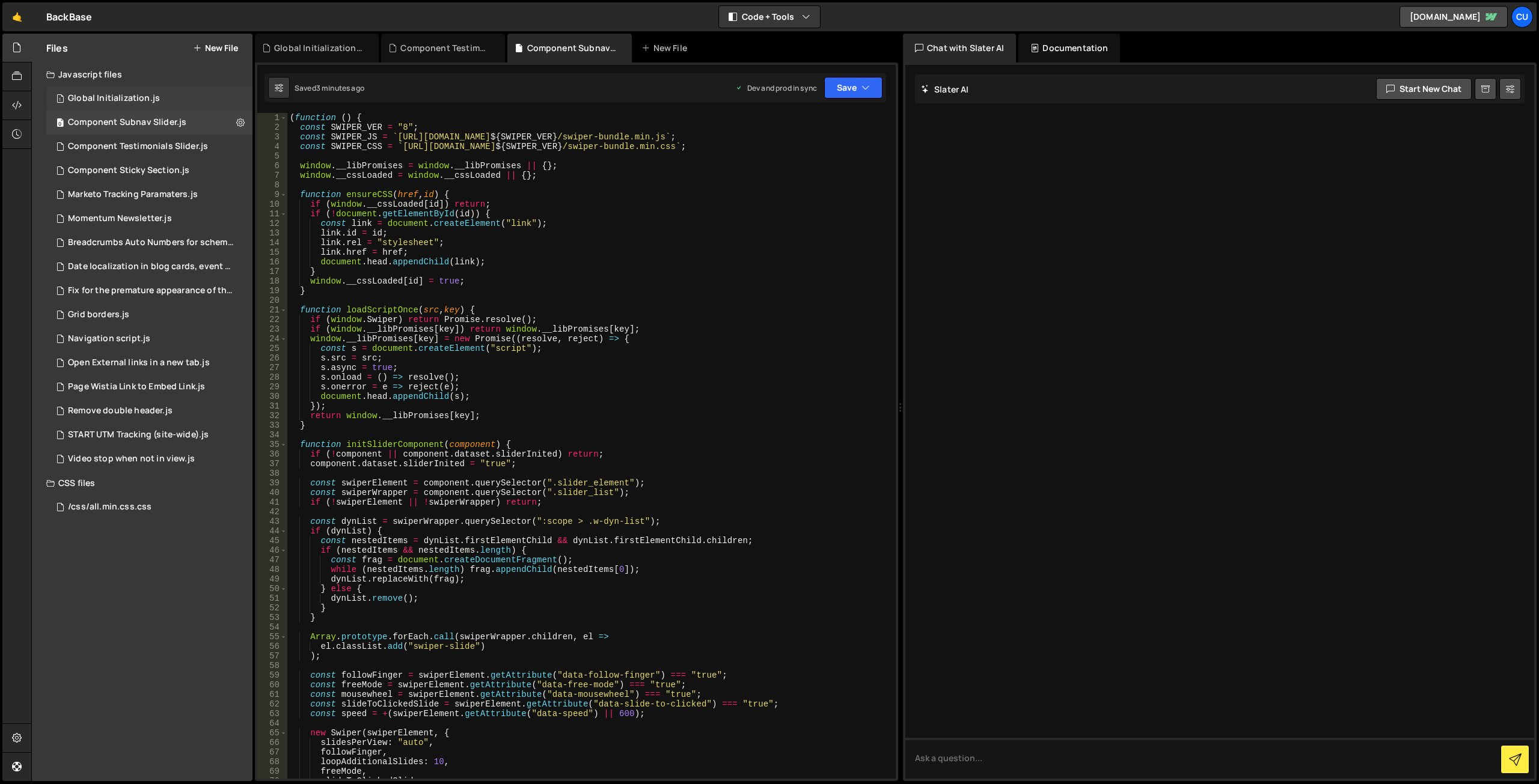
click at [184, 95] on div "1 Global Initialization.js 0" at bounding box center [149, 98] width 206 height 24
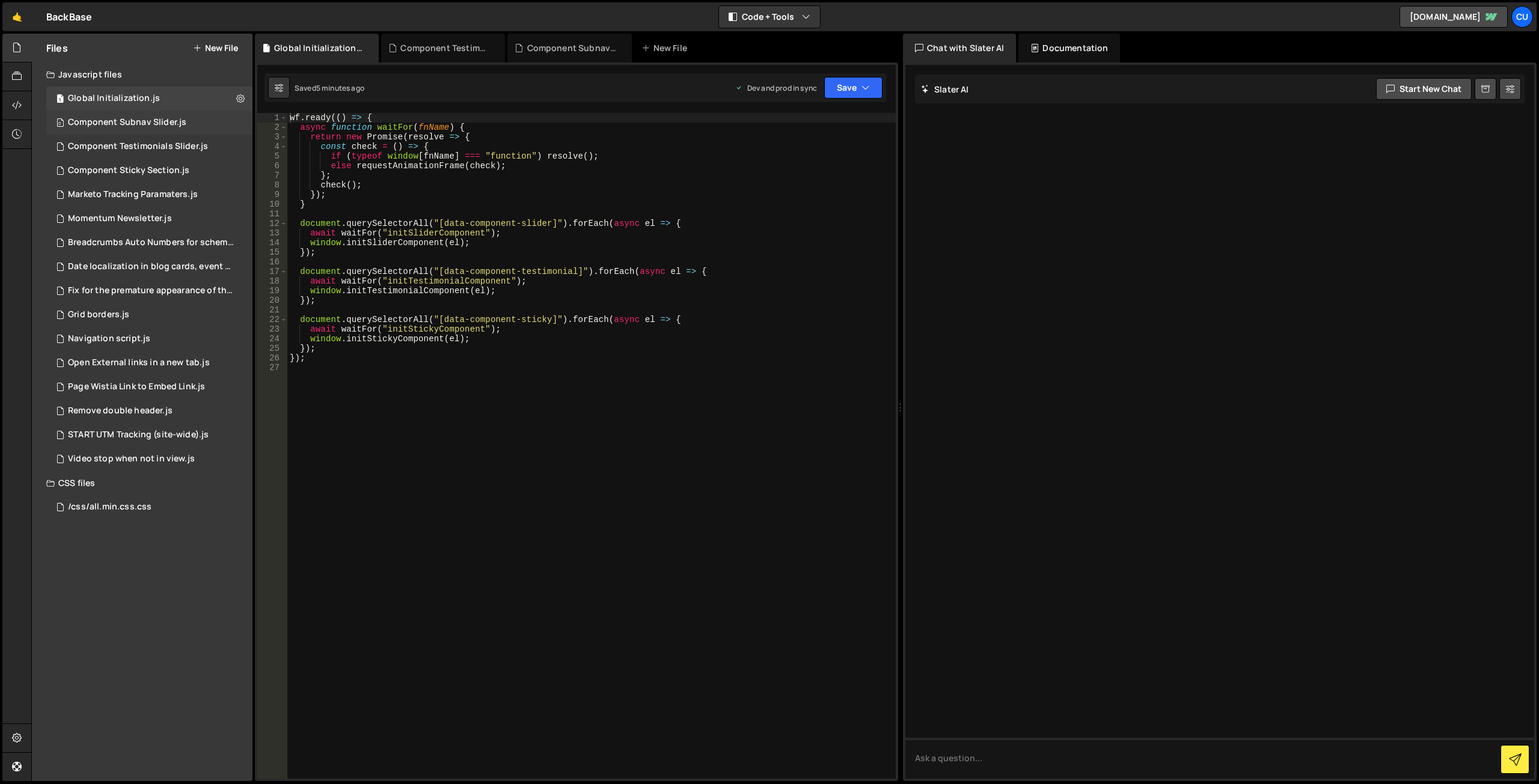
click at [132, 122] on div "Component Subnav Slider.js" at bounding box center [127, 122] width 118 height 11
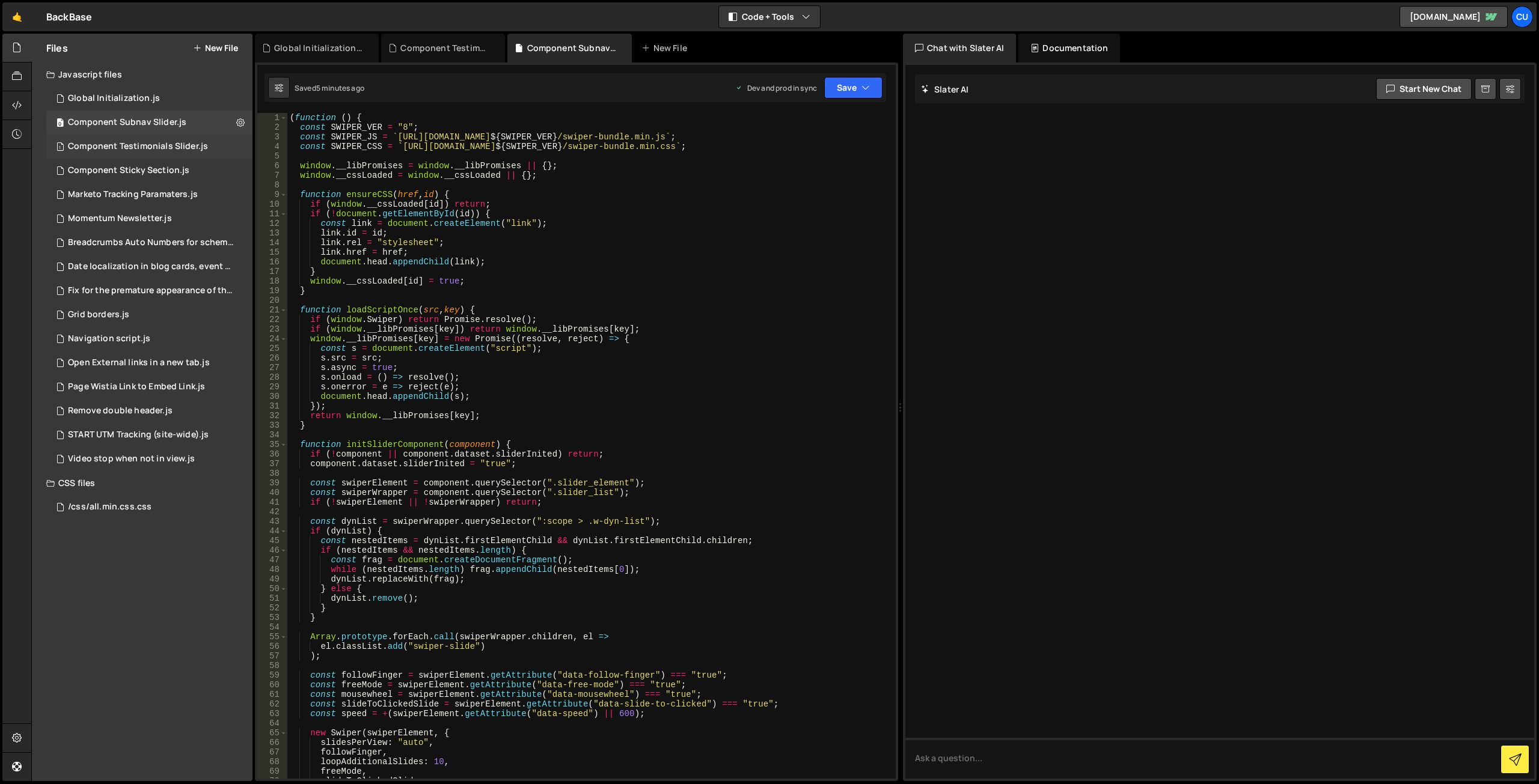
click at [162, 139] on div "1 Component Testimonials Slider.js 0" at bounding box center [149, 146] width 206 height 24
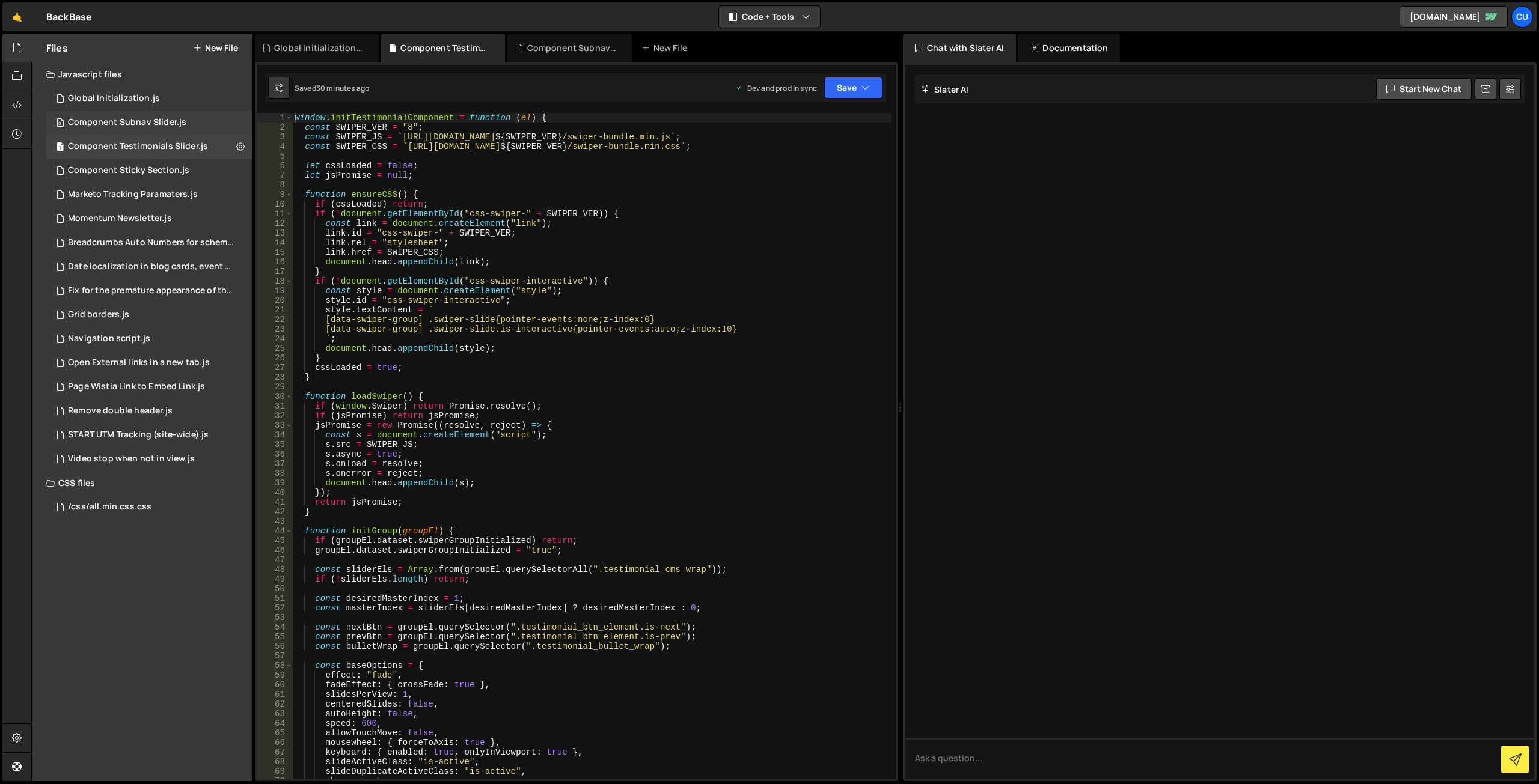
click at [174, 124] on div "Component Subnav Slider.js" at bounding box center [127, 122] width 118 height 11
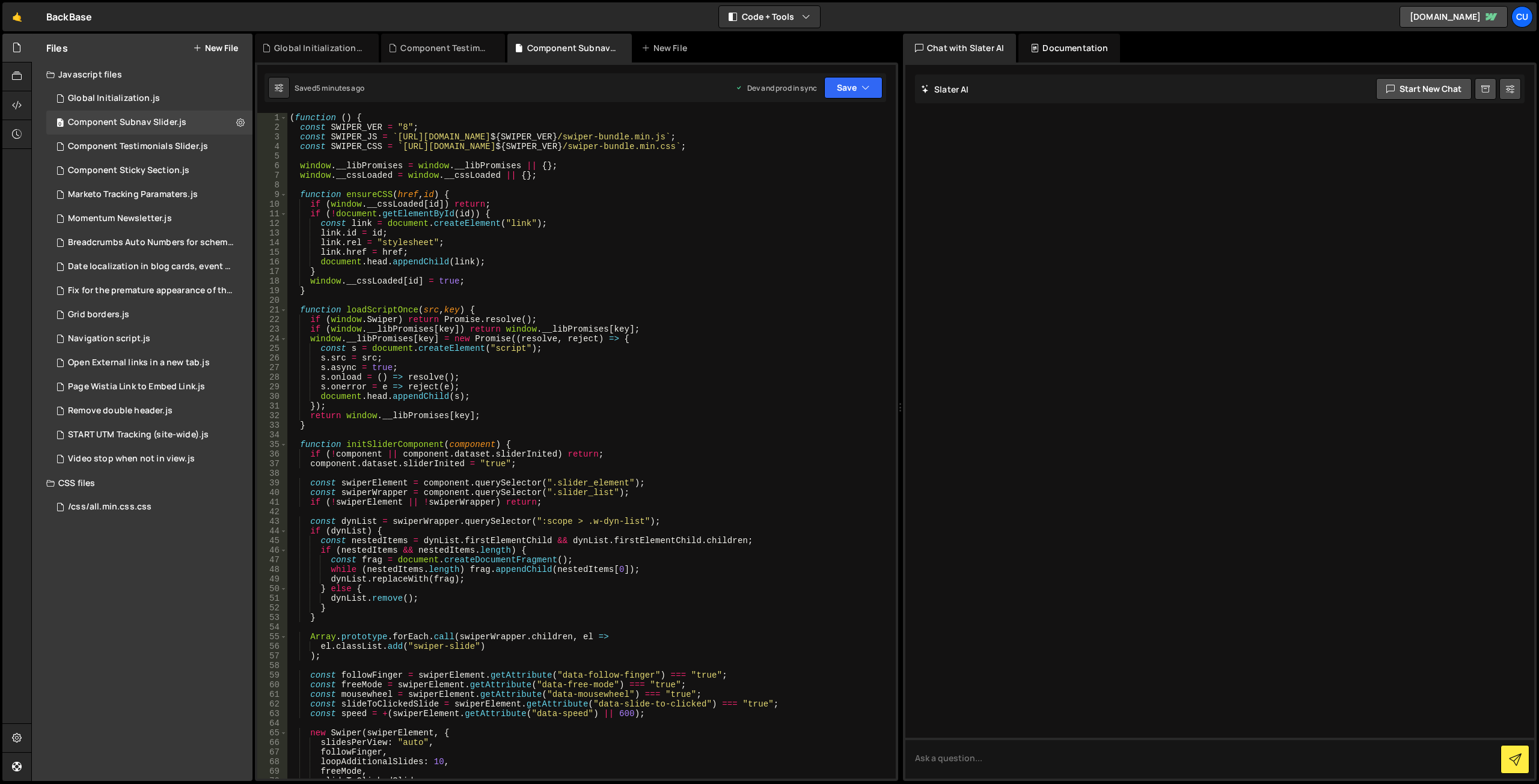
click at [432, 118] on div "( function ( ) { const SWIPER_VER = "8" ; const SWIPER_JS = ` https://cdn.jsdel…" at bounding box center [589, 456] width 604 height 685
type textarea "})();"
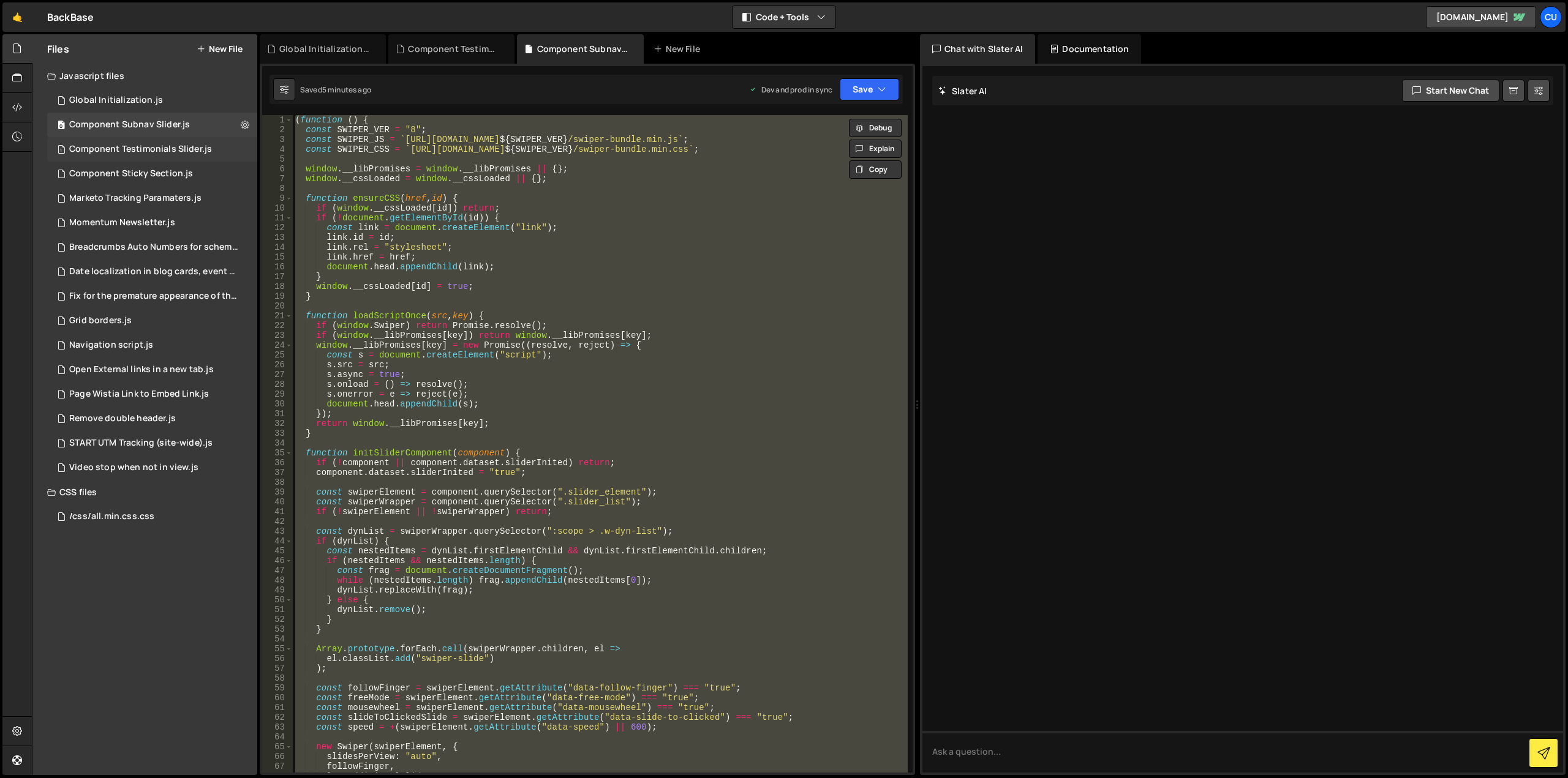
click at [148, 147] on div "Component Testimonials Slider.js" at bounding box center [140, 149] width 143 height 11
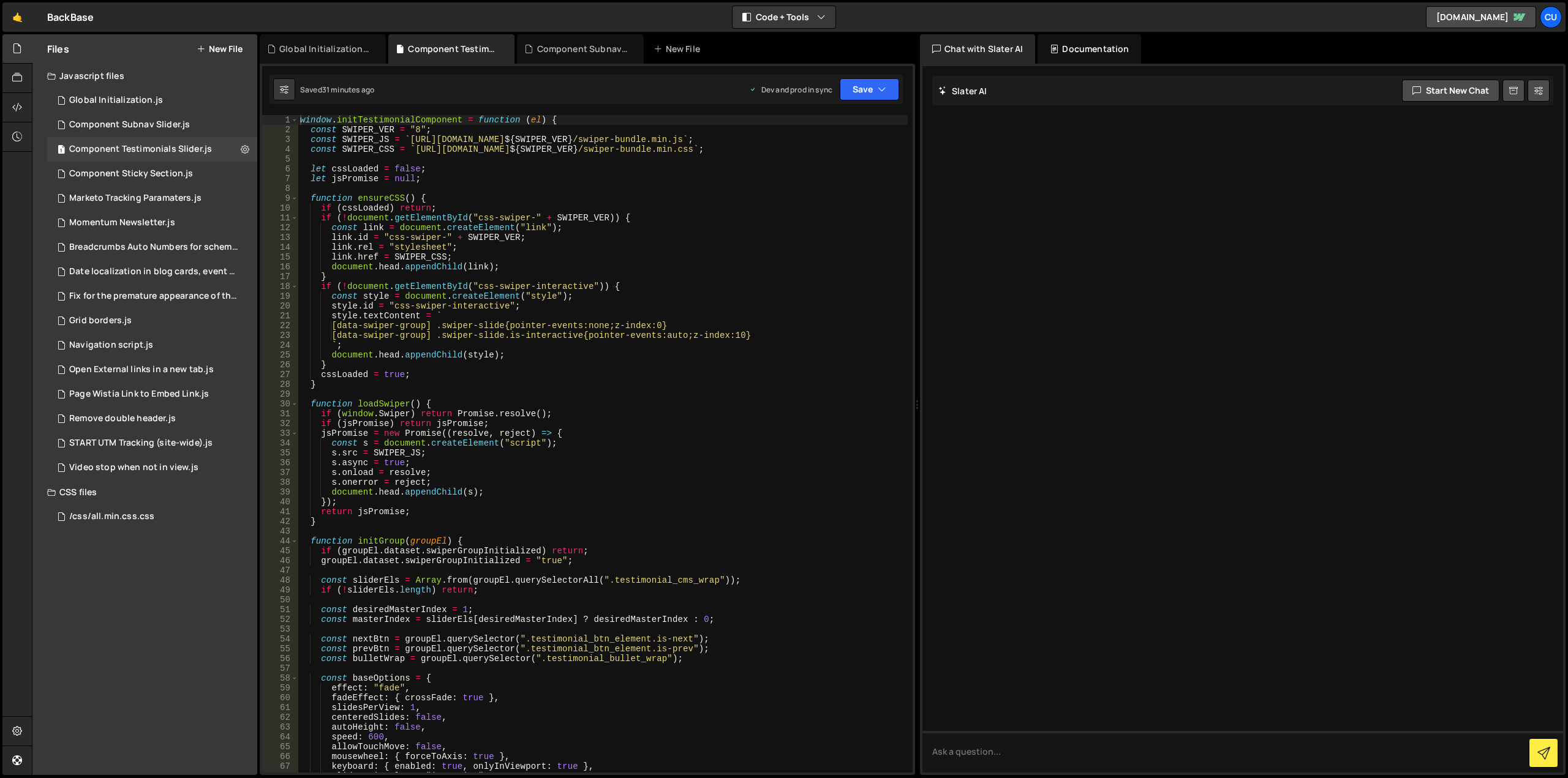
click at [593, 129] on div "window . initTestimonialComponent = function ( el ) { const SWIPER_VER = "8" ; …" at bounding box center [602, 464] width 610 height 698
drag, startPoint x: 564, startPoint y: 120, endPoint x: 302, endPoint y: 123, distance: 262.0
click at [302, 123] on div "window . initTestimonialComponent = function ( el ) { const SWIPER_VER = "8" ; …" at bounding box center [603, 453] width 610 height 677
click at [635, 214] on div "window . initTestimonialComponent = function ( el ) { const SWIPER_VER = "8" ; …" at bounding box center [603, 453] width 610 height 677
type textarea "if (!document.getElementById("css-swiper-" + SWIPER_VER)) {"
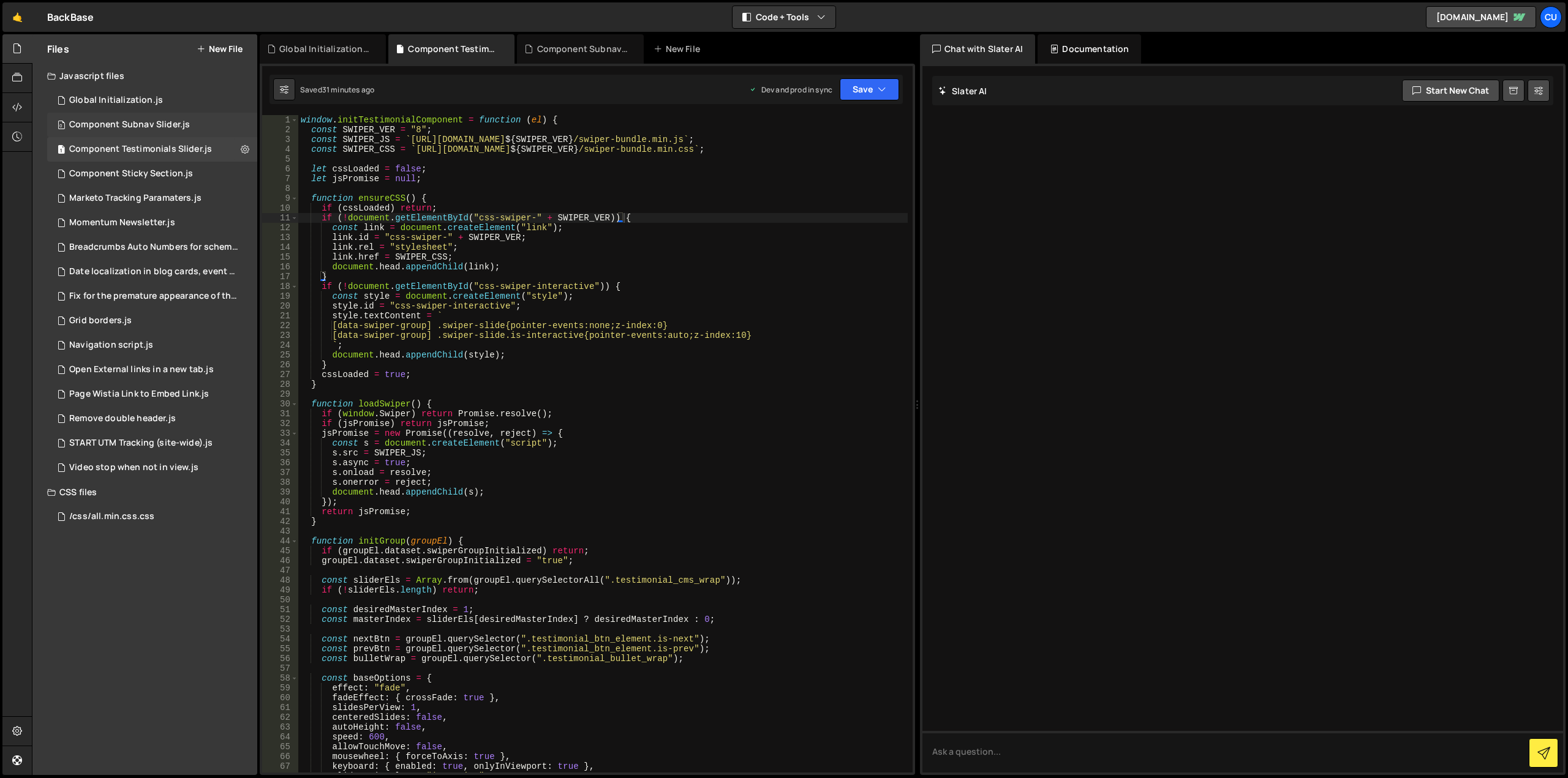
click at [153, 125] on div "Component Subnav Slider.js" at bounding box center [130, 125] width 120 height 11
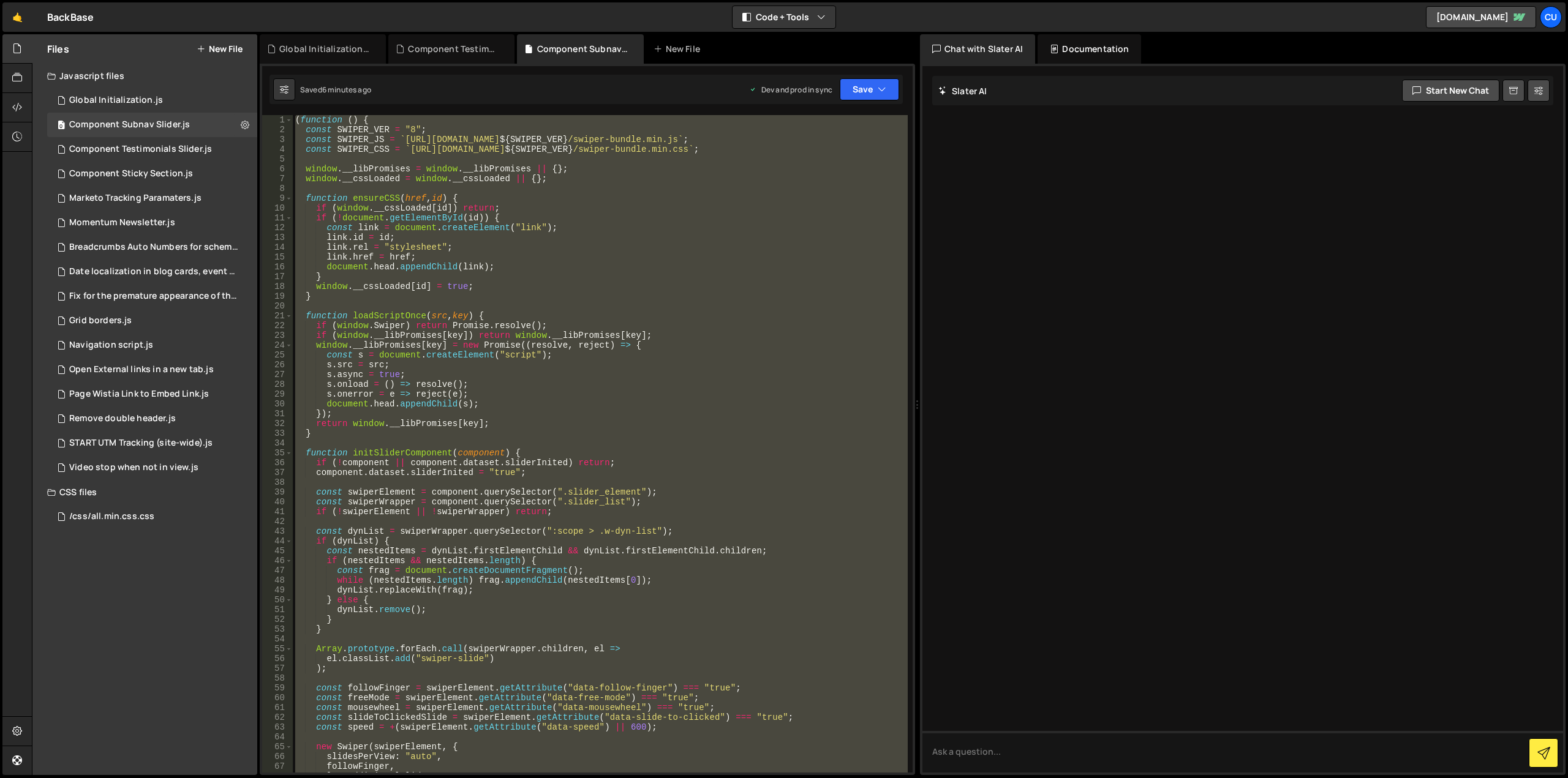
click at [656, 218] on div "( function ( ) { const SWIPER_VER = "8" ; const SWIPER_JS = ` https://cdn.jsdel…" at bounding box center [601, 444] width 615 height 658
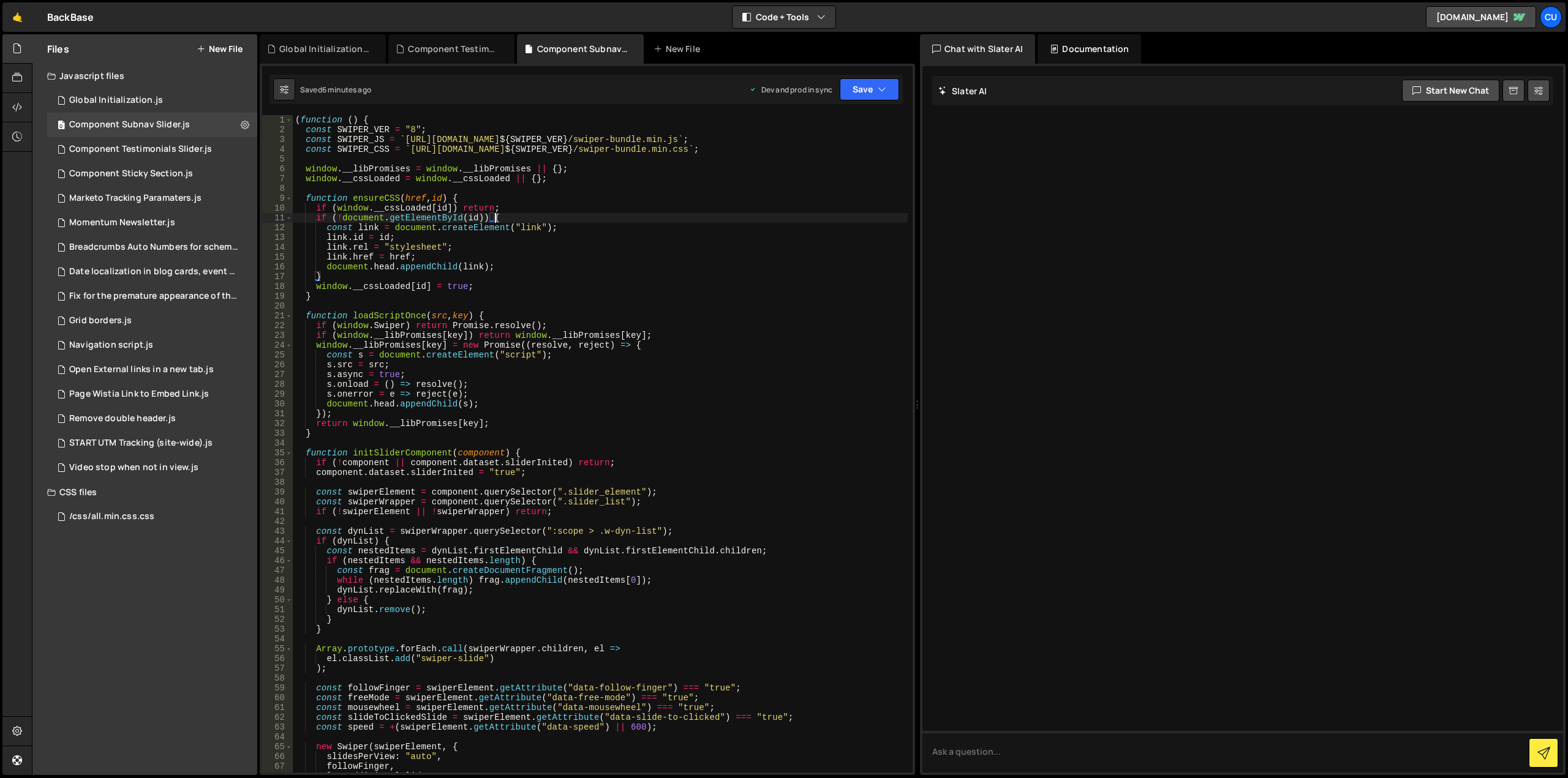
type textarea "})();"
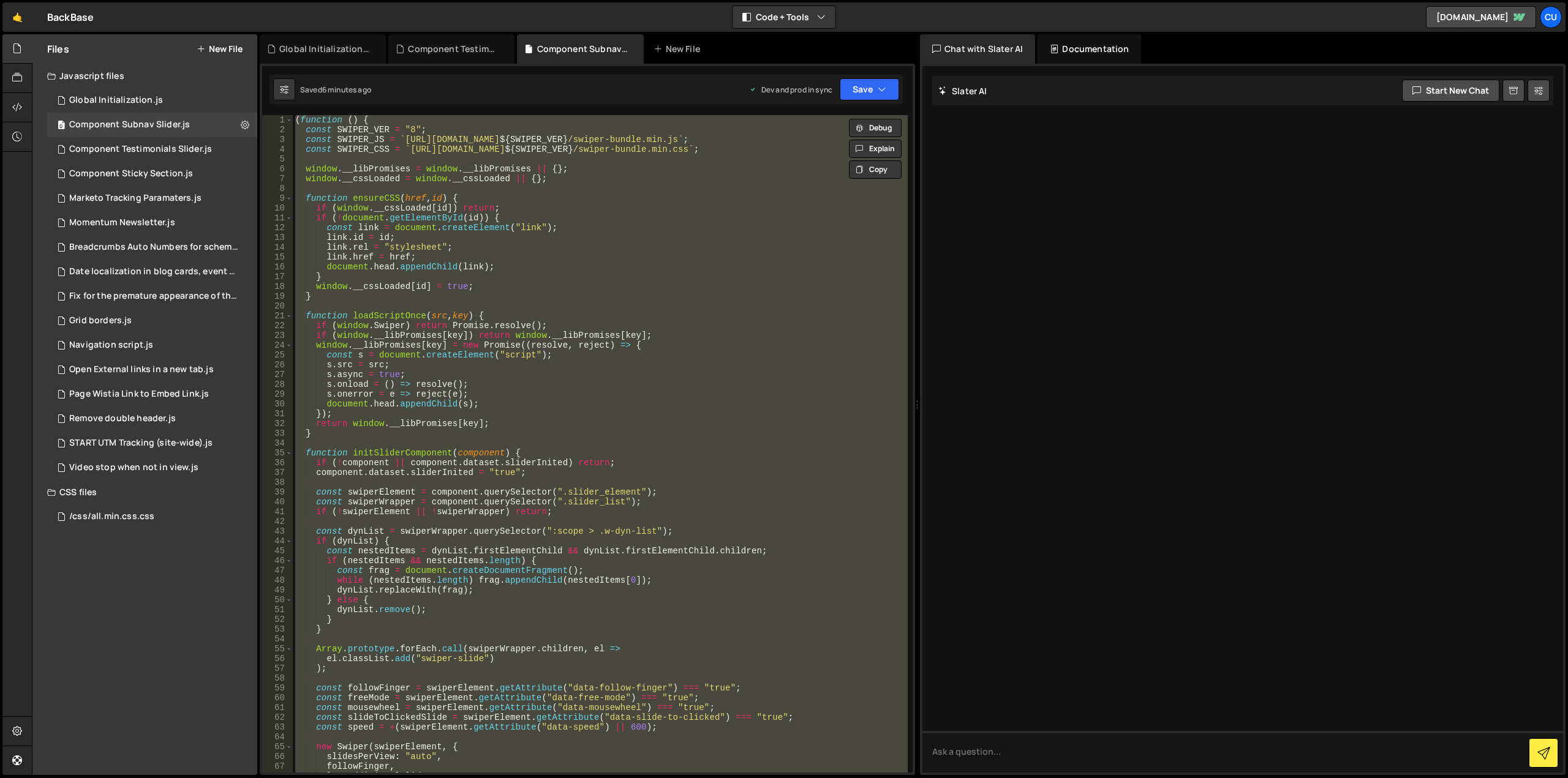
paste textarea
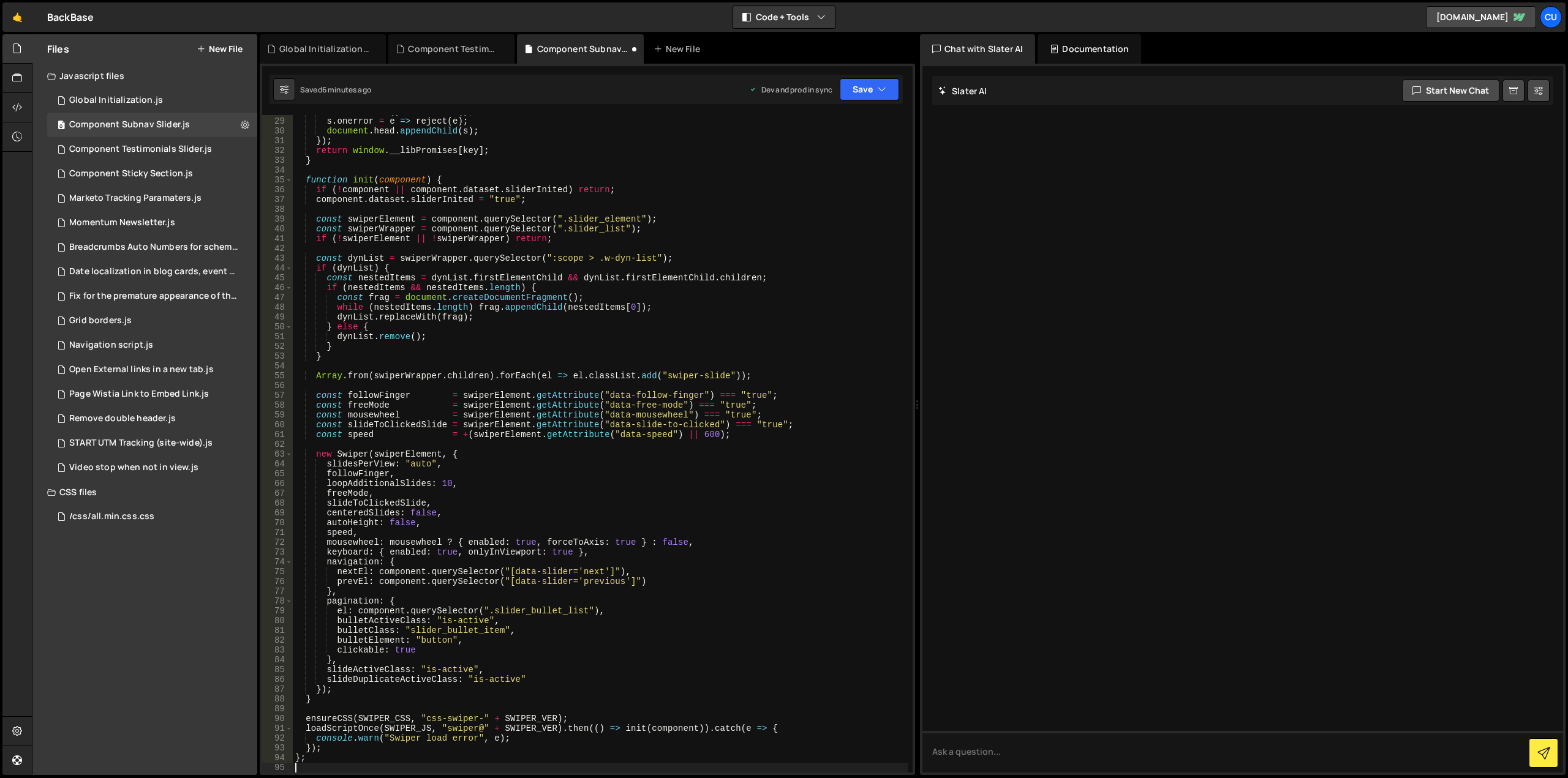
scroll to position [200, 0]
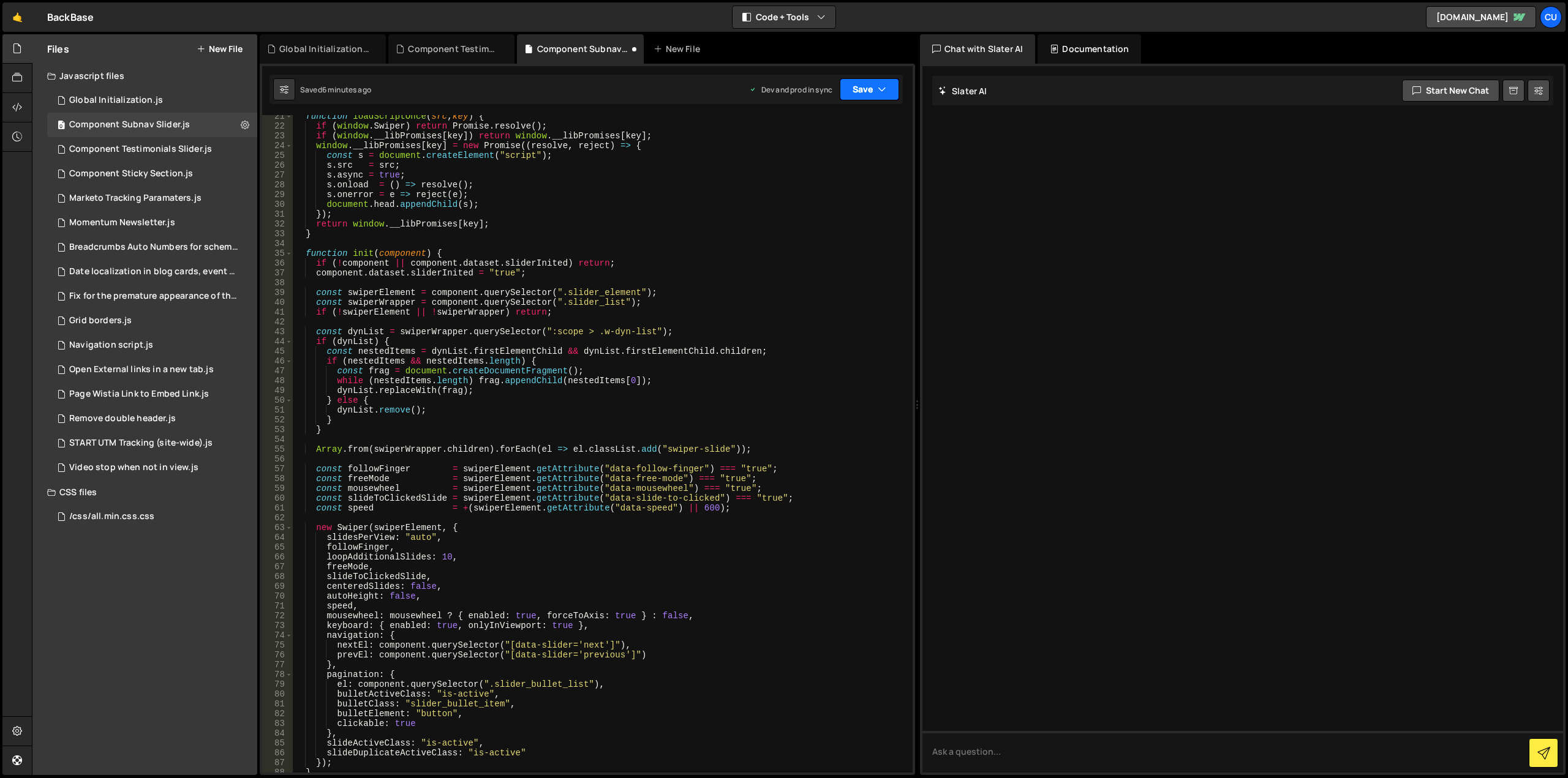
click at [854, 92] on button "Save" at bounding box center [869, 89] width 59 height 22
click at [817, 174] on div "6 minutes ago" at bounding box center [810, 172] width 48 height 11
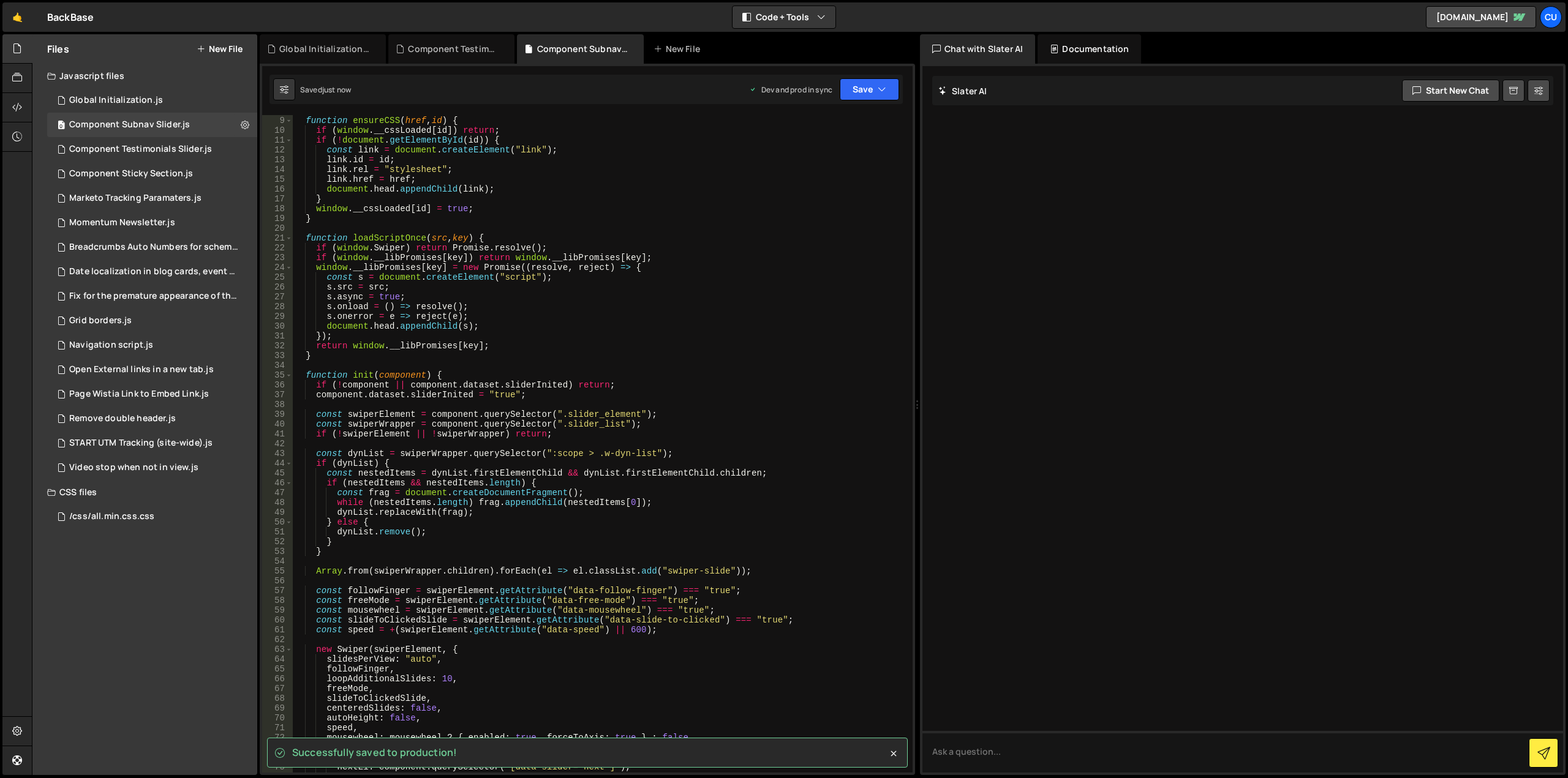
scroll to position [0, 0]
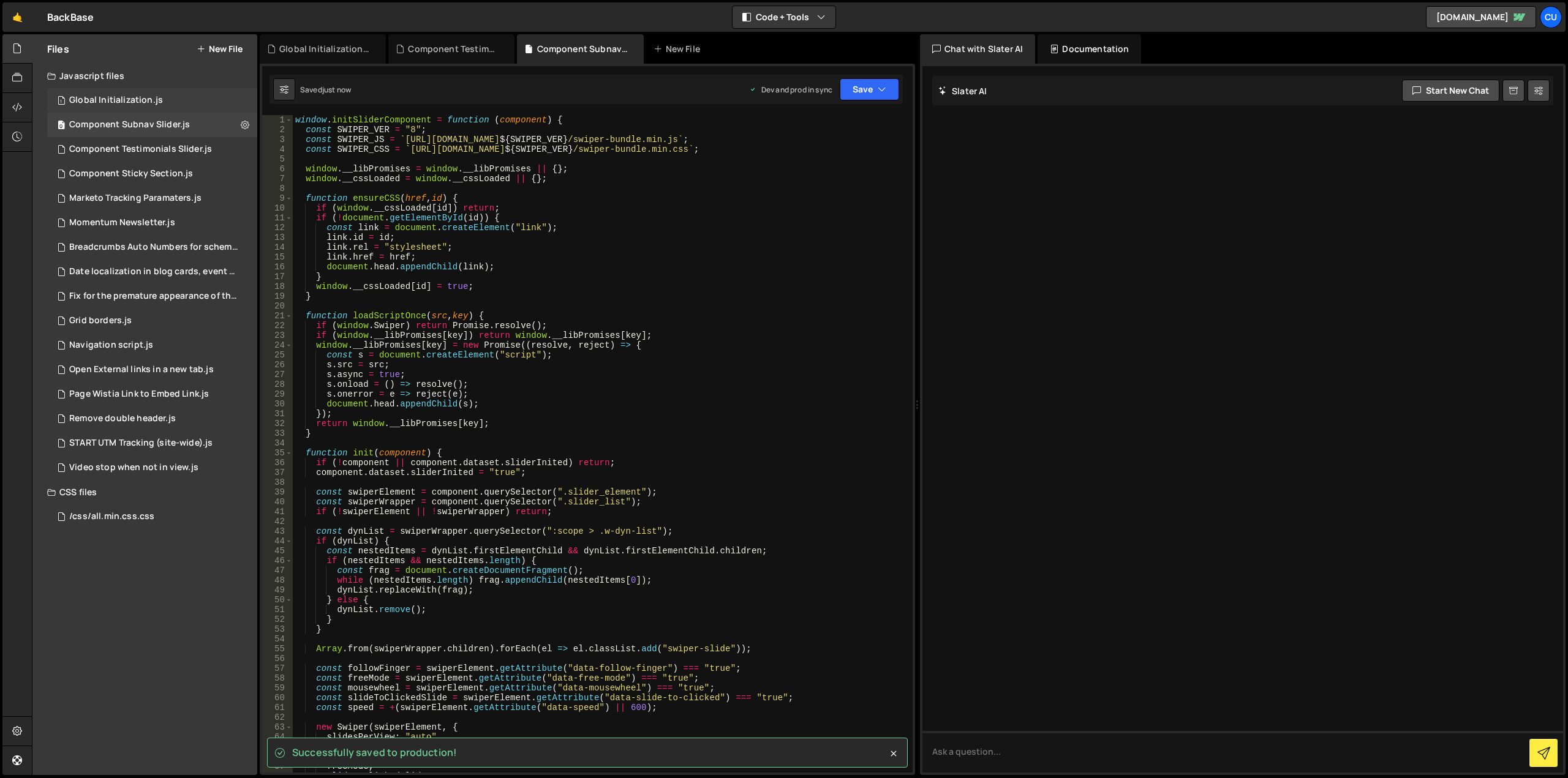
click at [138, 99] on div "Global Initialization.js" at bounding box center [116, 100] width 94 height 11
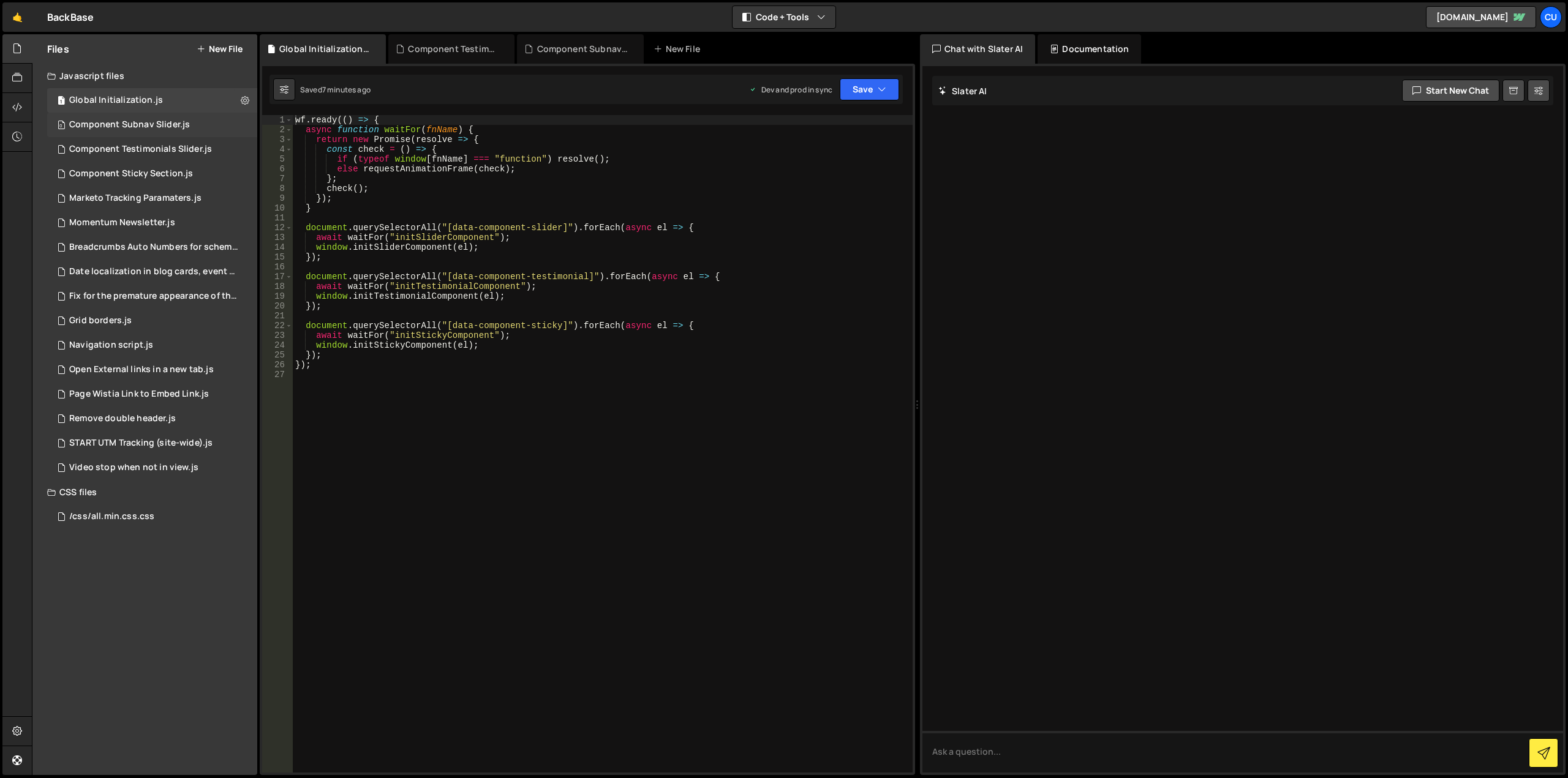
click at [164, 122] on div "Component Subnav Slider.js" at bounding box center [130, 125] width 120 height 11
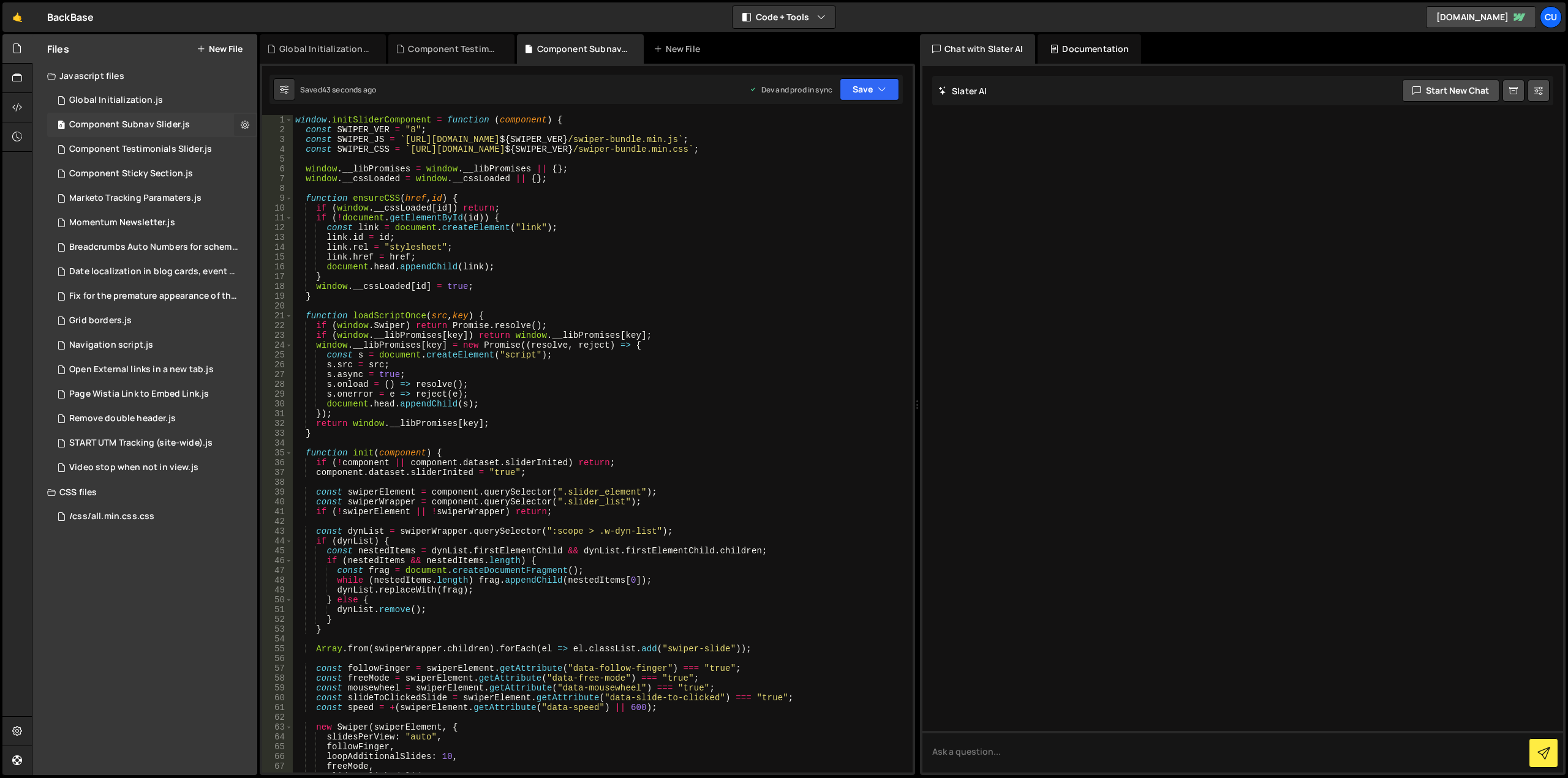
click at [242, 125] on icon at bounding box center [245, 125] width 9 height 11
click at [293, 129] on button "Copy share link" at bounding box center [320, 126] width 120 height 24
click at [302, 148] on button "Edit File Settings" at bounding box center [320, 150] width 120 height 24
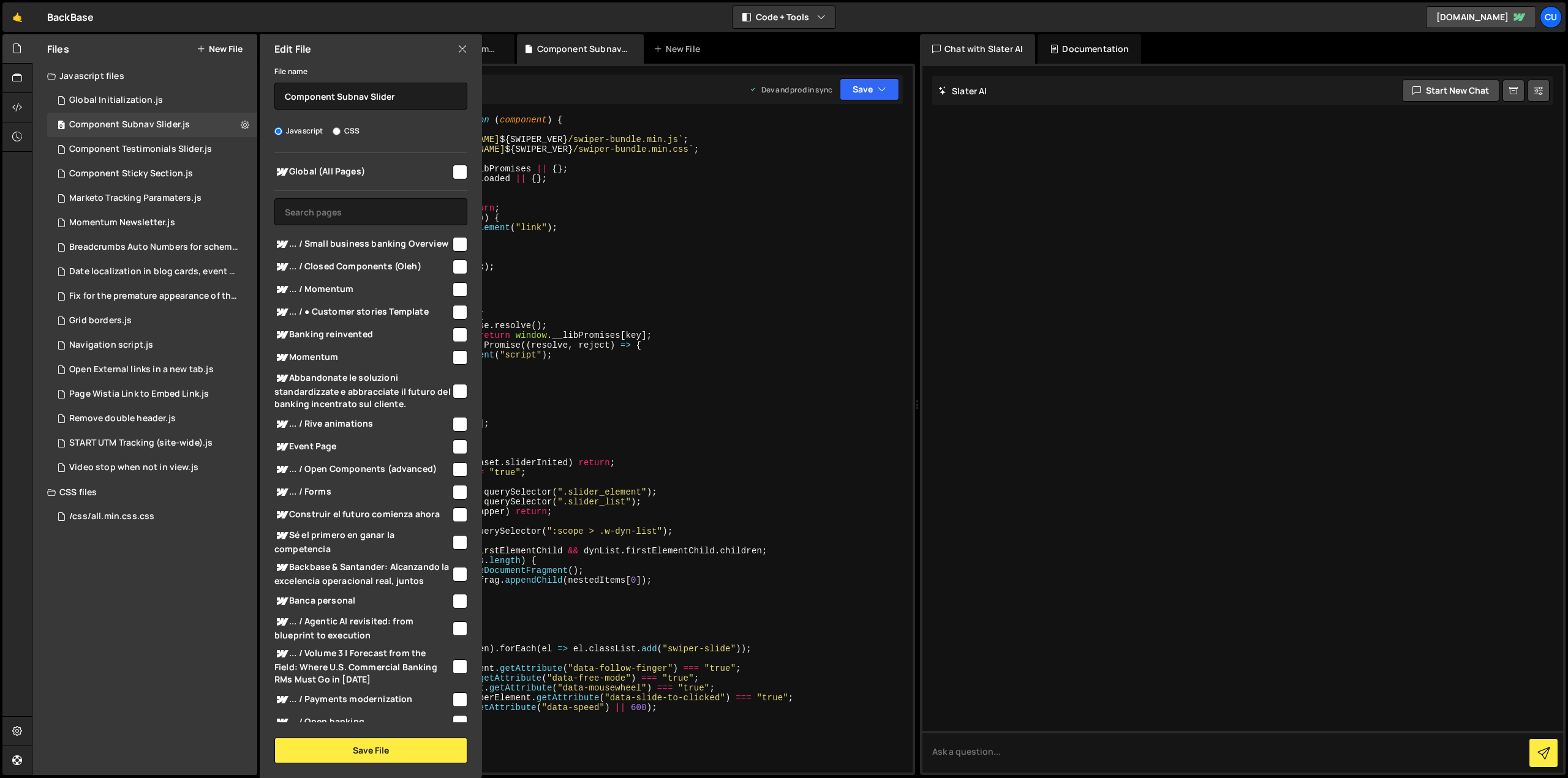
click at [460, 171] on input "checkbox" at bounding box center [460, 172] width 15 height 15
checkbox input "true"
click at [360, 757] on button "Save File" at bounding box center [371, 751] width 193 height 26
checkbox input "false"
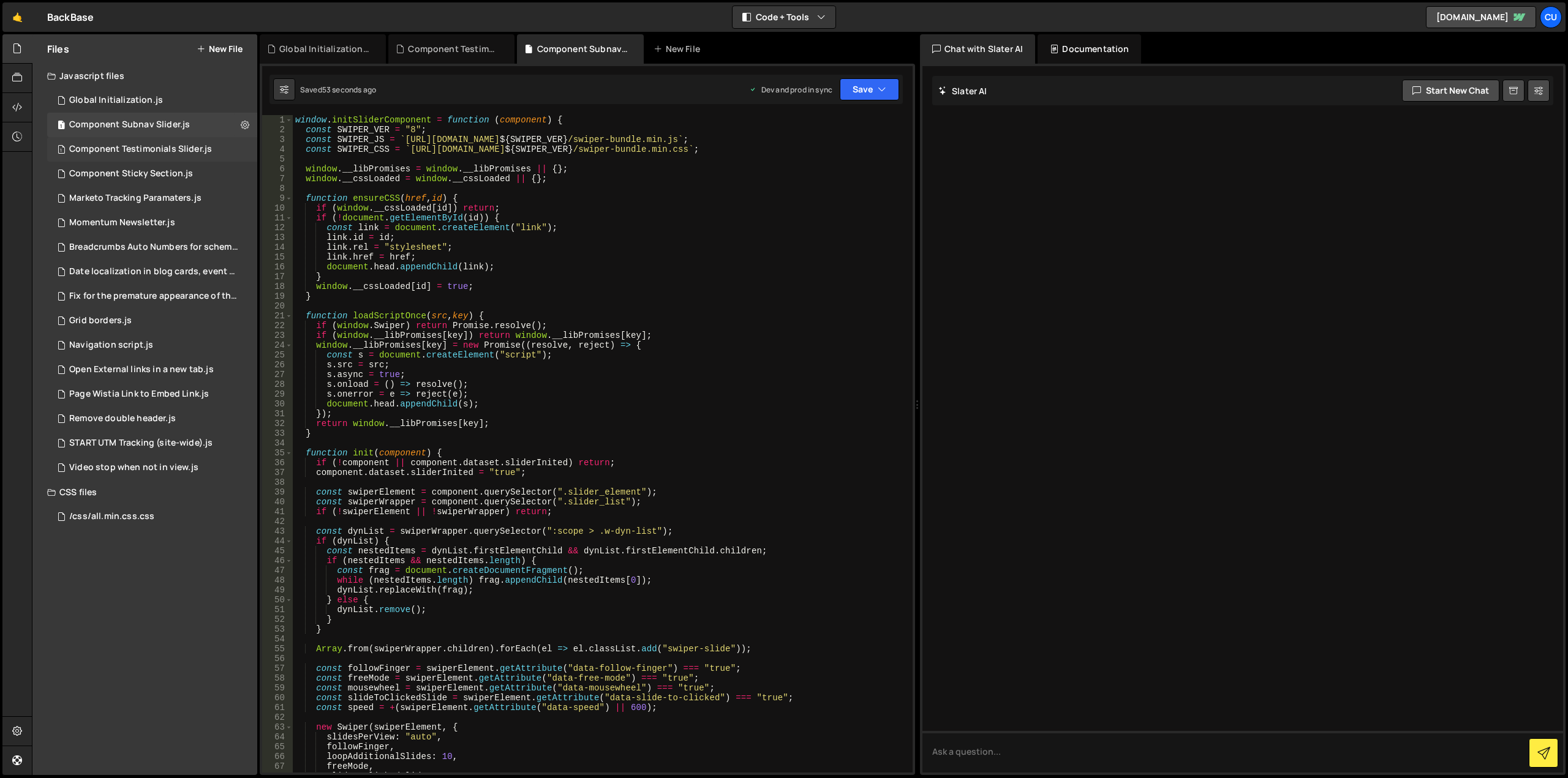
click at [244, 148] on div "1 Component Testimonials Slider.js 0" at bounding box center [152, 149] width 210 height 24
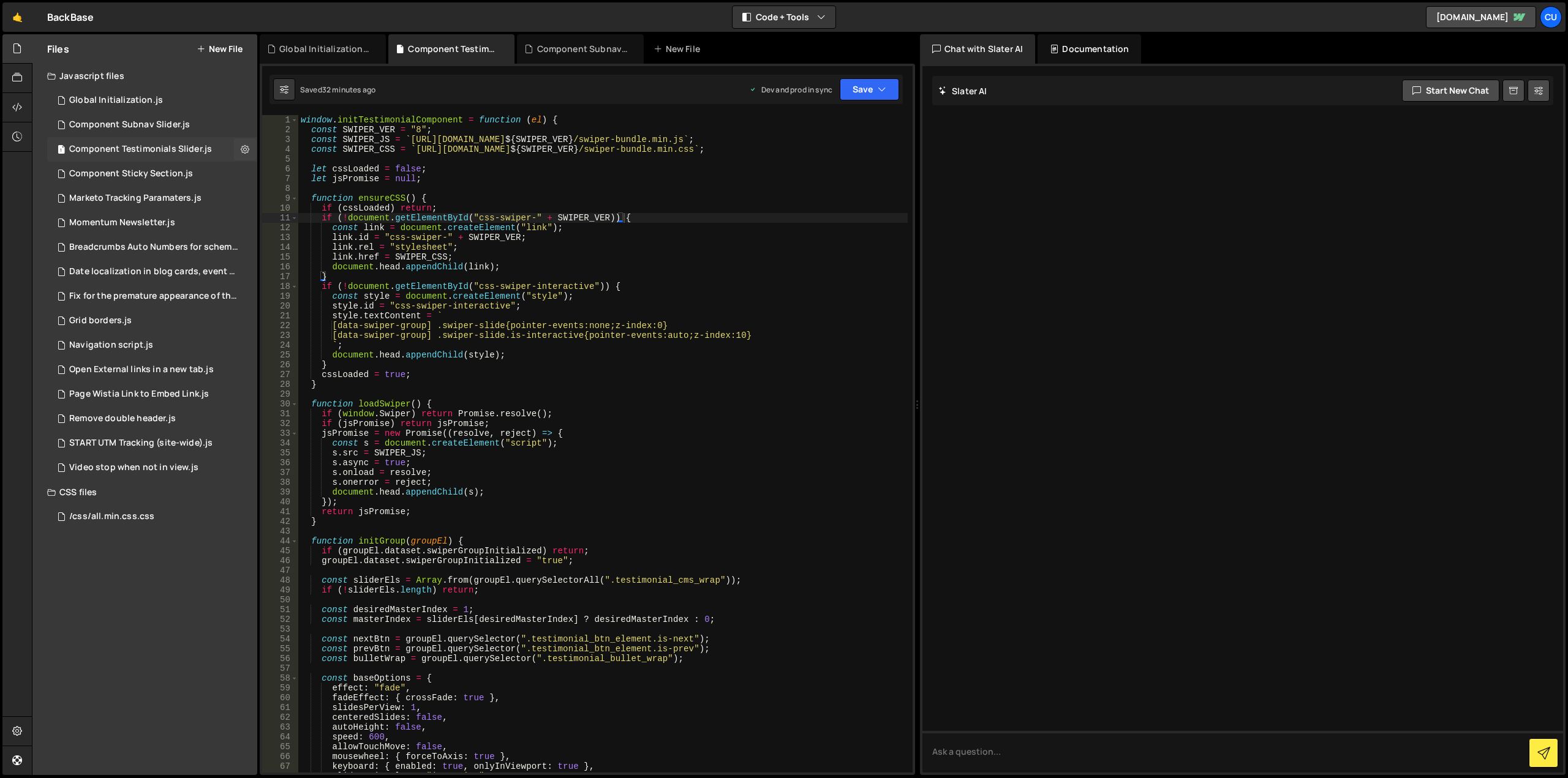
click at [244, 148] on icon at bounding box center [245, 149] width 9 height 11
type input "Component Testimonials Slider"
radio input "true"
checkbox input "true"
click at [289, 175] on button "Edit File Settings" at bounding box center [320, 175] width 120 height 24
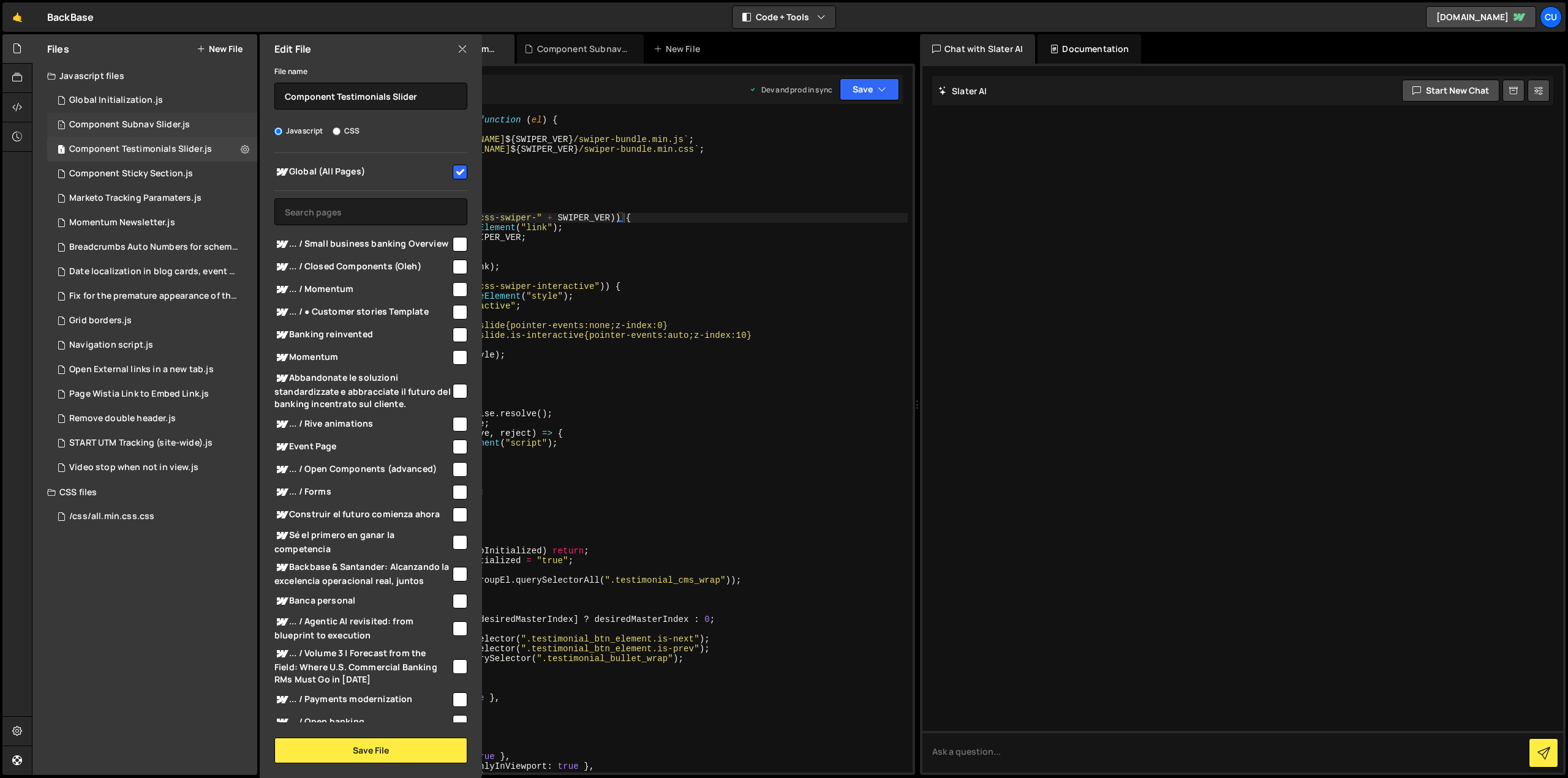
click at [213, 117] on div "1 Component Subnav Slider.js 0" at bounding box center [152, 125] width 210 height 24
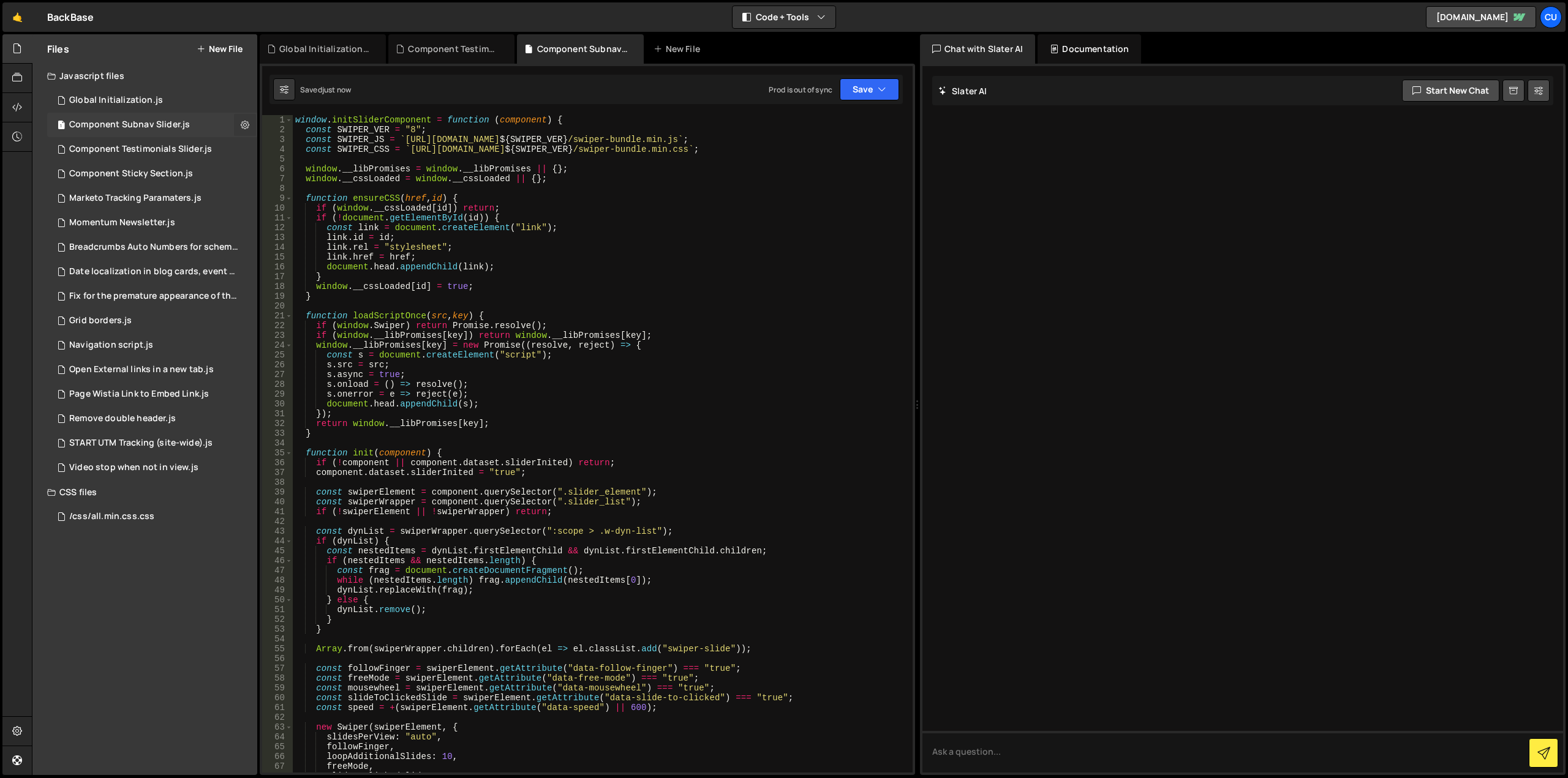
click at [242, 128] on icon at bounding box center [245, 125] width 9 height 11
click at [281, 150] on button "Edit File Settings" at bounding box center [320, 150] width 120 height 24
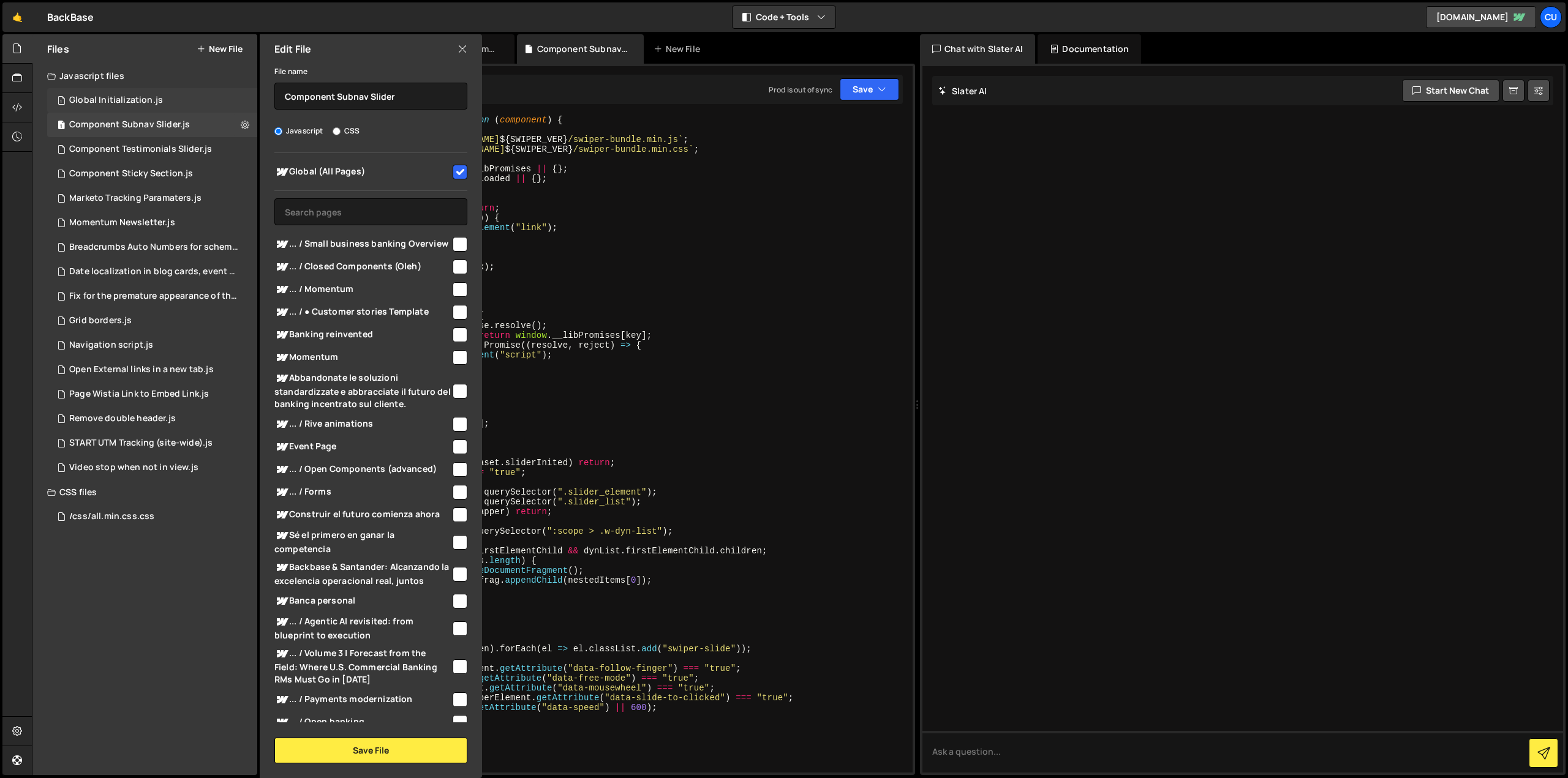
click at [238, 96] on div "1 Global Initialization.js 0" at bounding box center [152, 100] width 210 height 24
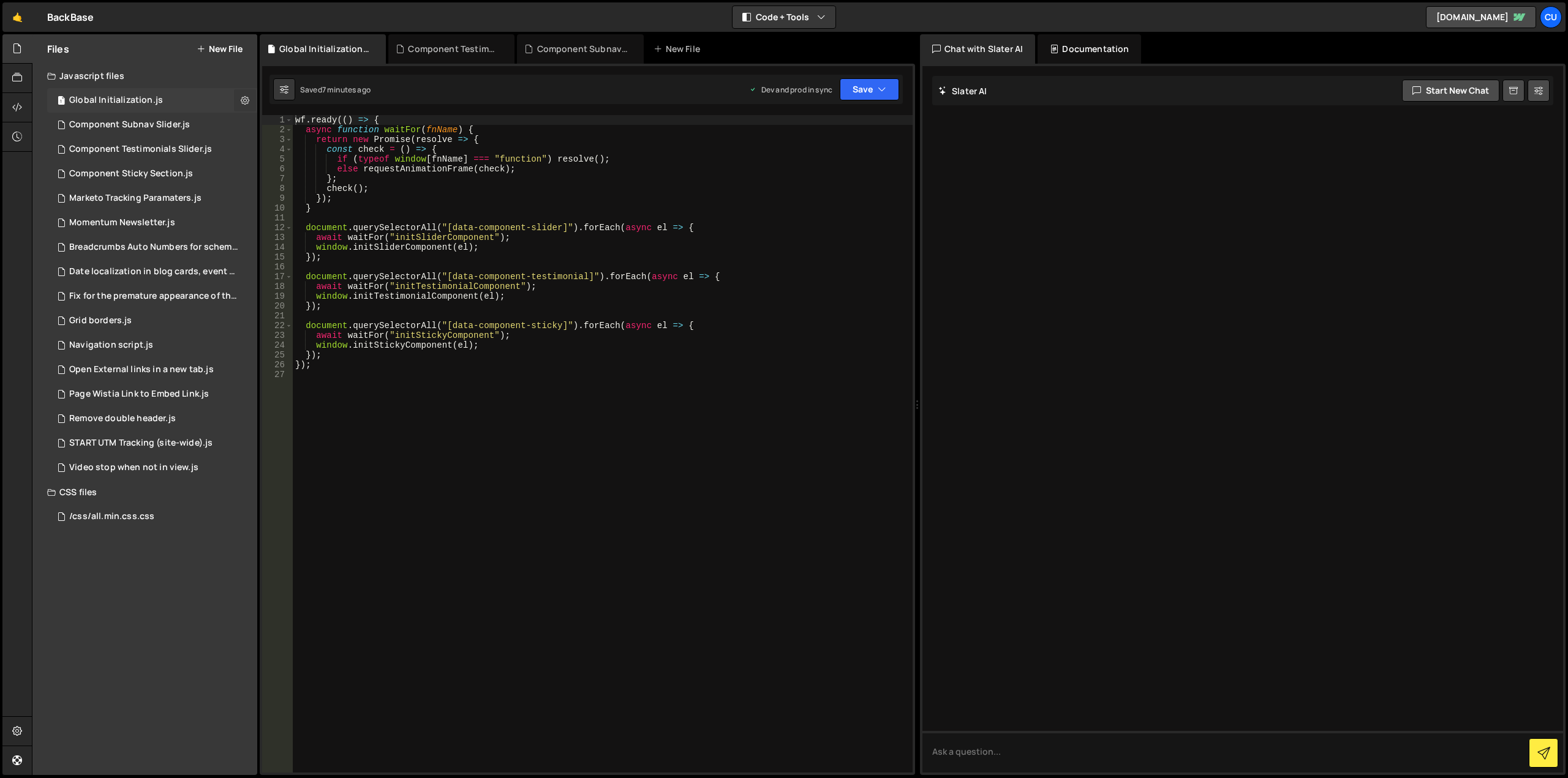
click at [241, 102] on icon at bounding box center [245, 100] width 9 height 11
click at [279, 129] on button "Edit File Settings" at bounding box center [320, 126] width 120 height 24
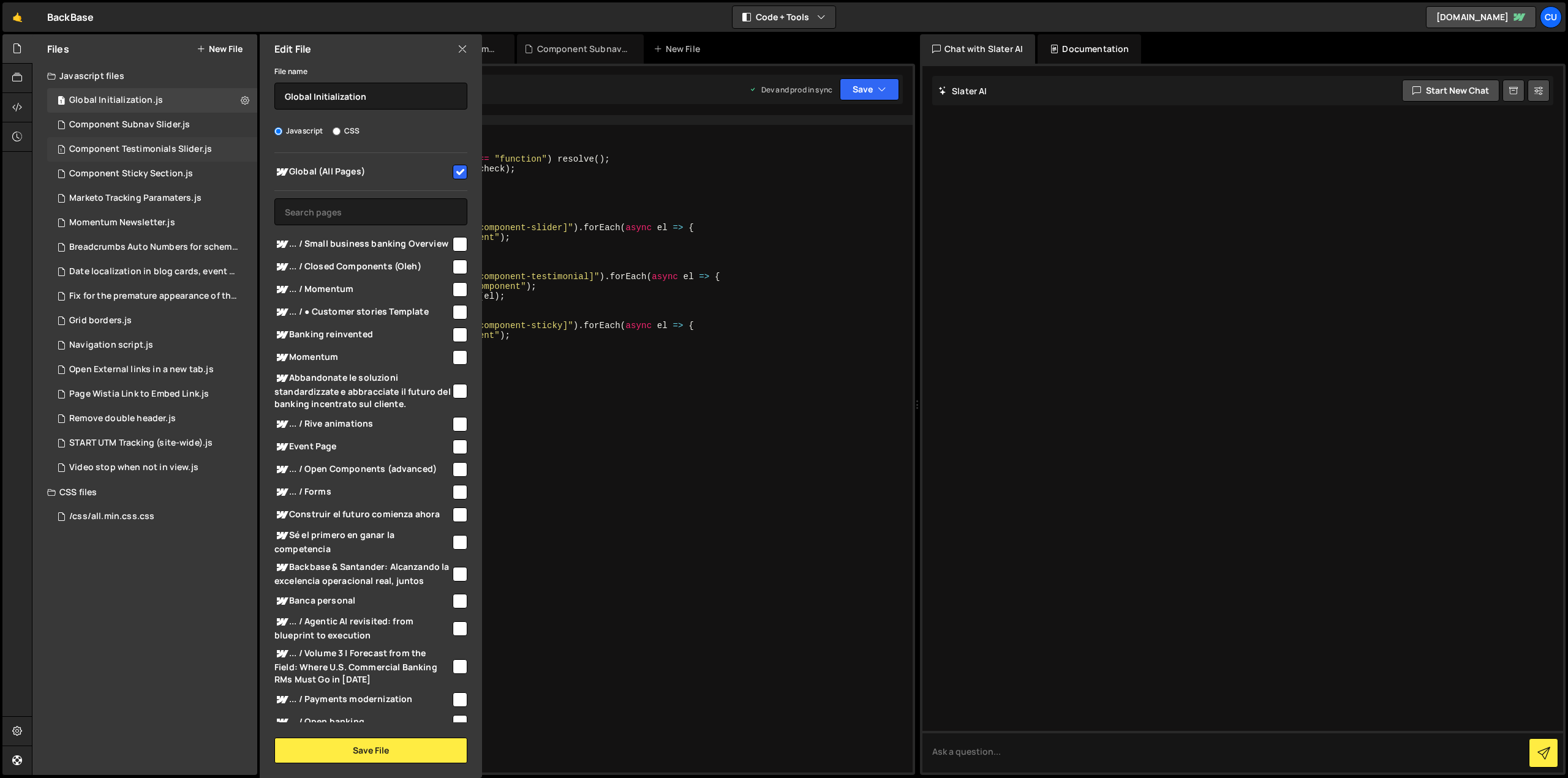
click at [235, 149] on div "1 Component Testimonials Slider.js 0" at bounding box center [152, 149] width 210 height 24
checkbox input "false"
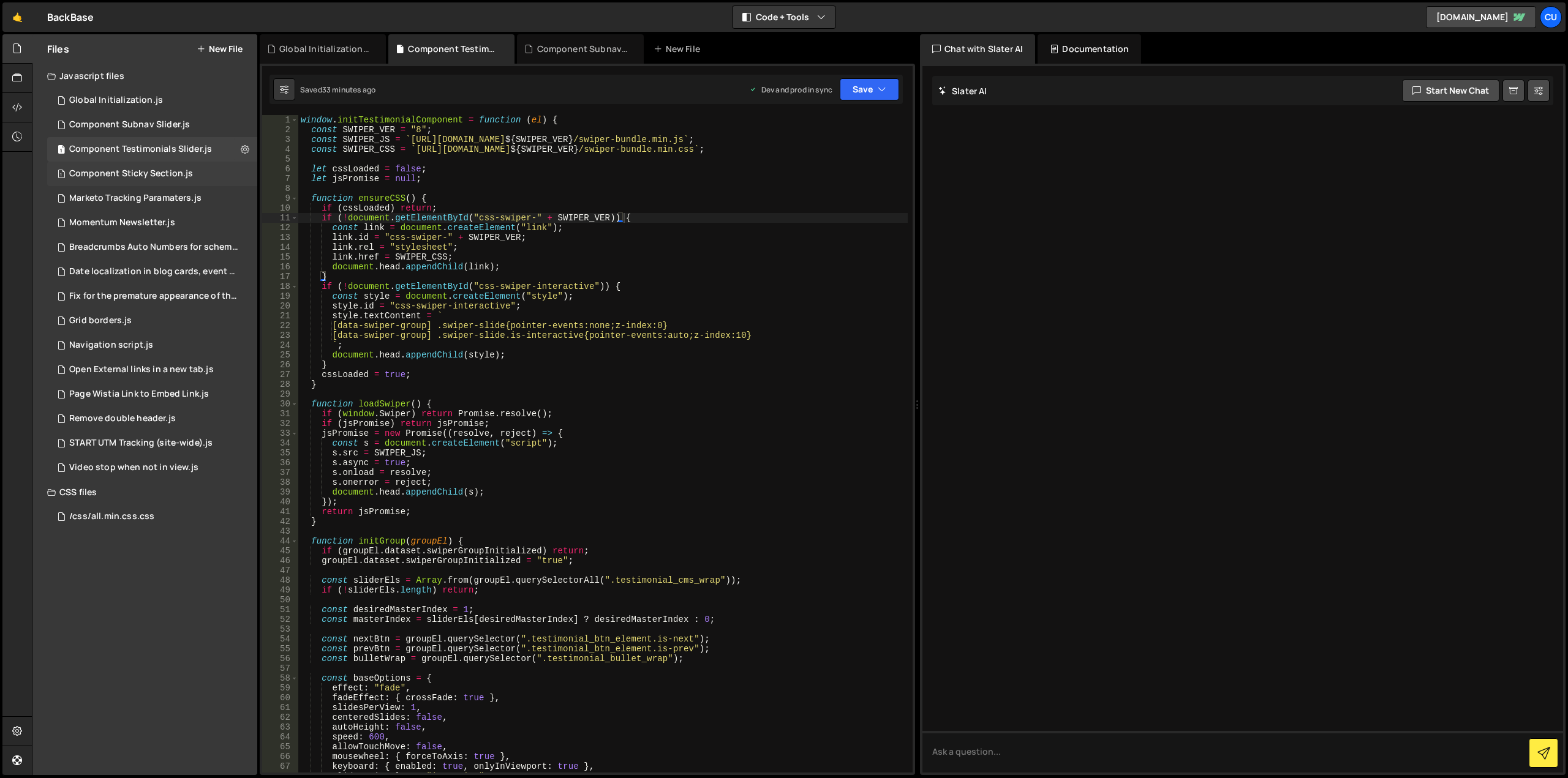
click at [242, 173] on div "1 Component Sticky Section.js 0" at bounding box center [152, 174] width 210 height 24
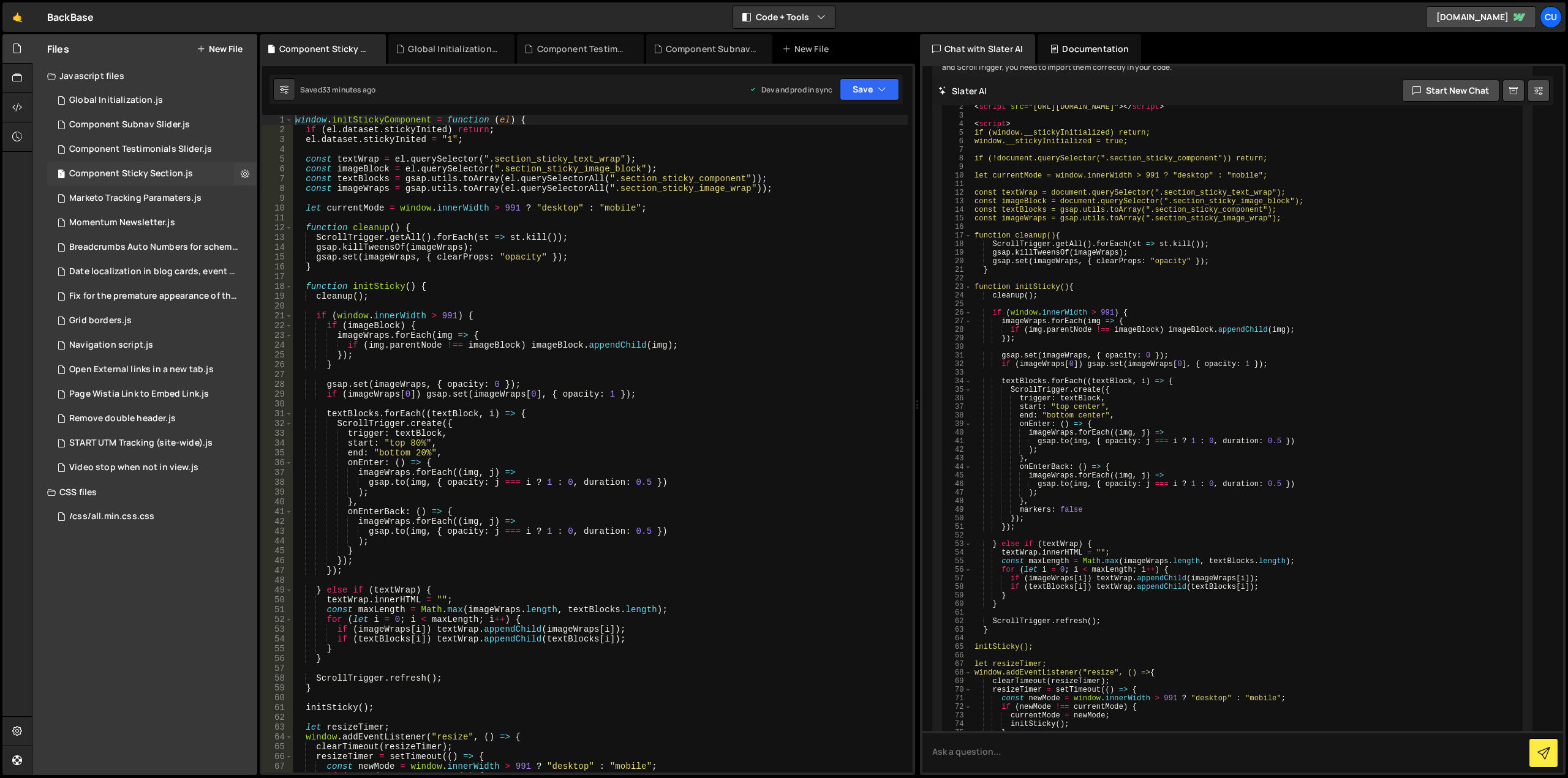
click at [242, 173] on icon at bounding box center [245, 173] width 9 height 11
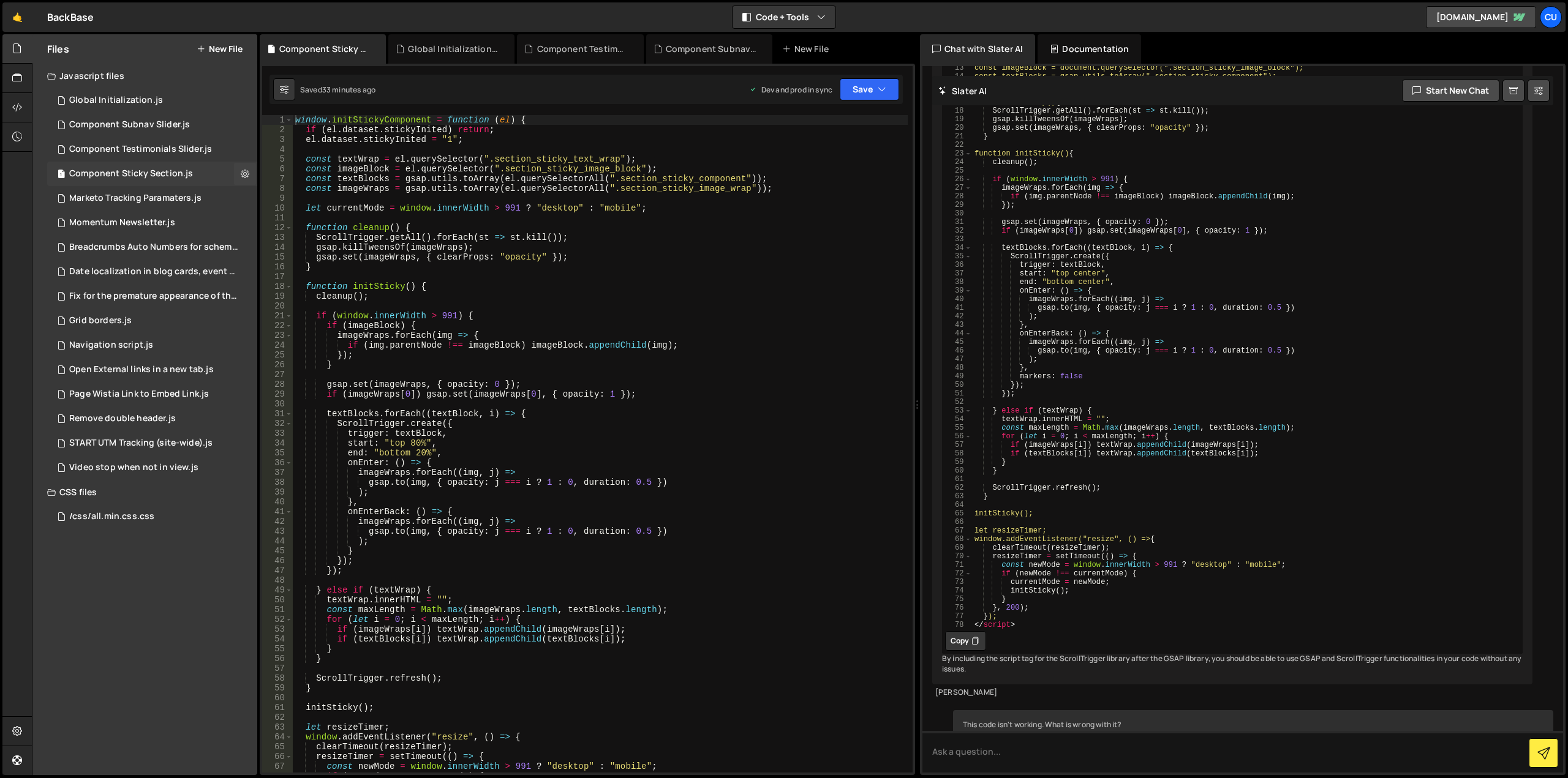
type input "Component Sticky Section"
radio input "true"
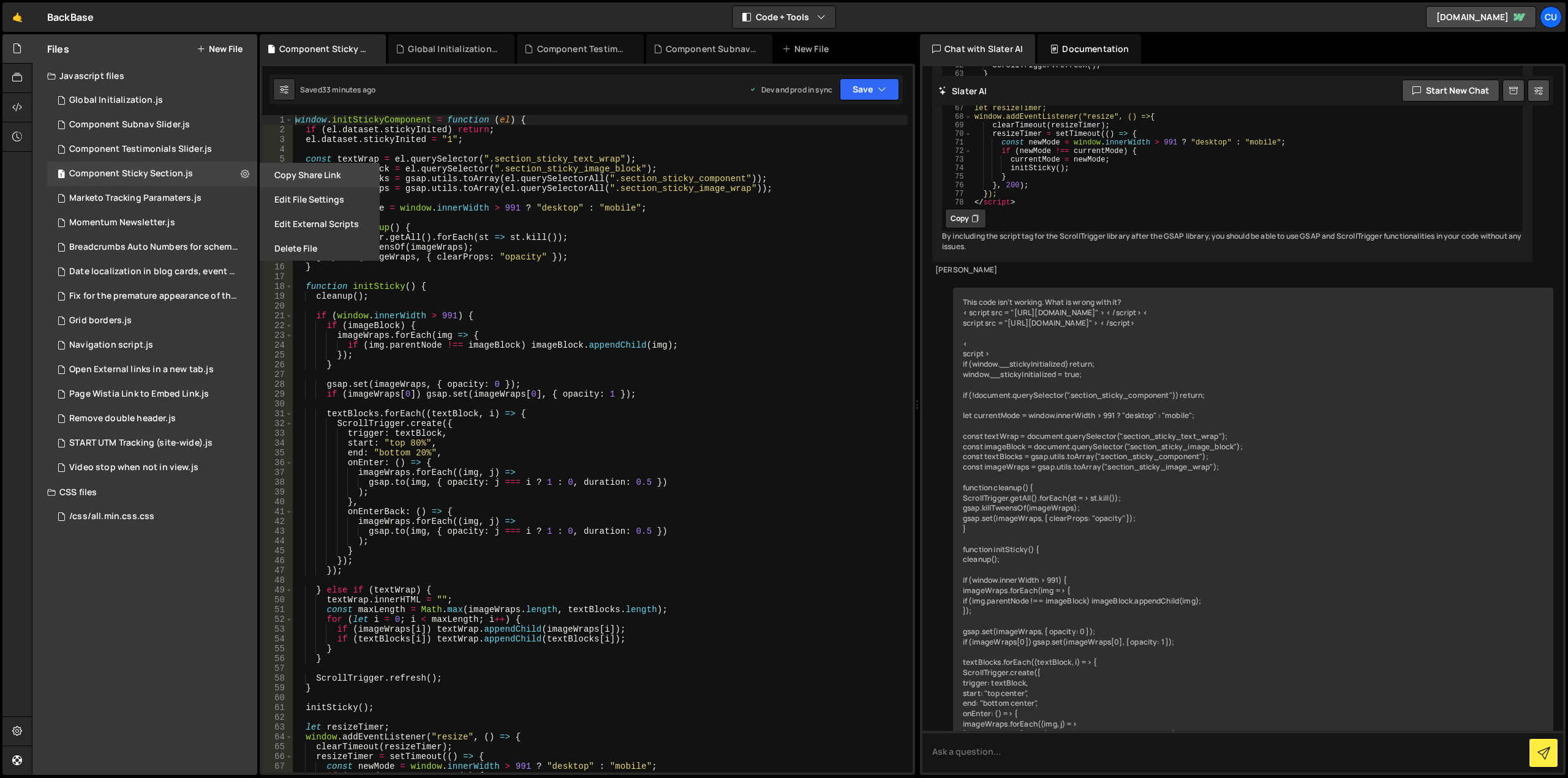
scroll to position [4411, 0]
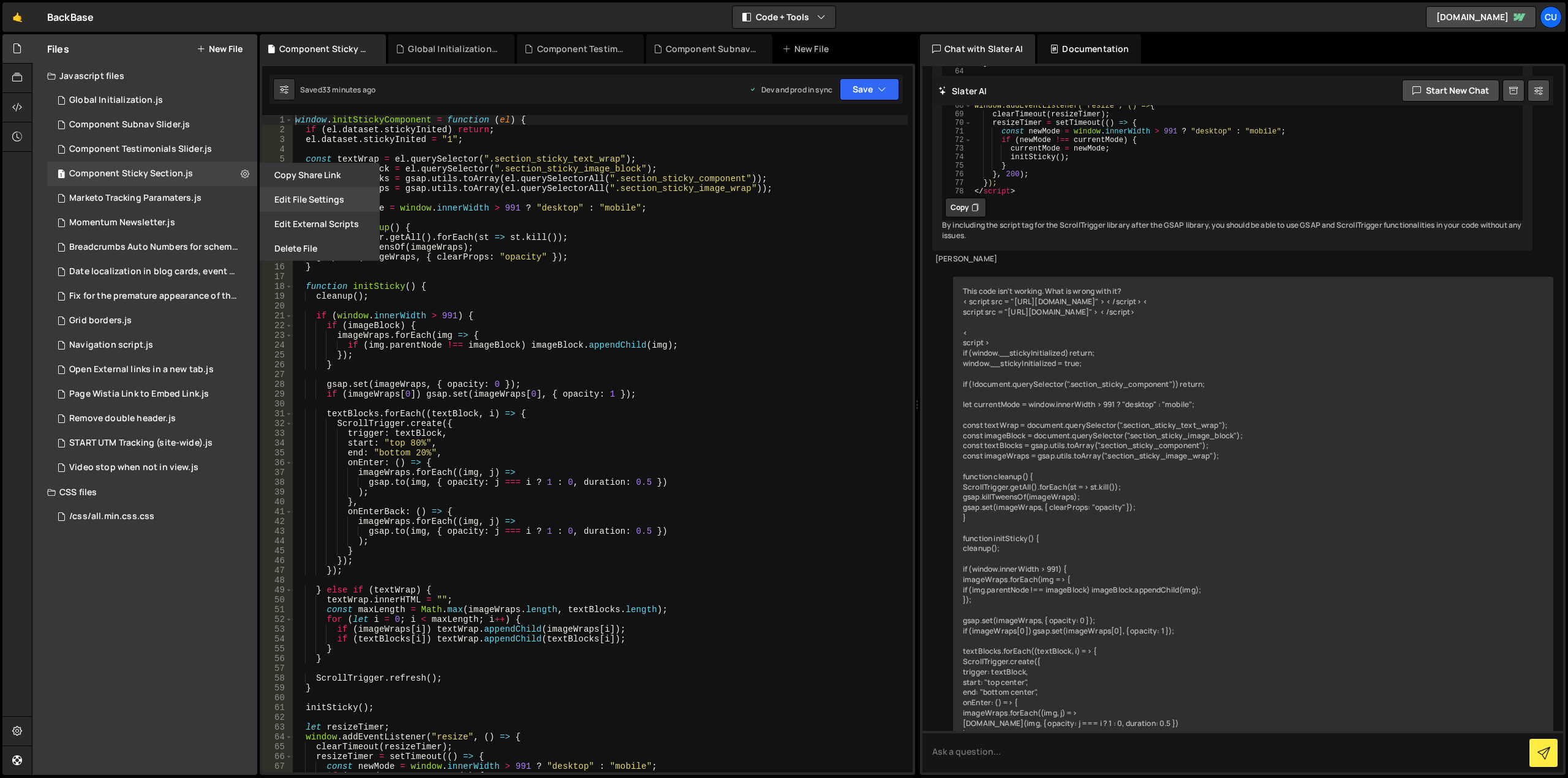
click at [280, 196] on button "Edit File Settings" at bounding box center [320, 200] width 120 height 24
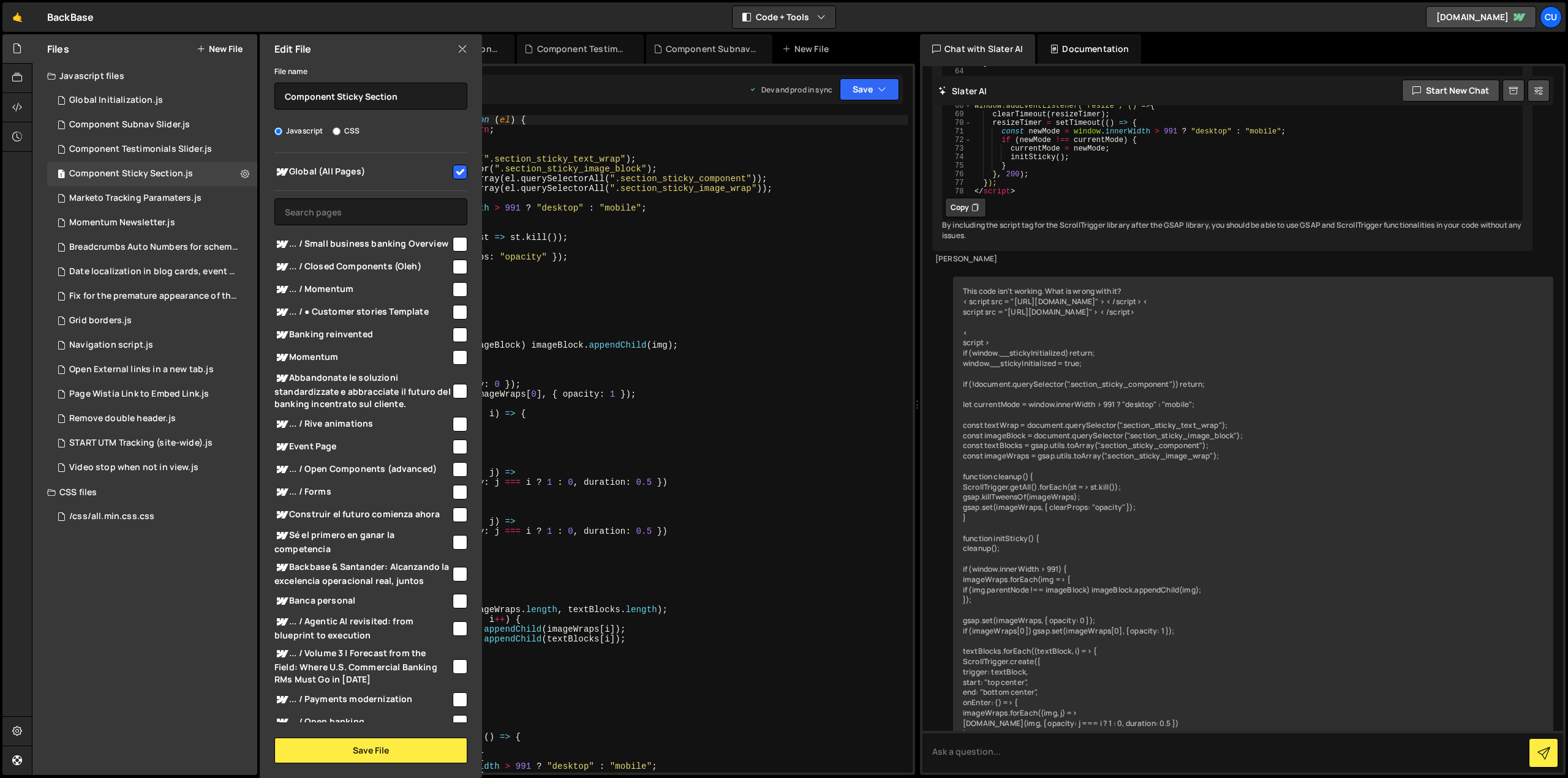
click at [652, 98] on div "Saved 33 minutes ago Dev and prod in sync Upgrade to Edit Save Save to Staging …" at bounding box center [586, 89] width 634 height 29
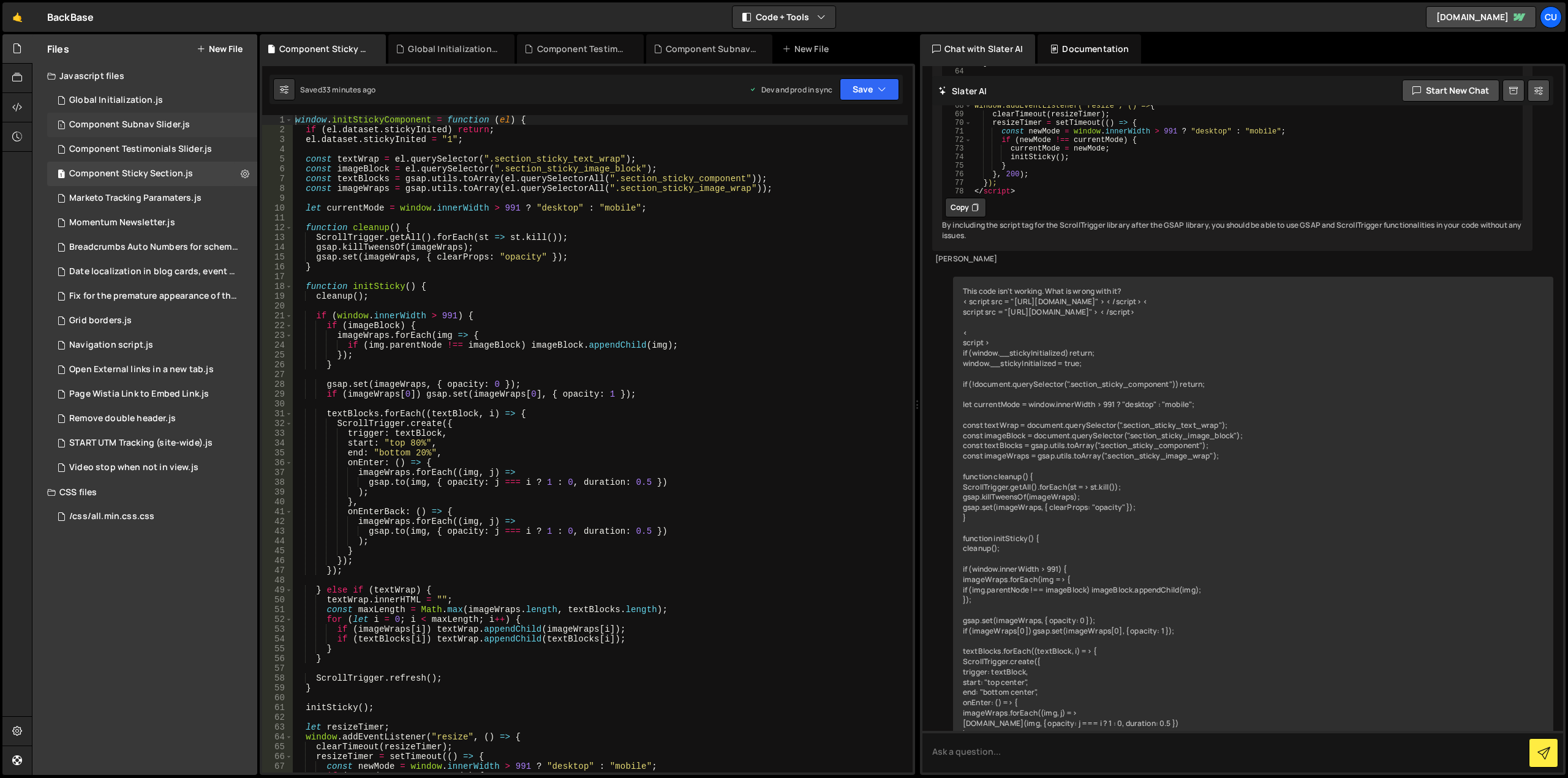
click at [165, 125] on div "Component Subnav Slider.js" at bounding box center [130, 125] width 120 height 11
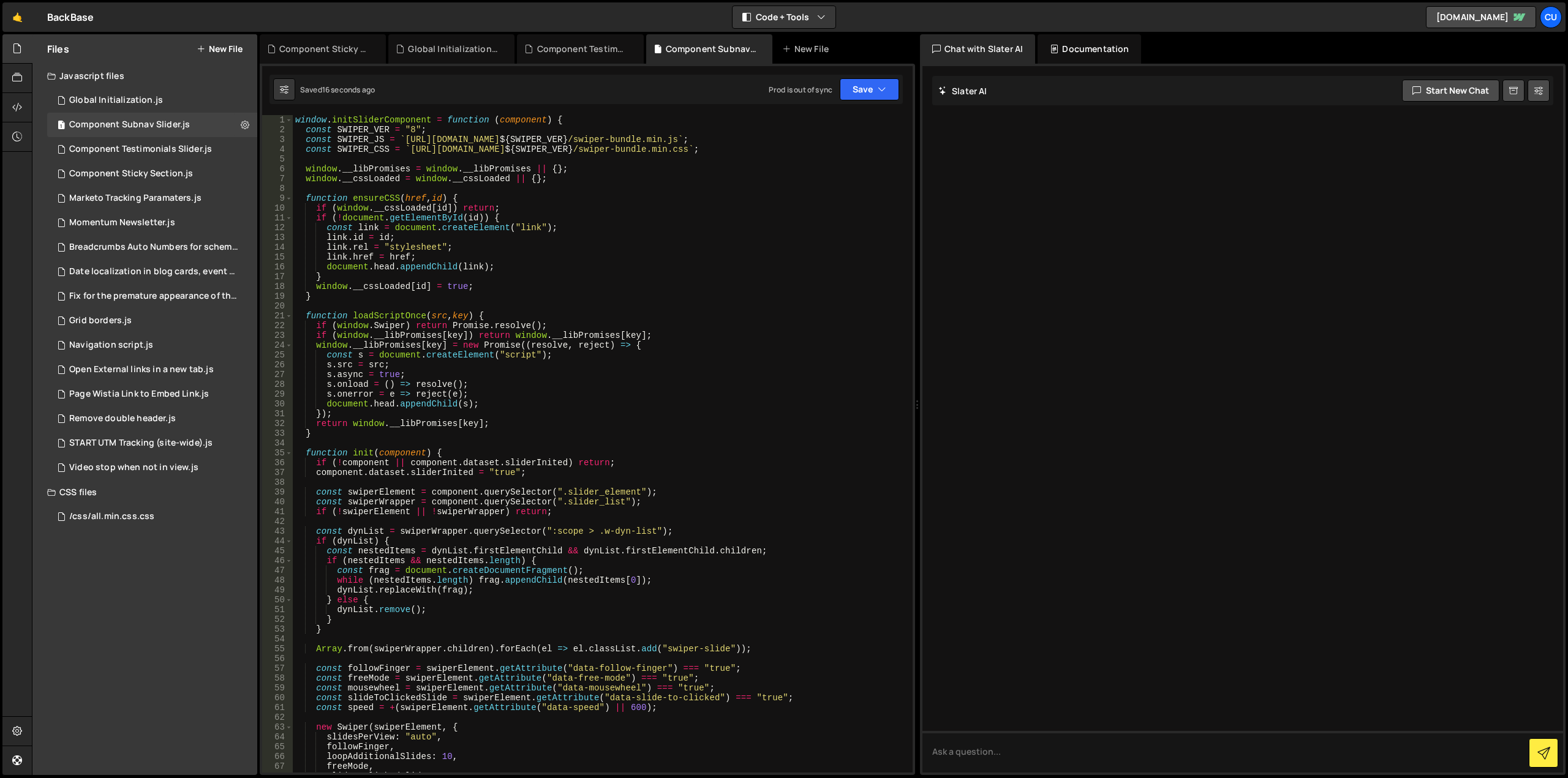
scroll to position [0, 0]
click at [864, 92] on button "Save" at bounding box center [869, 89] width 59 height 22
click at [824, 175] on div "1 minute ago" at bounding box center [808, 172] width 43 height 11
click at [232, 47] on button "New File" at bounding box center [219, 49] width 46 height 10
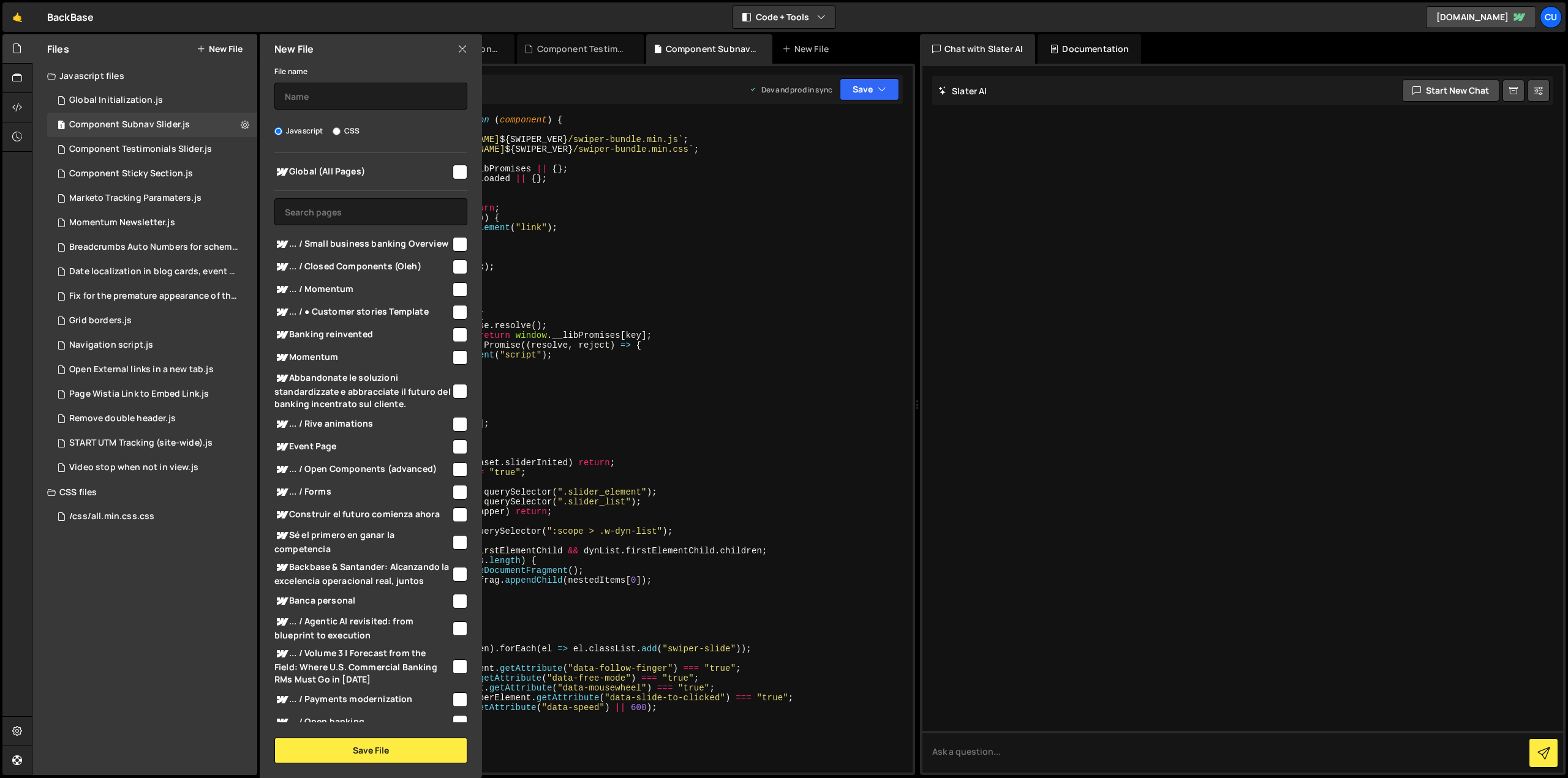
click at [454, 171] on input "checkbox" at bounding box center [460, 172] width 15 height 15
checkbox input "true"
click at [340, 97] on input "text" at bounding box center [371, 96] width 193 height 27
type input "Component Overview Slider"
click at [340, 745] on button "Save File" at bounding box center [371, 751] width 193 height 26
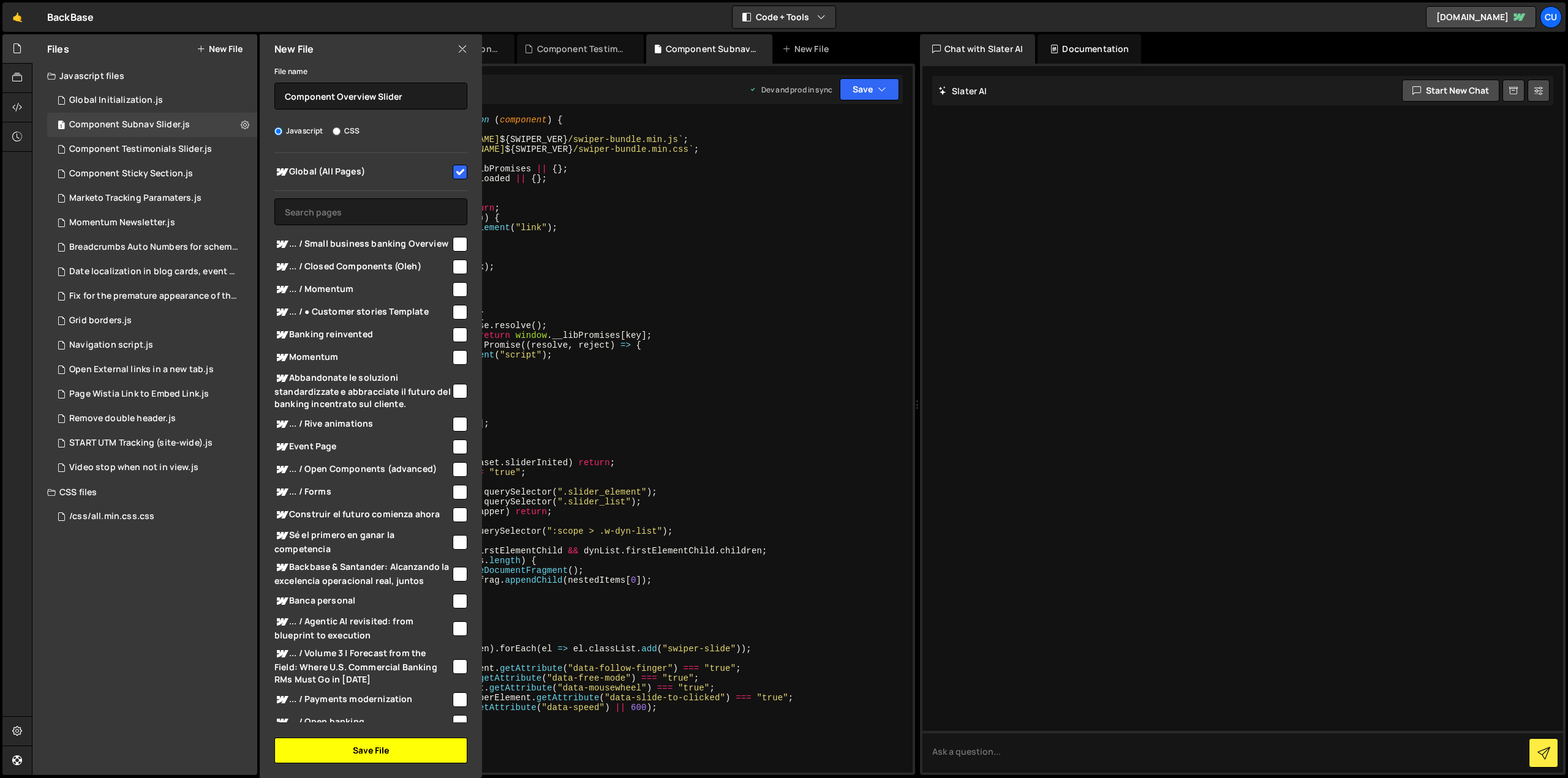
click at [378, 757] on button "Save File" at bounding box center [371, 751] width 193 height 26
click at [377, 751] on button "Save File" at bounding box center [371, 751] width 193 height 26
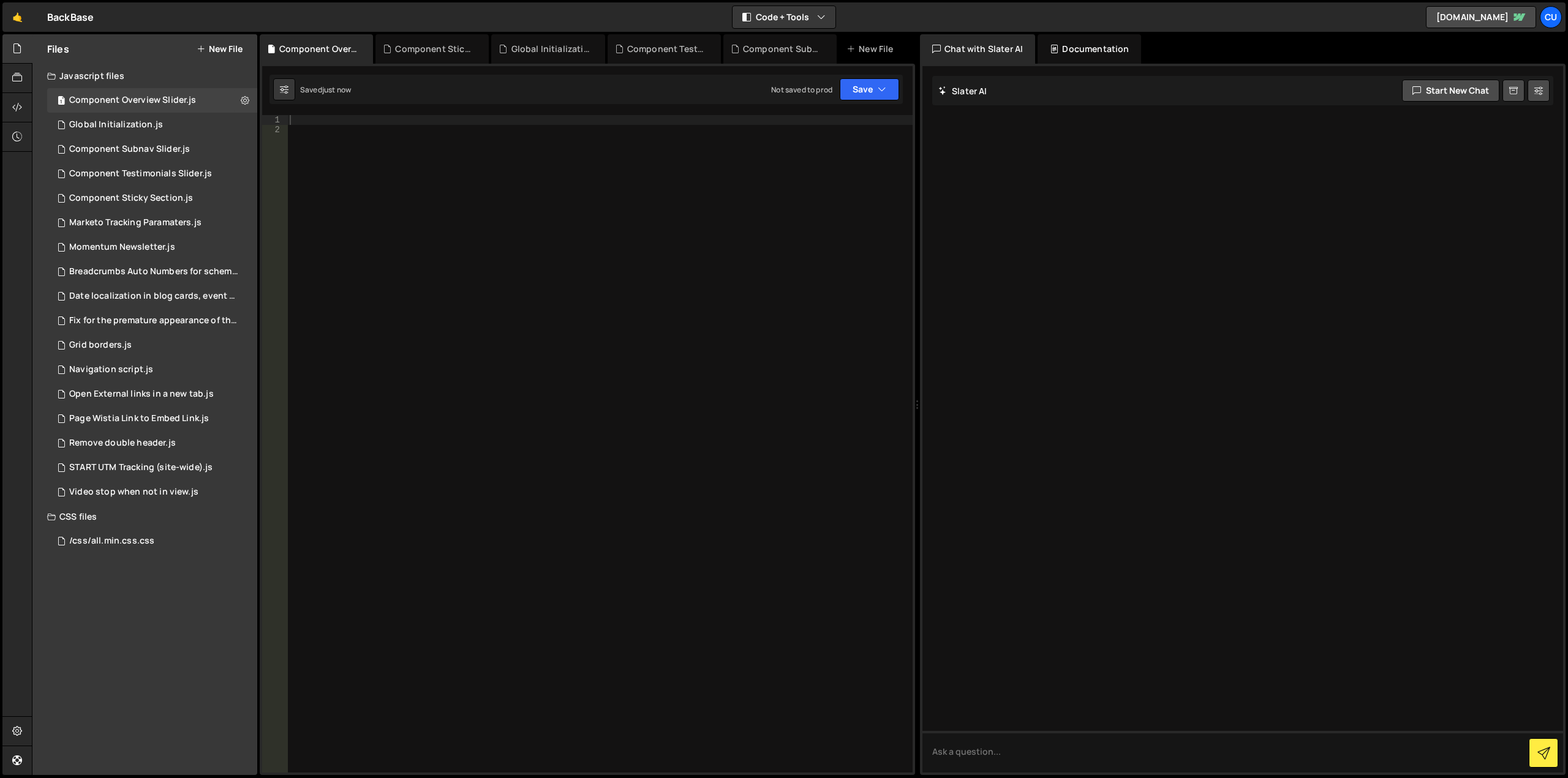
click at [322, 120] on div at bounding box center [600, 453] width 626 height 677
click at [140, 153] on div "Component Subnav Slider.js" at bounding box center [130, 149] width 120 height 11
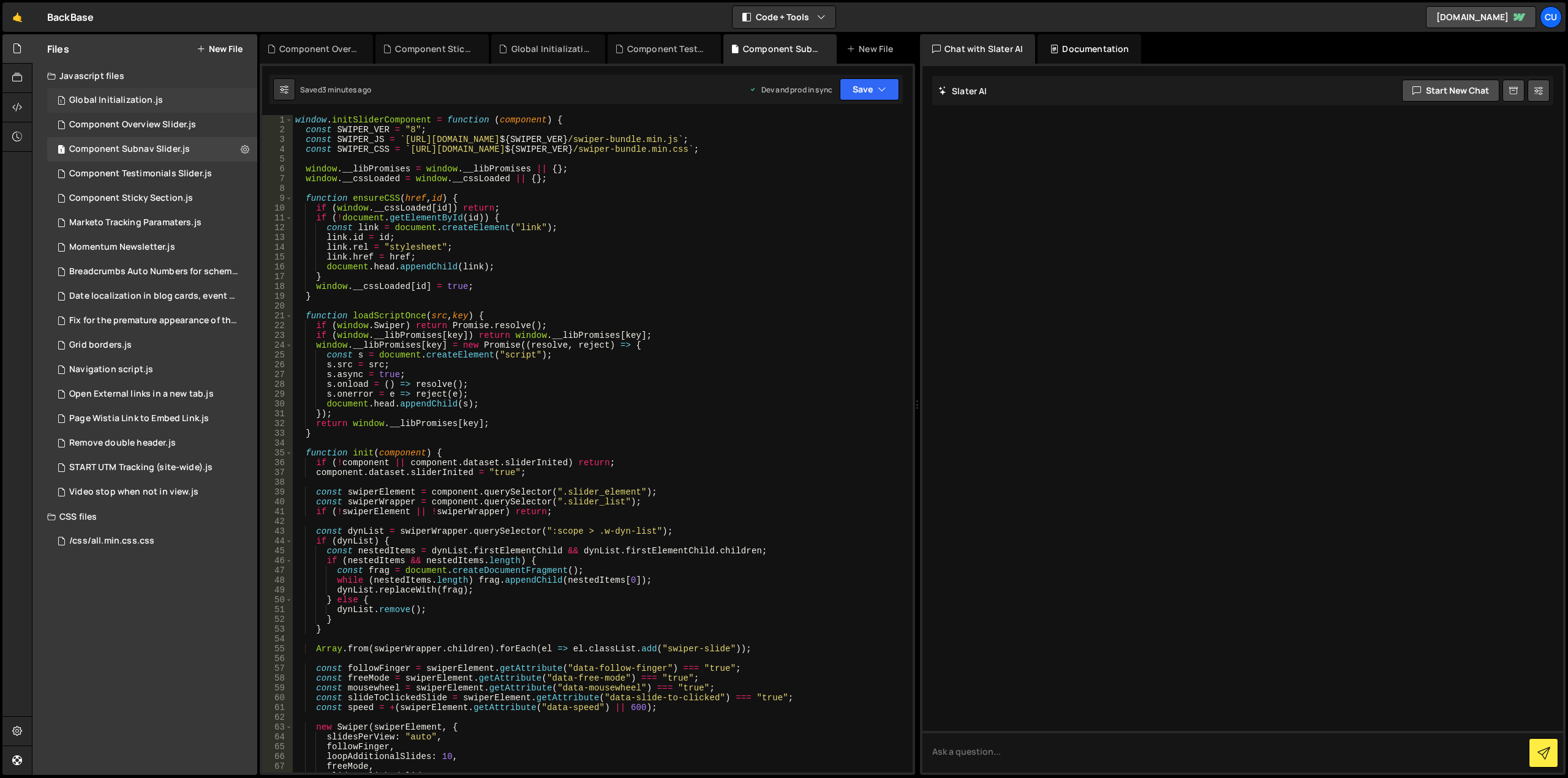
click at [133, 99] on div "Global Initialization.js" at bounding box center [116, 100] width 94 height 11
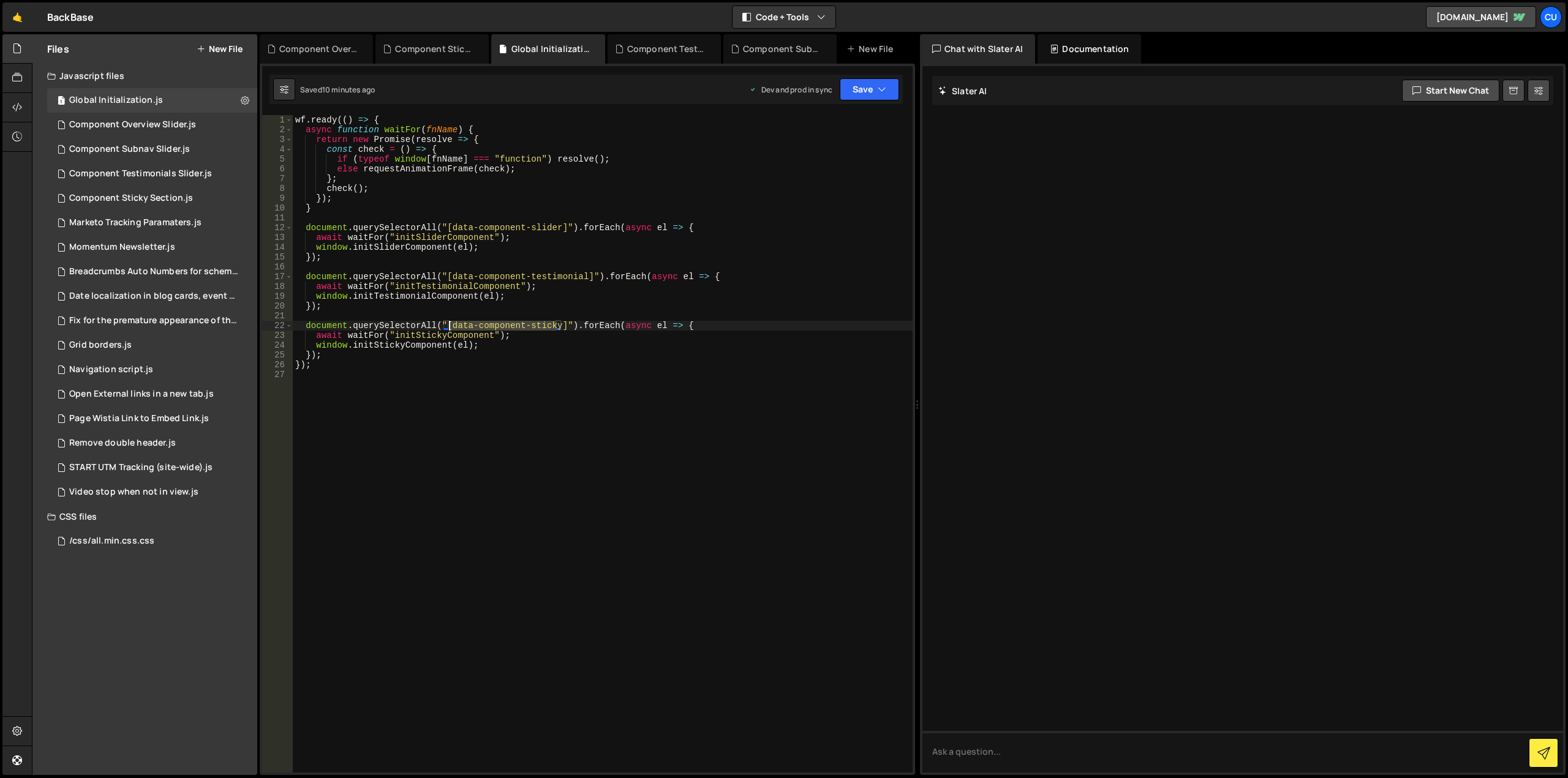
drag, startPoint x: 555, startPoint y: 326, endPoint x: 449, endPoint y: 326, distance: 106.0
click at [449, 326] on div "wf . ready (( ) => { async function waitFor ( fnName ) { return new Promise ( r…" at bounding box center [603, 453] width 620 height 677
click at [555, 229] on div "wf . ready (( ) => { async function waitFor ( fnName ) { return new Promise ( r…" at bounding box center [603, 453] width 620 height 677
click at [450, 226] on div "wf . ready (( ) => { async function waitFor ( fnName ) { return new Promise ( r…" at bounding box center [603, 453] width 620 height 677
click at [557, 256] on div "wf . ready (( ) => { async function waitFor ( fnName ) { return new Promise ( r…" at bounding box center [603, 453] width 620 height 677
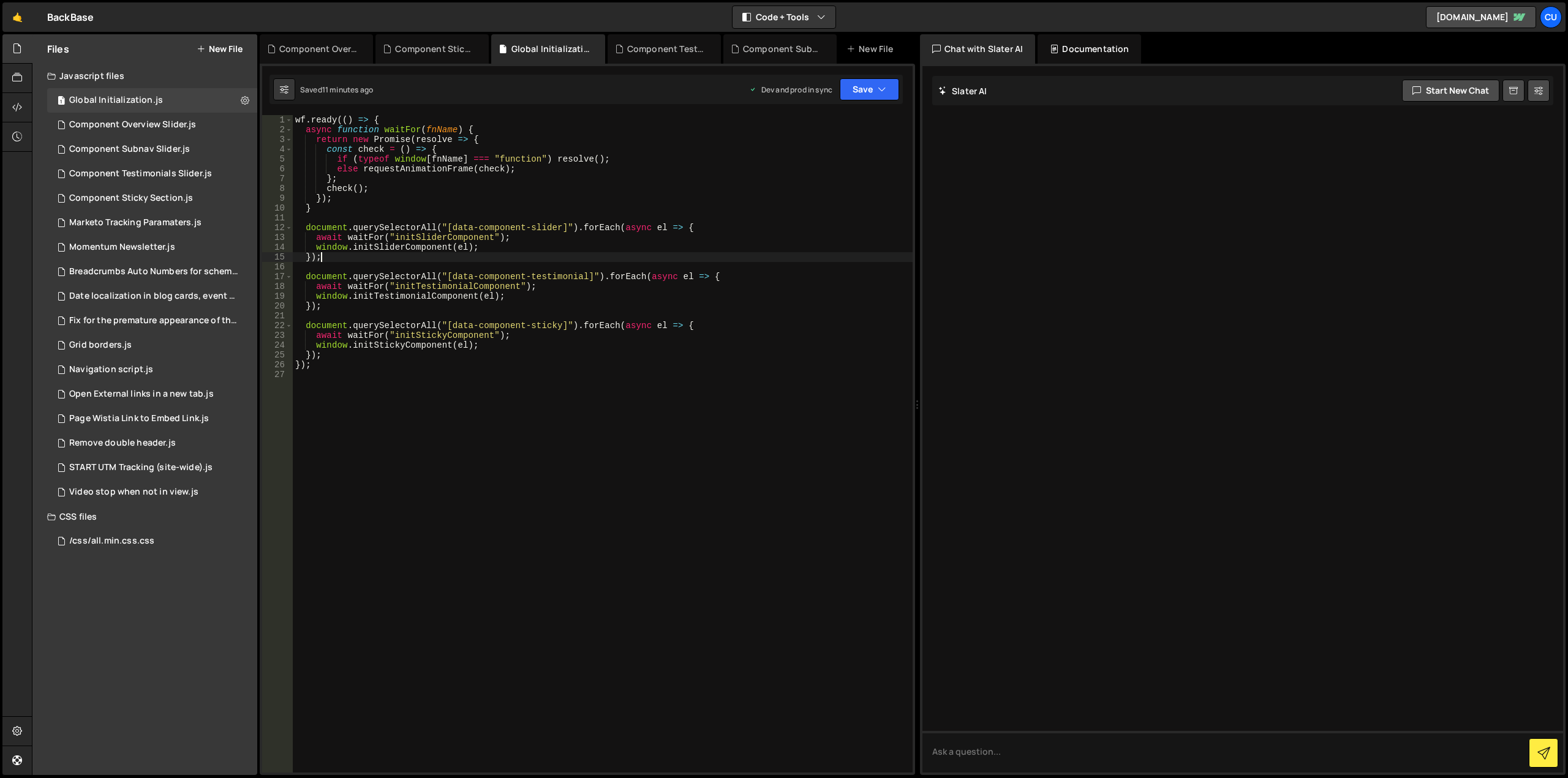
click at [556, 230] on div "wf . ready (( ) => { async function waitFor ( fnName ) { return new Promise ( r…" at bounding box center [603, 453] width 620 height 677
click at [582, 279] on div "wf . ready (( ) => { async function waitFor ( fnName ) { return new Promise ( r…" at bounding box center [603, 453] width 620 height 677
click at [582, 275] on div "wf . ready (( ) => { async function waitFor ( fnName ) { return new Promise ( r…" at bounding box center [603, 453] width 620 height 677
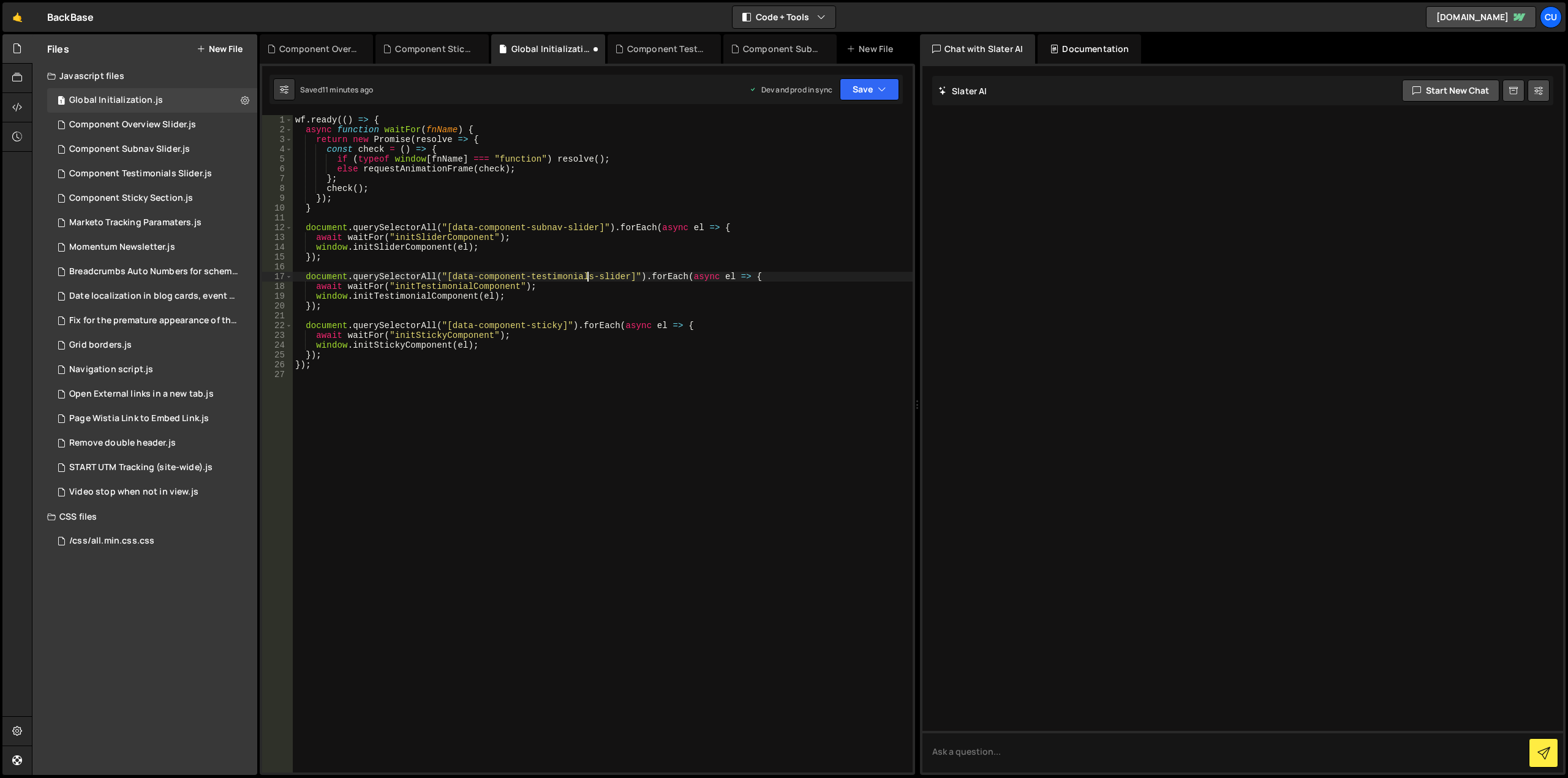
scroll to position [0, 21]
click at [606, 304] on div "wf . ready (( ) => { async function waitFor ( fnName ) { return new Promise ( r…" at bounding box center [603, 453] width 620 height 677
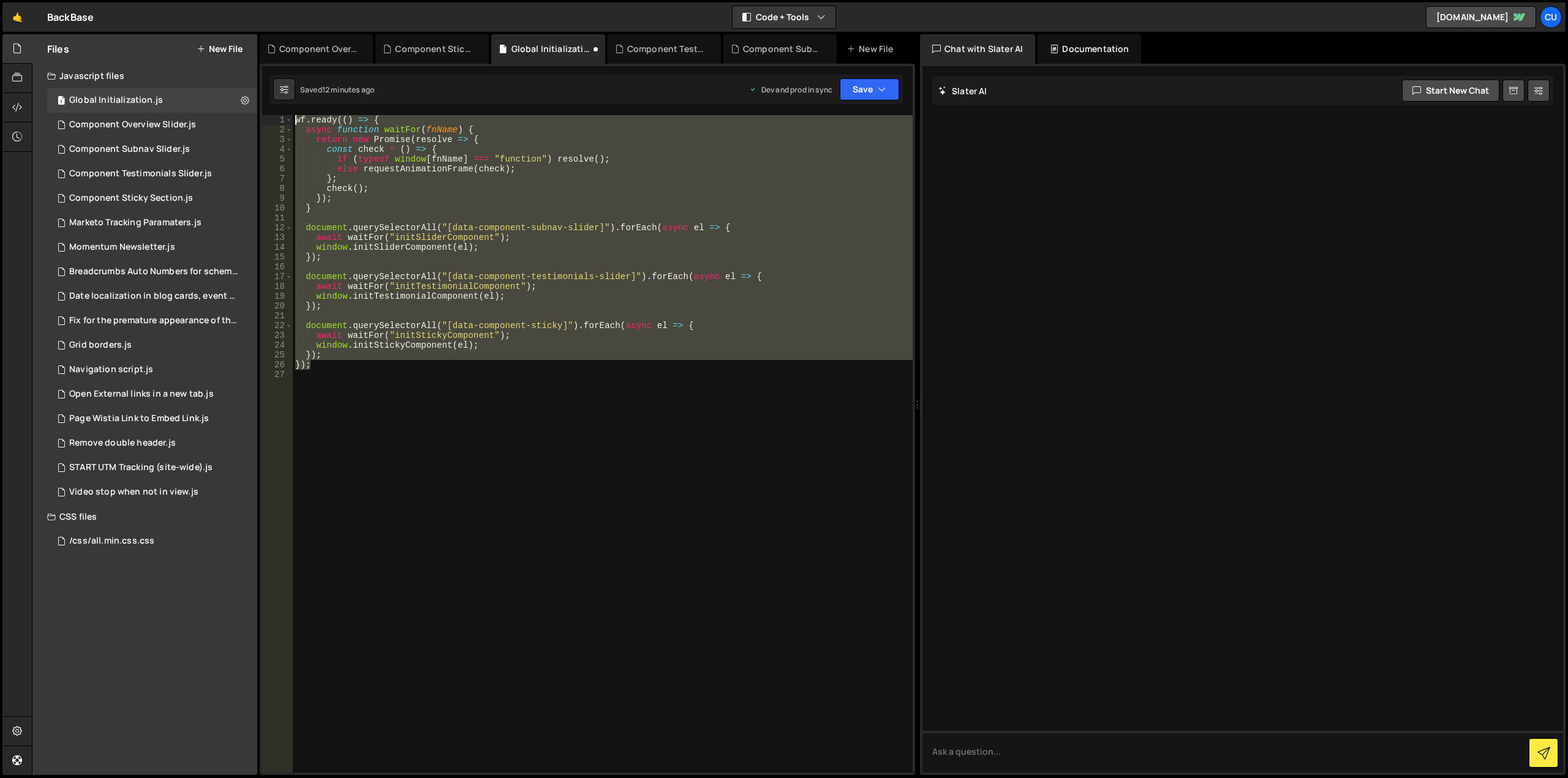
drag, startPoint x: 322, startPoint y: 368, endPoint x: 286, endPoint y: 105, distance: 265.5
click at [285, 107] on div "1 2 3 4 5 6 7 8 9 10 11 12 13 14 15 16 17 18 19 20 21 22 23 24 25 26 27 28 29 3…" at bounding box center [587, 419] width 656 height 711
click at [509, 261] on div "wf . ready (( ) => { async function waitFor ( fnName ) { return new Promise ( r…" at bounding box center [603, 444] width 620 height 658
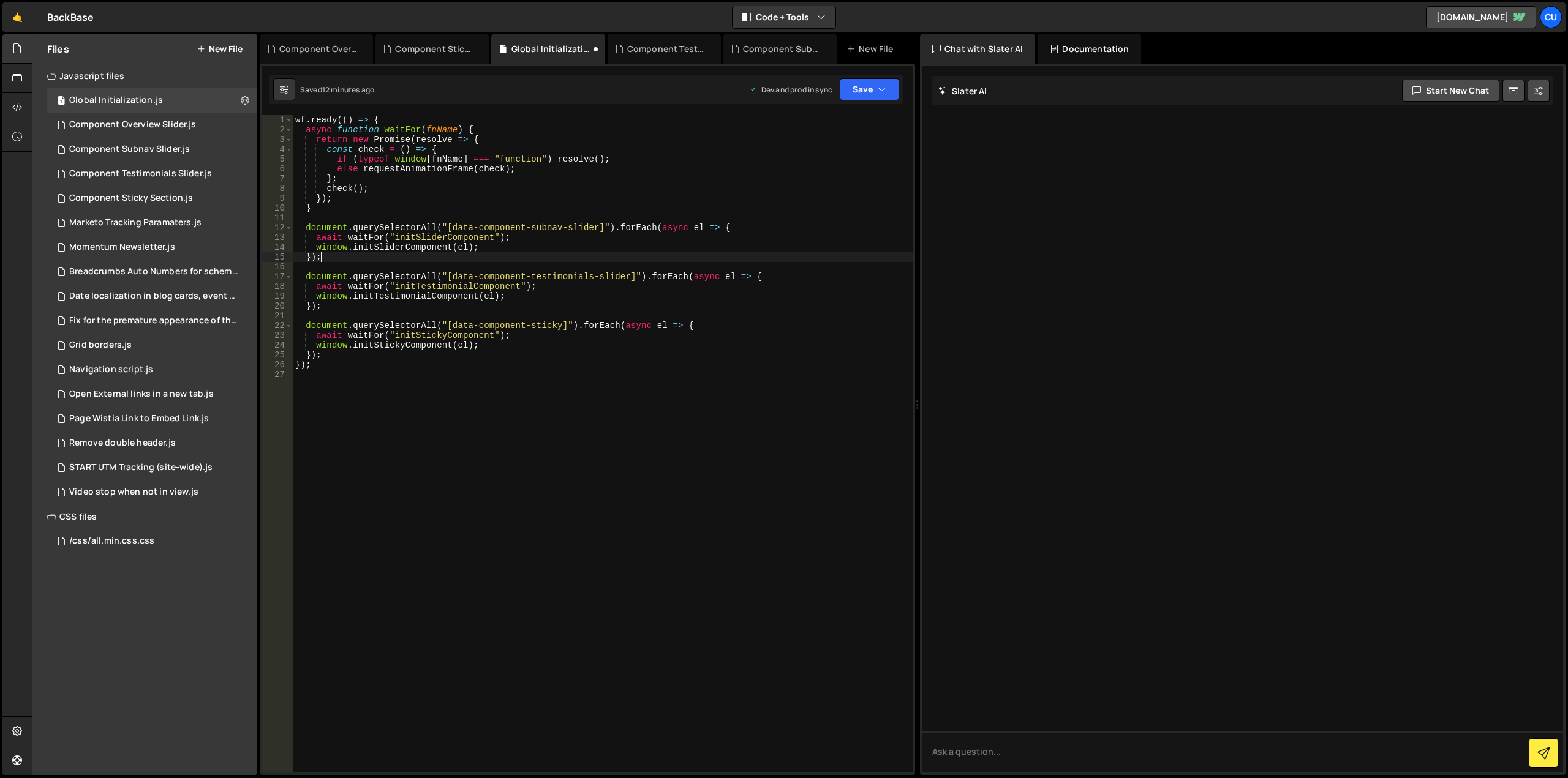
click at [329, 207] on div "wf . ready (( ) => { async function waitFor ( fnName ) { return new Promise ( r…" at bounding box center [603, 453] width 620 height 677
type textarea "}"
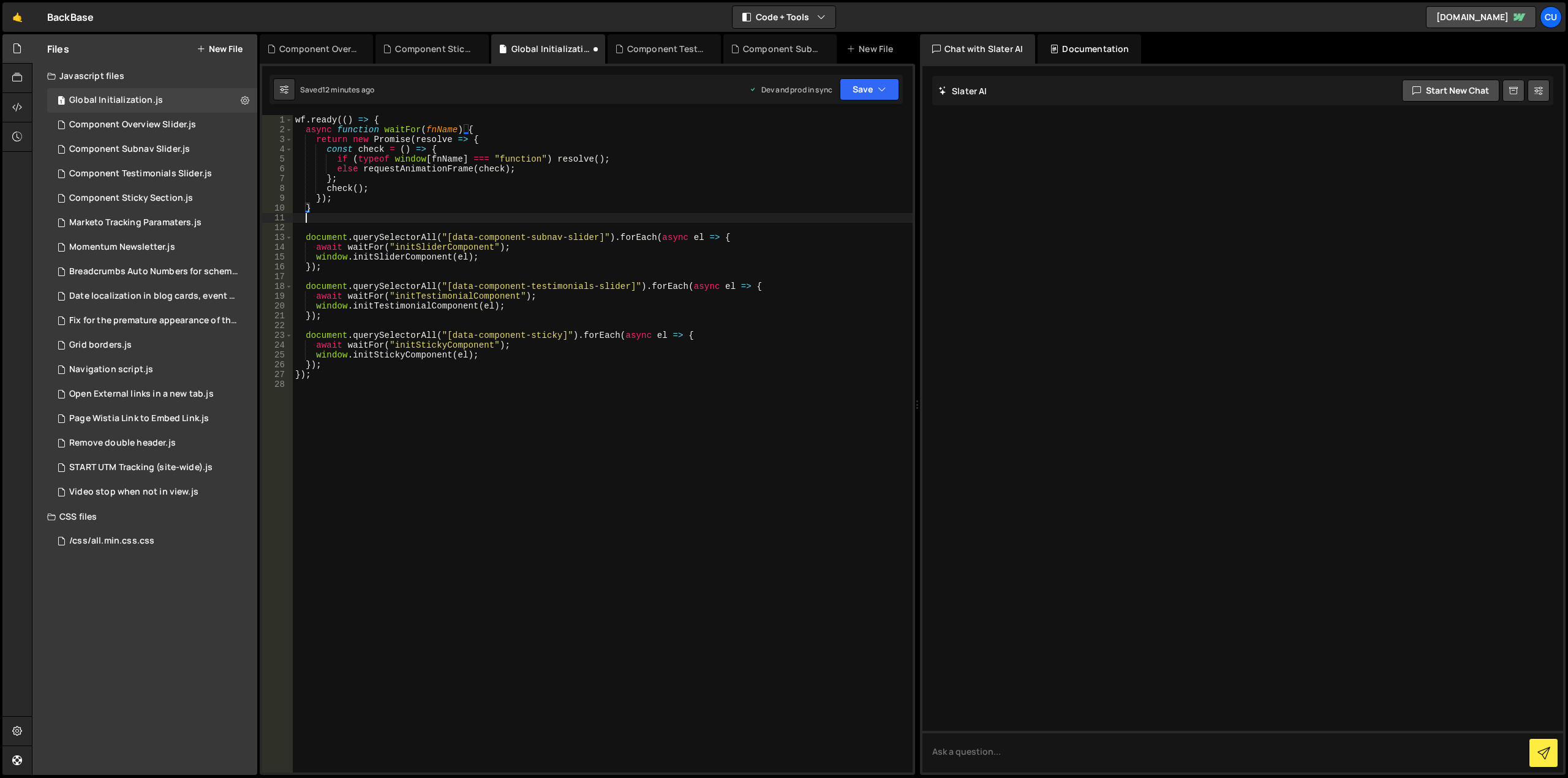
scroll to position [0, 0]
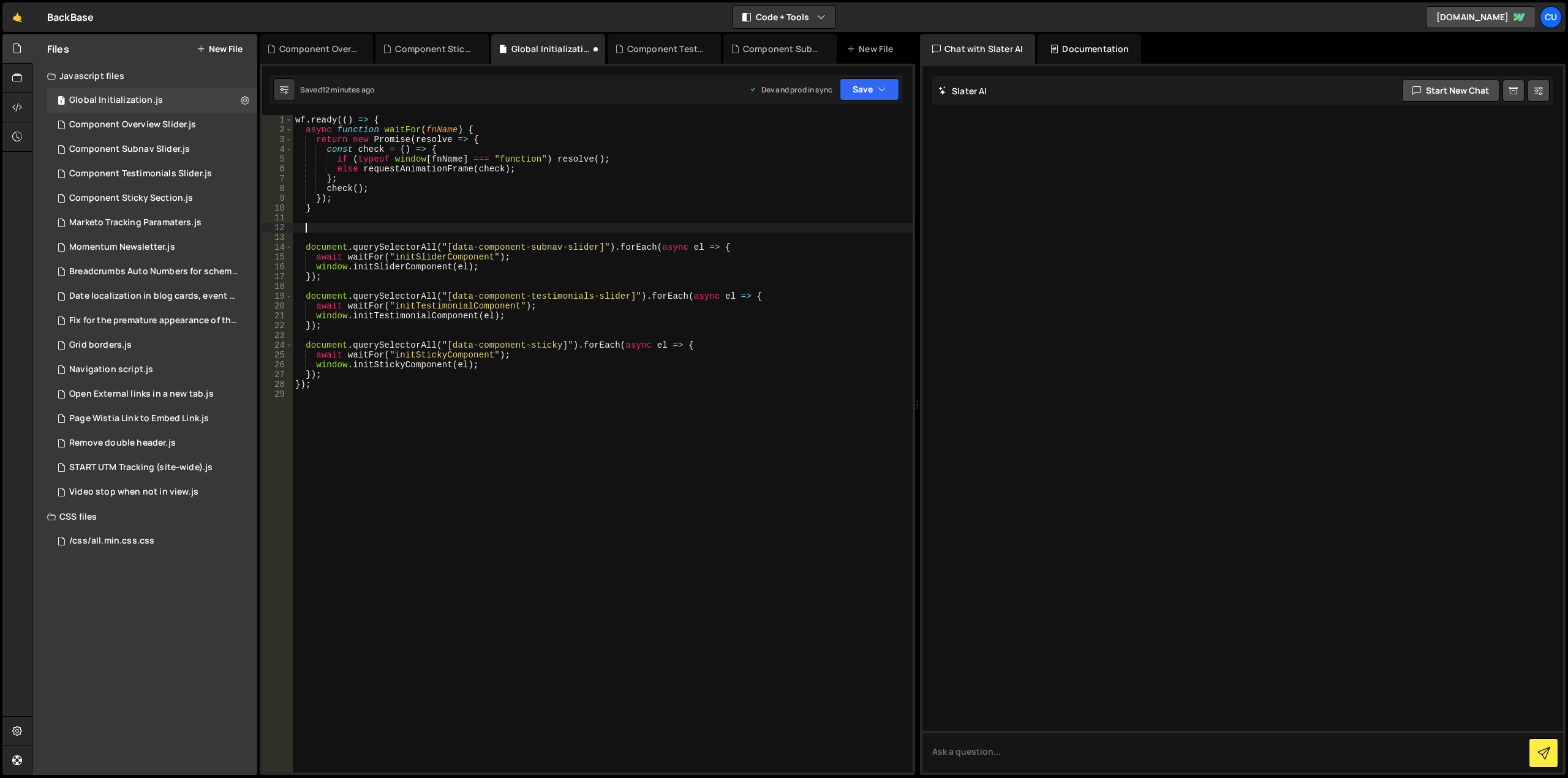
paste textarea "});"
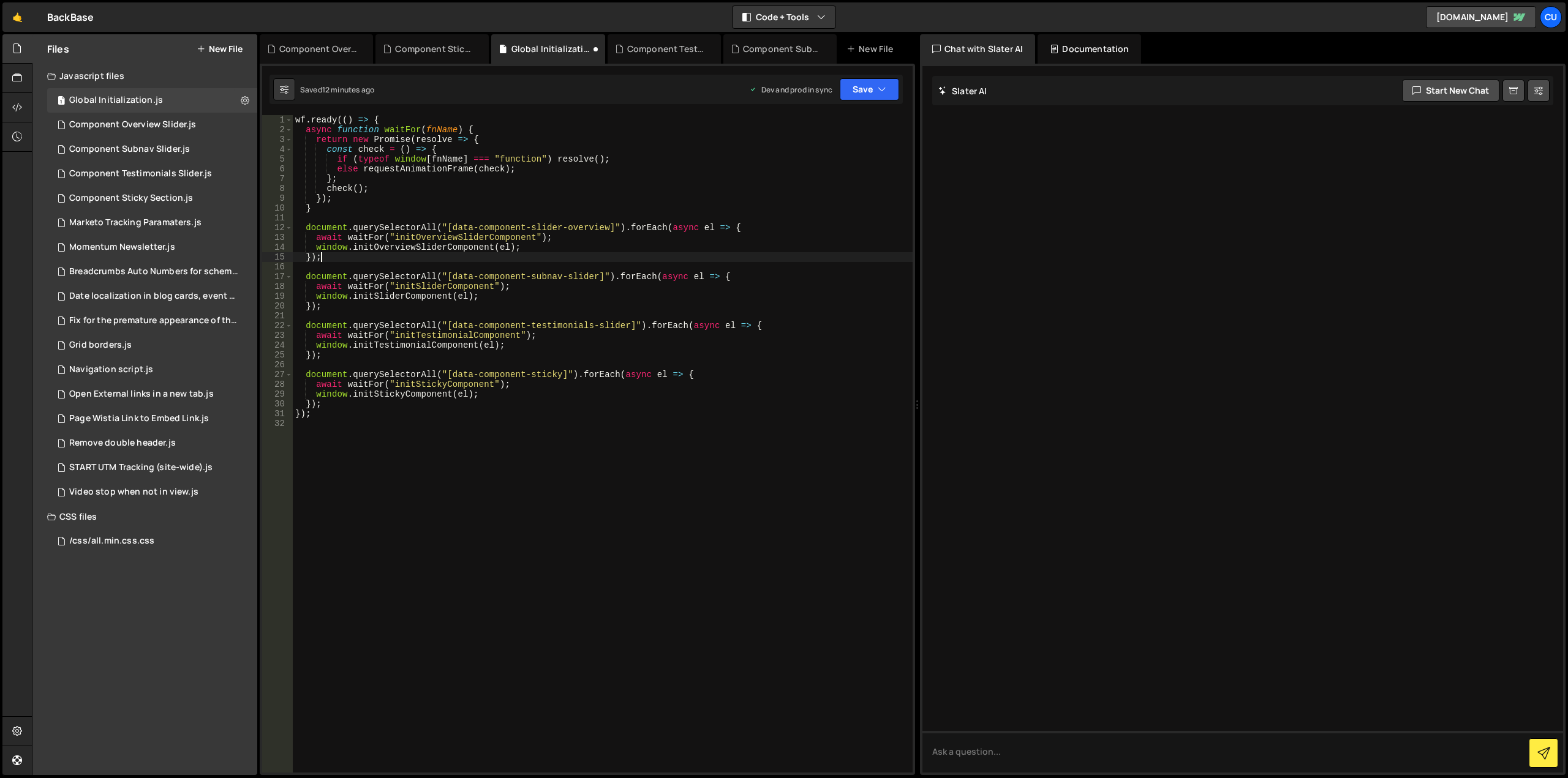
click at [560, 229] on div "wf . ready (( ) => { async function waitFor ( fnName ) { return new Promise ( r…" at bounding box center [603, 453] width 620 height 677
click at [860, 95] on button "Save" at bounding box center [869, 89] width 59 height 22
click at [810, 165] on div "Save to Production S" at bounding box center [828, 159] width 128 height 12
type textarea "});"
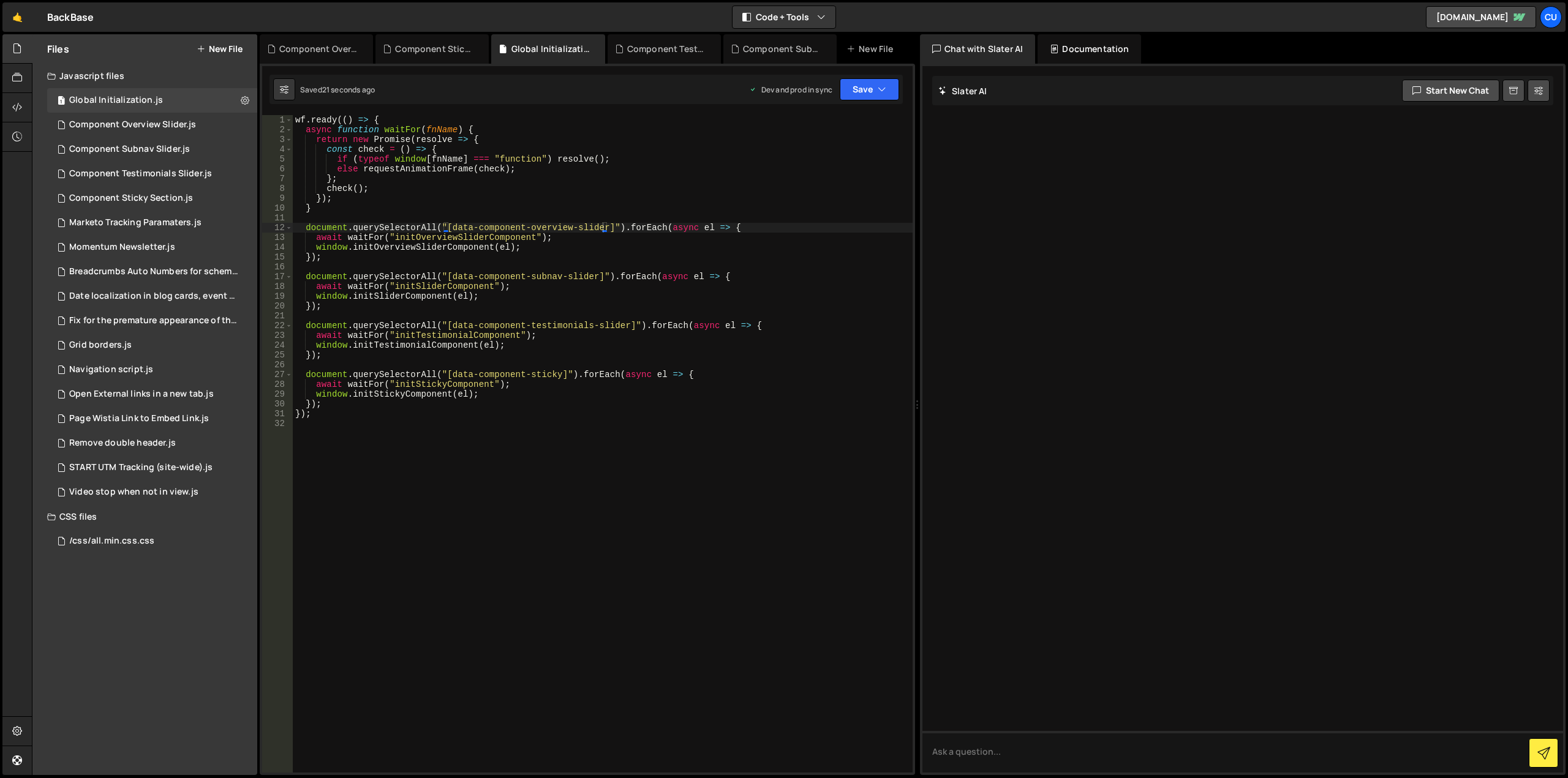
click at [605, 196] on div "wf . ready (( ) => { async function waitFor ( fnName ) { return new Promise ( r…" at bounding box center [603, 453] width 620 height 677
click at [129, 124] on div "Component Overview Slider.js" at bounding box center [133, 125] width 127 height 11
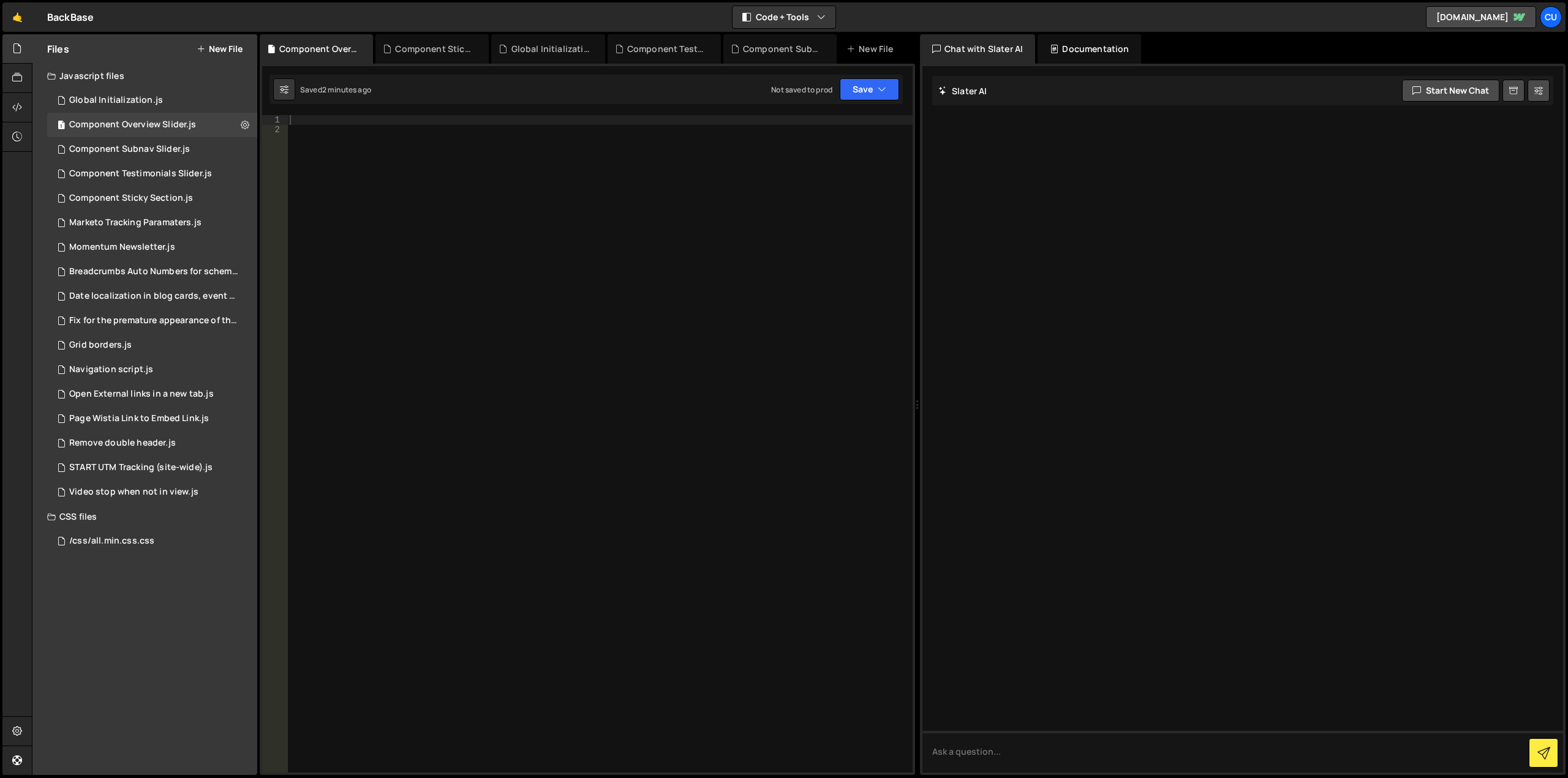
click at [364, 118] on div at bounding box center [600, 453] width 626 height 677
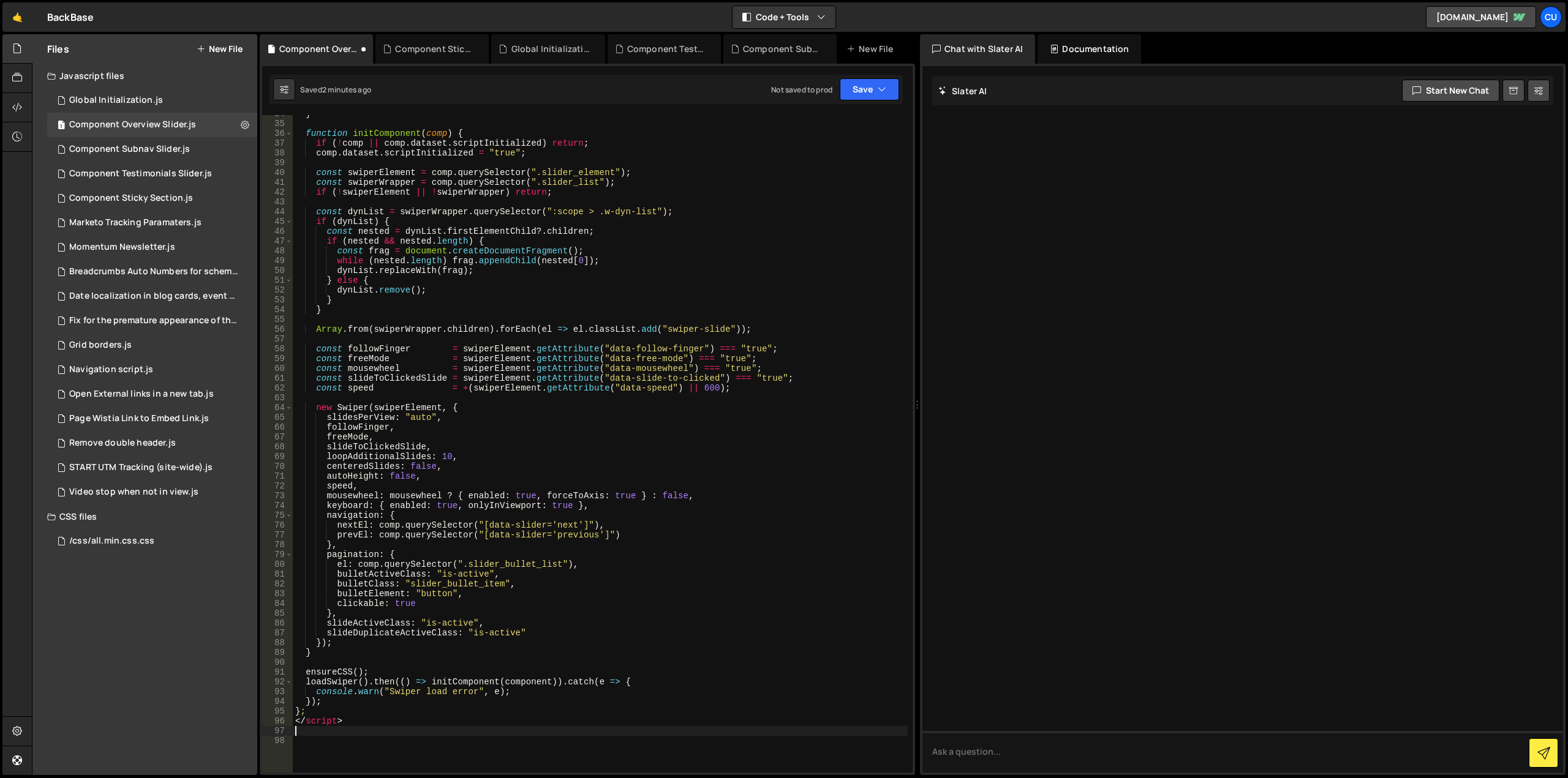
scroll to position [403, 0]
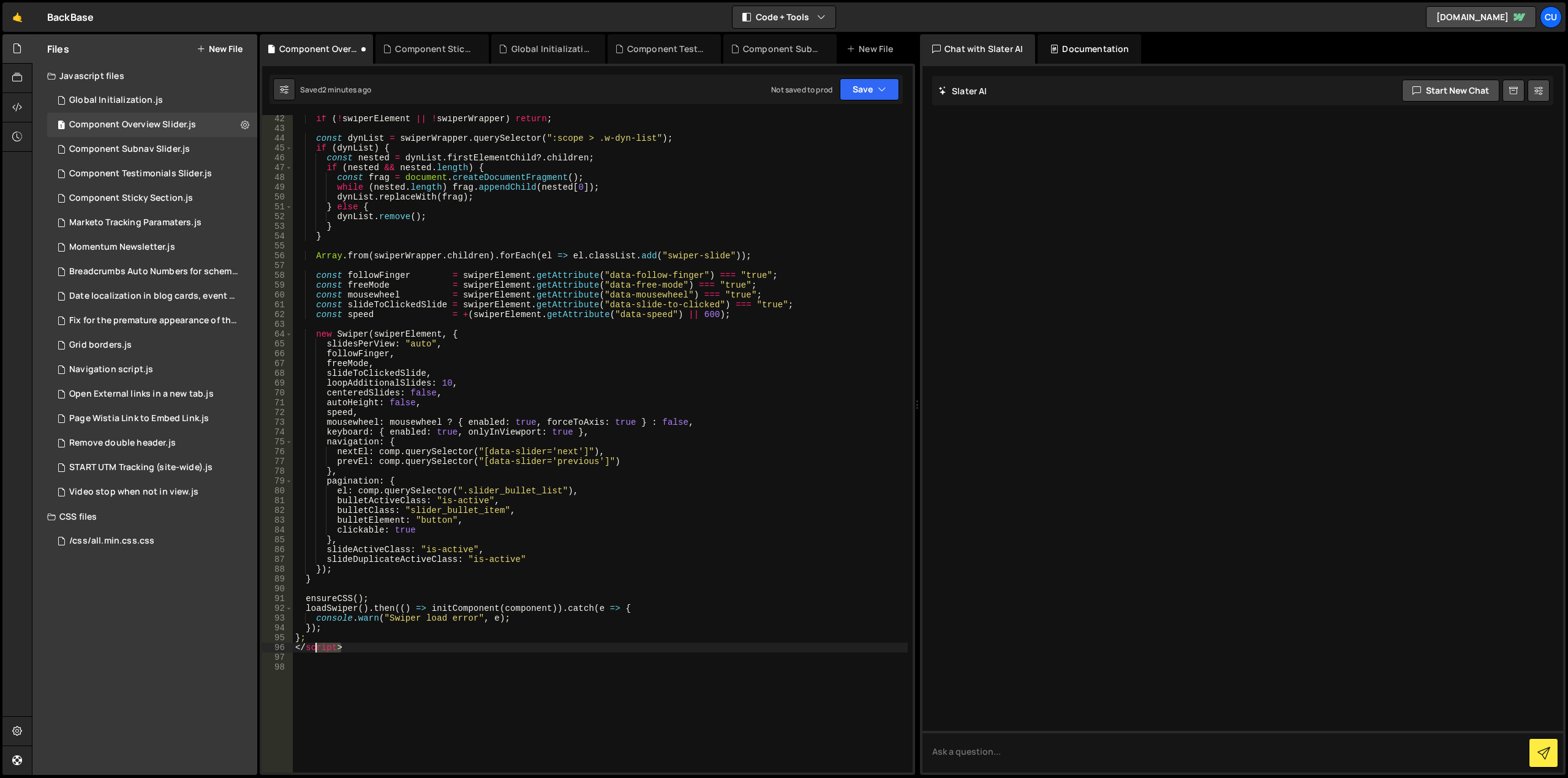
drag, startPoint x: 364, startPoint y: 650, endPoint x: 281, endPoint y: 649, distance: 83.0
click at [281, 649] on div "42 43 44 45 46 47 48 49 50 51 52 53 54 55 56 57 58 59 60 61 62 63 64 65 66 67 6…" at bounding box center [588, 444] width 651 height 658
type textarea "</script>"
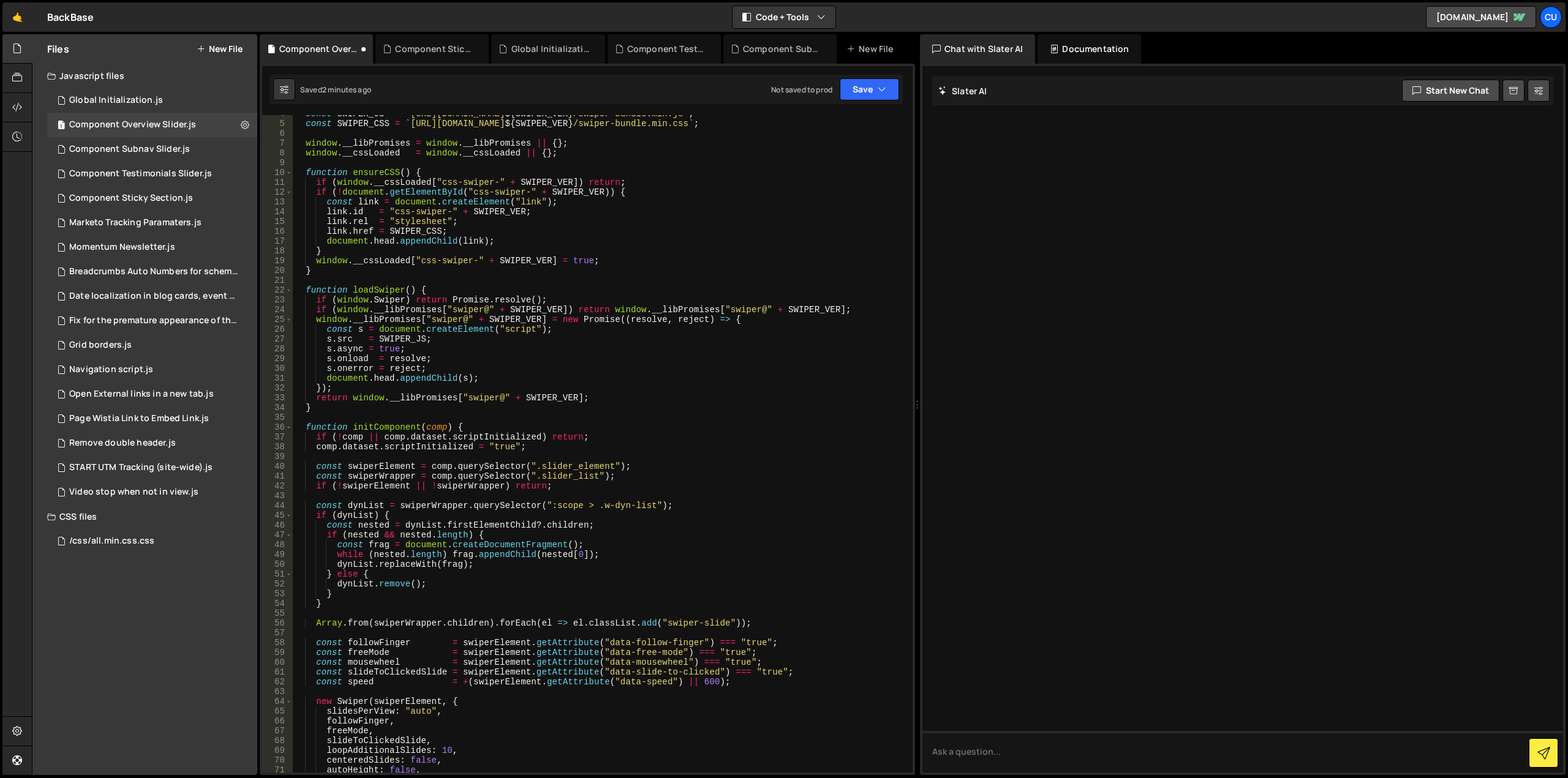
scroll to position [0, 0]
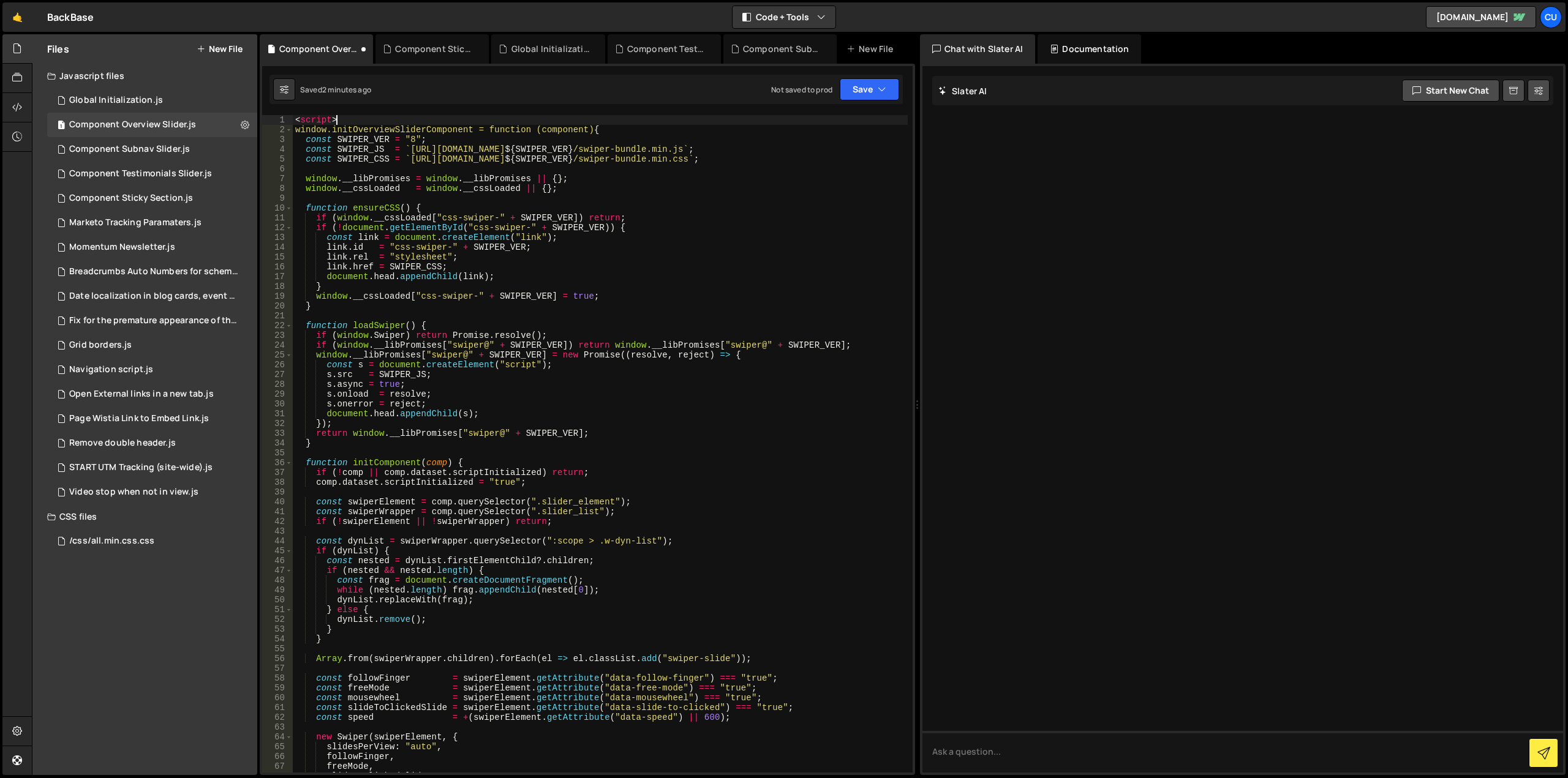
drag, startPoint x: 351, startPoint y: 121, endPoint x: 279, endPoint y: 121, distance: 72.0
click at [282, 121] on div "1 2 3 4 5 6 7 8 9 10 11 12 13 14 15 16 17 18 19 20 21 22 23 24 25 26 27 28 29 3…" at bounding box center [588, 444] width 651 height 658
type textarea "<script>"
type textarea "window.initOverviewSliderComponent = function (component) {"
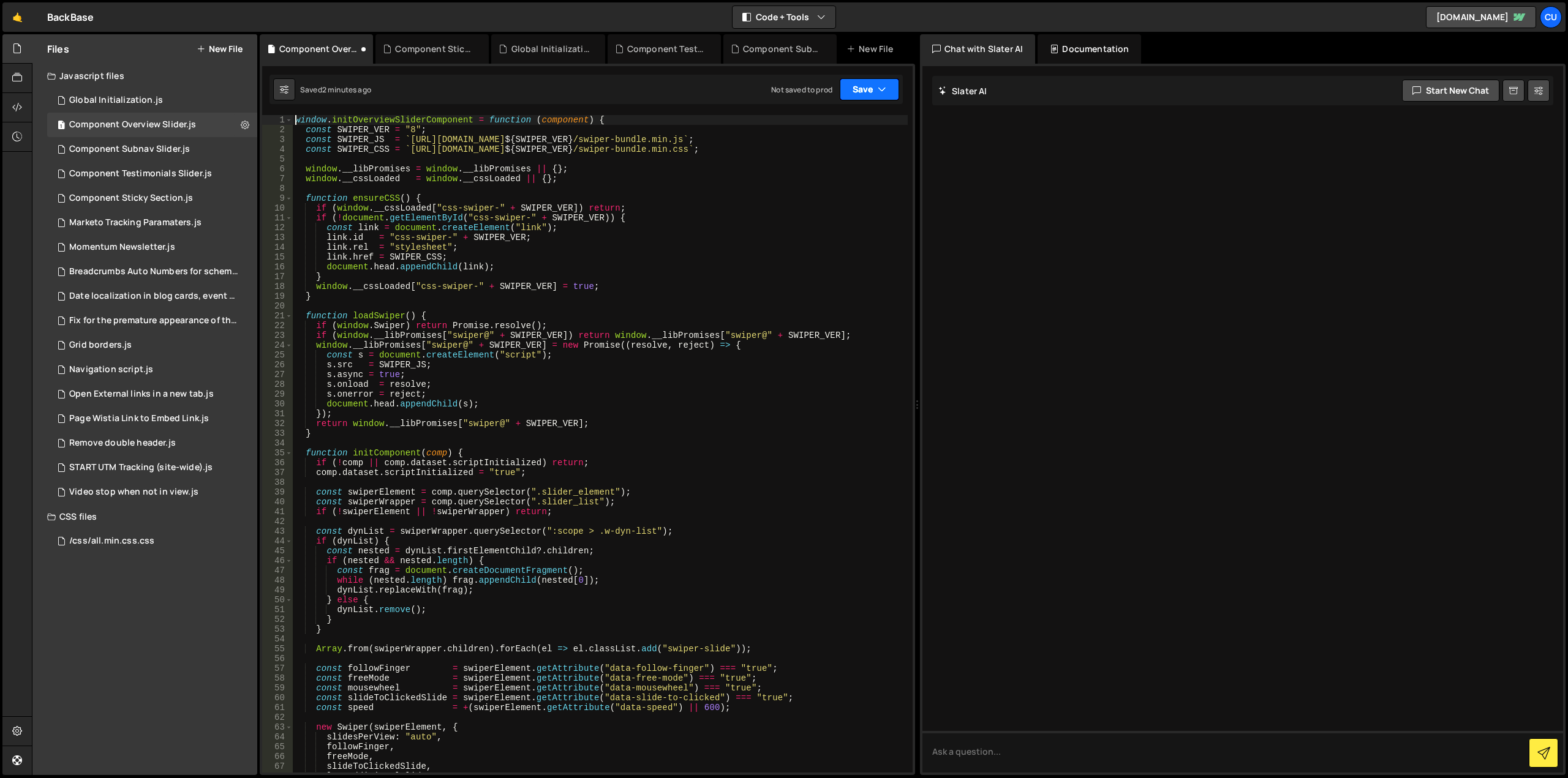
click at [861, 95] on button "Save" at bounding box center [869, 89] width 59 height 22
click at [844, 167] on div "Not saved to prod" at bounding box center [828, 173] width 128 height 15
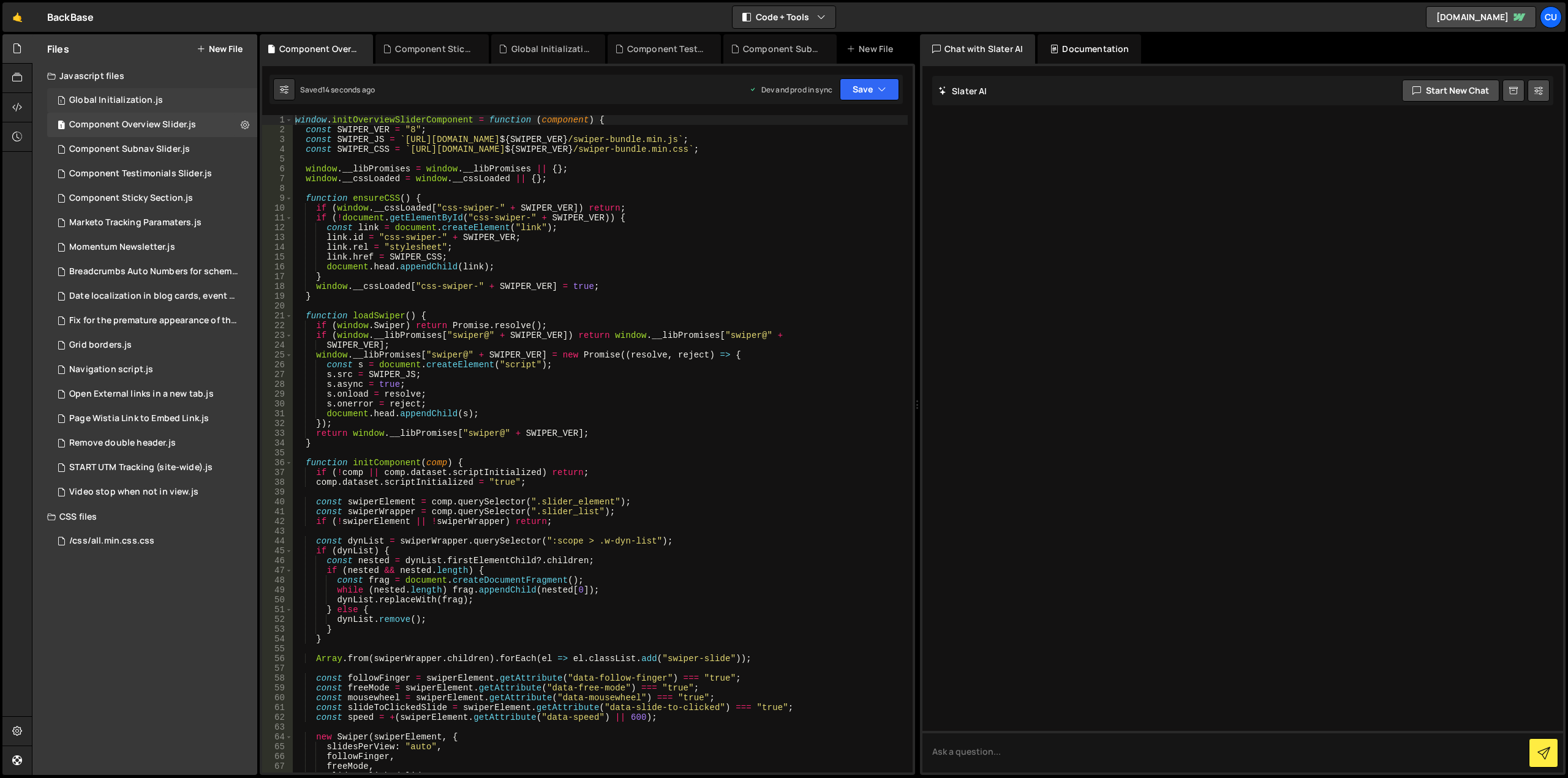
click at [149, 100] on div "Global Initialization.js" at bounding box center [116, 100] width 94 height 11
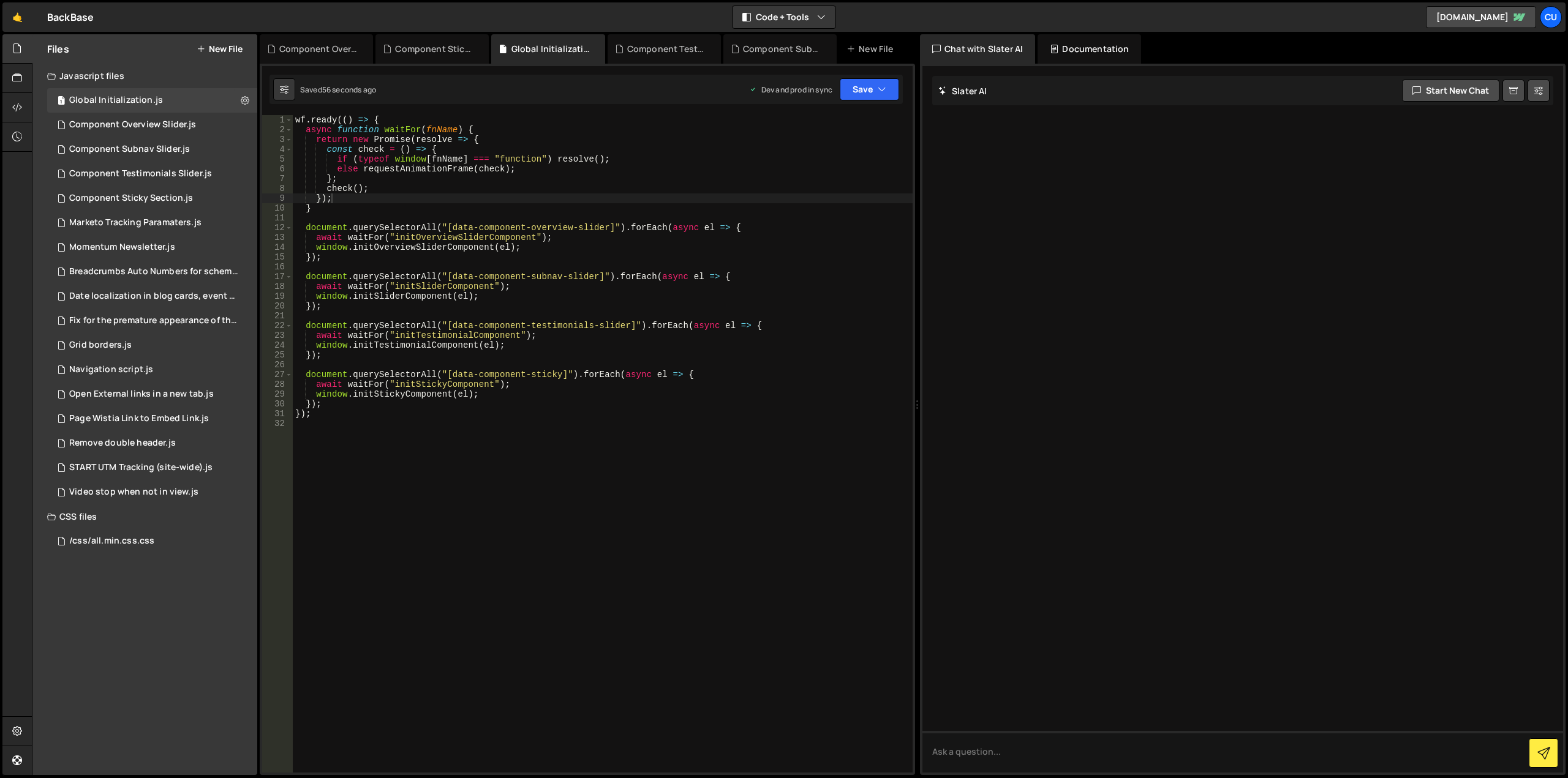
type textarea "document.querySelectorAll("[data-component-overview-slider]").forEach(async el …"
drag, startPoint x: 603, startPoint y: 229, endPoint x: 451, endPoint y: 229, distance: 152.0
click at [451, 229] on div "wf . ready (( ) => { async function waitFor ( fnName ) { return new Promise ( r…" at bounding box center [603, 453] width 620 height 677
click at [852, 87] on button "Save" at bounding box center [869, 89] width 59 height 22
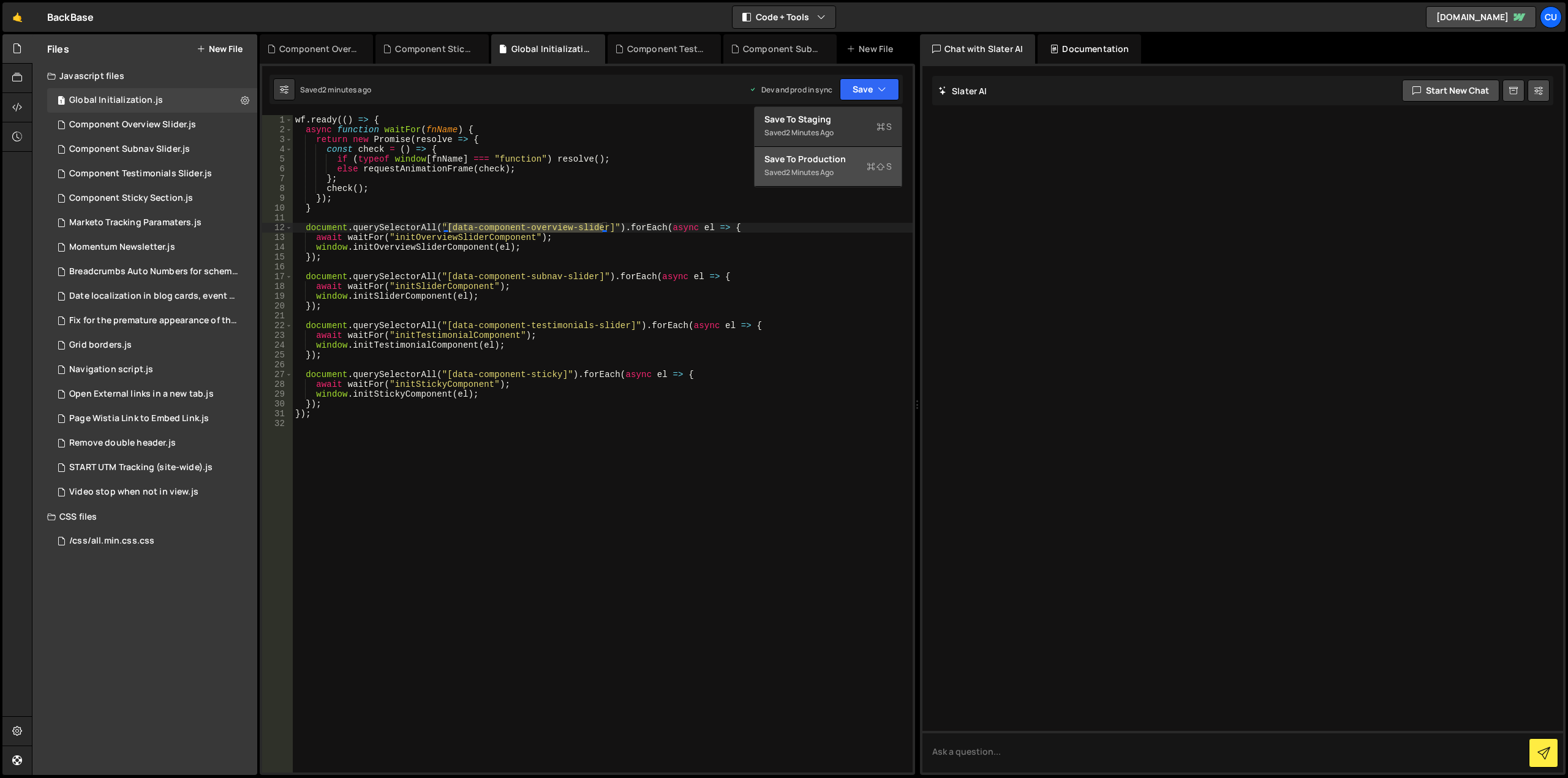
click at [825, 164] on div "Save to Production S" at bounding box center [828, 159] width 128 height 12
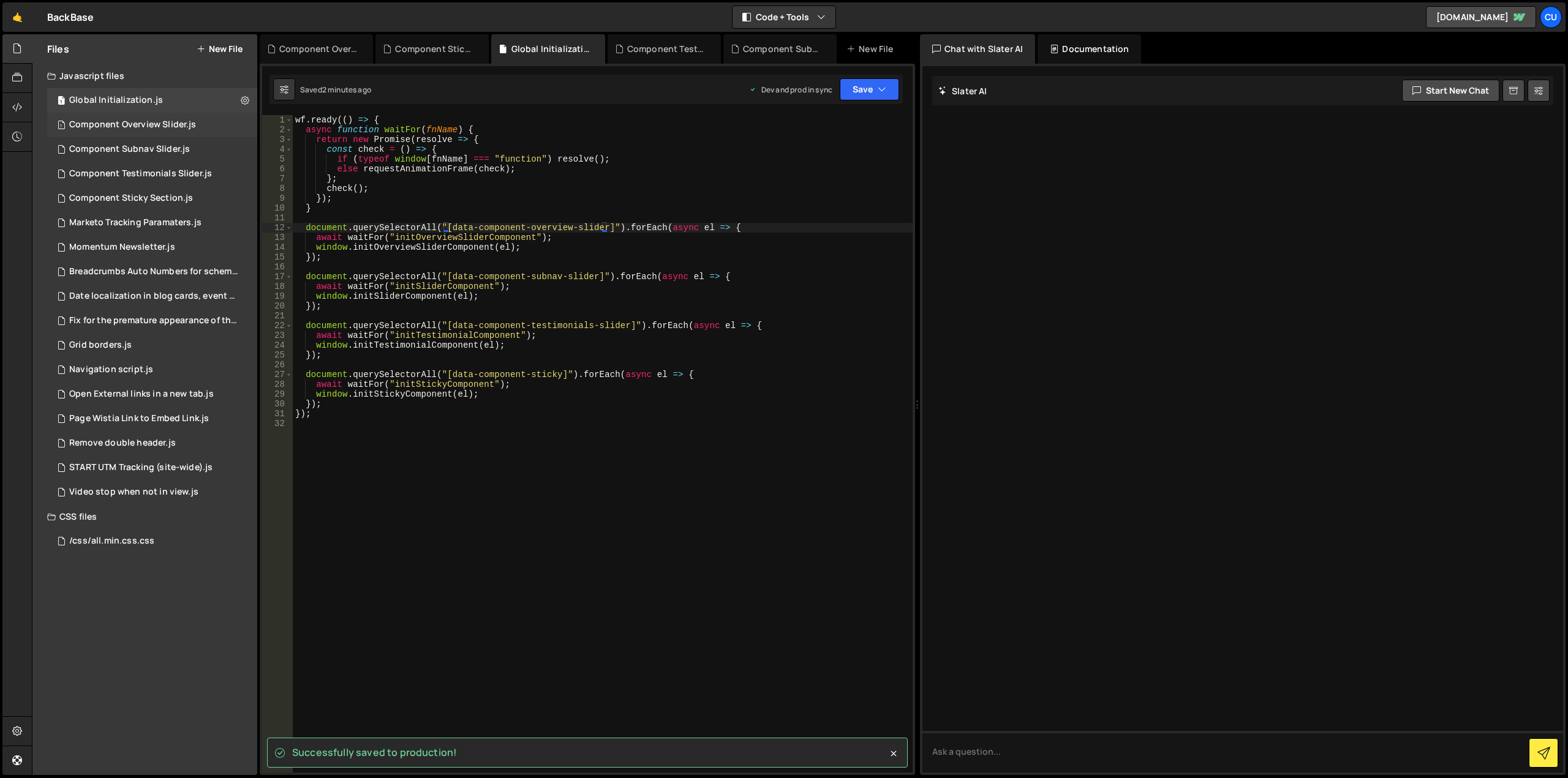
click at [149, 122] on div "Component Overview Slider.js" at bounding box center [133, 125] width 127 height 11
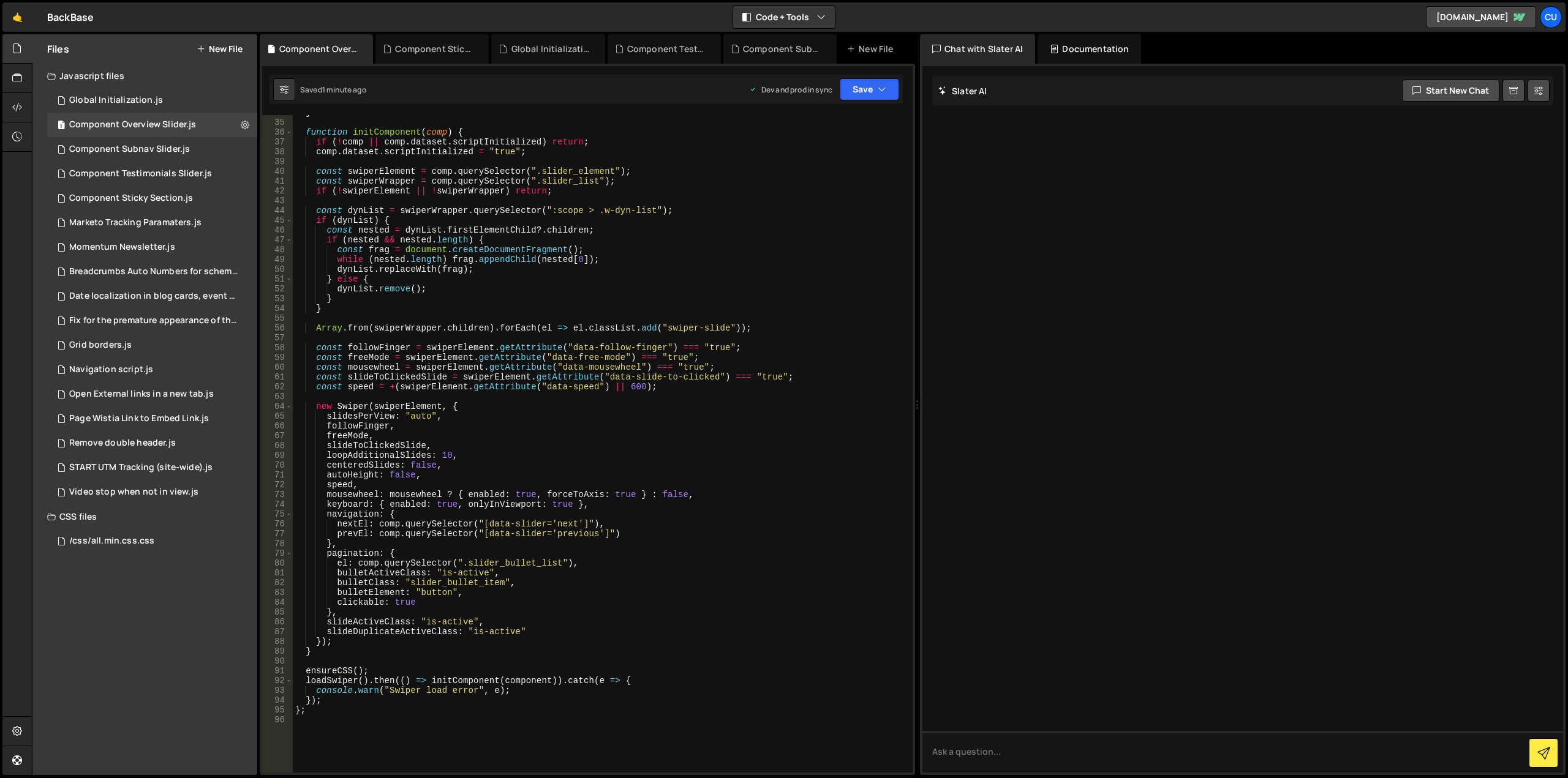
scroll to position [257, 0]
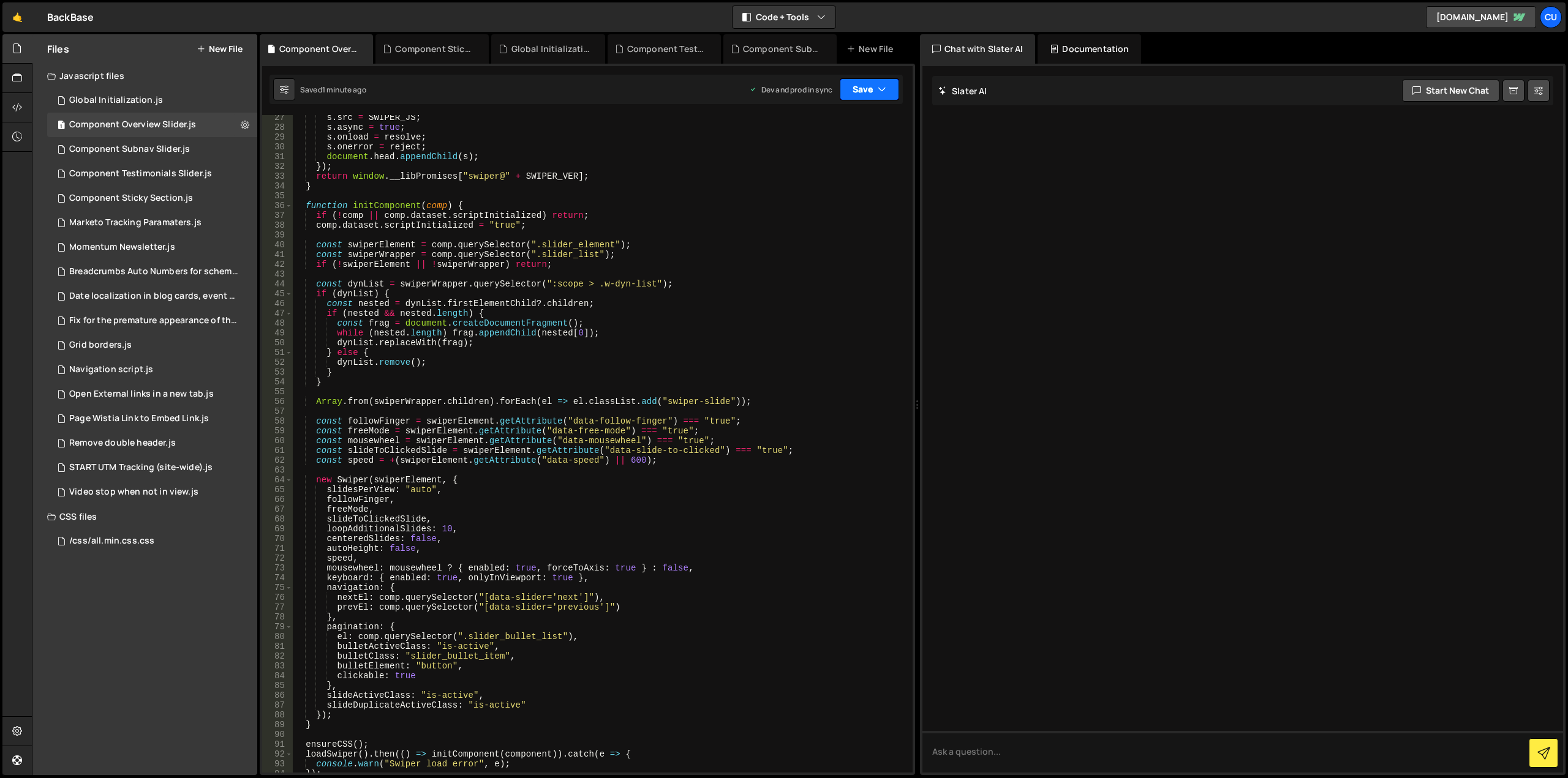
click at [860, 85] on button "Save" at bounding box center [869, 89] width 59 height 22
click at [820, 171] on div "1 minute ago" at bounding box center [808, 172] width 43 height 11
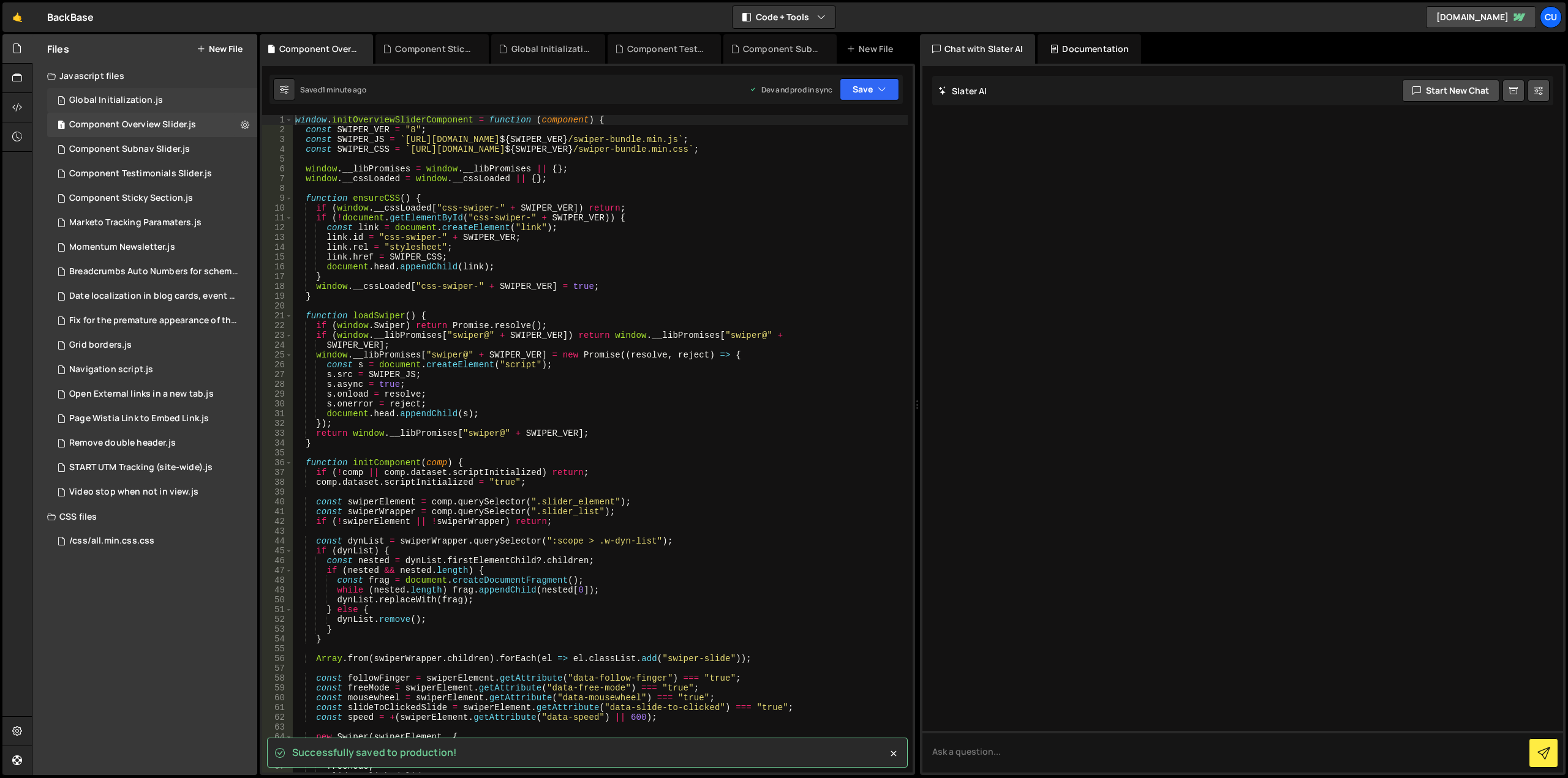
click at [158, 98] on div "Global Initialization.js" at bounding box center [116, 100] width 94 height 11
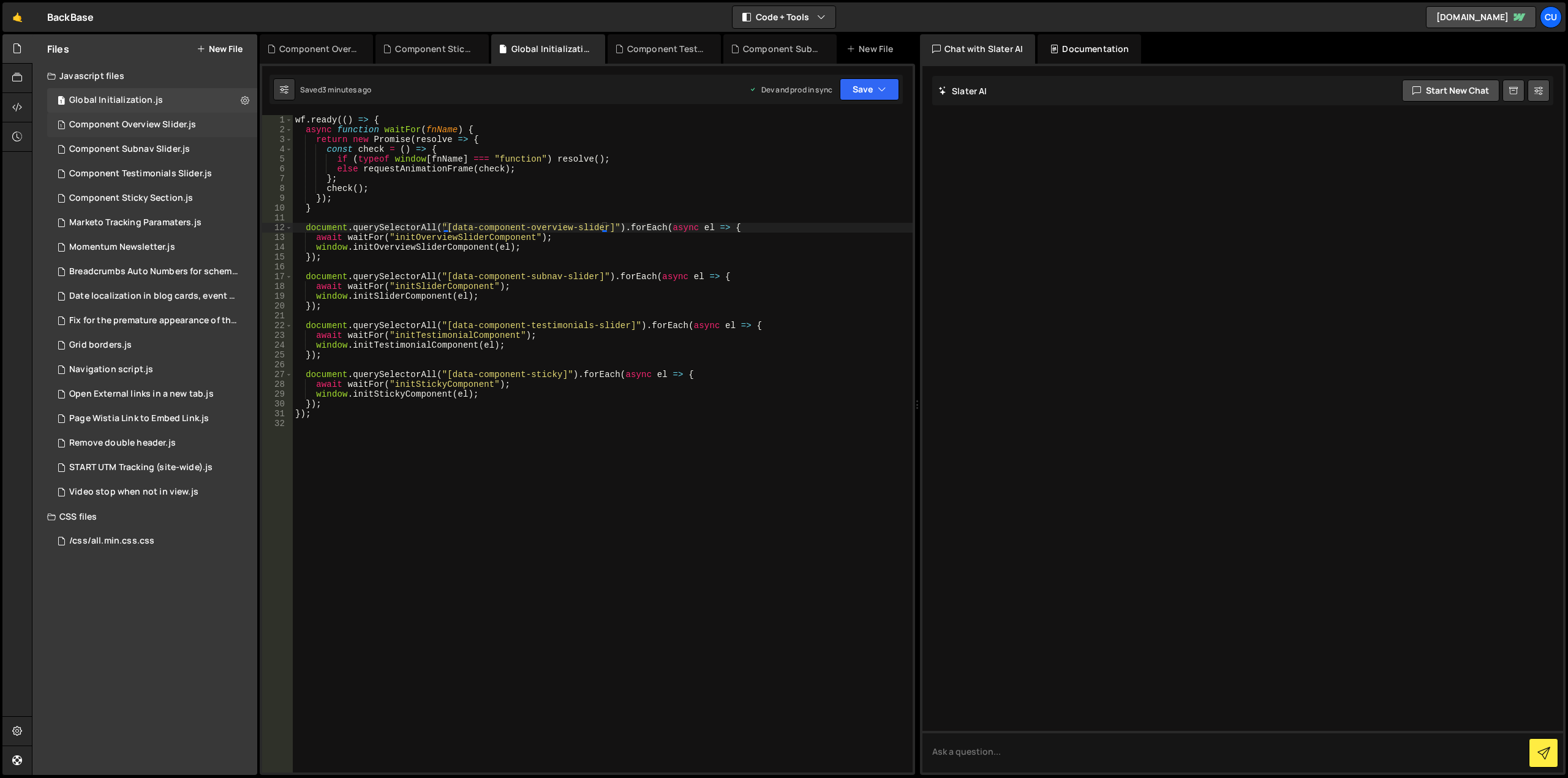
click at [177, 124] on div "Component Overview Slider.js" at bounding box center [133, 125] width 127 height 11
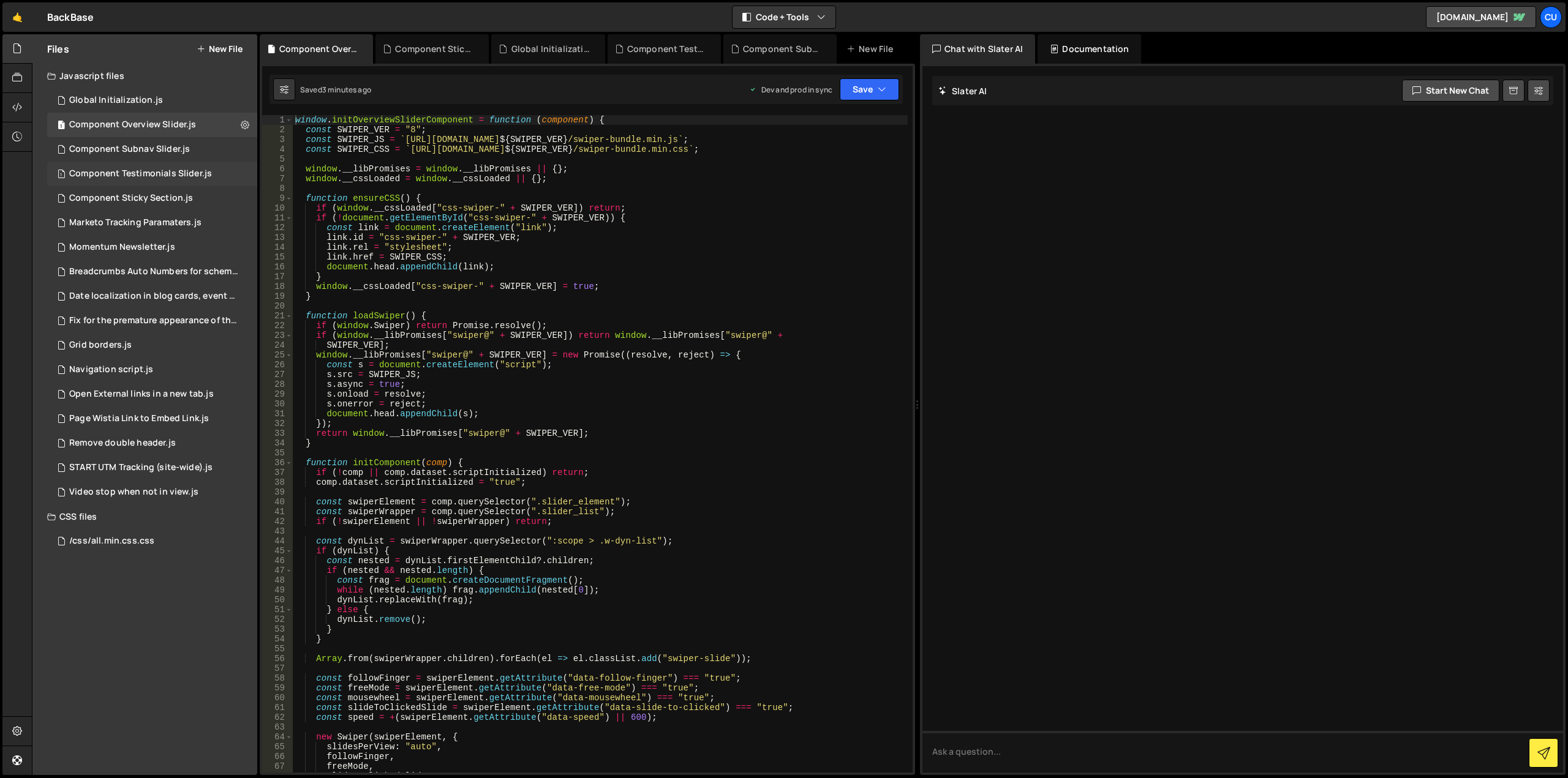
click at [177, 171] on div "Component Testimonials Slider.js" at bounding box center [140, 173] width 143 height 11
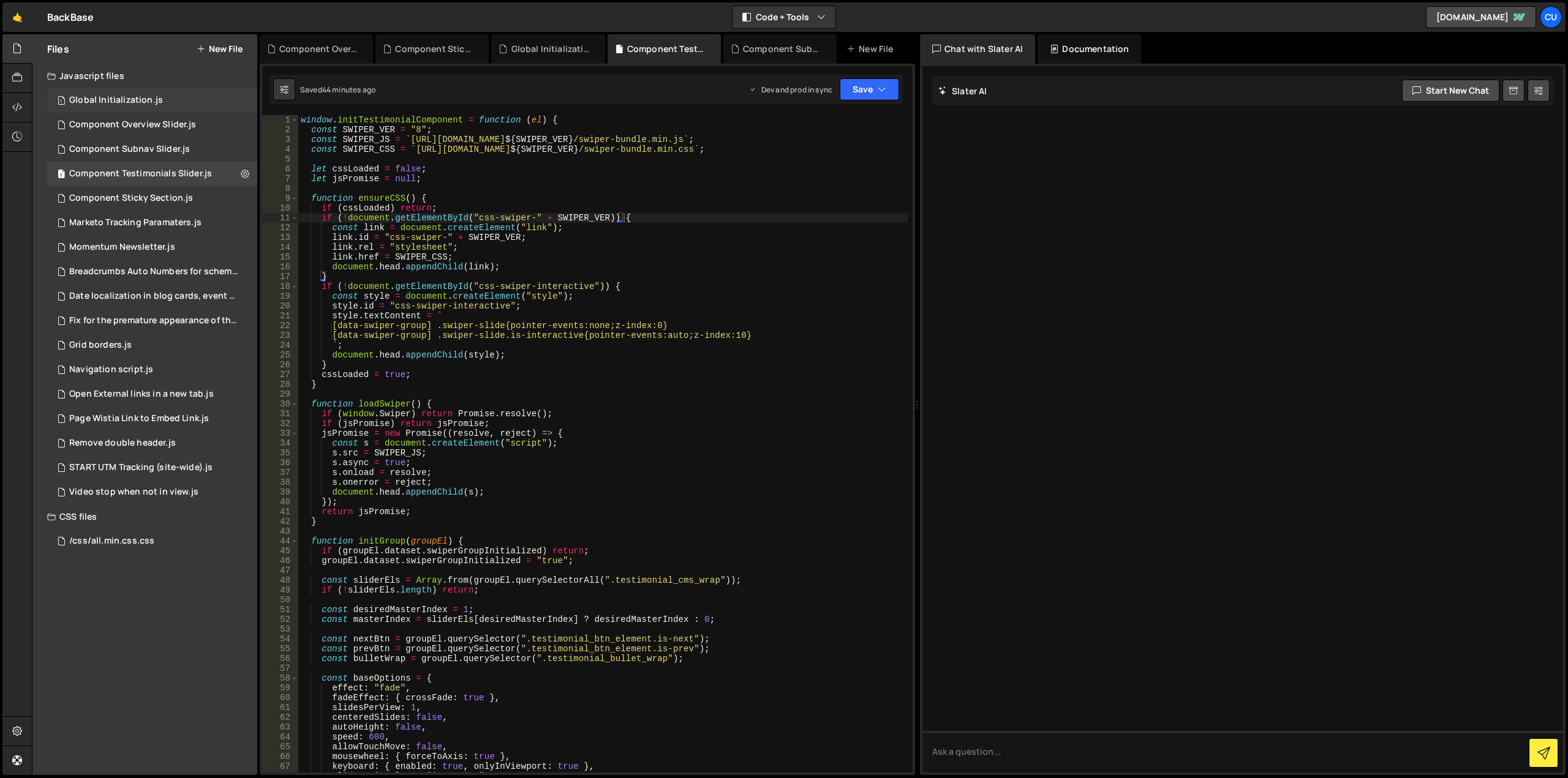
click at [139, 101] on div "Global Initialization.js" at bounding box center [116, 100] width 94 height 11
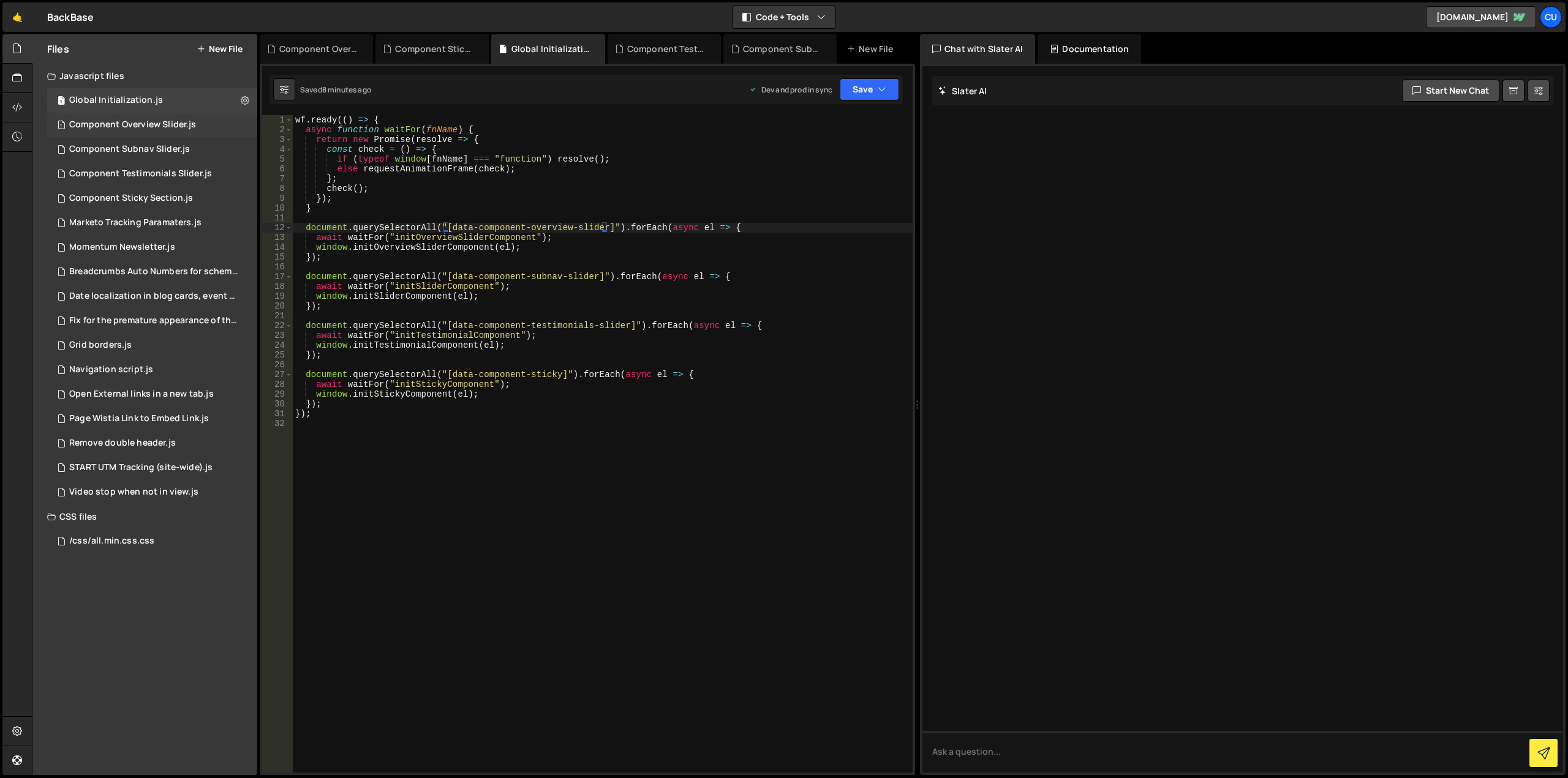
click at [181, 123] on div "Component Overview Slider.js" at bounding box center [133, 125] width 127 height 11
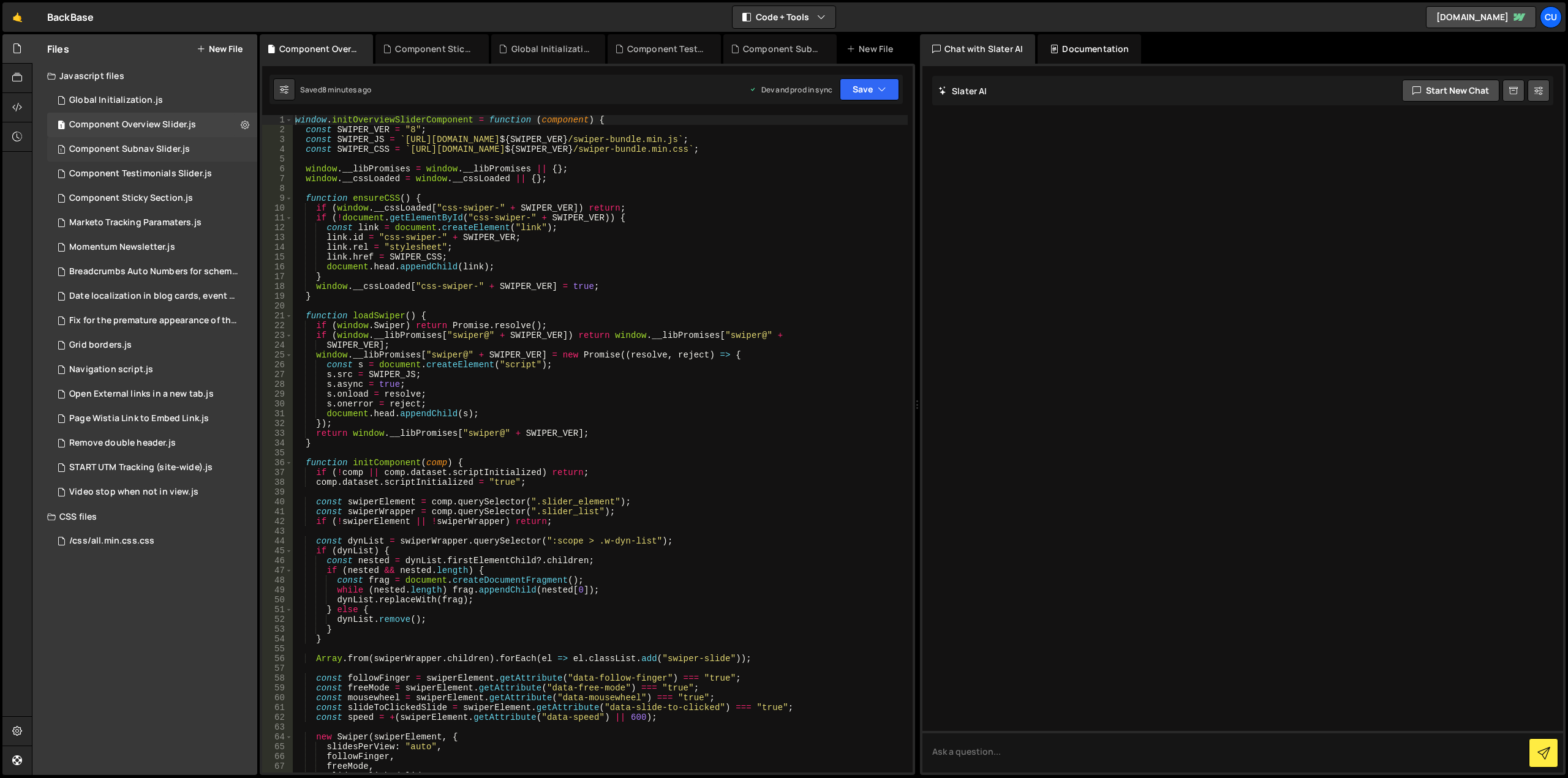
click at [204, 145] on div "1 Component Subnav Slider.js 0" at bounding box center [152, 149] width 210 height 24
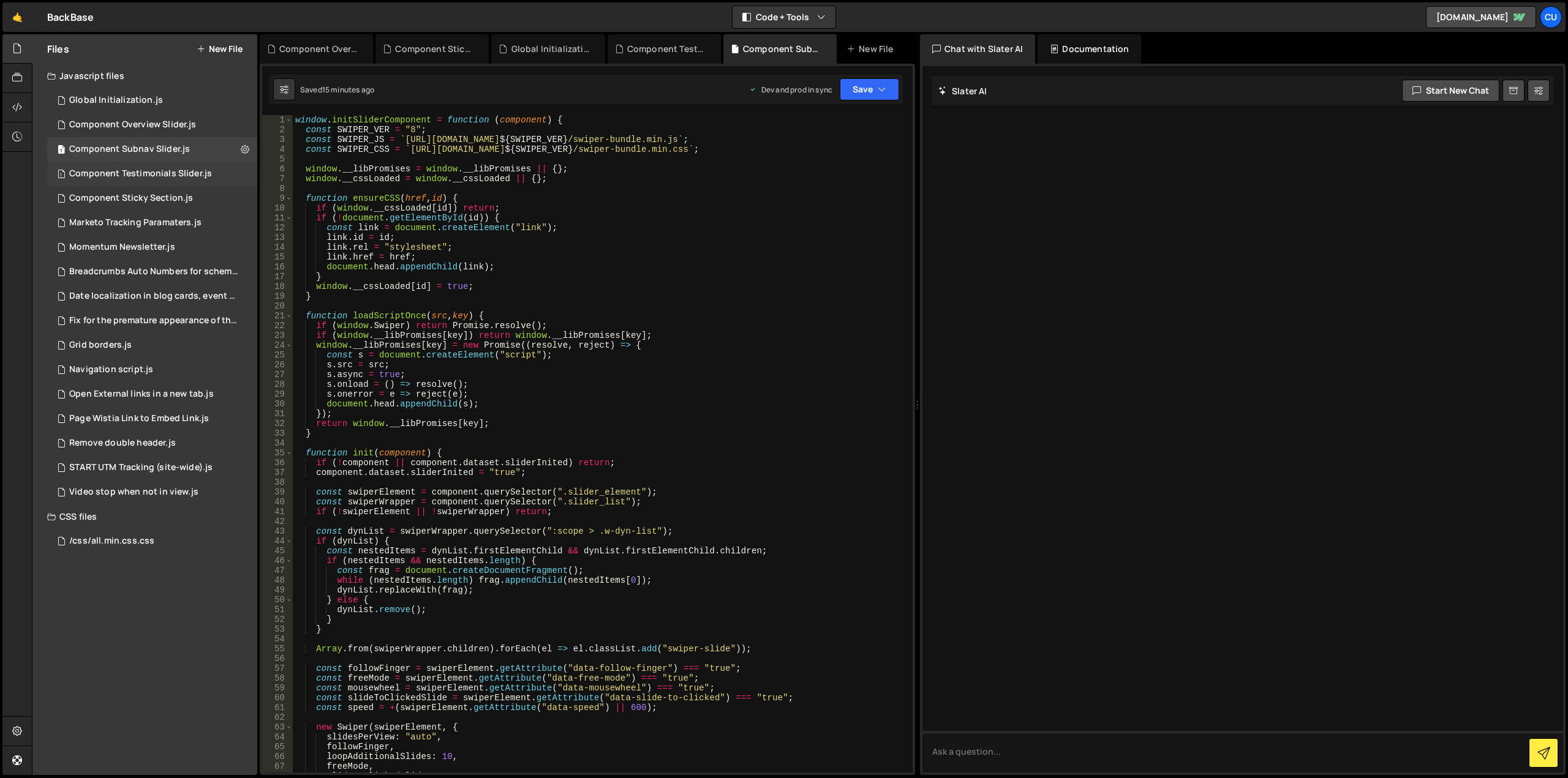
click at [188, 163] on div "1 Component Testimonials Slider.js 0" at bounding box center [152, 174] width 210 height 24
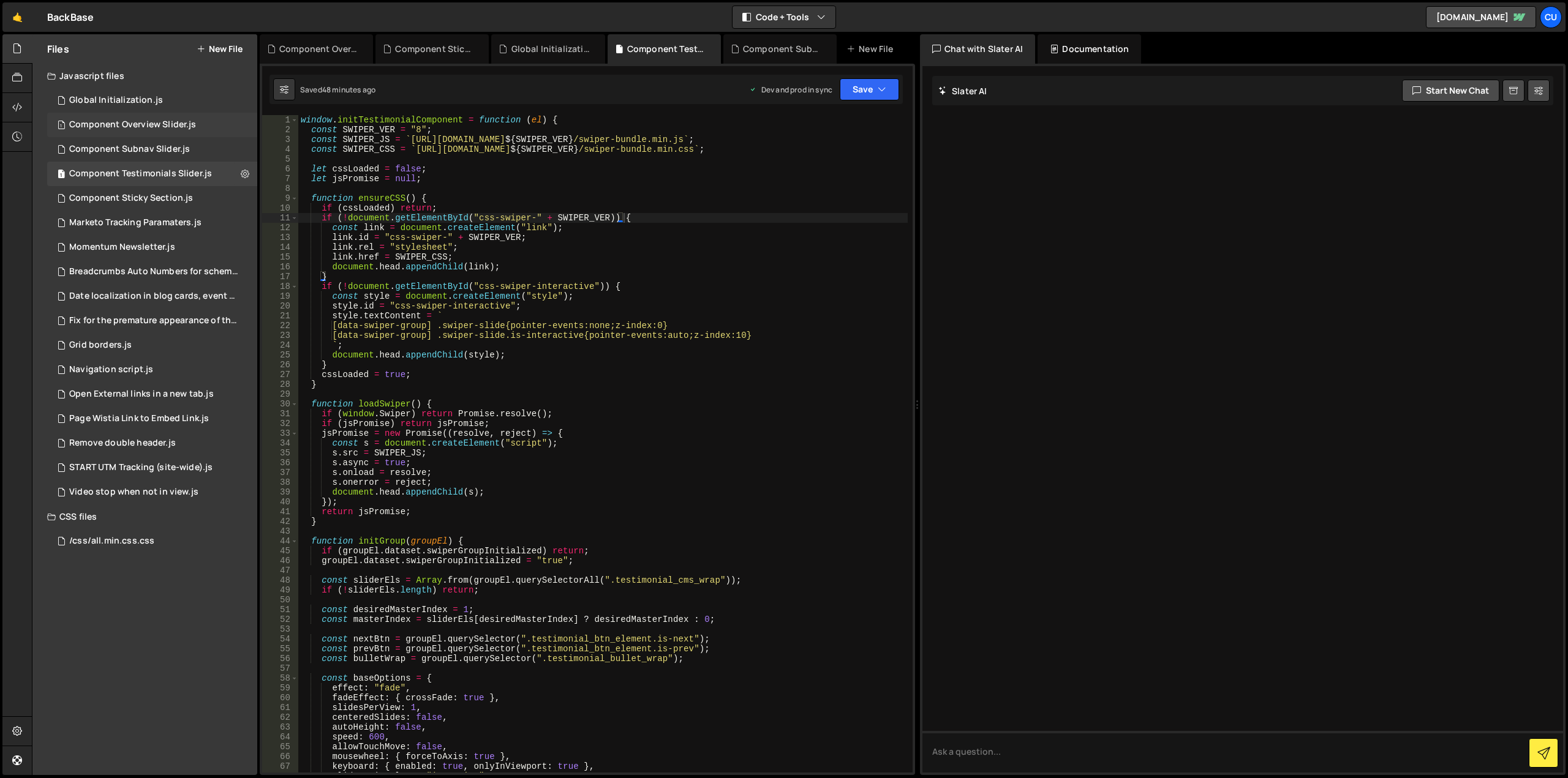
click at [201, 137] on div "1 Component Overview Slider.js 0" at bounding box center [152, 125] width 210 height 24
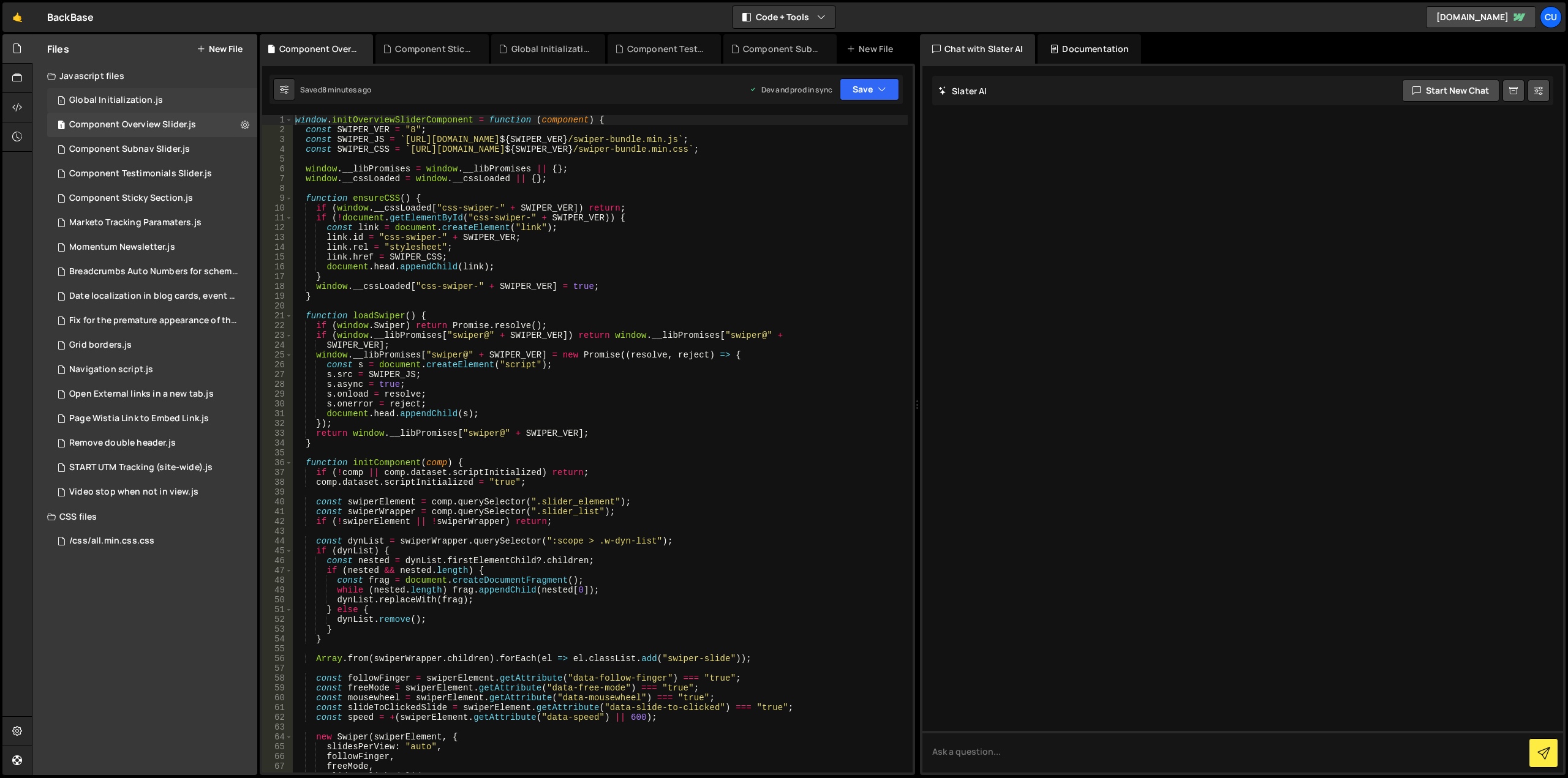
click at [197, 102] on div "1 Global Initialization.js 0" at bounding box center [152, 100] width 210 height 24
